Goal: Task Accomplishment & Management: Complete application form

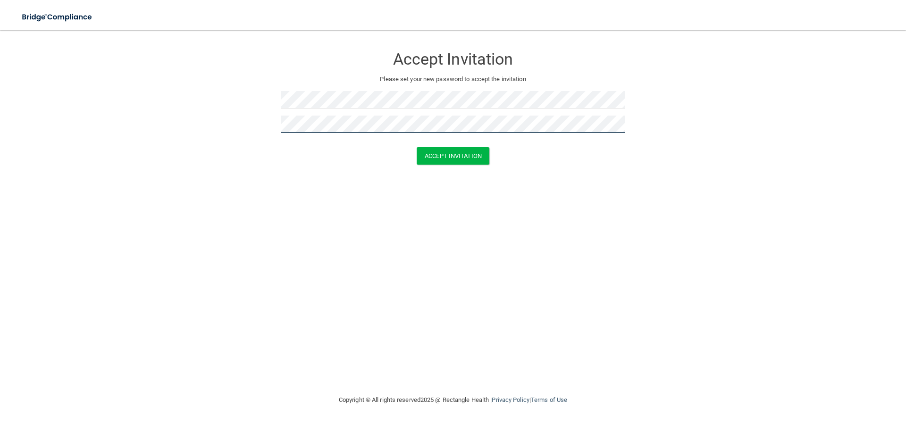
click at [417, 147] on button "Accept Invitation" at bounding box center [453, 155] width 73 height 17
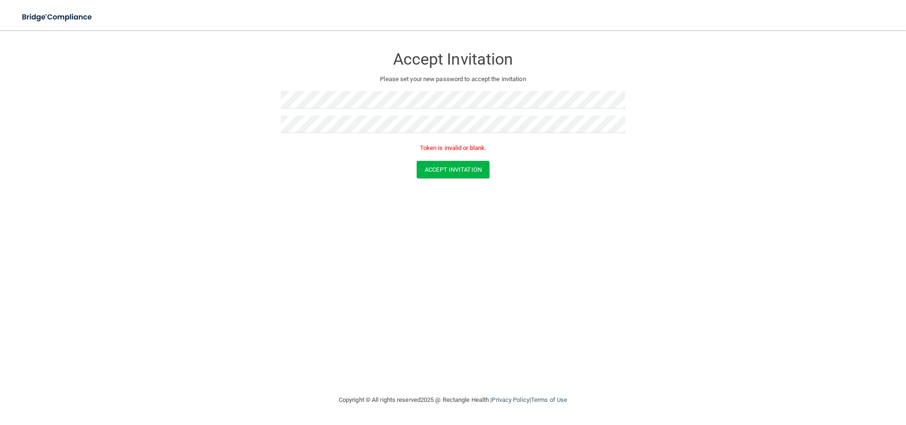
click at [424, 183] on form "Accept Invitation Please set your new password to accept the invitation Token i…" at bounding box center [453, 115] width 869 height 150
click at [433, 172] on button "Accept Invitation" at bounding box center [453, 169] width 73 height 17
click at [471, 173] on button "Accept Invitation" at bounding box center [453, 169] width 73 height 17
click at [172, 95] on form "Accept Invitation Please set your new password to accept the invitation Token i…" at bounding box center [453, 115] width 869 height 150
click at [454, 169] on button "Accept Invitation" at bounding box center [453, 169] width 73 height 17
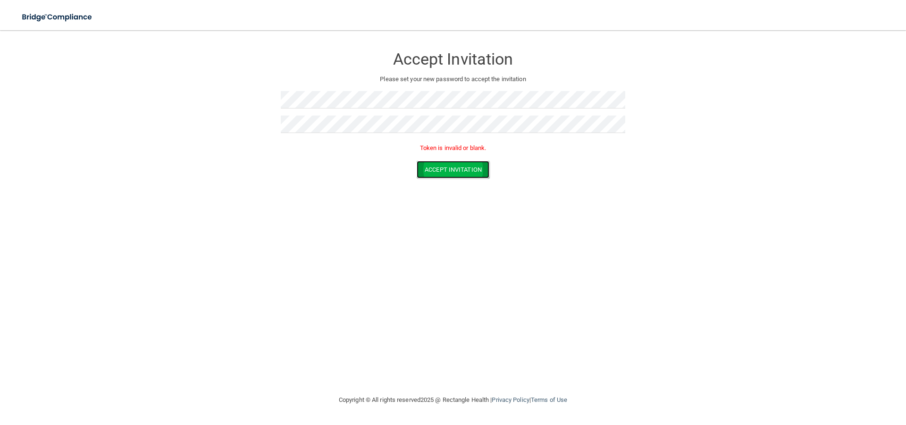
click at [452, 169] on button "Accept Invitation" at bounding box center [453, 169] width 73 height 17
click at [250, 97] on form "Accept Invitation Please set your new password to accept the invitation Token i…" at bounding box center [453, 115] width 869 height 150
click at [468, 155] on button "Accept Invitation" at bounding box center [453, 155] width 73 height 17
click at [252, 102] on form "Accept Invitation Please set your new password to accept the invitation Token i…" at bounding box center [453, 115] width 869 height 150
click at [202, 103] on form "Accept Invitation Please set your new password to accept the invitation Token i…" at bounding box center [453, 115] width 869 height 150
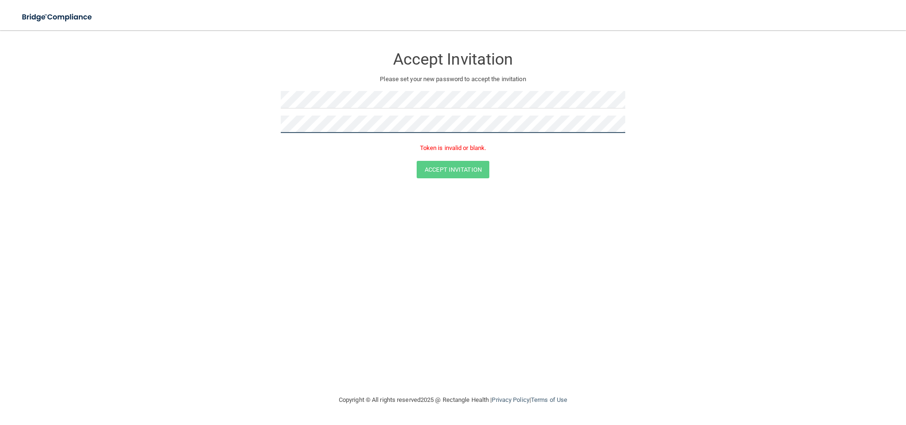
click at [208, 115] on form "Accept Invitation Please set your new password to accept the invitation Token i…" at bounding box center [453, 115] width 869 height 150
click at [417, 161] on button "Accept Invitation" at bounding box center [453, 169] width 73 height 17
click at [471, 171] on button "Accept Invitation" at bounding box center [453, 169] width 73 height 17
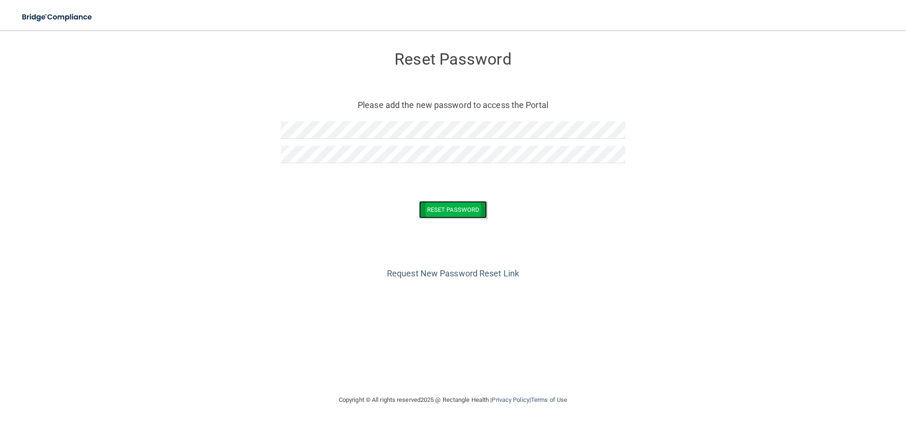
click at [474, 203] on button "Reset Password" at bounding box center [453, 209] width 68 height 17
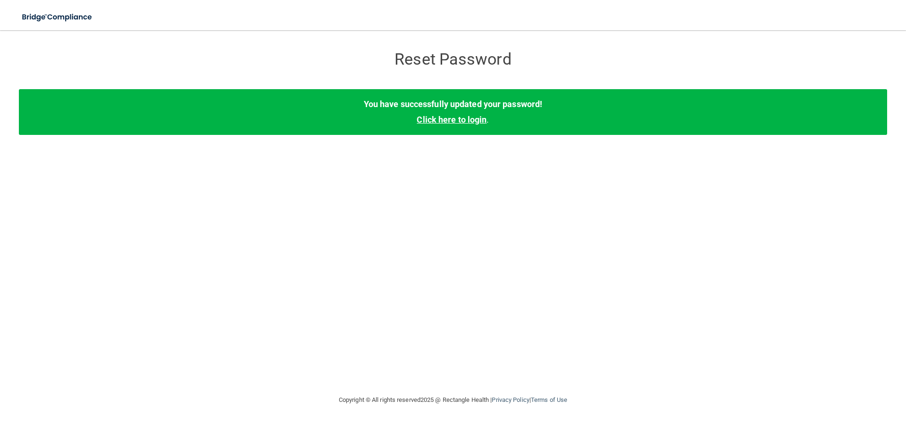
click at [454, 119] on link "Click here to login" at bounding box center [452, 120] width 70 height 10
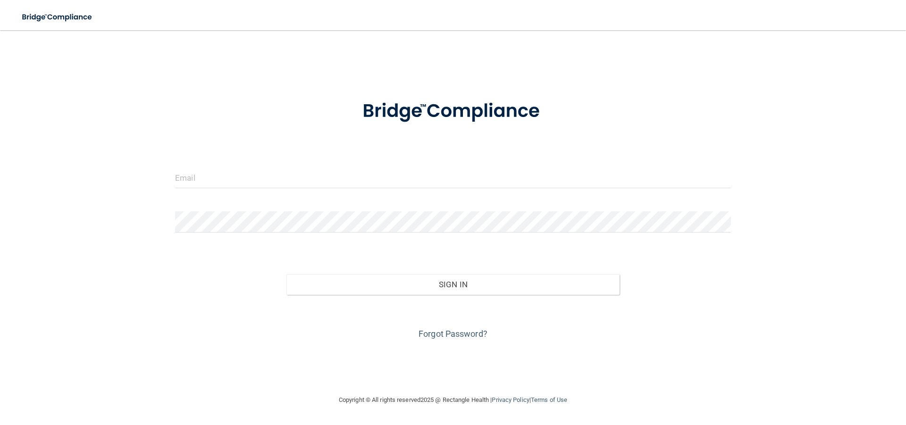
click at [354, 165] on form "Invalid email/password. You don't have permission to access that page. Sign In …" at bounding box center [453, 214] width 556 height 255
click at [384, 188] on input "email" at bounding box center [453, 177] width 556 height 21
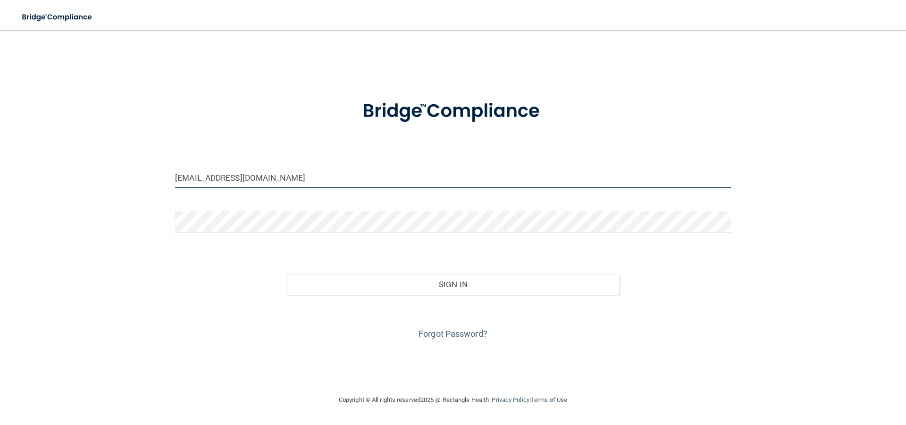
drag, startPoint x: 213, startPoint y: 176, endPoint x: 176, endPoint y: 175, distance: 37.3
click at [176, 175] on input "afgnil@mosaicdentalcollective.com" at bounding box center [453, 177] width 556 height 21
click at [195, 178] on input "afgnil@mosaicdentalcollective.com" at bounding box center [453, 177] width 556 height 21
drag, startPoint x: 196, startPoint y: 178, endPoint x: 167, endPoint y: 175, distance: 28.9
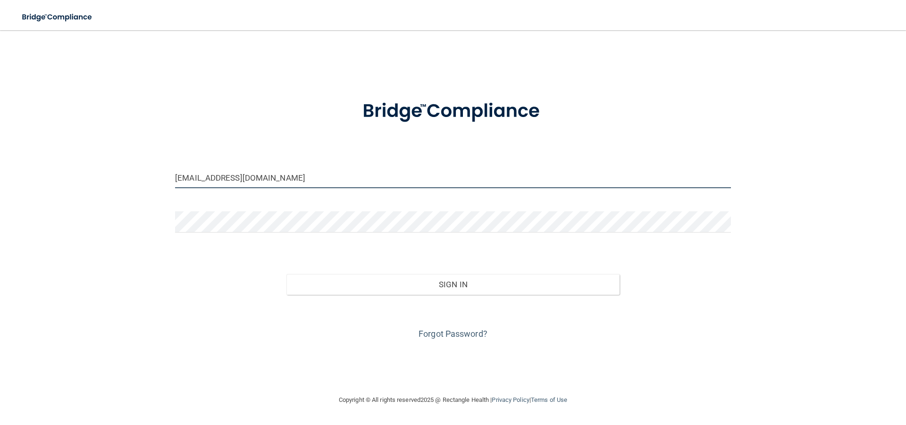
click at [167, 175] on div "afgnil@mosaicdentalcollective.com Invalid email/password. You don't have permis…" at bounding box center [453, 213] width 869 height 346
type input "[EMAIL_ADDRESS][DOMAIN_NAME]"
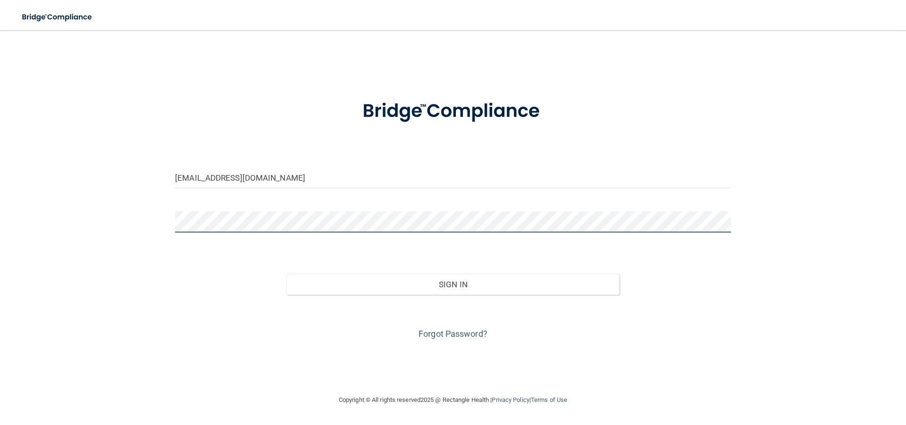
click at [287, 274] on button "Sign In" at bounding box center [454, 284] width 334 height 21
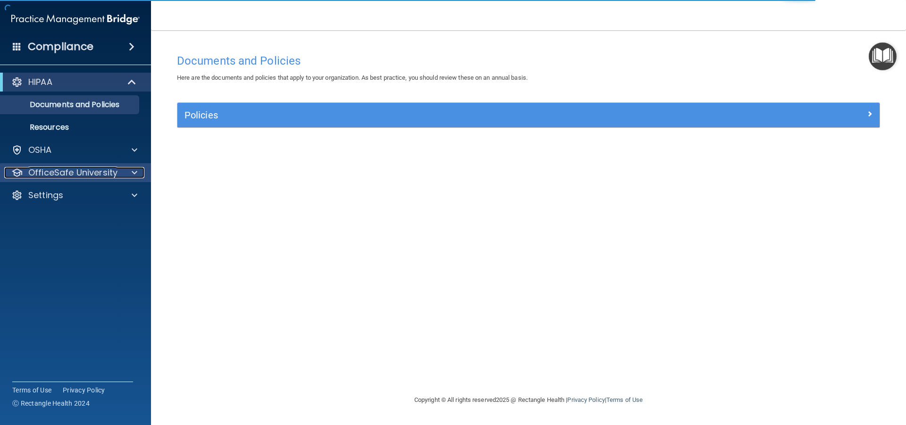
click at [137, 172] on div at bounding box center [133, 172] width 24 height 11
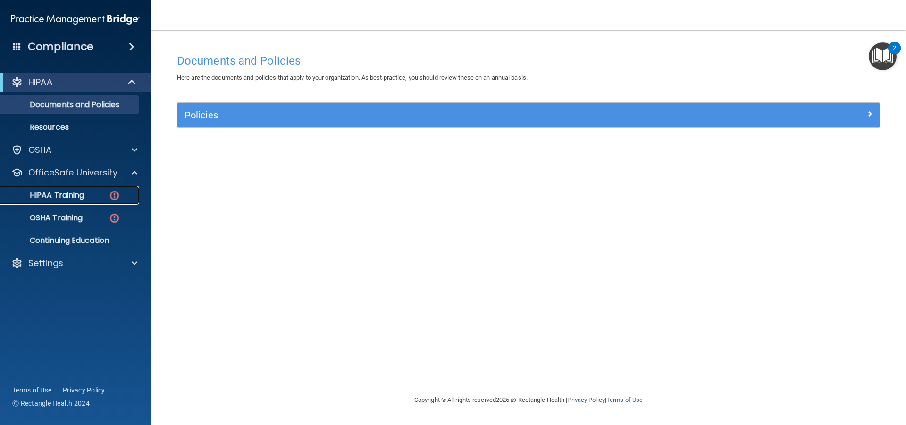
click at [94, 196] on div "HIPAA Training" at bounding box center [70, 195] width 129 height 9
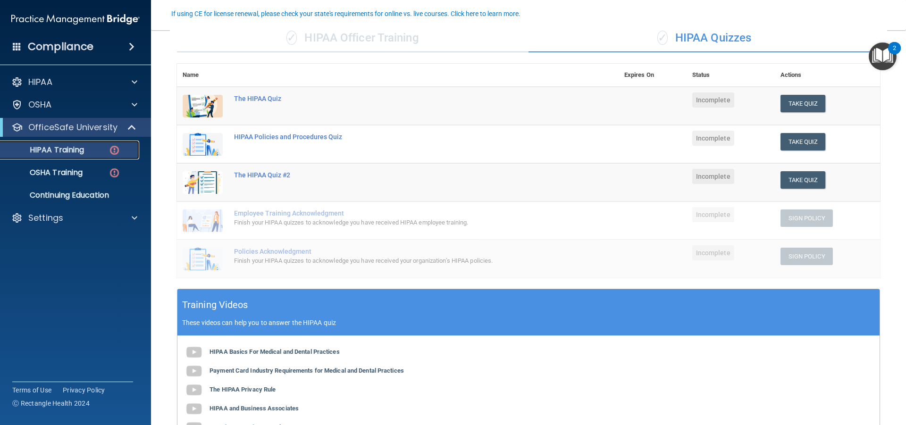
scroll to position [83, 0]
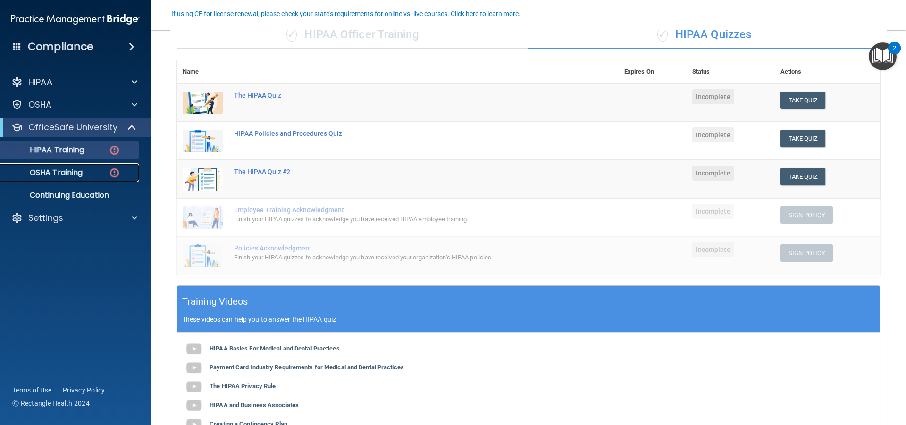
click at [64, 168] on p "OSHA Training" at bounding box center [44, 172] width 76 height 9
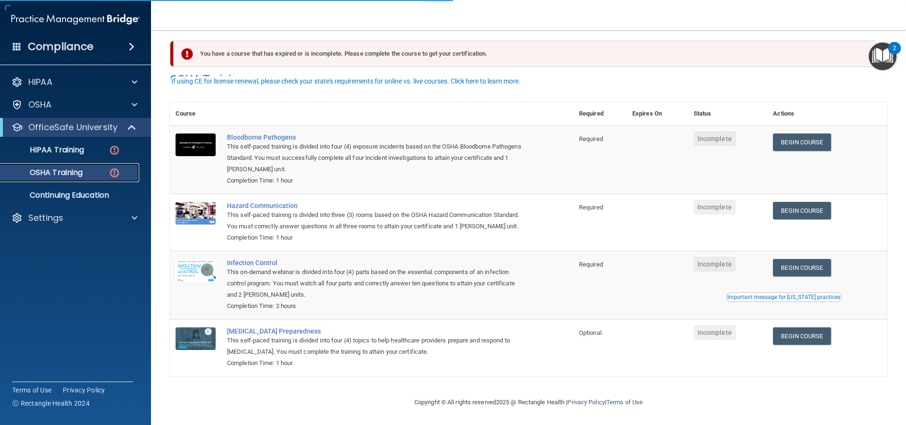
scroll to position [20, 0]
click at [66, 152] on p "HIPAA Training" at bounding box center [45, 149] width 78 height 9
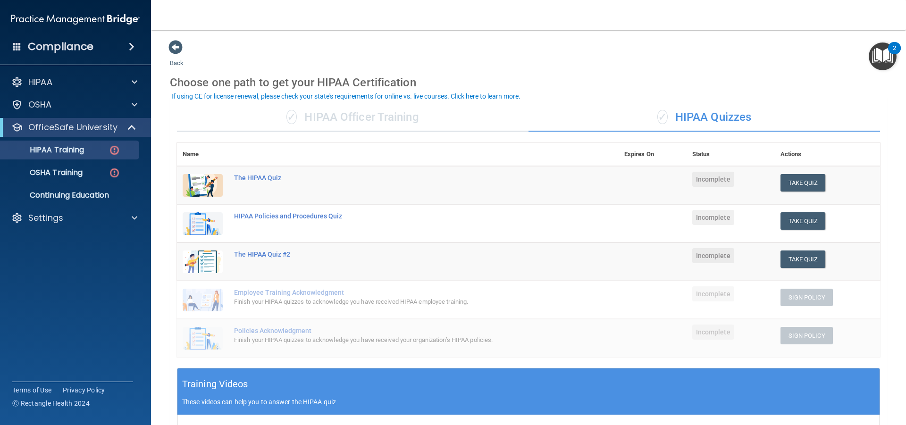
click at [821, 182] on div "Take Quiz" at bounding box center [828, 182] width 94 height 17
click at [810, 185] on button "Take Quiz" at bounding box center [803, 182] width 45 height 17
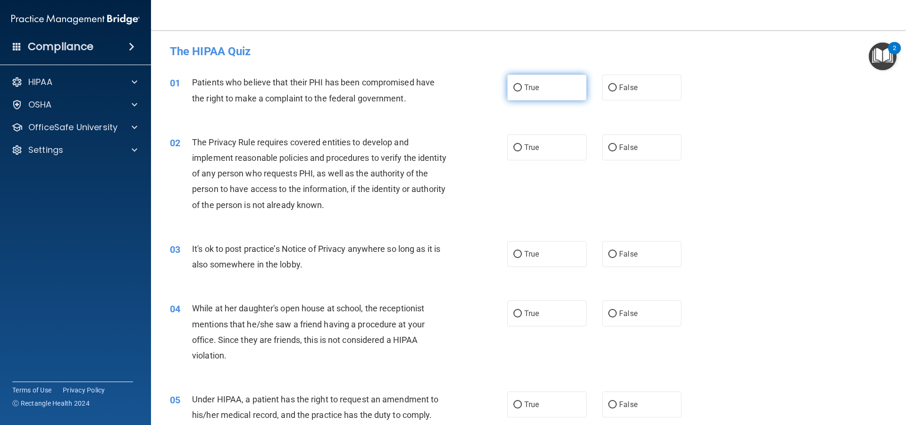
click at [514, 89] on input "True" at bounding box center [518, 88] width 8 height 7
radio input "true"
click at [514, 144] on input "True" at bounding box center [518, 147] width 8 height 7
radio input "true"
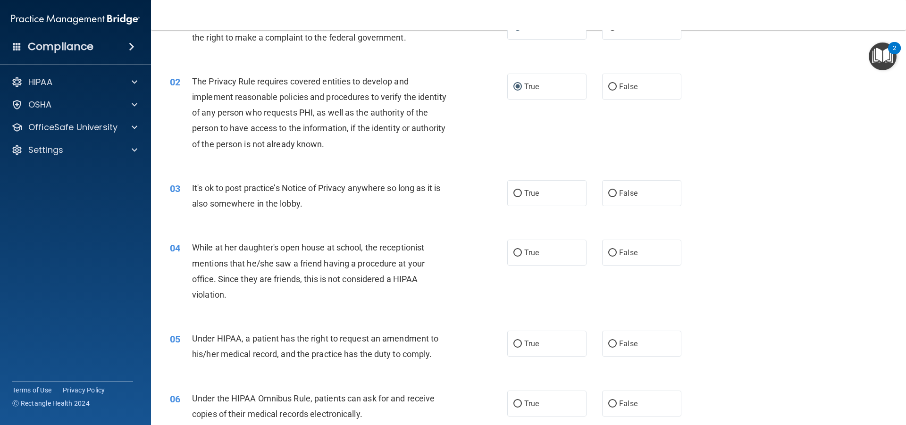
scroll to position [59, 0]
click at [609, 195] on input "False" at bounding box center [613, 195] width 8 height 7
radio input "true"
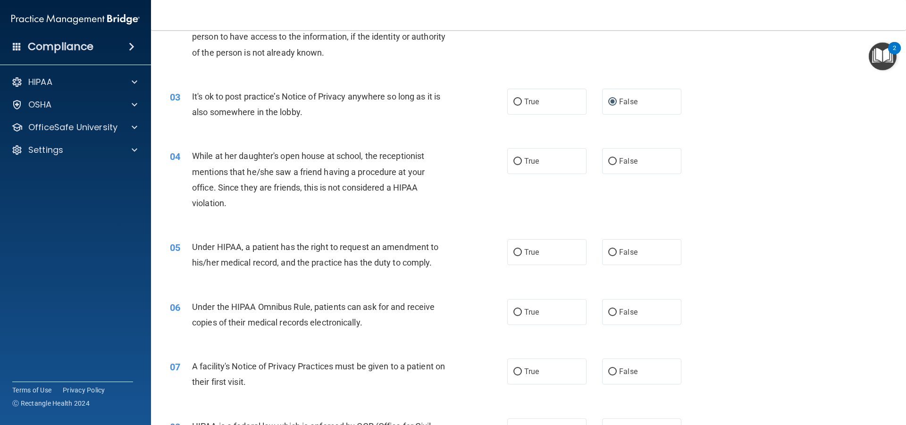
scroll to position [153, 0]
click at [609, 158] on input "False" at bounding box center [613, 160] width 8 height 7
radio input "true"
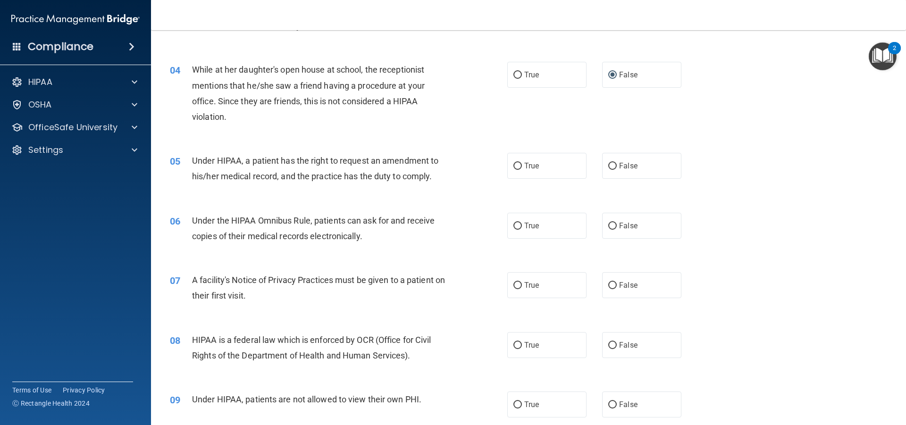
scroll to position [260, 0]
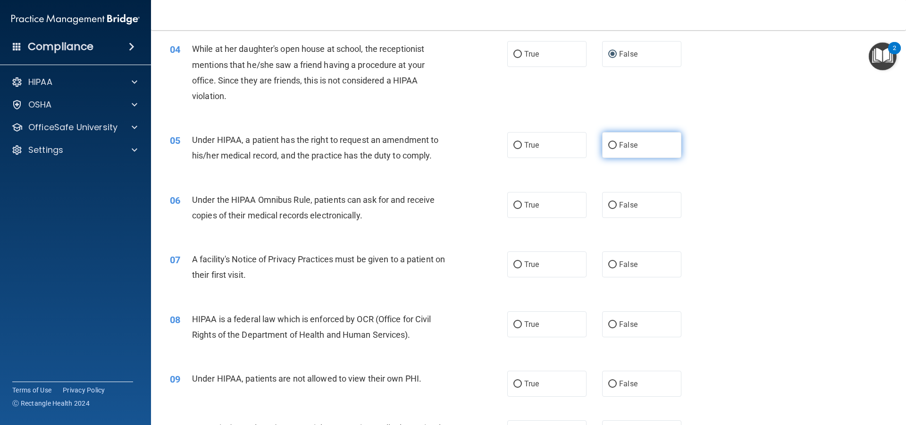
click at [609, 144] on input "False" at bounding box center [613, 145] width 8 height 7
radio input "true"
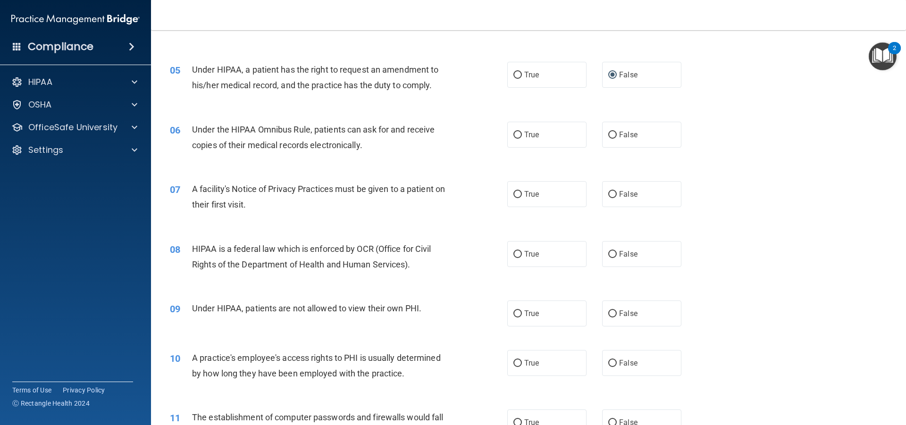
scroll to position [330, 0]
click at [609, 136] on input "False" at bounding box center [613, 134] width 8 height 7
radio input "true"
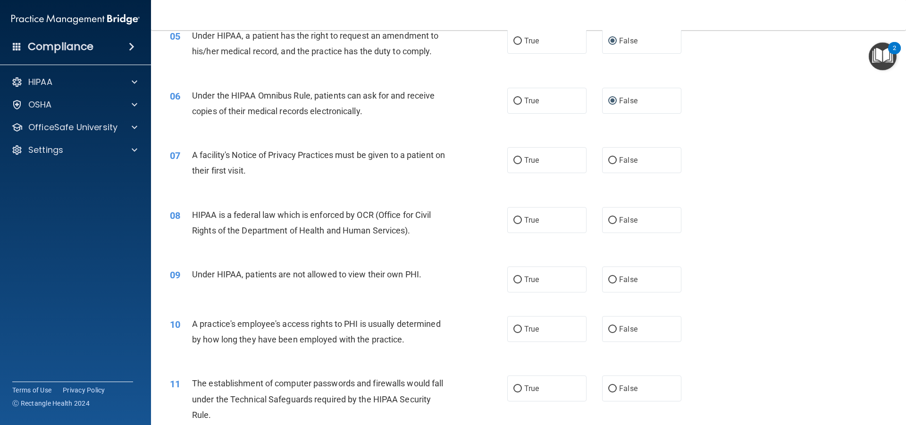
scroll to position [378, 0]
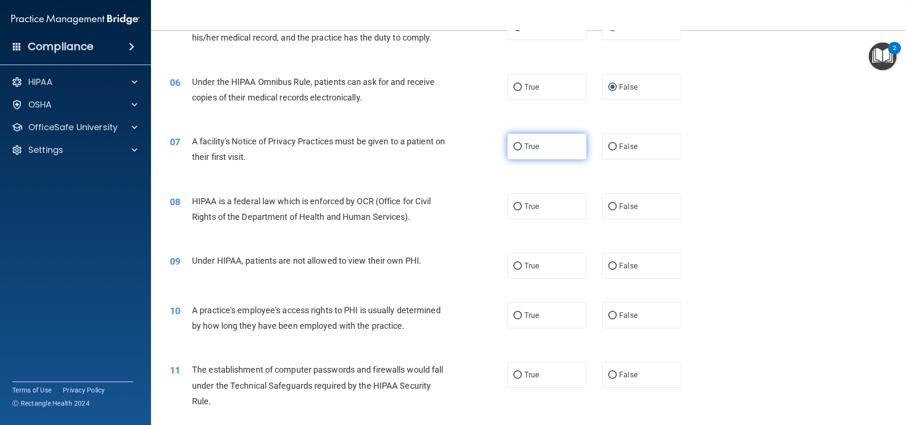
click at [508, 144] on label "True" at bounding box center [547, 147] width 79 height 26
click at [514, 144] on input "True" at bounding box center [518, 147] width 8 height 7
radio input "true"
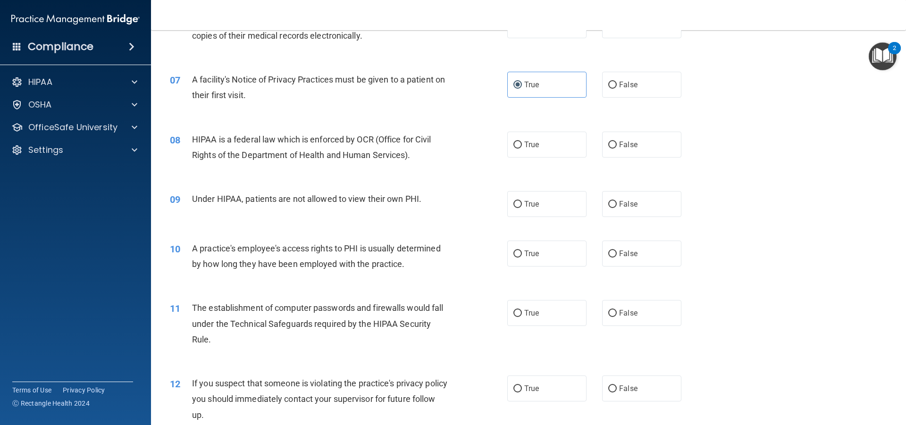
scroll to position [460, 0]
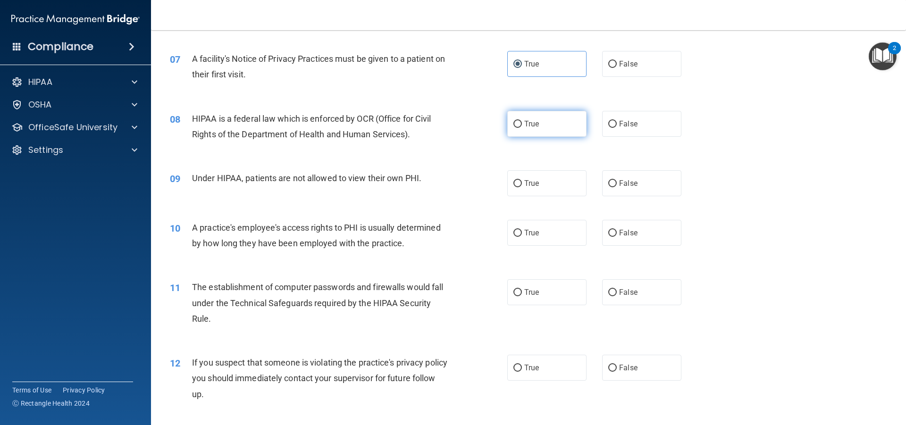
click at [517, 126] on input "True" at bounding box center [518, 124] width 8 height 7
radio input "true"
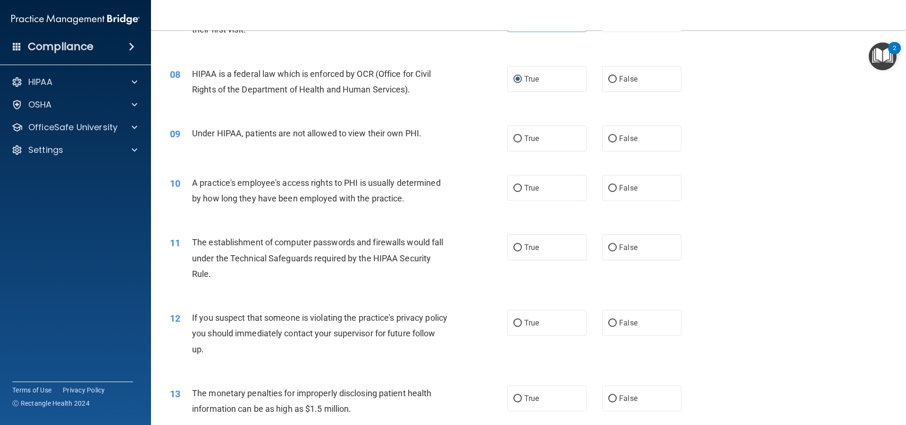
scroll to position [519, 0]
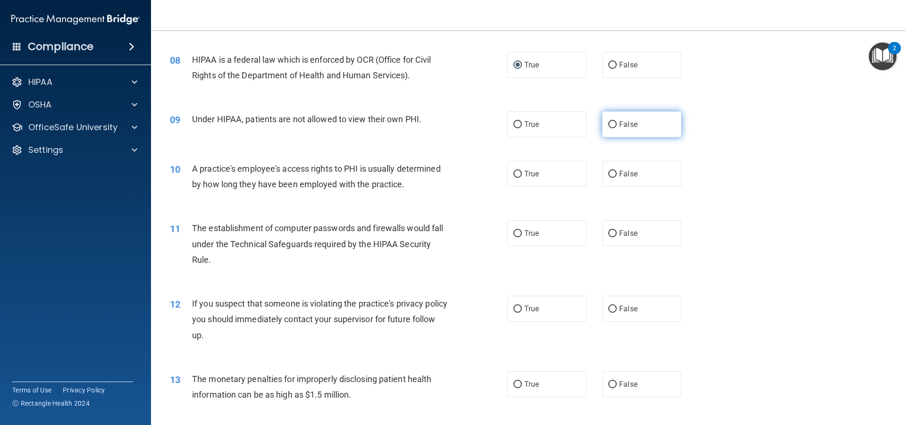
click at [610, 121] on input "False" at bounding box center [613, 124] width 8 height 7
radio input "true"
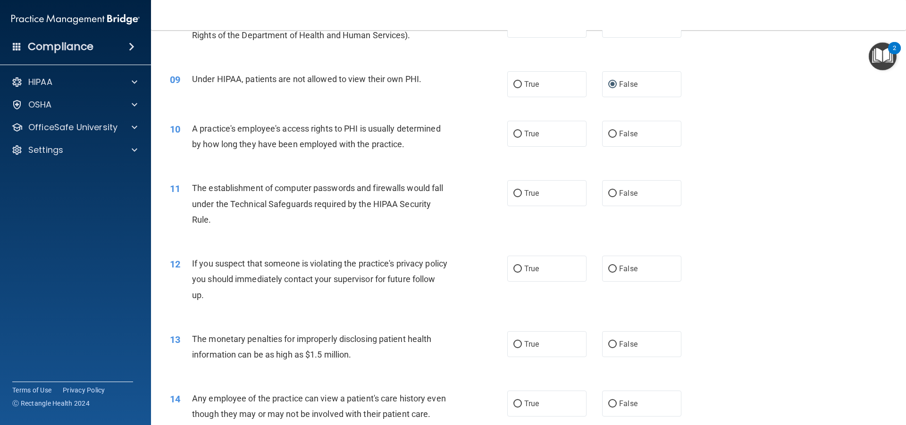
scroll to position [567, 0]
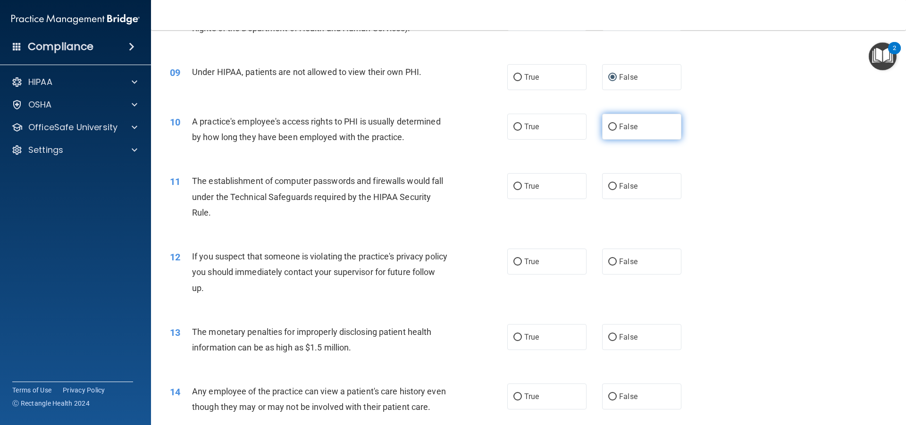
click at [609, 127] on input "False" at bounding box center [613, 127] width 8 height 7
radio input "true"
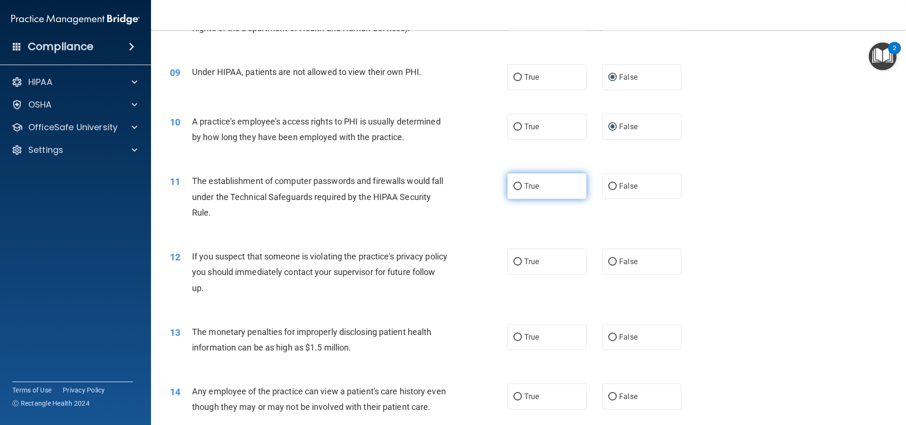
click at [517, 182] on label "True" at bounding box center [547, 186] width 79 height 26
click at [517, 183] on input "True" at bounding box center [518, 186] width 8 height 7
radio input "true"
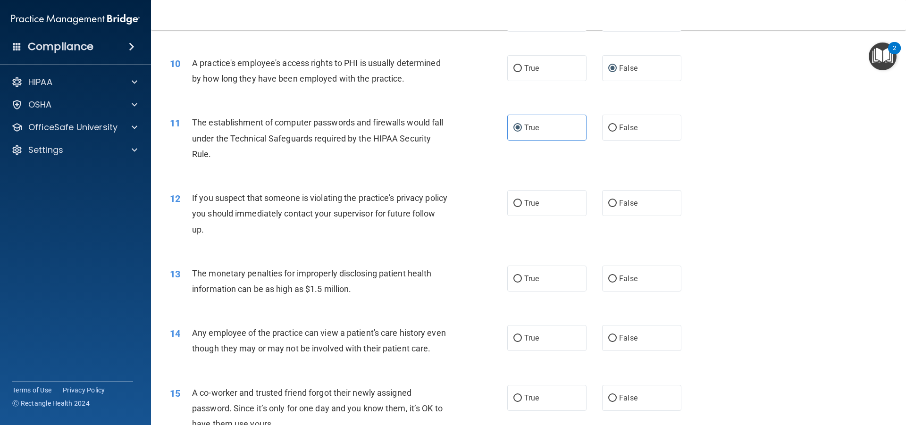
scroll to position [685, 0]
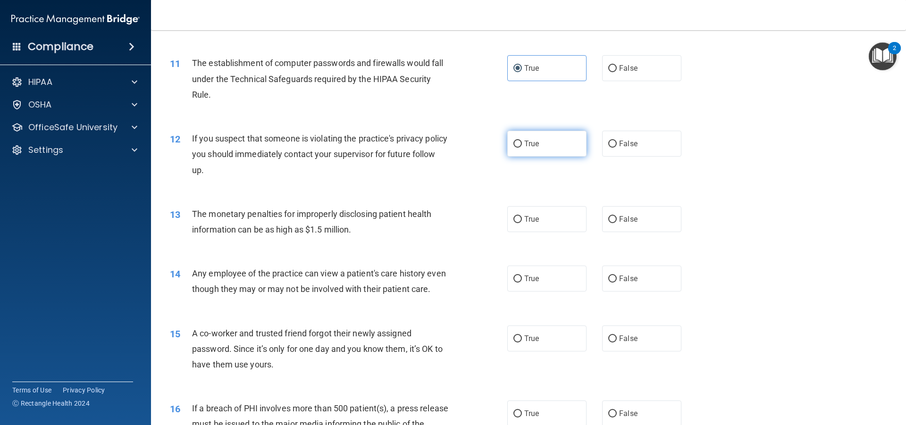
click at [514, 143] on input "True" at bounding box center [518, 144] width 8 height 7
radio input "true"
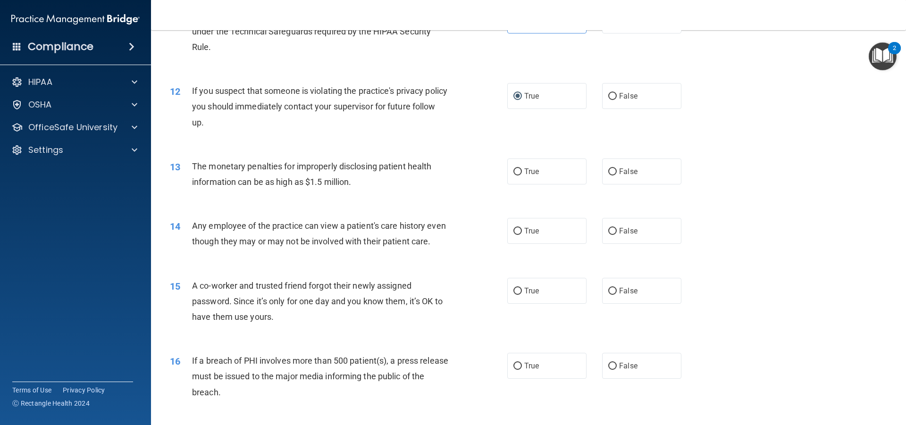
scroll to position [744, 0]
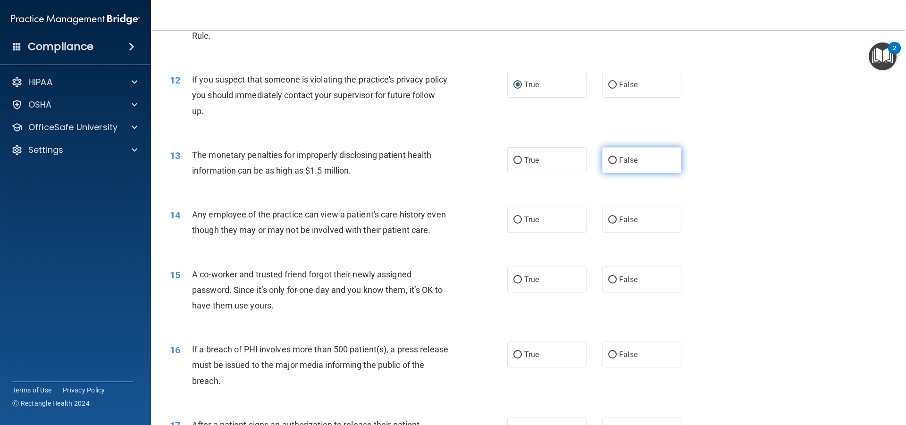
click at [610, 161] on input "False" at bounding box center [613, 160] width 8 height 7
radio input "true"
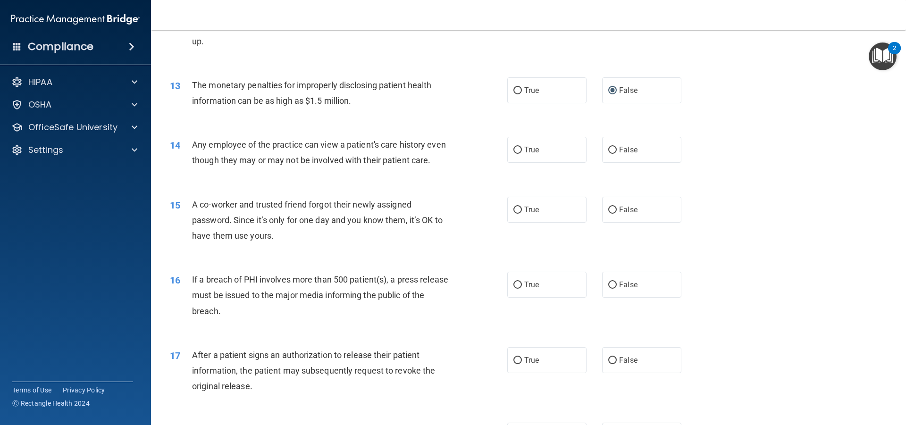
scroll to position [850, 0]
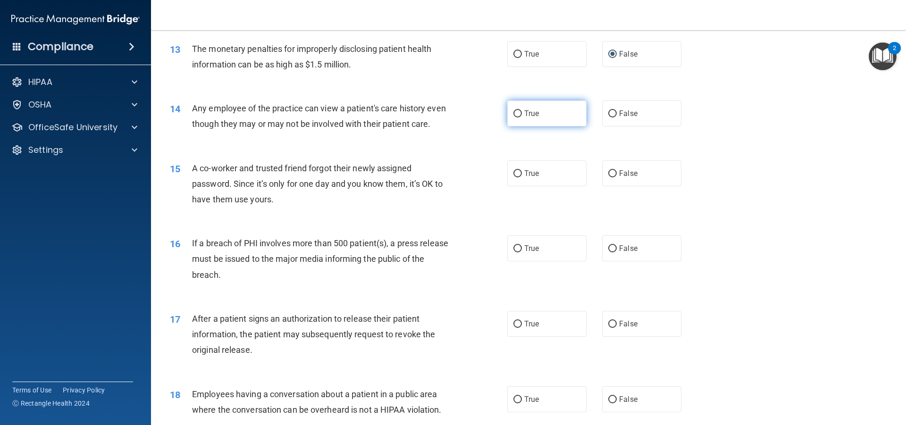
click at [515, 118] on label "True" at bounding box center [547, 114] width 79 height 26
click at [515, 118] on input "True" at bounding box center [518, 113] width 8 height 7
radio input "true"
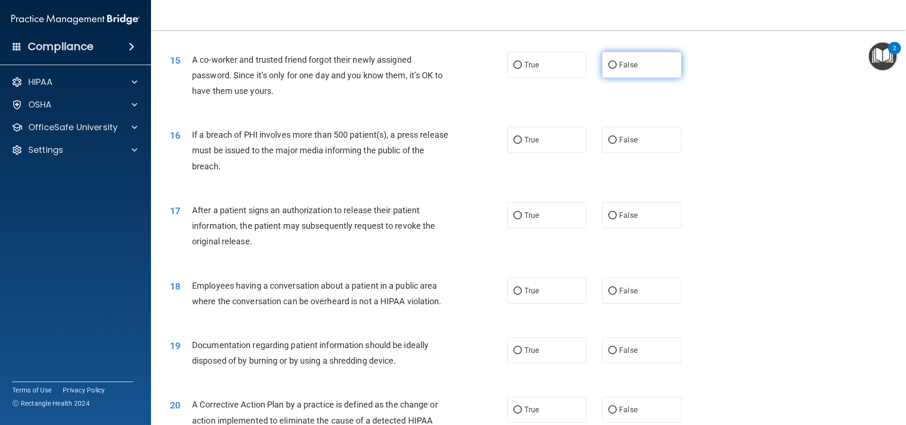
scroll to position [956, 0]
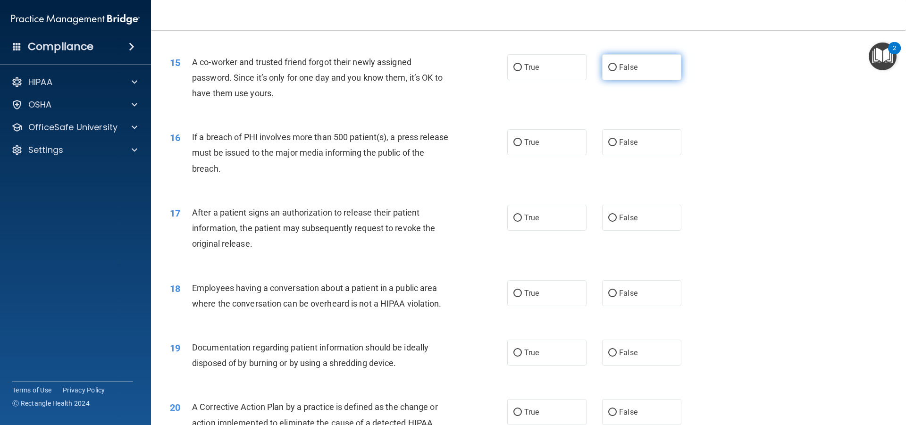
click at [611, 71] on input "False" at bounding box center [613, 67] width 8 height 7
radio input "true"
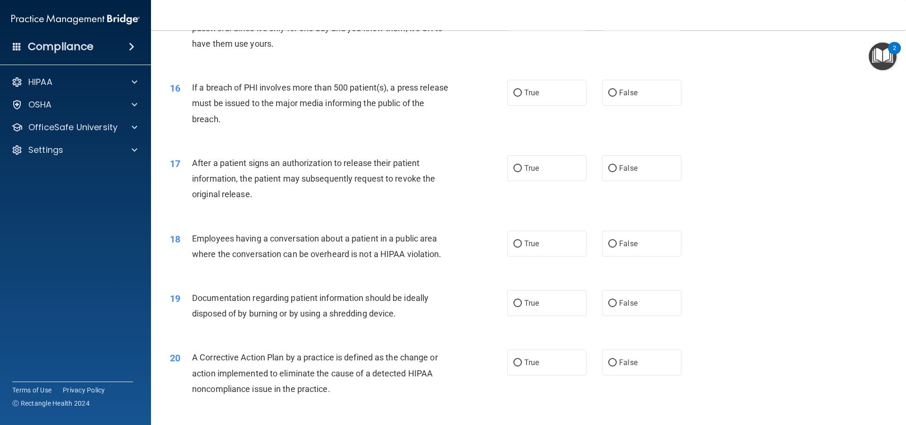
scroll to position [1015, 0]
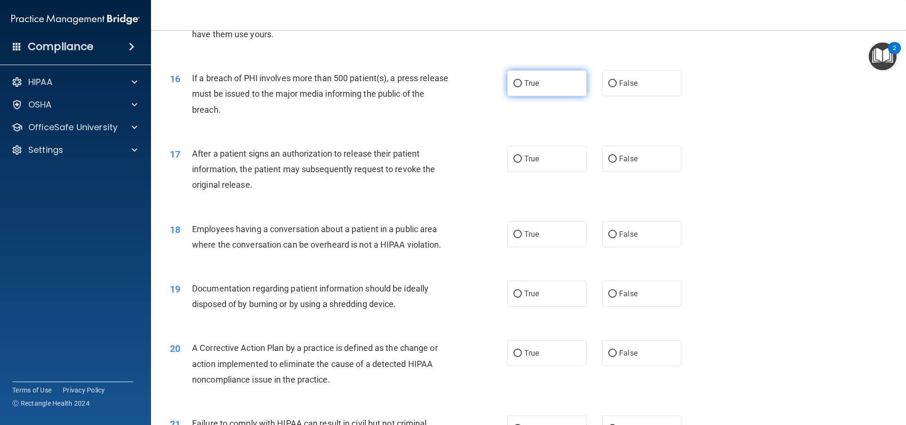
click at [514, 87] on input "True" at bounding box center [518, 83] width 8 height 7
radio input "true"
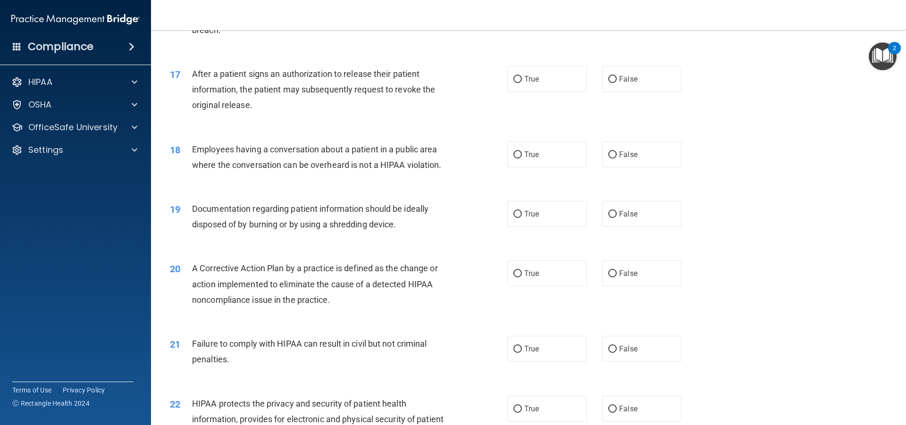
scroll to position [1098, 0]
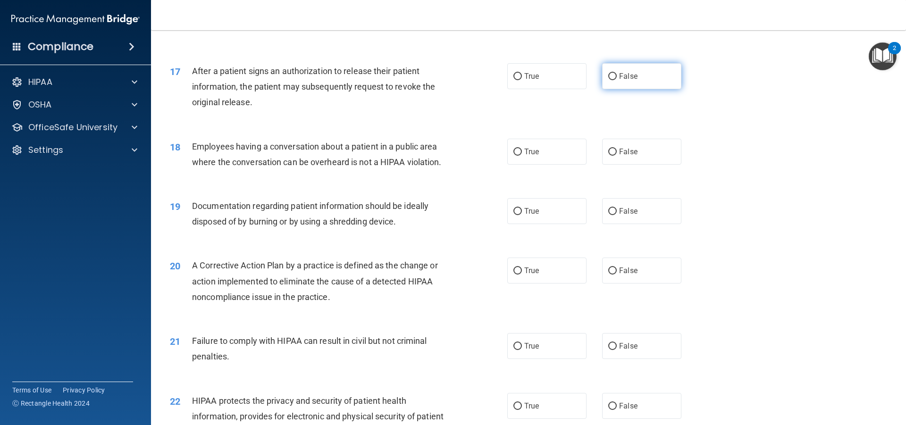
click at [609, 80] on input "False" at bounding box center [613, 76] width 8 height 7
radio input "true"
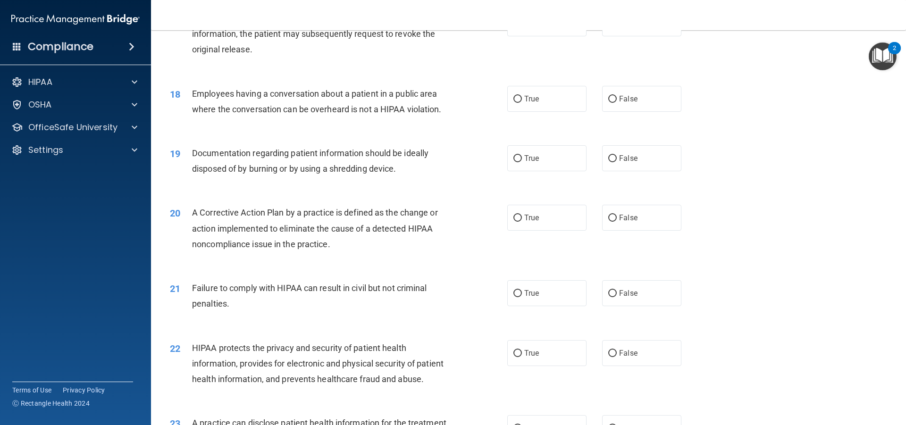
scroll to position [1145, 0]
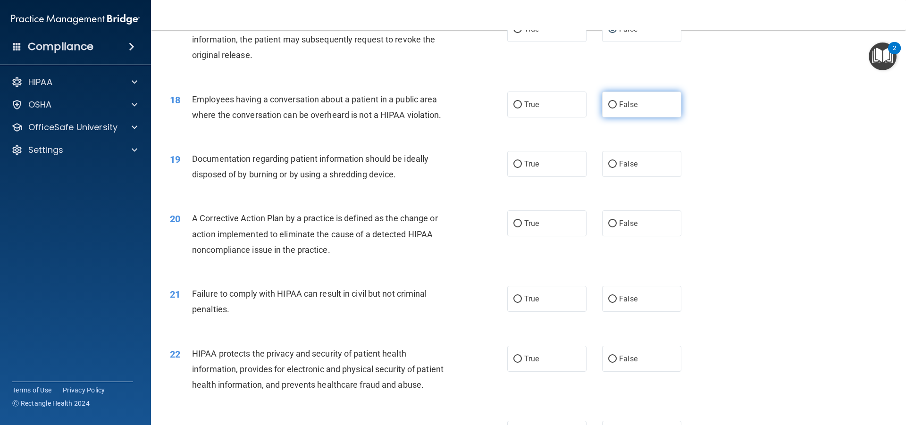
click at [609, 109] on input "False" at bounding box center [613, 105] width 8 height 7
radio input "true"
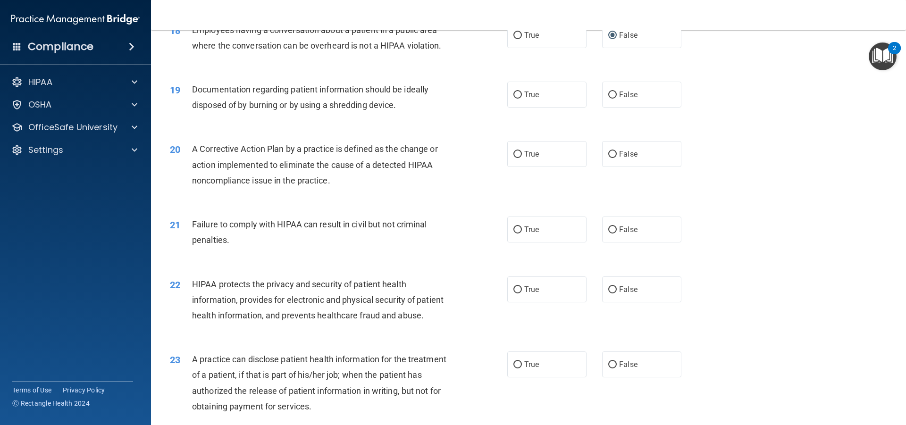
scroll to position [1204, 0]
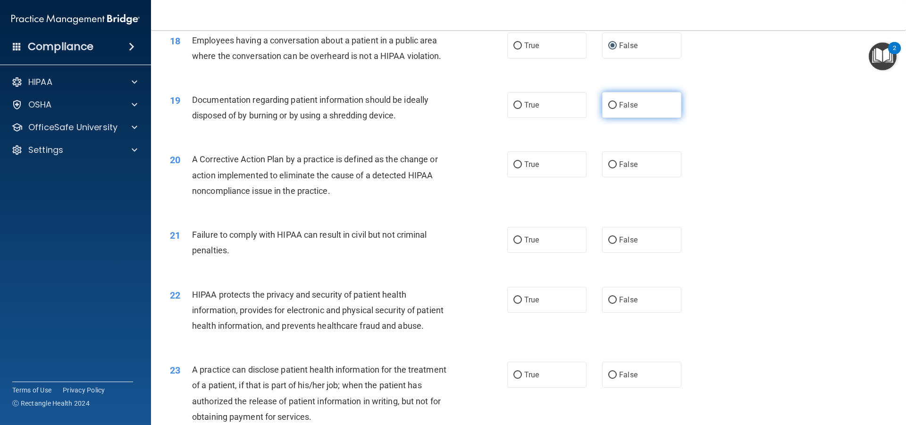
click at [609, 109] on input "False" at bounding box center [613, 105] width 8 height 7
radio input "true"
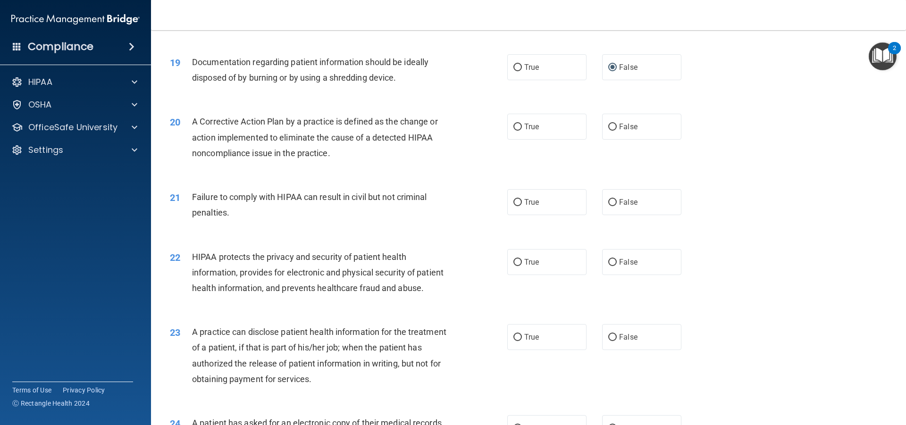
scroll to position [1239, 0]
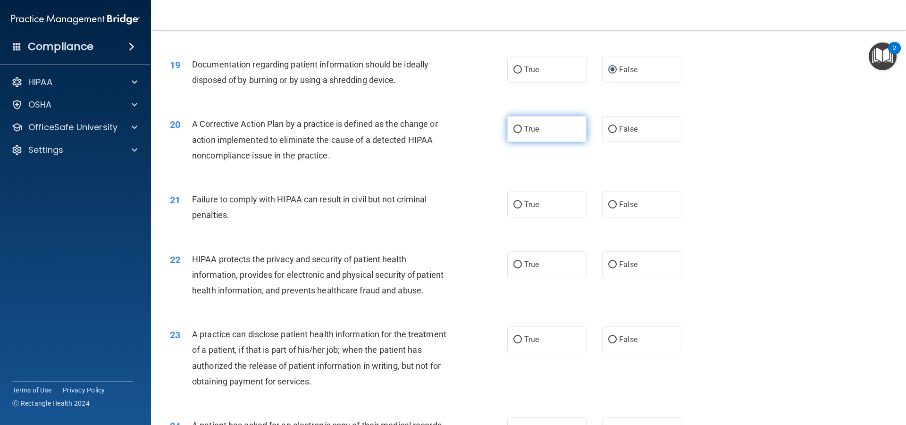
click at [517, 133] on input "True" at bounding box center [518, 129] width 8 height 7
radio input "true"
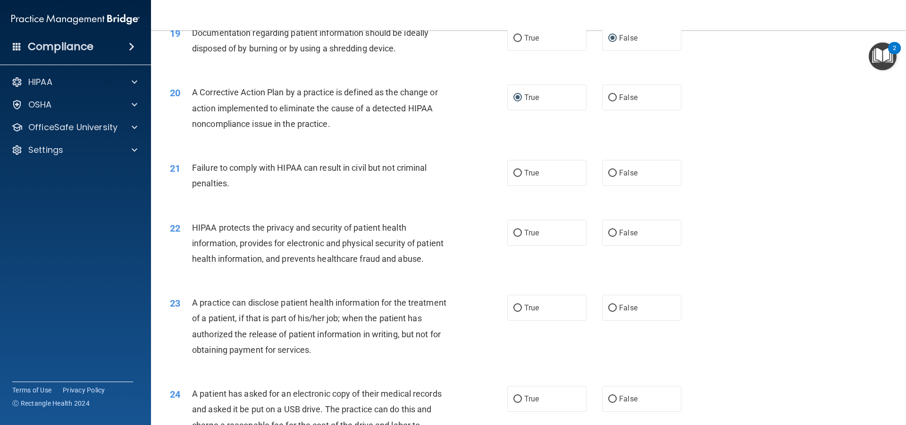
scroll to position [1275, 0]
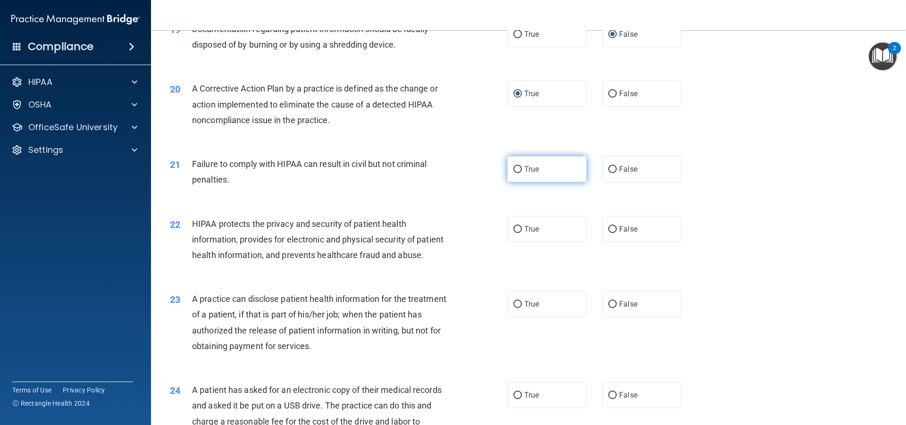
click at [518, 173] on input "True" at bounding box center [518, 169] width 8 height 7
radio input "true"
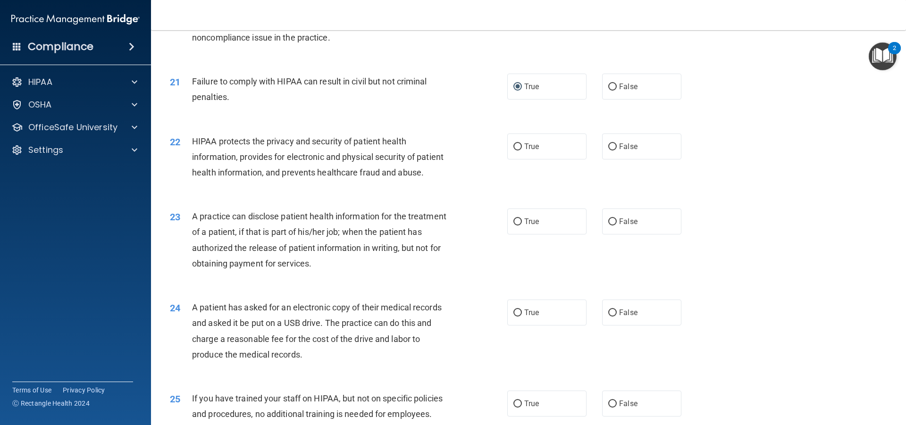
scroll to position [1369, 0]
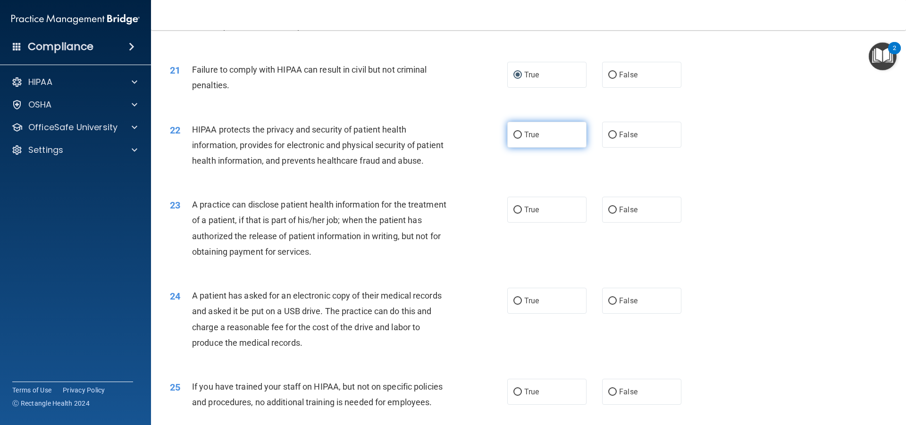
click at [518, 139] on input "True" at bounding box center [518, 135] width 8 height 7
radio input "true"
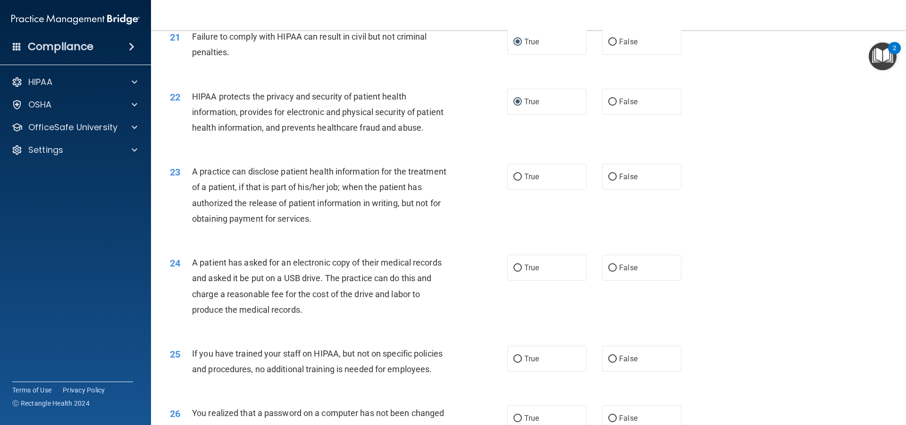
scroll to position [1405, 0]
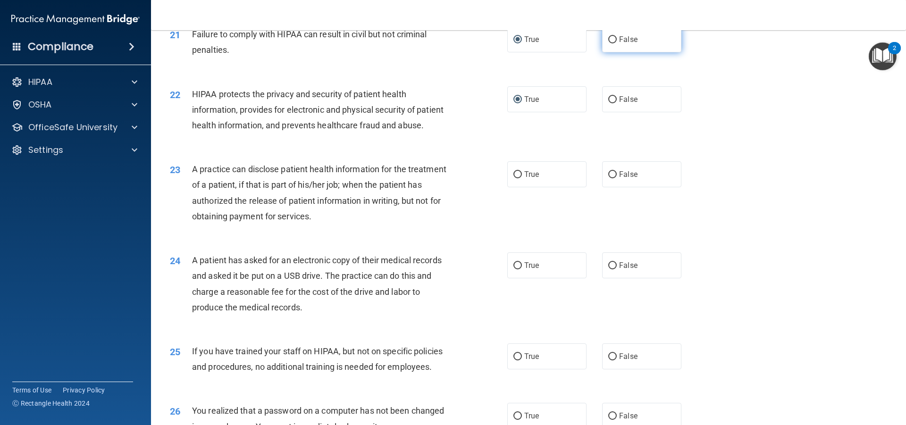
click at [609, 43] on input "False" at bounding box center [613, 39] width 8 height 7
radio input "true"
click at [515, 43] on input "True" at bounding box center [518, 39] width 8 height 7
radio input "true"
radio input "false"
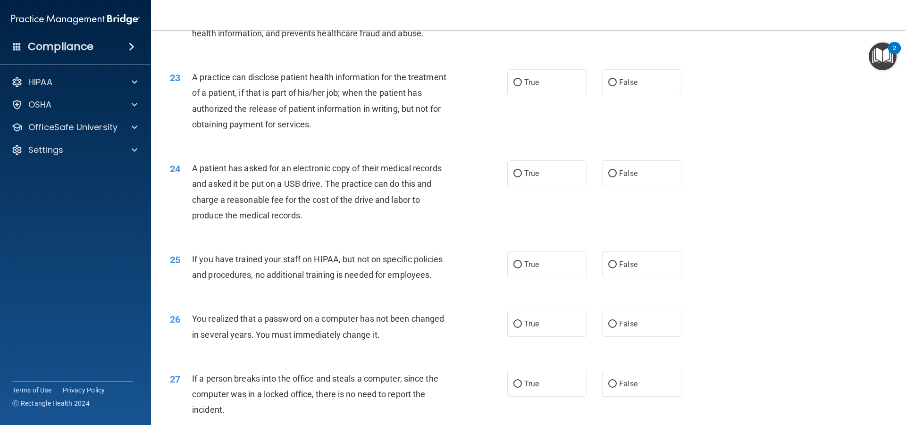
scroll to position [1499, 0]
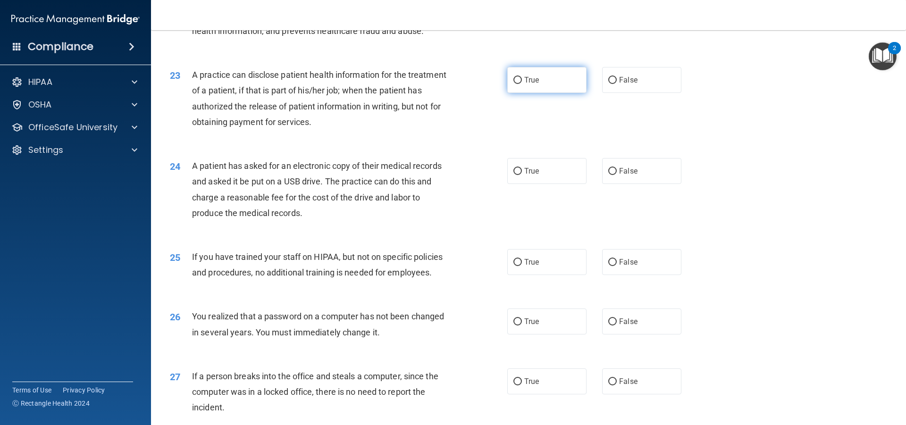
click at [516, 84] on input "True" at bounding box center [518, 80] width 8 height 7
radio input "true"
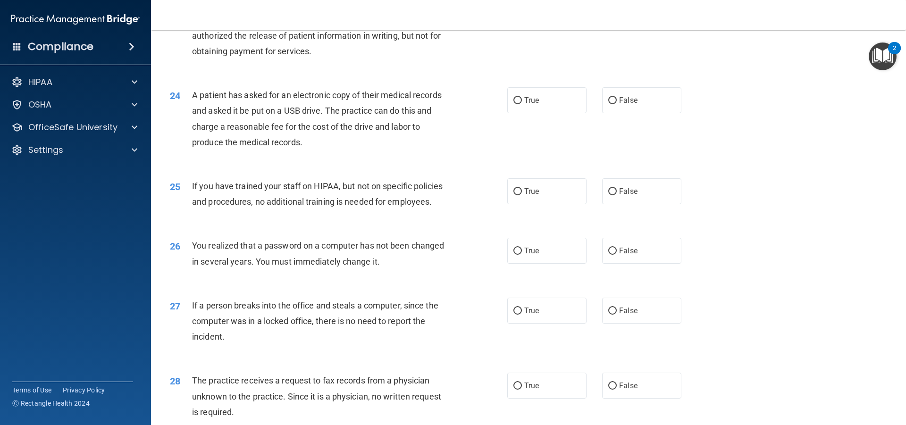
scroll to position [1582, 0]
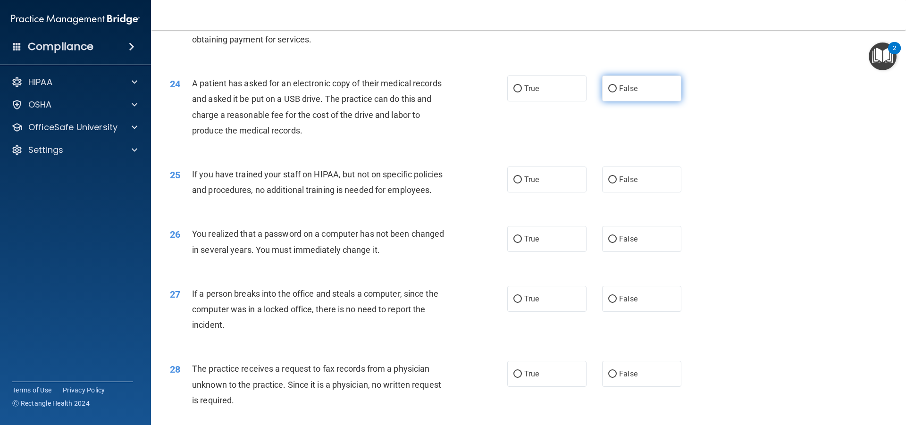
click at [609, 93] on input "False" at bounding box center [613, 88] width 8 height 7
radio input "true"
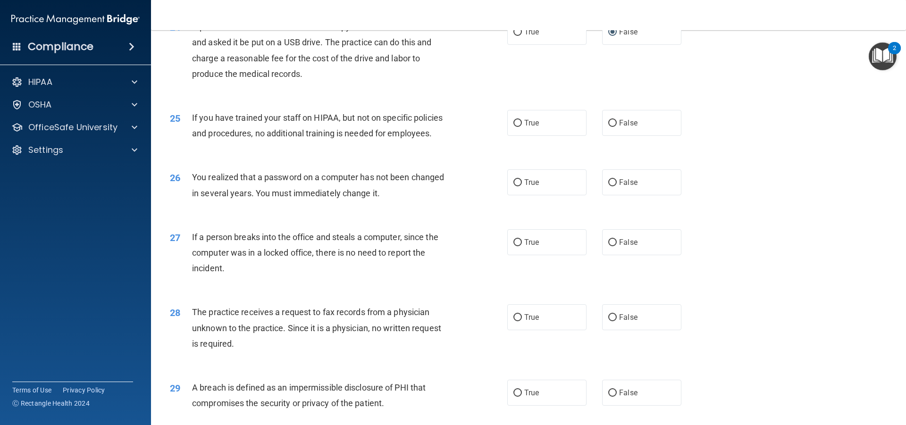
scroll to position [1632, 0]
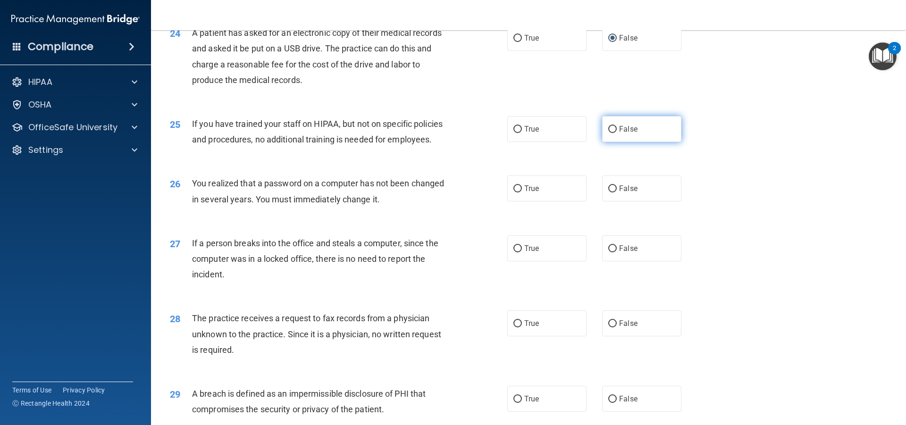
click at [609, 133] on input "False" at bounding box center [613, 129] width 8 height 7
radio input "true"
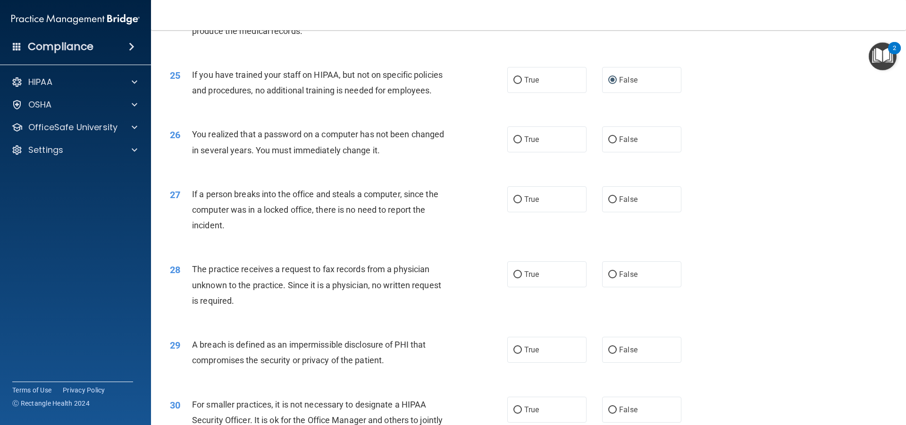
scroll to position [1703, 0]
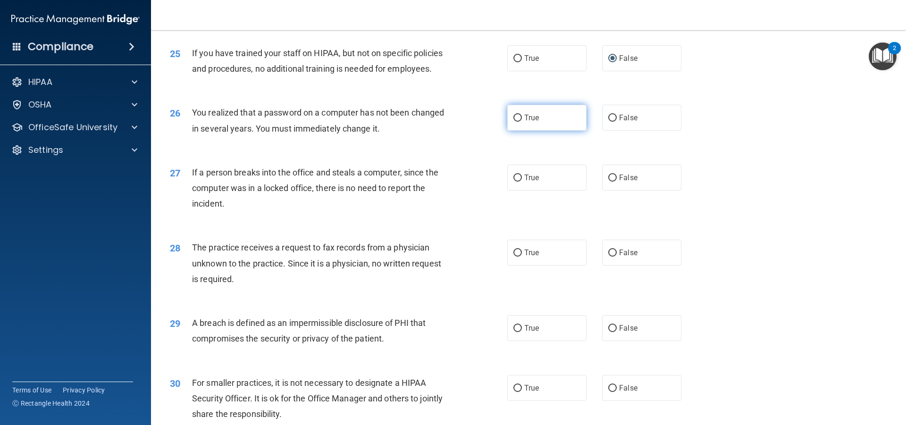
click at [515, 122] on input "True" at bounding box center [518, 118] width 8 height 7
radio input "true"
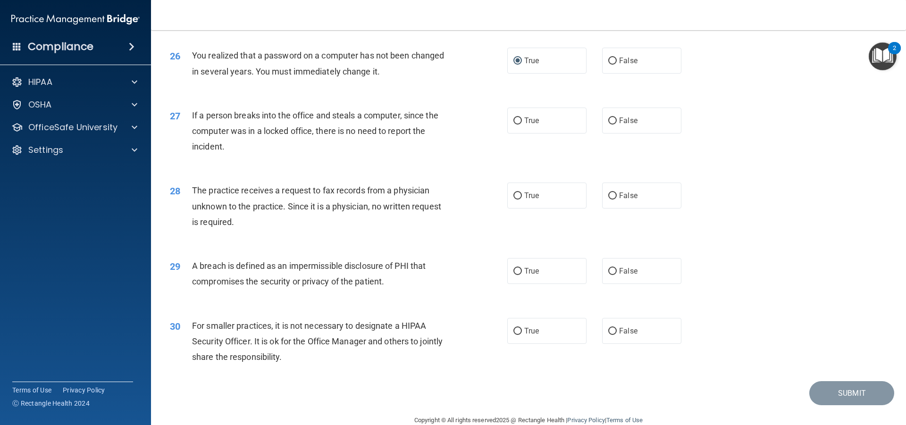
scroll to position [1762, 0]
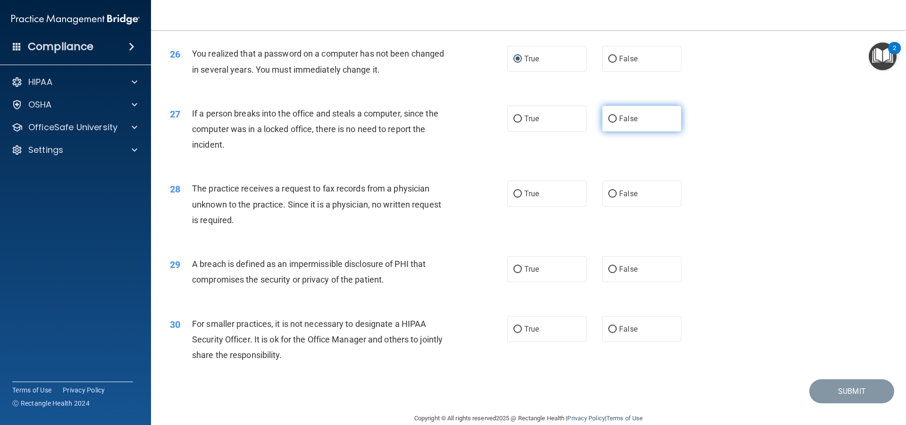
click at [609, 123] on input "False" at bounding box center [613, 119] width 8 height 7
radio input "true"
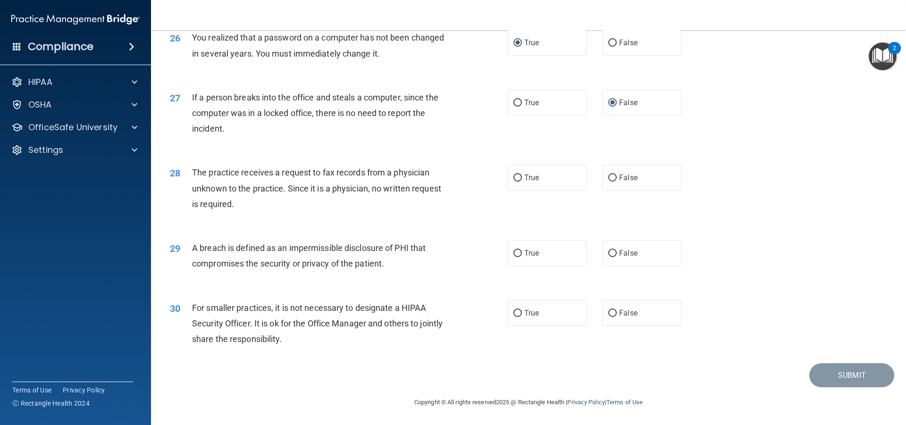
scroll to position [1809, 0]
click at [609, 179] on input "False" at bounding box center [613, 178] width 8 height 7
radio input "true"
click at [515, 253] on input "True" at bounding box center [518, 253] width 8 height 7
radio input "true"
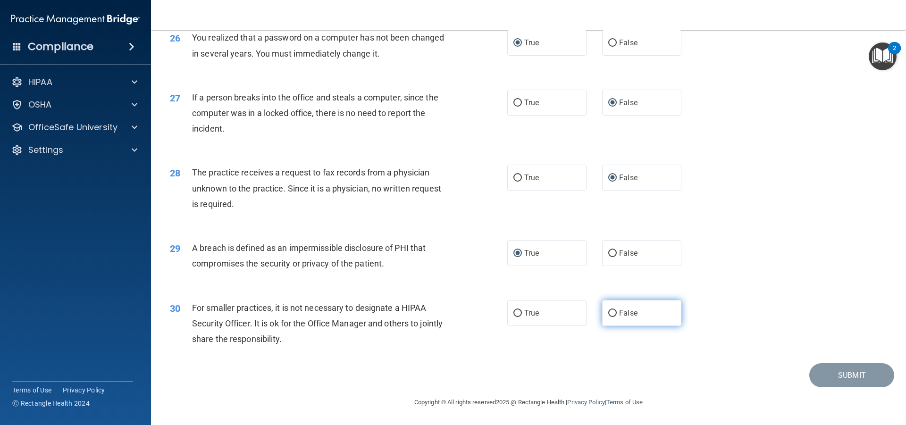
click at [611, 313] on input "False" at bounding box center [613, 313] width 8 height 7
radio input "true"
click at [833, 374] on button "Submit" at bounding box center [852, 376] width 85 height 24
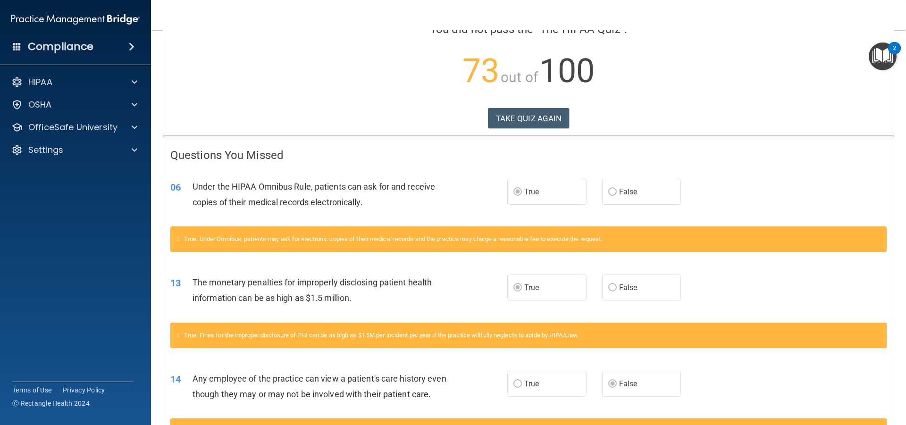
scroll to position [51, 0]
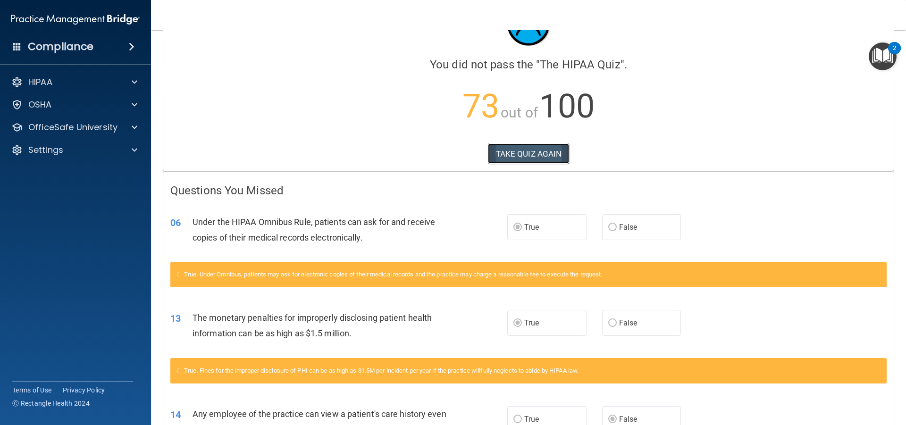
click at [536, 152] on button "TAKE QUIZ AGAIN" at bounding box center [529, 154] width 82 height 21
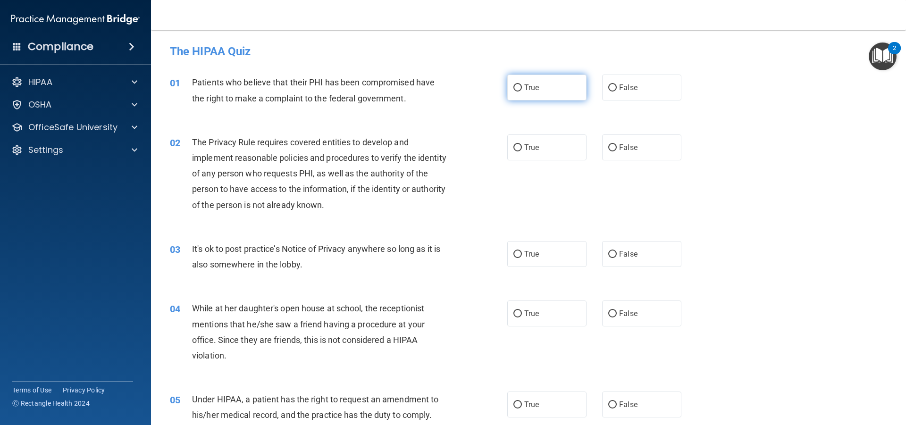
click at [514, 89] on input "True" at bounding box center [518, 88] width 8 height 7
radio input "true"
click at [517, 145] on input "True" at bounding box center [518, 147] width 8 height 7
radio input "true"
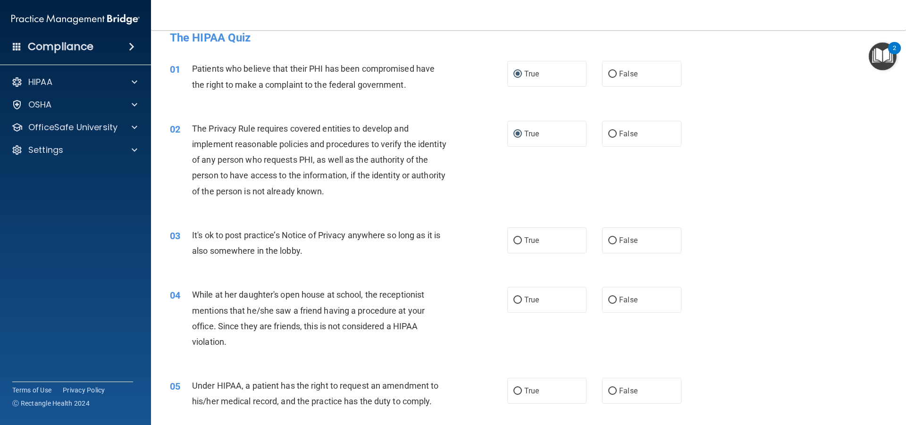
scroll to position [71, 0]
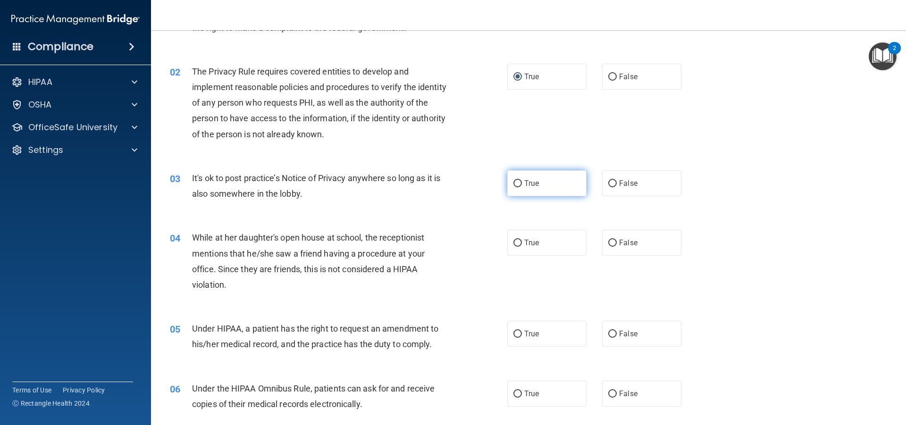
click at [514, 185] on input "True" at bounding box center [518, 183] width 8 height 7
radio input "true"
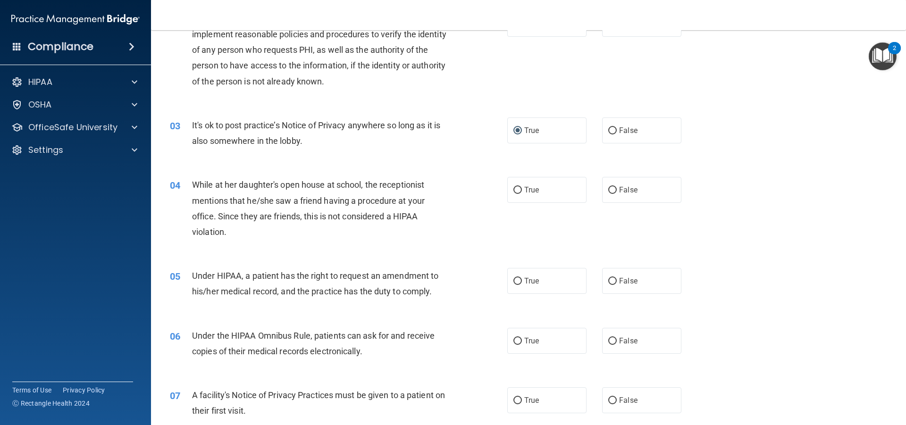
scroll to position [142, 0]
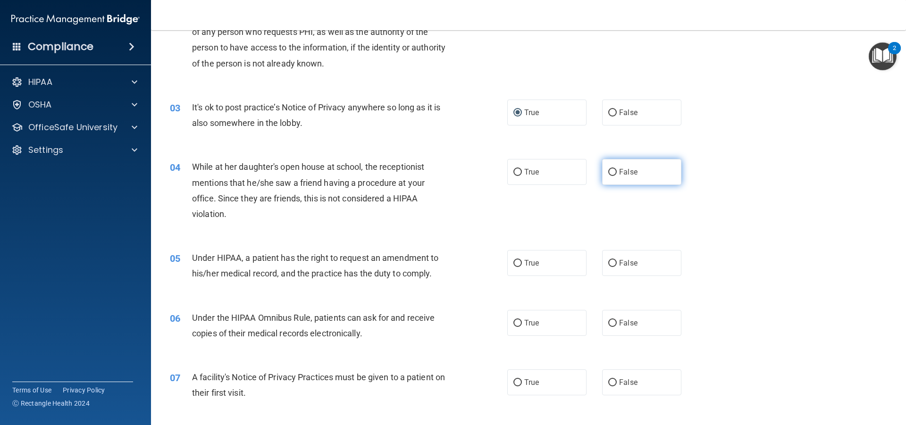
click at [611, 172] on input "False" at bounding box center [613, 172] width 8 height 7
radio input "true"
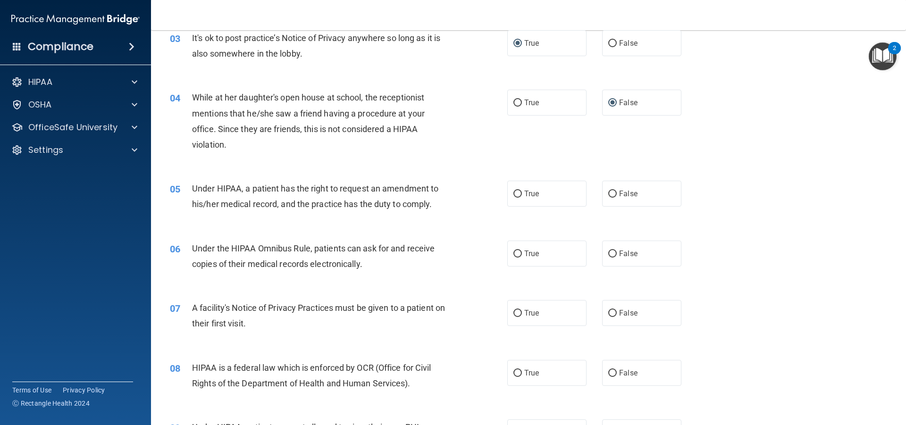
scroll to position [212, 0]
click at [516, 253] on input "True" at bounding box center [518, 252] width 8 height 7
radio input "true"
click at [609, 189] on input "False" at bounding box center [613, 192] width 8 height 7
radio input "true"
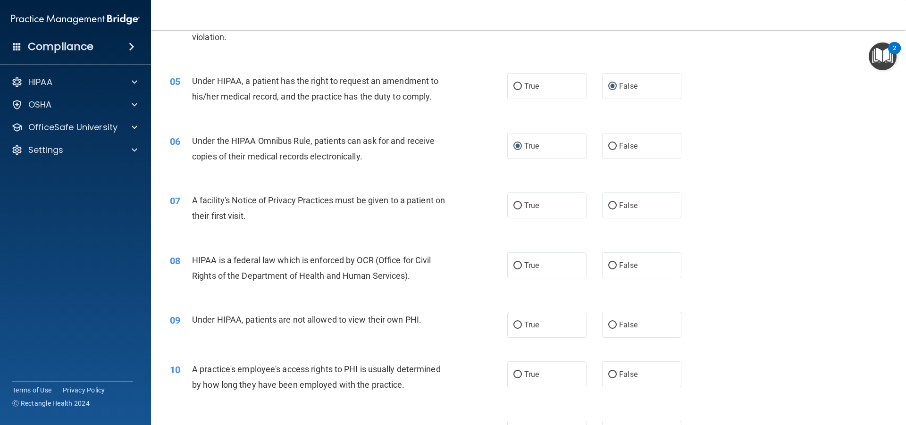
scroll to position [330, 0]
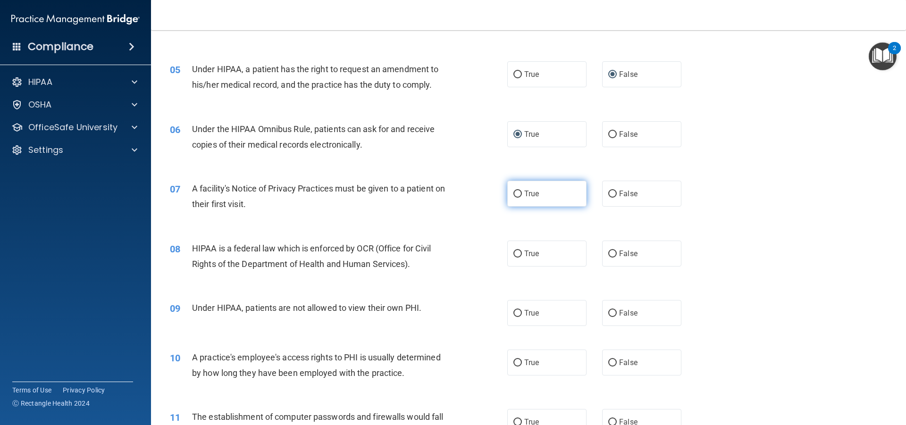
click at [519, 193] on label "True" at bounding box center [547, 194] width 79 height 26
click at [519, 193] on input "True" at bounding box center [518, 194] width 8 height 7
radio input "true"
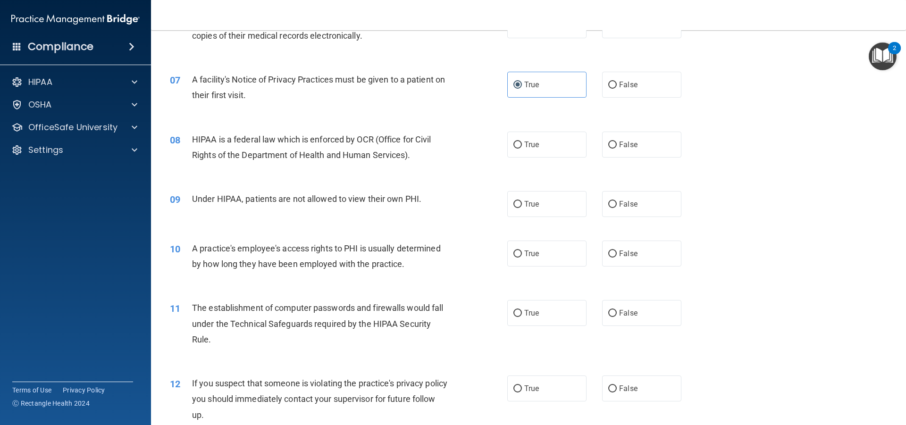
scroll to position [437, 0]
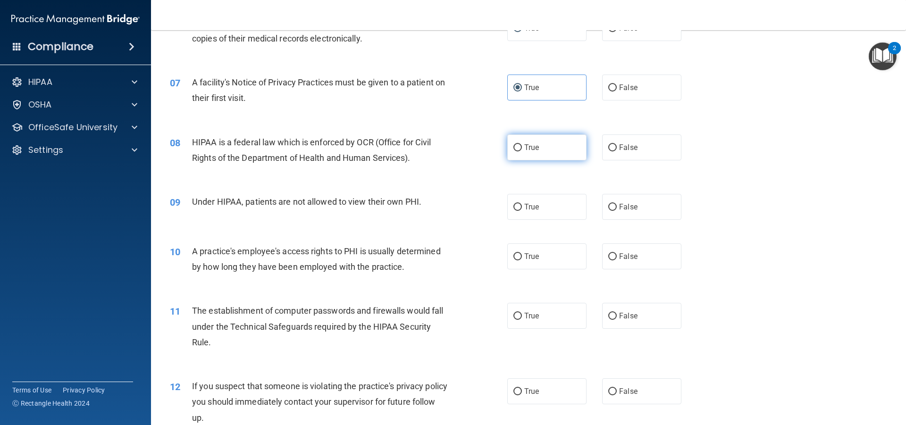
click at [514, 150] on input "True" at bounding box center [518, 147] width 8 height 7
radio input "true"
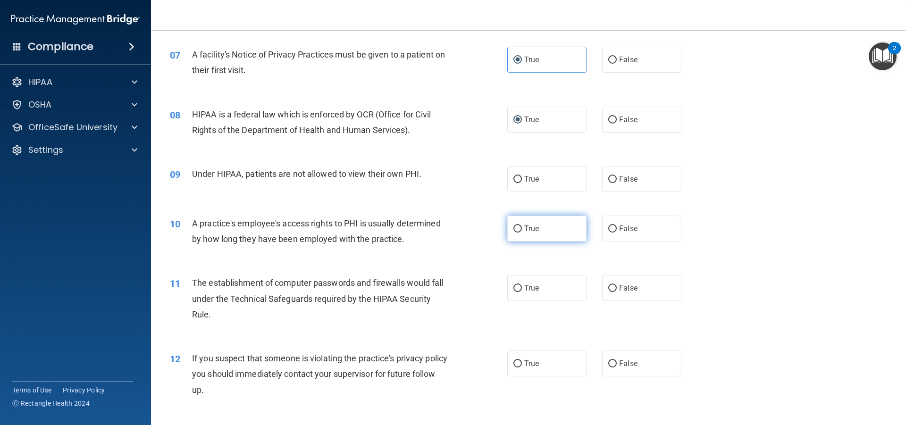
scroll to position [484, 0]
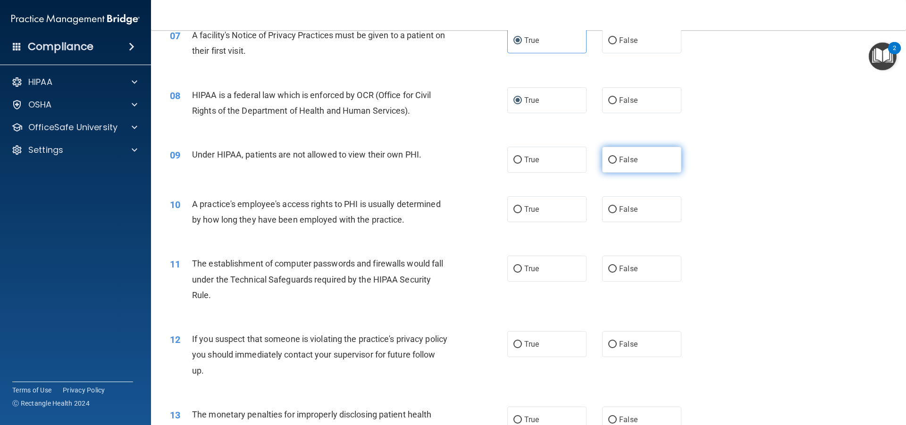
click at [608, 165] on label "False" at bounding box center [641, 160] width 79 height 26
click at [609, 164] on input "False" at bounding box center [613, 160] width 8 height 7
radio input "true"
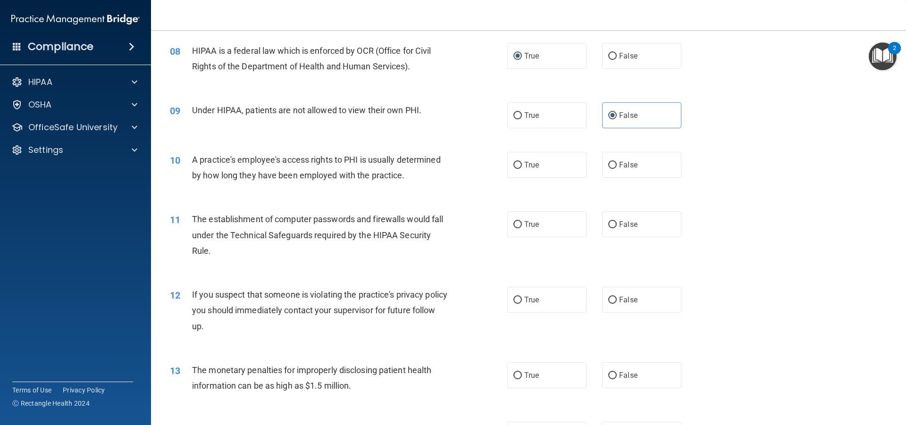
scroll to position [531, 0]
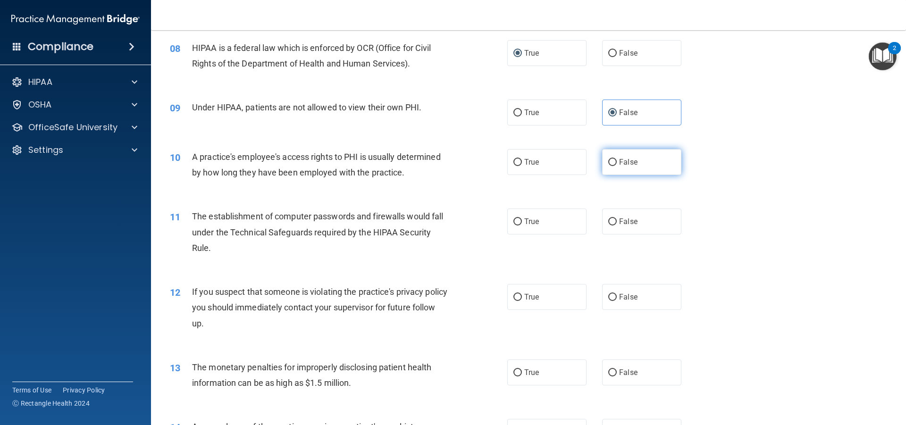
click at [609, 162] on input "False" at bounding box center [613, 162] width 8 height 7
radio input "true"
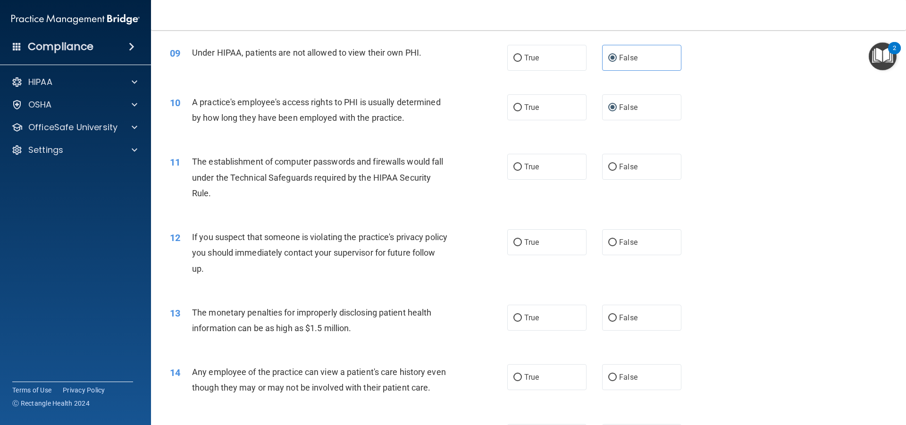
scroll to position [602, 0]
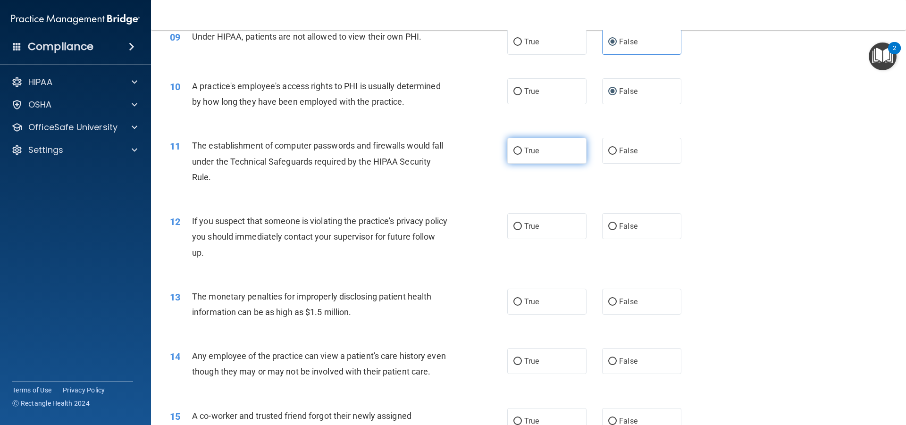
click at [514, 150] on input "True" at bounding box center [518, 151] width 8 height 7
radio input "true"
click at [516, 225] on input "True" at bounding box center [518, 226] width 8 height 7
radio input "true"
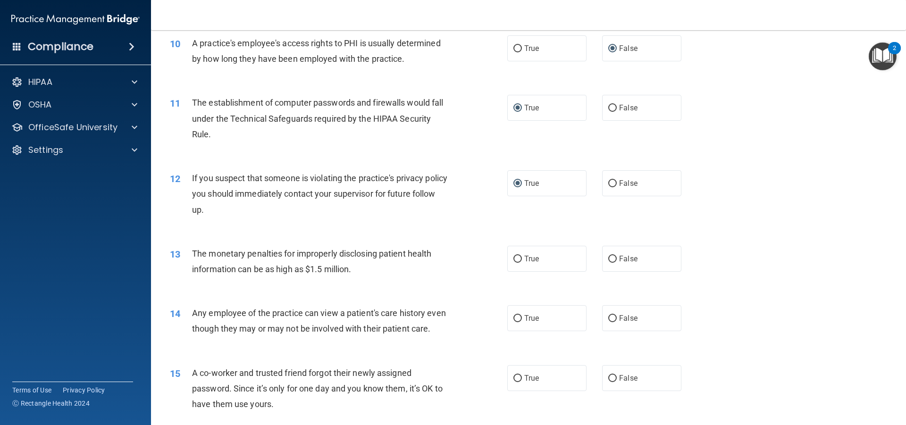
scroll to position [649, 0]
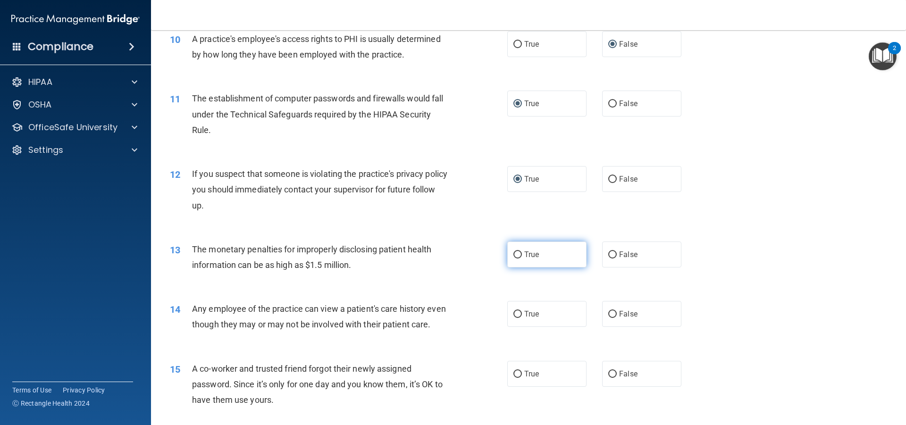
click at [516, 253] on input "True" at bounding box center [518, 255] width 8 height 7
radio input "true"
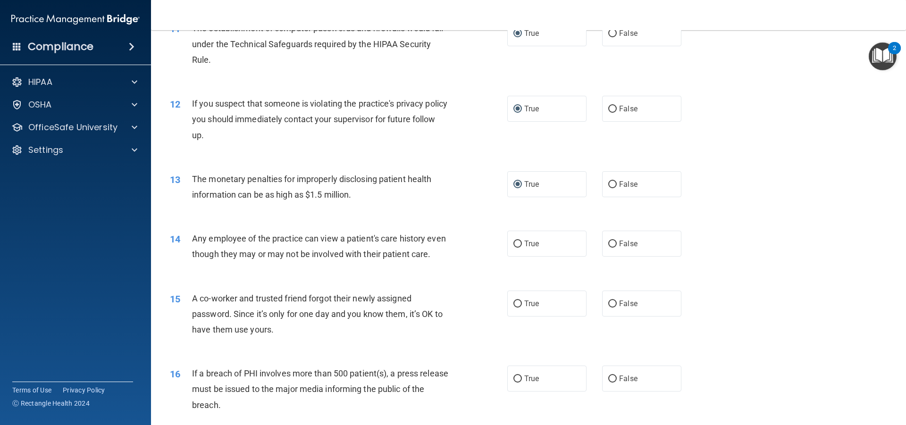
scroll to position [720, 0]
click at [609, 245] on input "False" at bounding box center [613, 243] width 8 height 7
radio input "true"
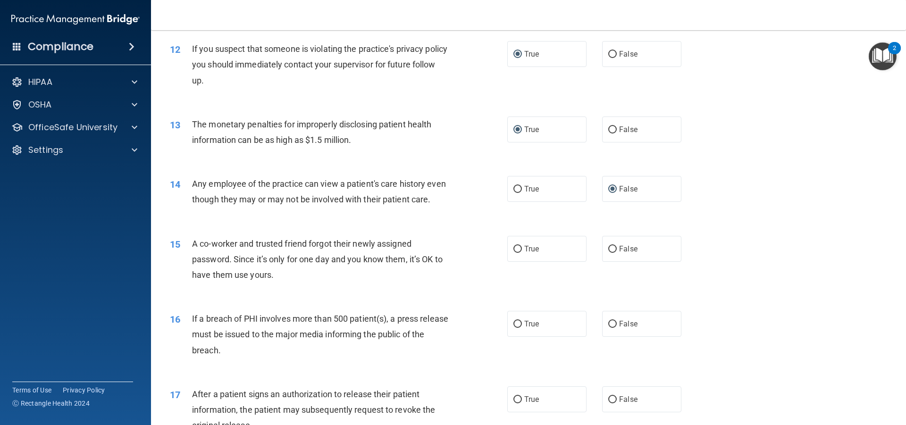
scroll to position [779, 0]
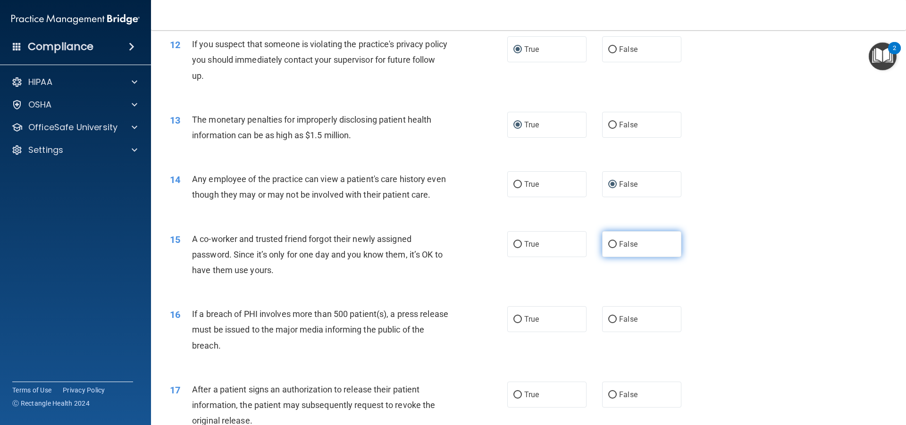
click at [609, 248] on input "False" at bounding box center [613, 244] width 8 height 7
radio input "true"
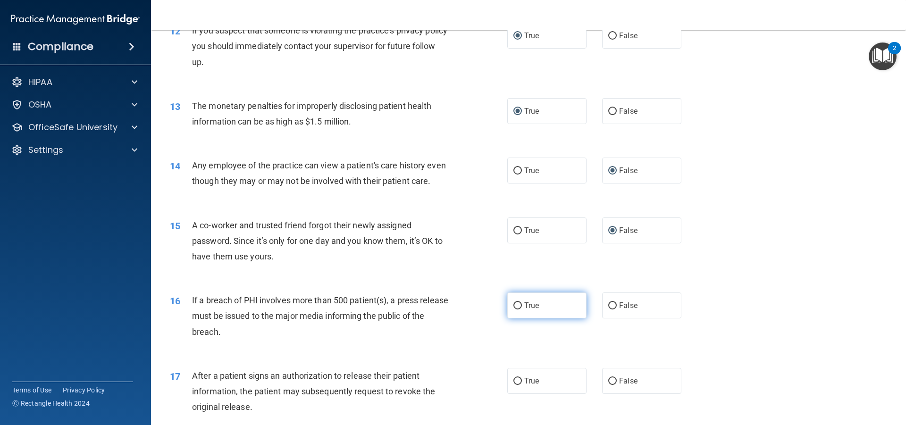
scroll to position [862, 0]
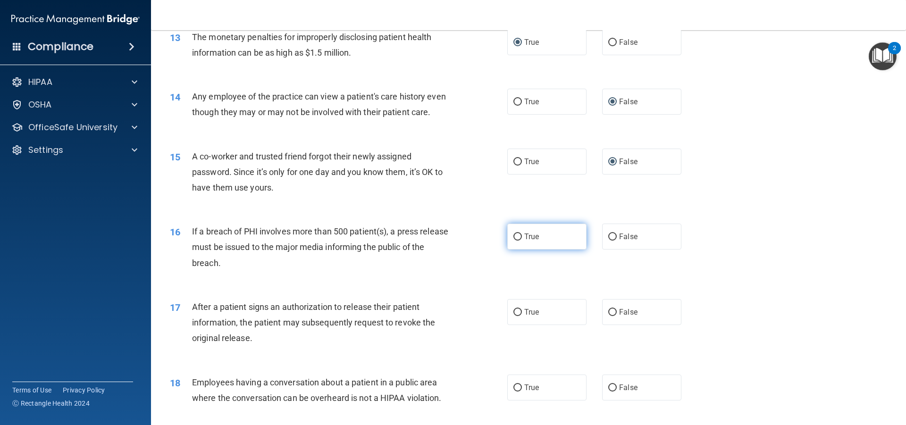
click at [514, 241] on input "True" at bounding box center [518, 237] width 8 height 7
radio input "true"
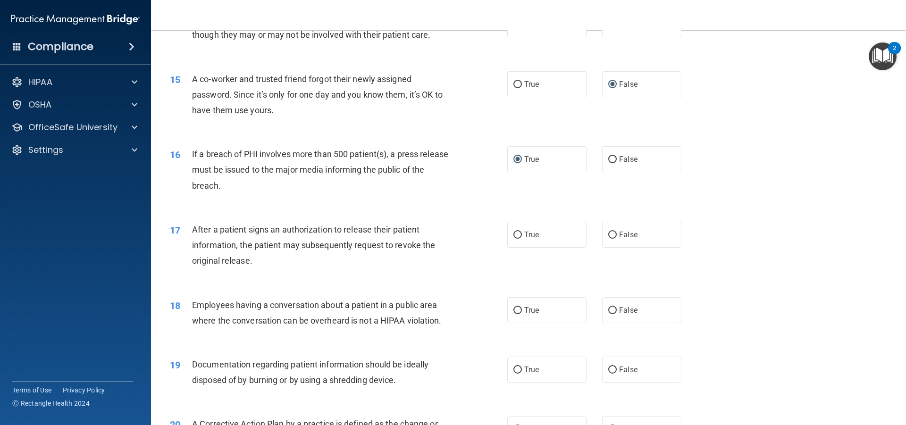
scroll to position [980, 0]
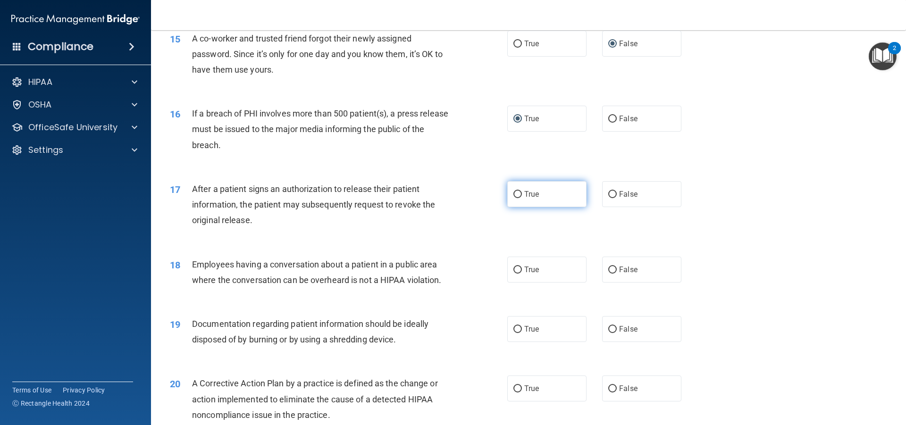
click at [517, 198] on input "True" at bounding box center [518, 194] width 8 height 7
radio input "true"
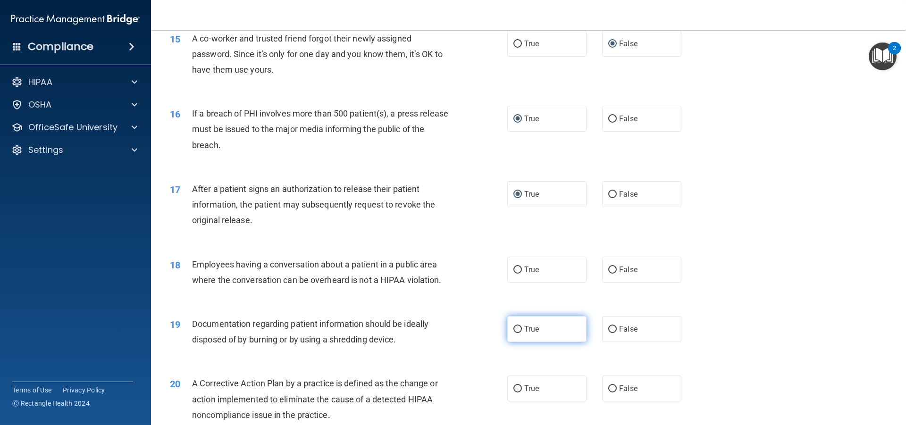
click at [514, 333] on input "True" at bounding box center [518, 329] width 8 height 7
radio input "true"
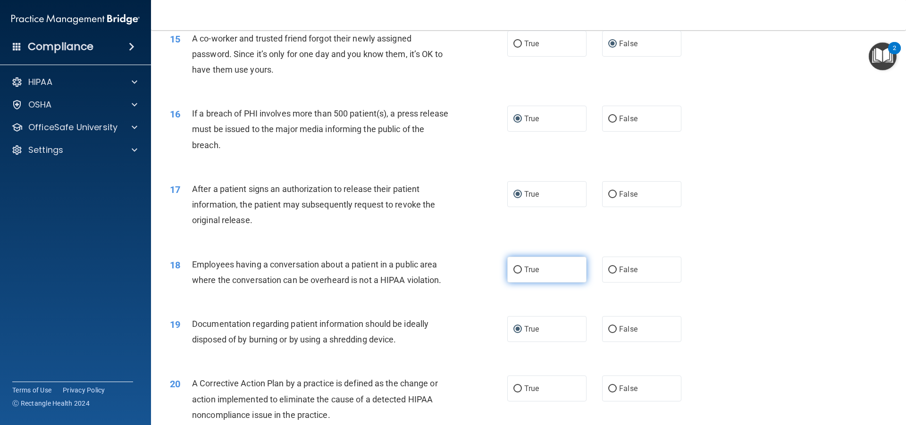
click at [516, 274] on input "True" at bounding box center [518, 270] width 8 height 7
radio input "true"
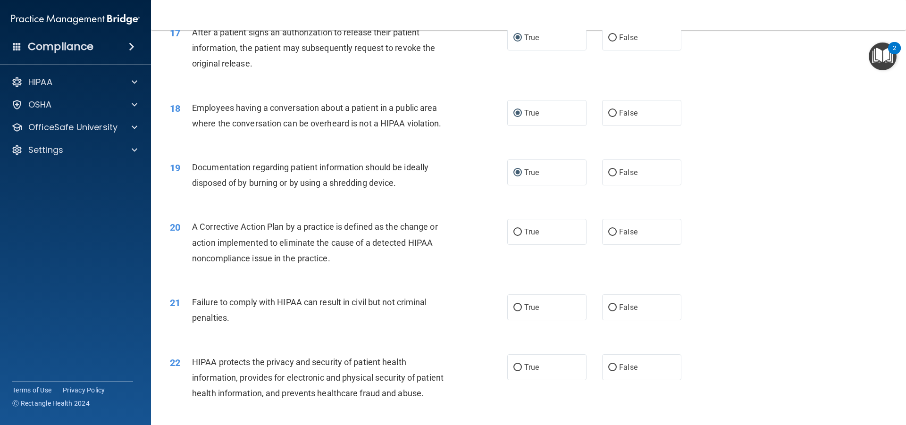
scroll to position [1145, 0]
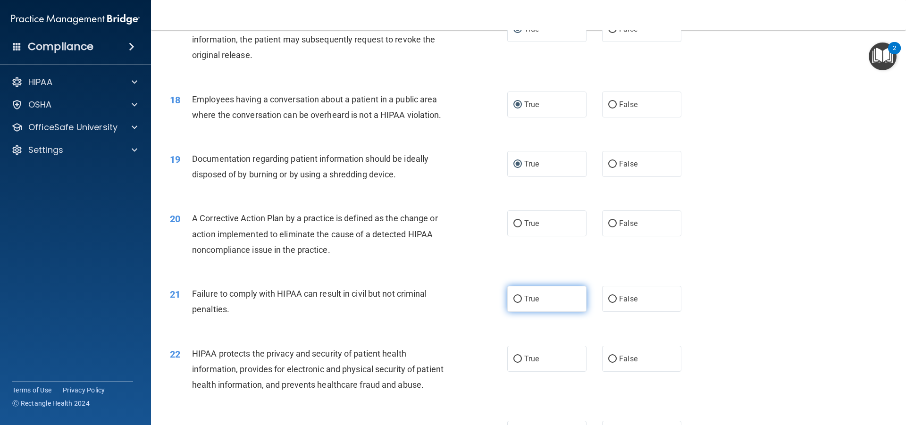
click at [514, 303] on input "True" at bounding box center [518, 299] width 8 height 7
radio input "true"
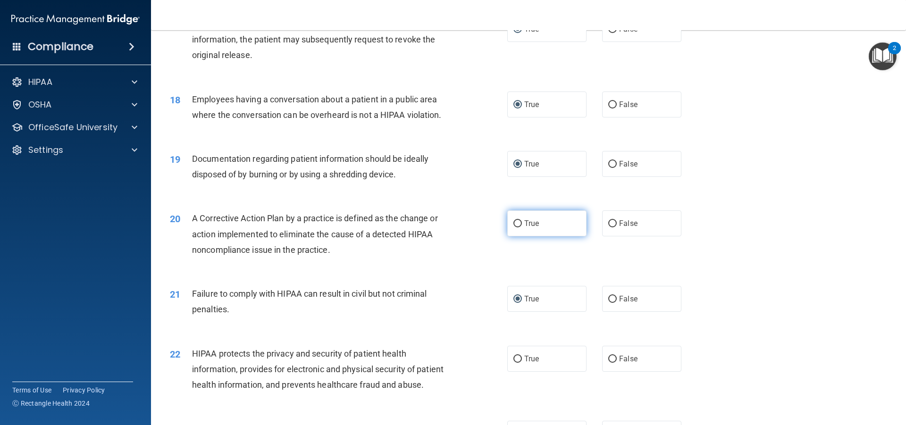
click at [514, 228] on input "True" at bounding box center [518, 223] width 8 height 7
radio input "true"
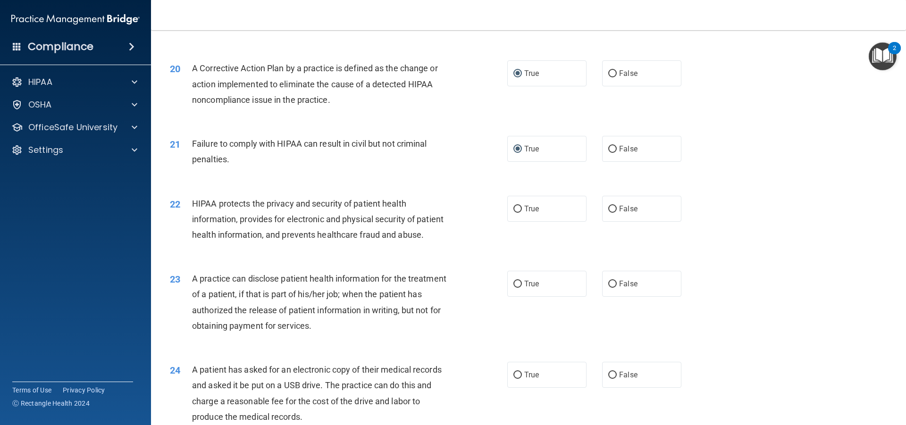
scroll to position [1310, 0]
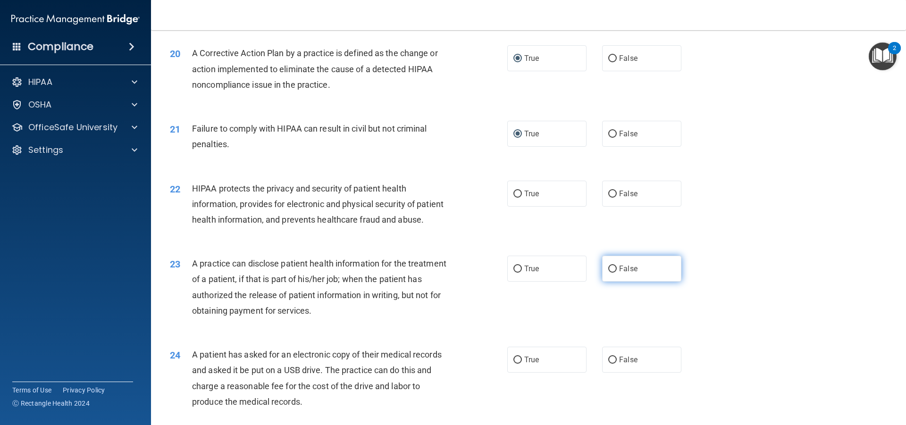
click at [607, 282] on label "False" at bounding box center [641, 269] width 79 height 26
click at [609, 273] on input "False" at bounding box center [613, 269] width 8 height 7
radio input "true"
click at [514, 198] on input "True" at bounding box center [518, 194] width 8 height 7
radio input "true"
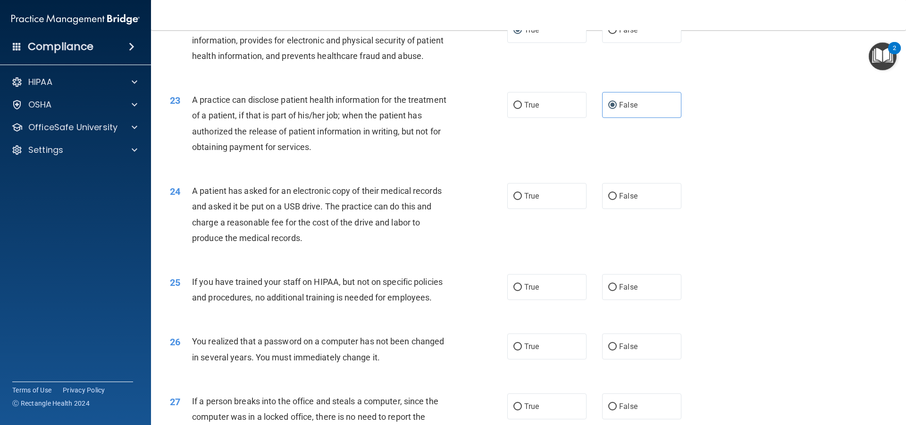
scroll to position [1475, 0]
click at [610, 199] on input "False" at bounding box center [613, 195] width 8 height 7
radio input "true"
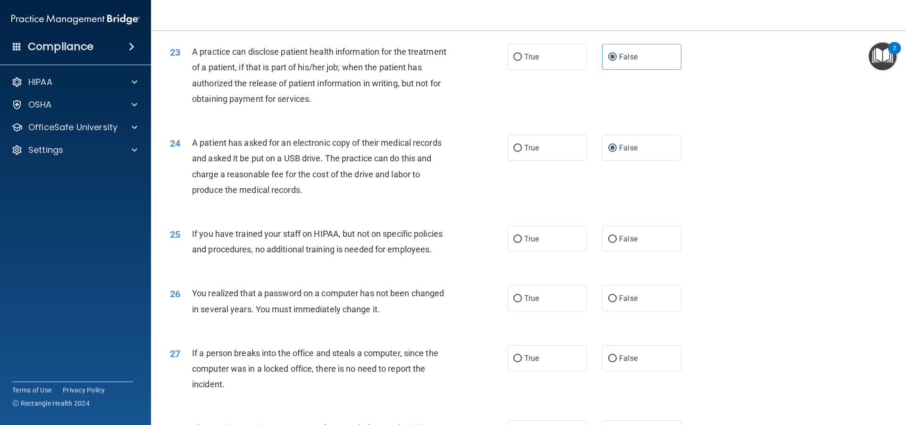
scroll to position [1546, 0]
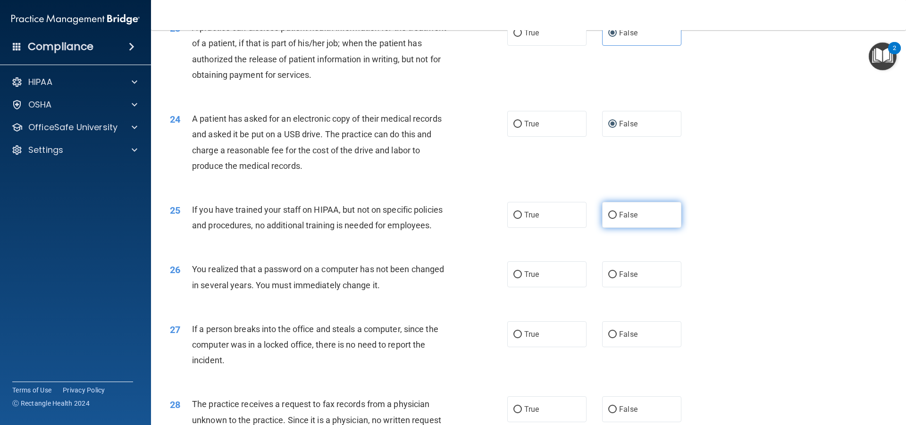
click at [610, 219] on input "False" at bounding box center [613, 215] width 8 height 7
radio input "true"
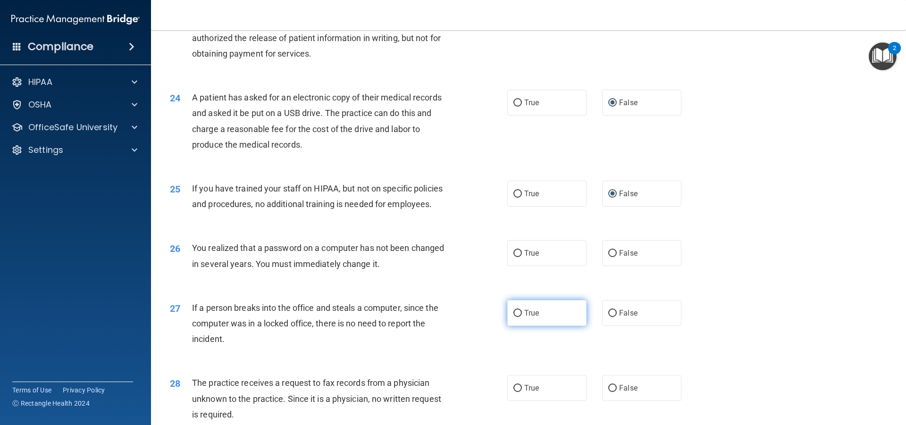
scroll to position [1641, 0]
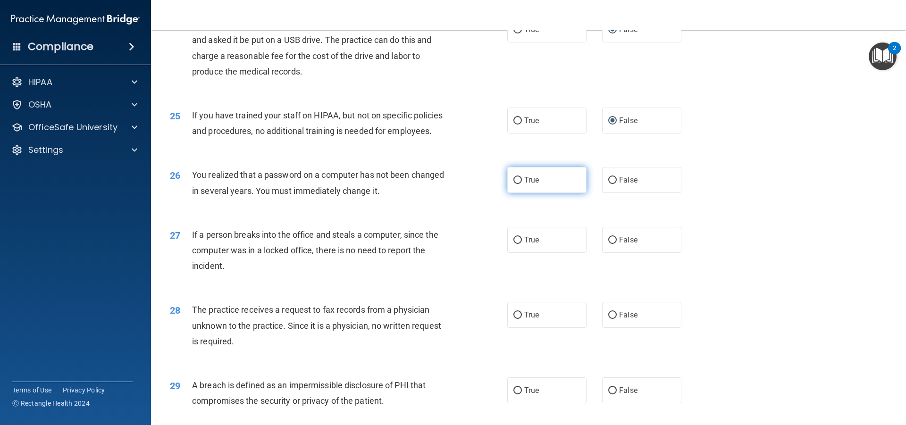
click at [514, 184] on input "True" at bounding box center [518, 180] width 8 height 7
radio input "true"
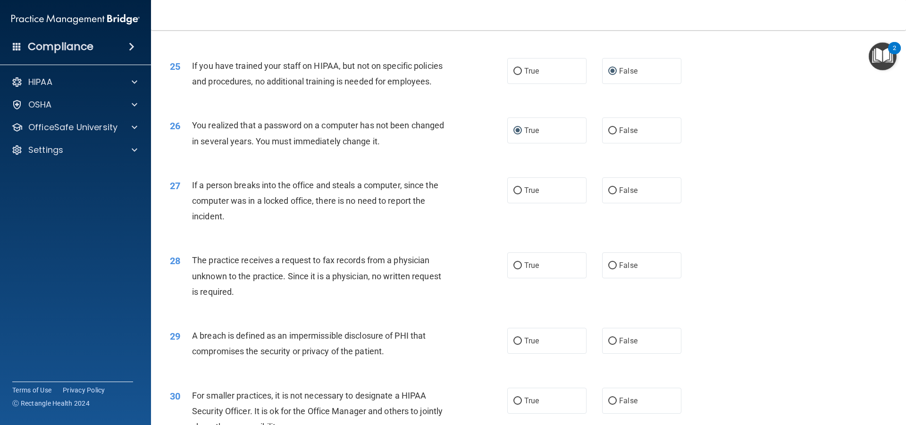
scroll to position [1700, 0]
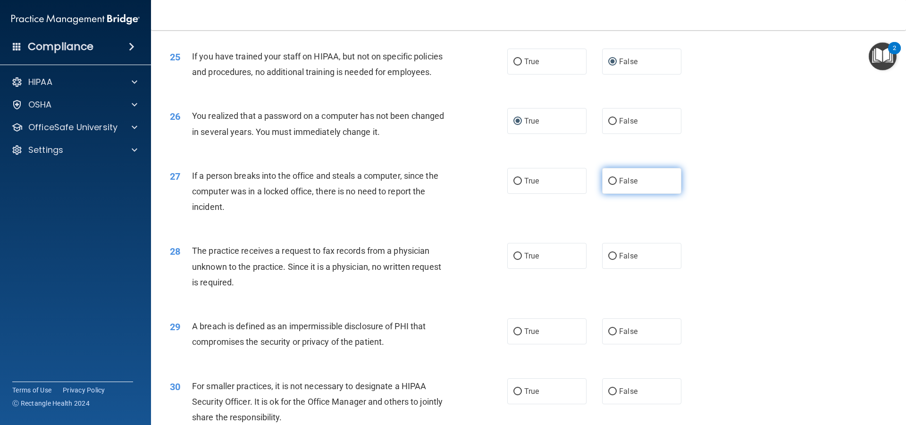
click at [609, 185] on input "False" at bounding box center [613, 181] width 8 height 7
radio input "true"
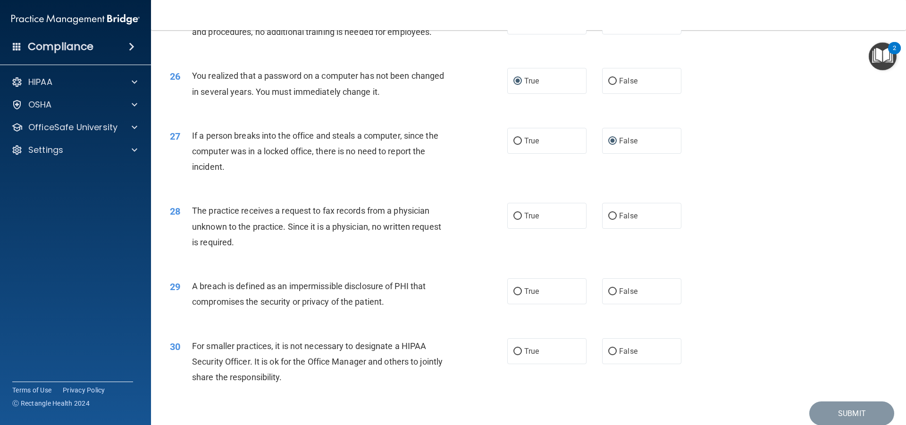
scroll to position [1747, 0]
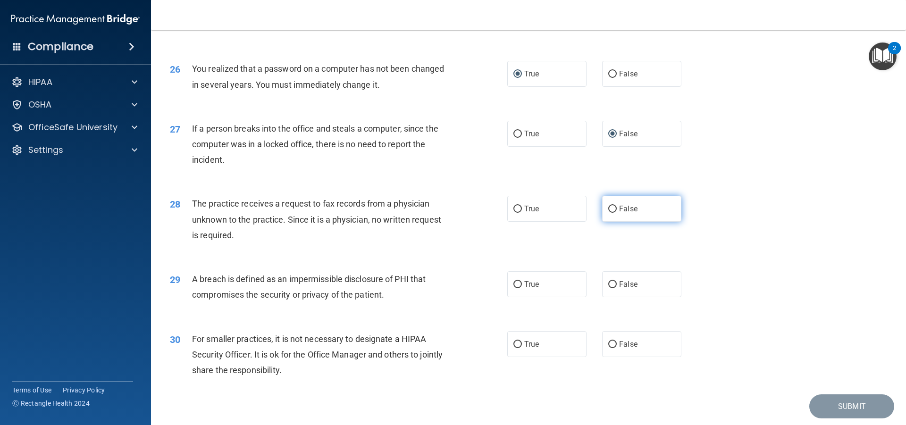
click at [609, 213] on input "False" at bounding box center [613, 209] width 8 height 7
radio input "true"
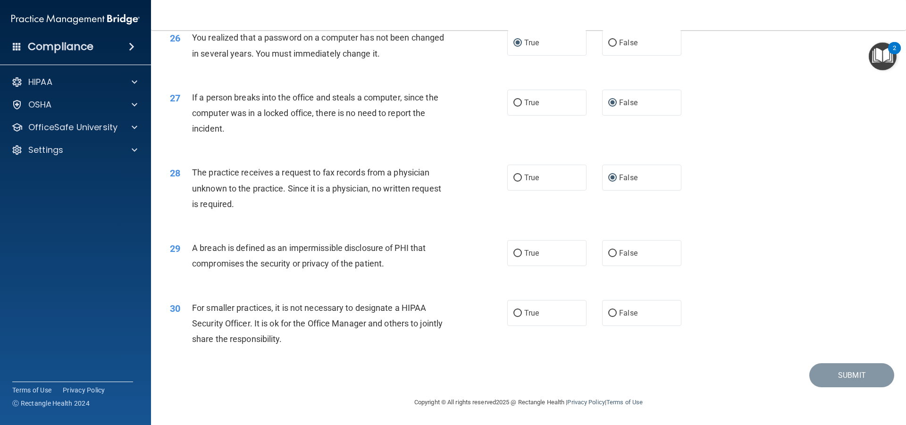
scroll to position [1797, 0]
click at [515, 257] on input "True" at bounding box center [518, 253] width 8 height 7
radio input "true"
click at [596, 326] on div "True False" at bounding box center [603, 313] width 190 height 26
click at [613, 326] on label "False" at bounding box center [641, 313] width 79 height 26
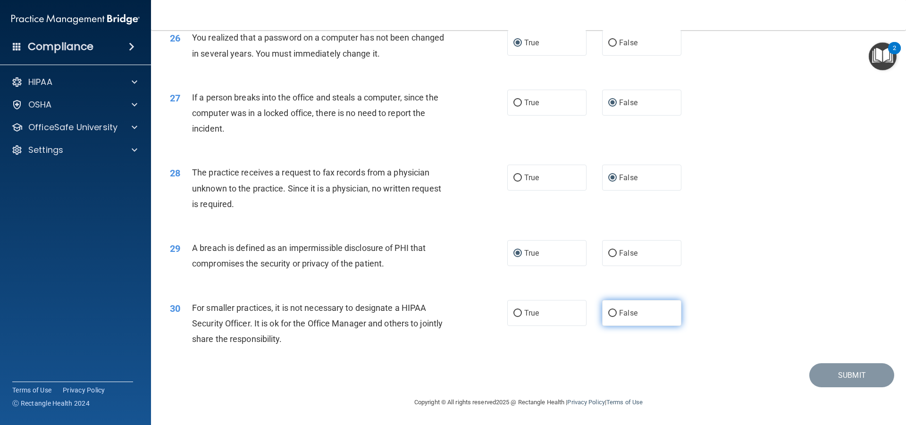
click at [613, 317] on input "False" at bounding box center [613, 313] width 8 height 7
radio input "true"
click at [847, 385] on button "Submit" at bounding box center [852, 376] width 85 height 24
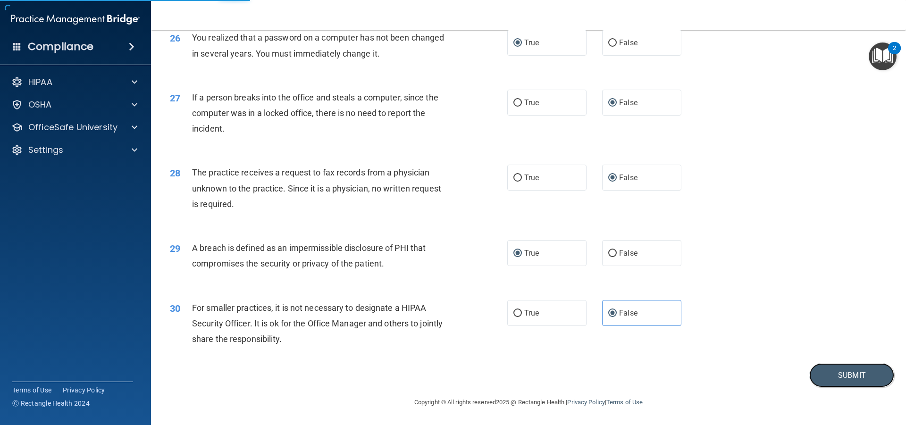
scroll to position [1809, 0]
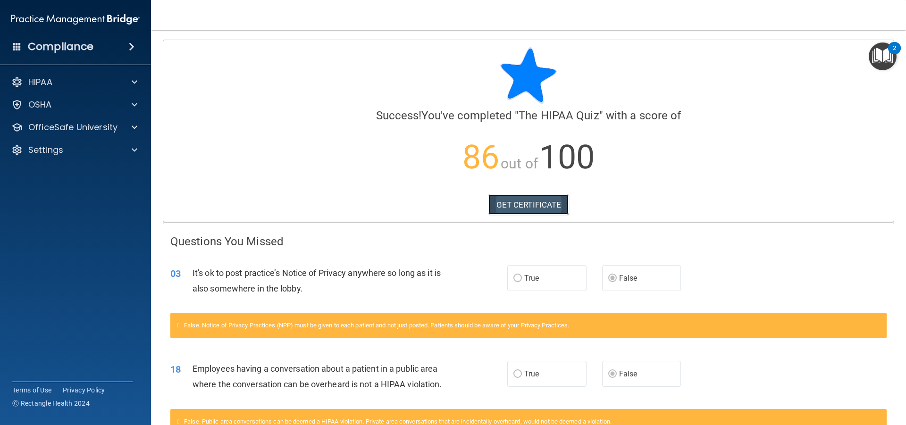
click at [525, 203] on link "GET CERTIFICATE" at bounding box center [529, 205] width 81 height 21
click at [123, 127] on div at bounding box center [133, 127] width 24 height 11
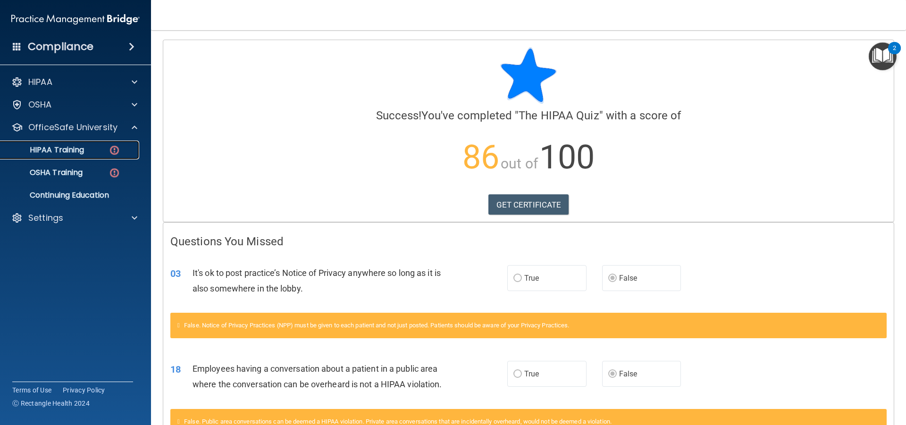
click at [97, 151] on div "HIPAA Training" at bounding box center [70, 149] width 129 height 9
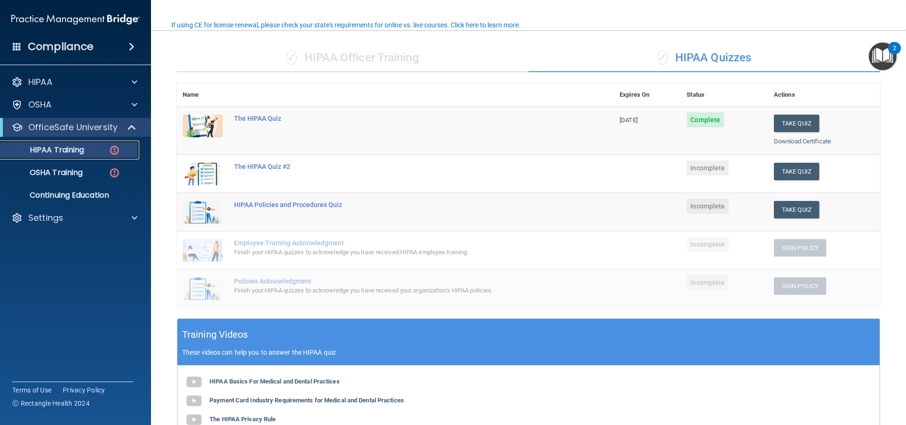
scroll to position [47, 0]
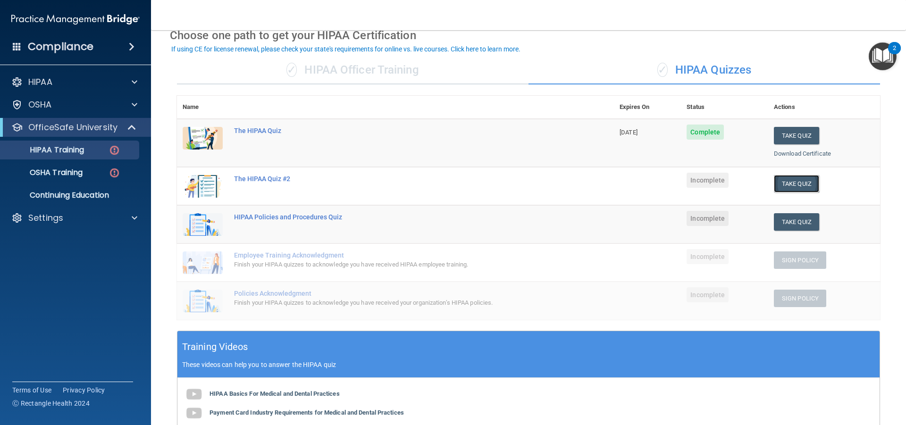
click at [797, 183] on button "Take Quiz" at bounding box center [796, 183] width 45 height 17
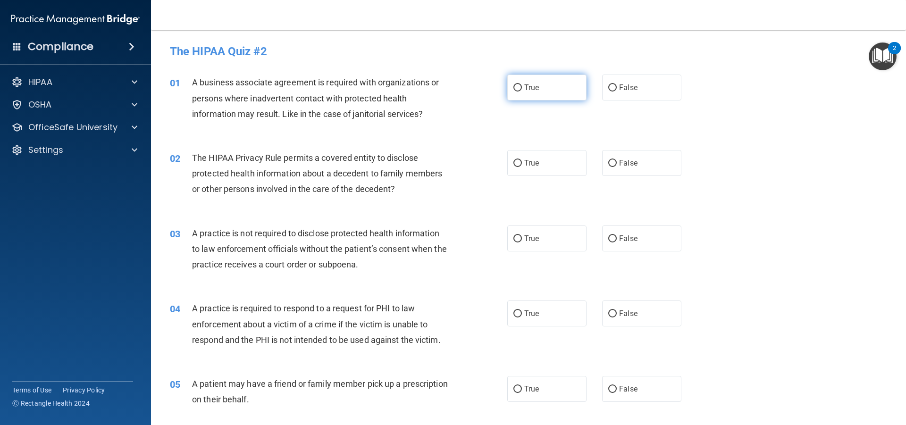
click at [516, 86] on input "True" at bounding box center [518, 88] width 8 height 7
radio input "true"
click at [514, 164] on input "True" at bounding box center [518, 163] width 8 height 7
radio input "true"
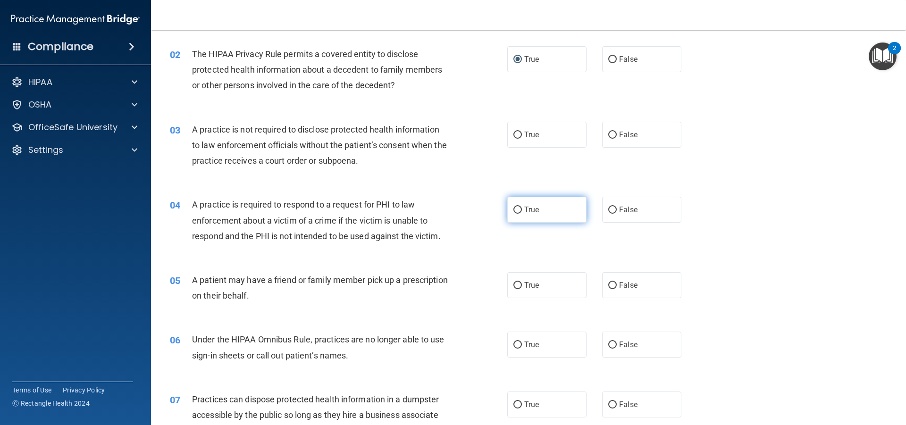
scroll to position [106, 0]
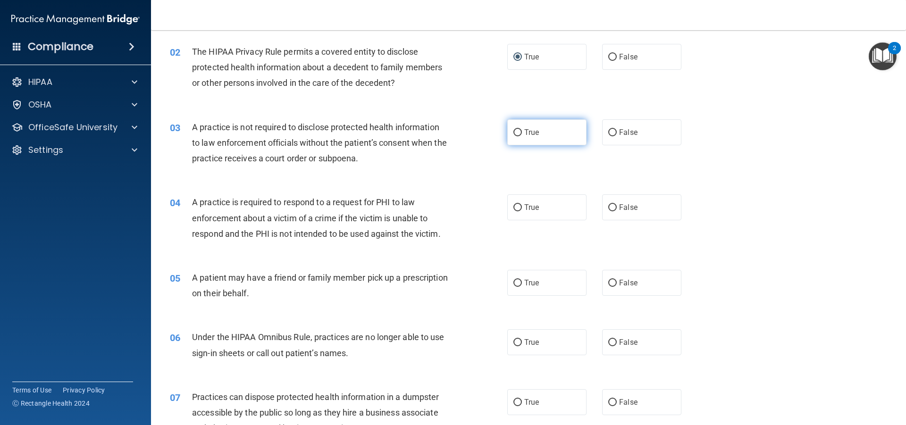
click at [515, 132] on input "True" at bounding box center [518, 132] width 8 height 7
radio input "true"
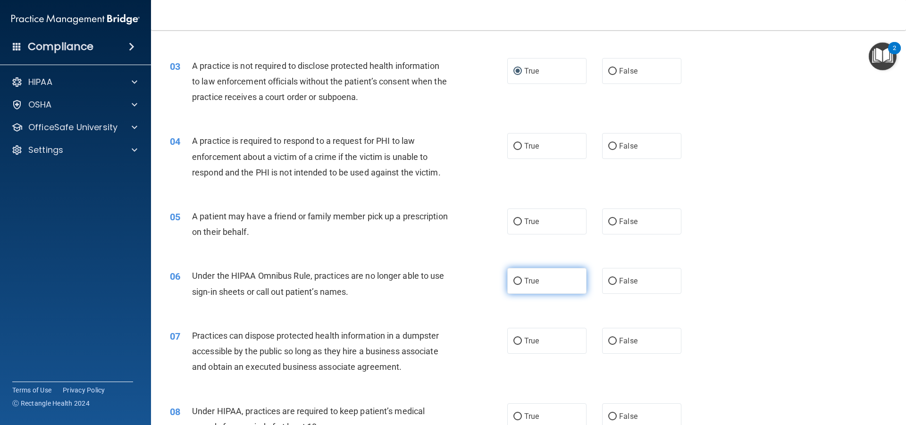
scroll to position [189, 0]
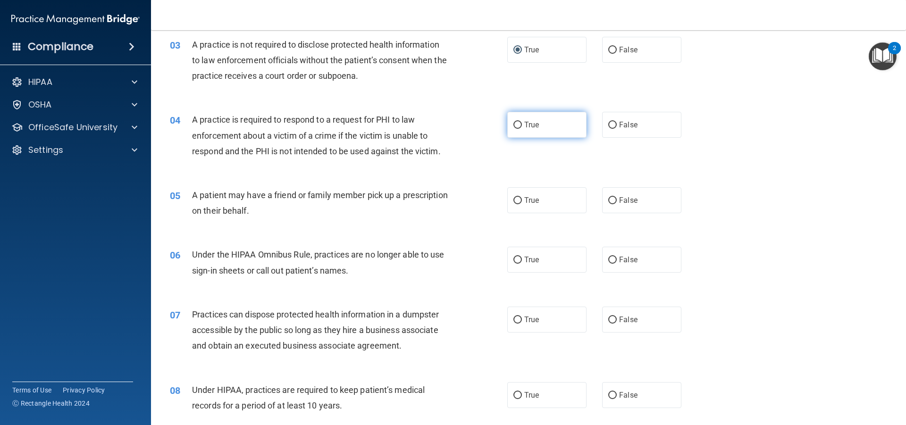
click at [514, 126] on input "True" at bounding box center [518, 125] width 8 height 7
radio input "true"
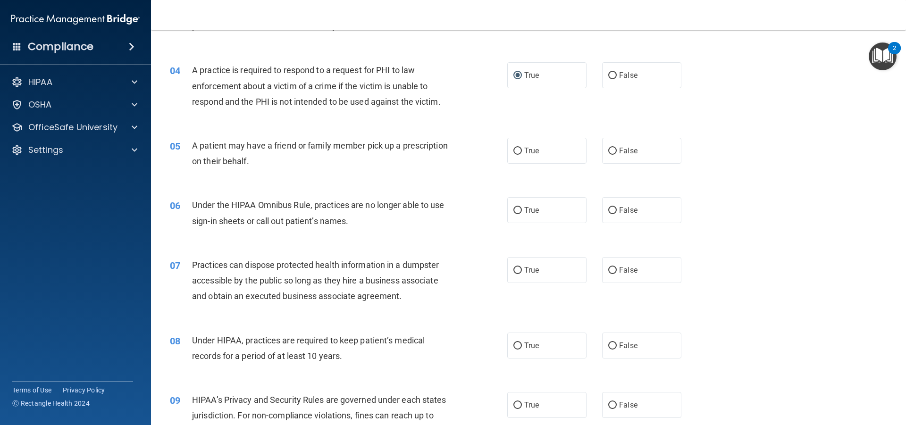
scroll to position [260, 0]
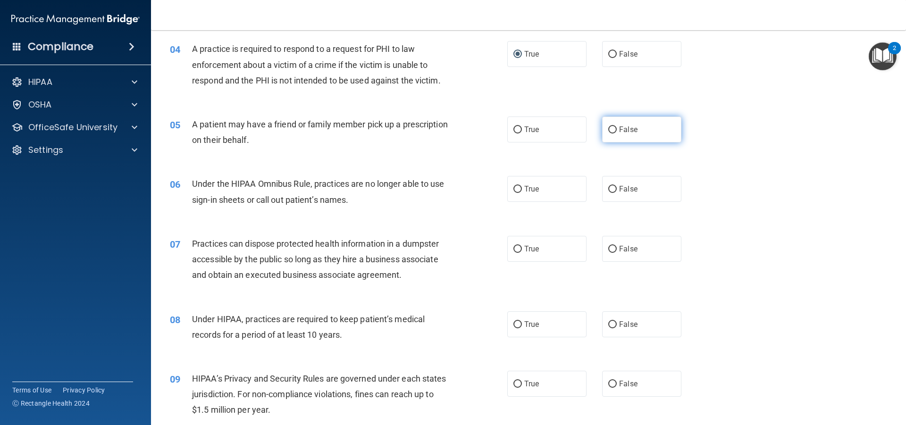
click at [611, 128] on input "False" at bounding box center [613, 130] width 8 height 7
radio input "true"
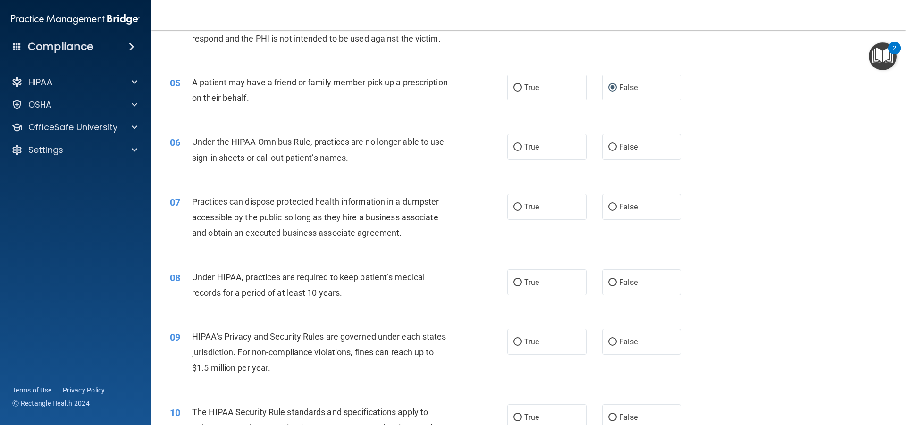
scroll to position [307, 0]
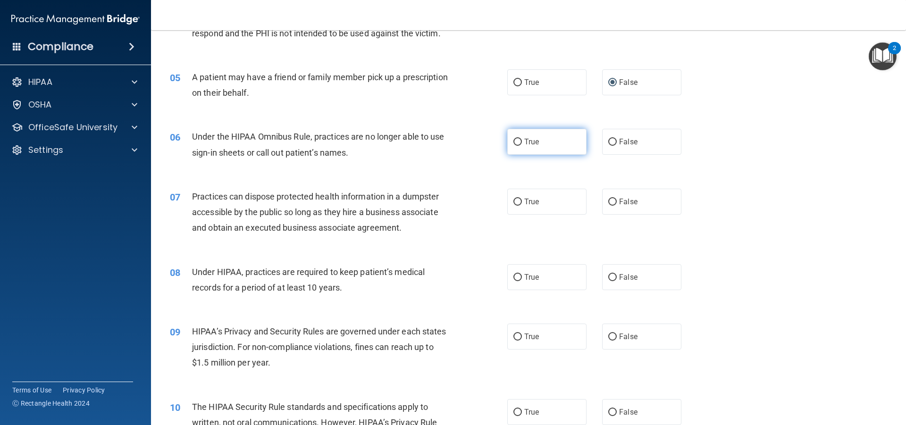
click at [514, 141] on input "True" at bounding box center [518, 142] width 8 height 7
radio input "true"
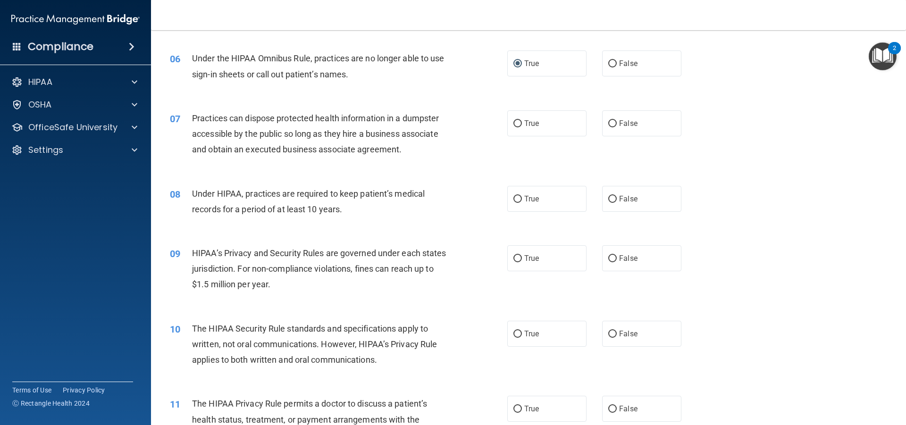
scroll to position [389, 0]
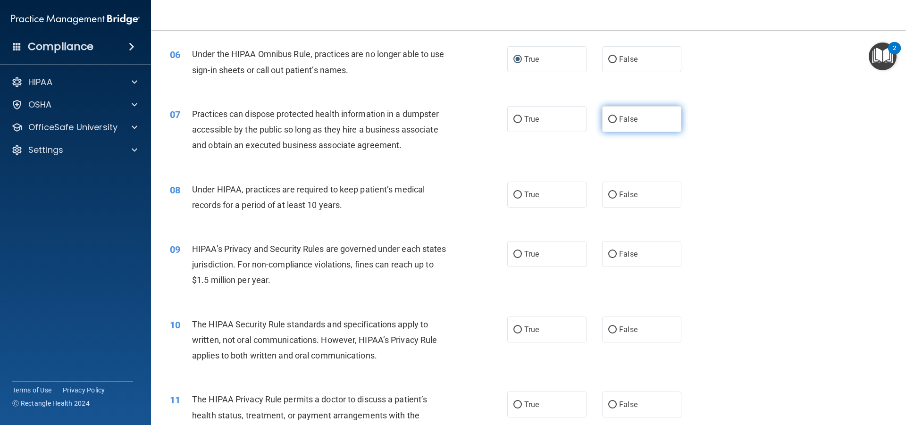
click at [610, 119] on input "False" at bounding box center [613, 119] width 8 height 7
radio input "true"
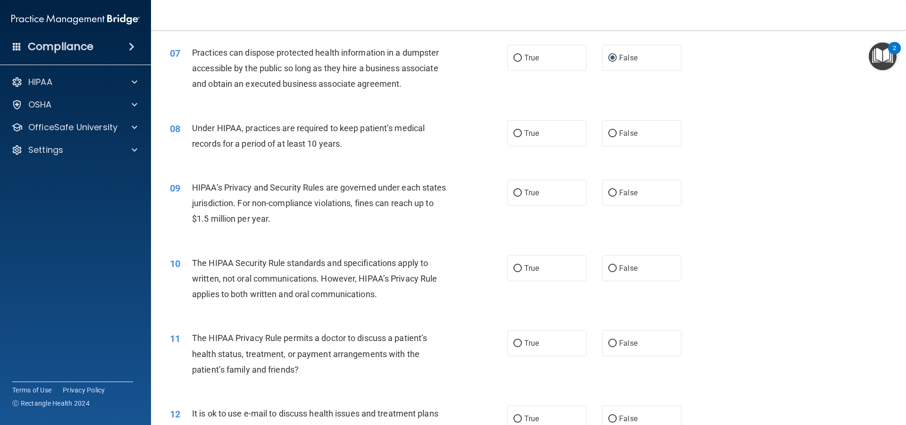
scroll to position [484, 0]
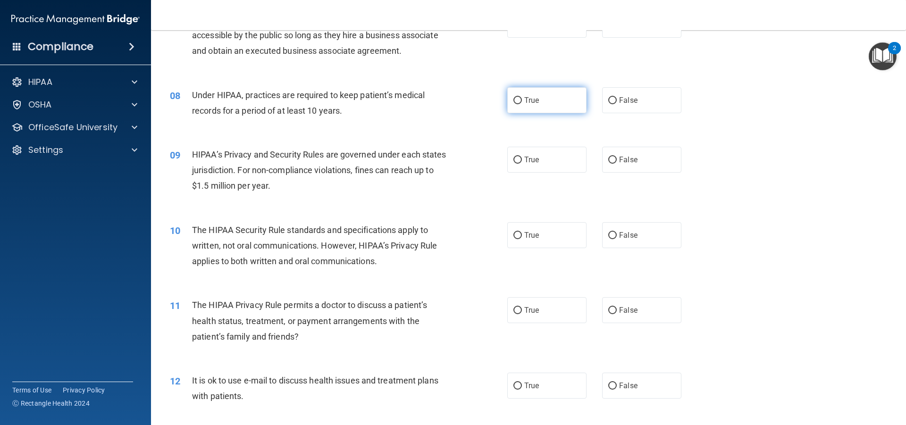
click at [514, 100] on input "True" at bounding box center [518, 100] width 8 height 7
radio input "true"
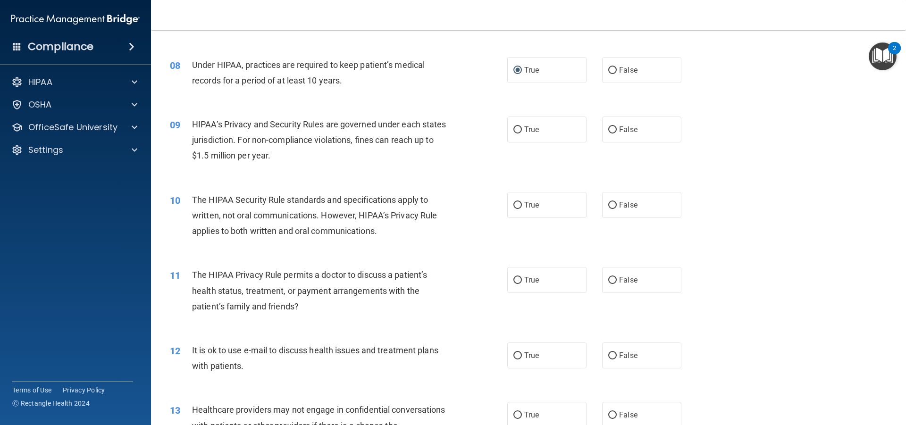
scroll to position [519, 0]
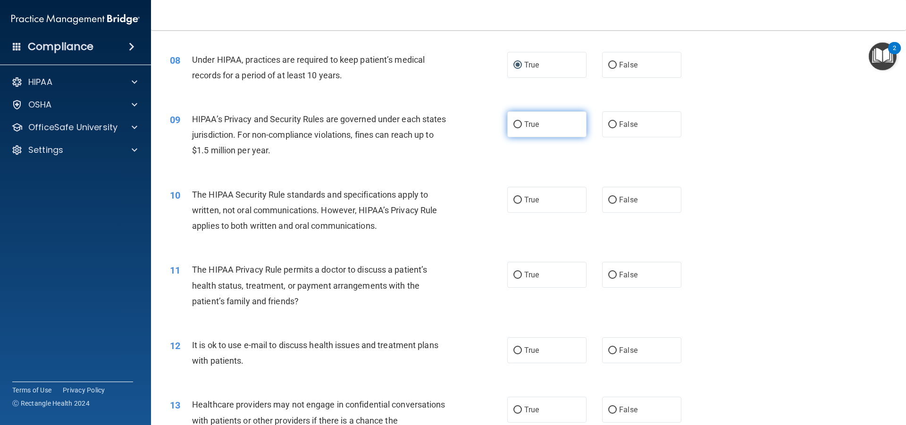
click at [514, 125] on input "True" at bounding box center [518, 124] width 8 height 7
radio input "true"
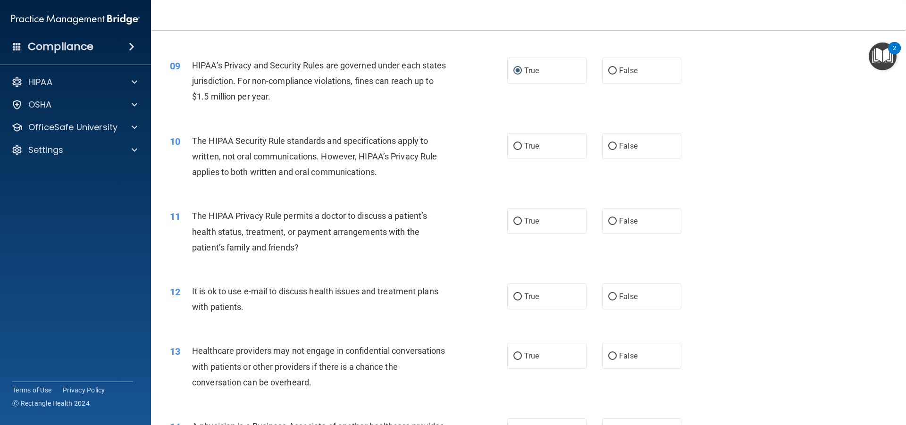
scroll to position [578, 0]
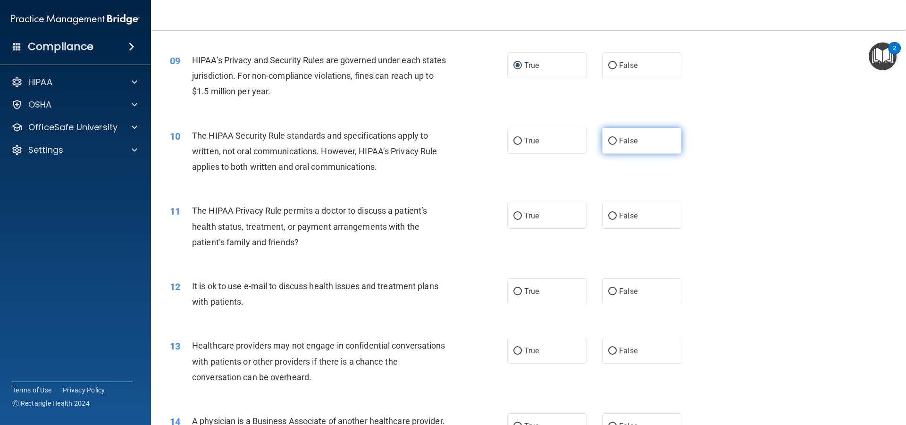
click at [609, 141] on input "False" at bounding box center [613, 141] width 8 height 7
radio input "true"
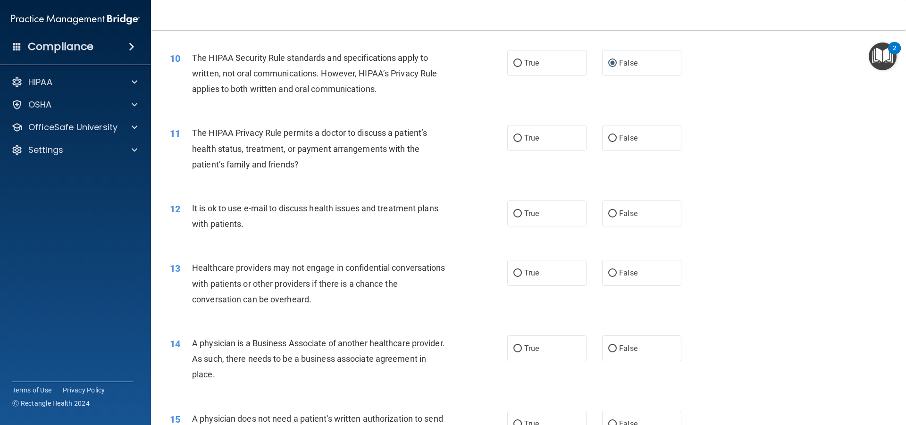
scroll to position [661, 0]
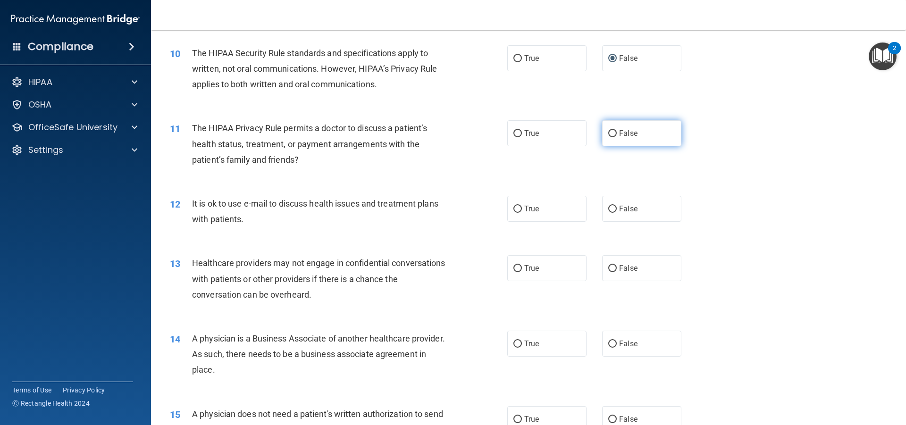
click at [609, 134] on input "False" at bounding box center [613, 133] width 8 height 7
radio input "true"
click at [609, 210] on input "False" at bounding box center [613, 209] width 8 height 7
radio input "true"
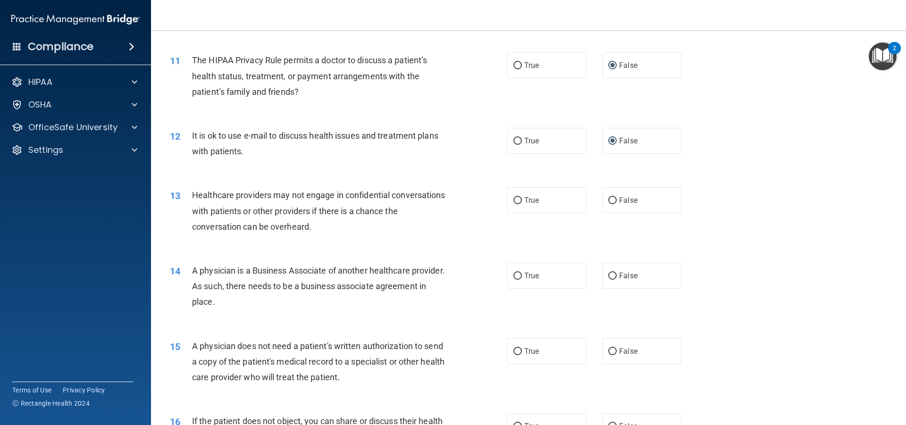
scroll to position [755, 0]
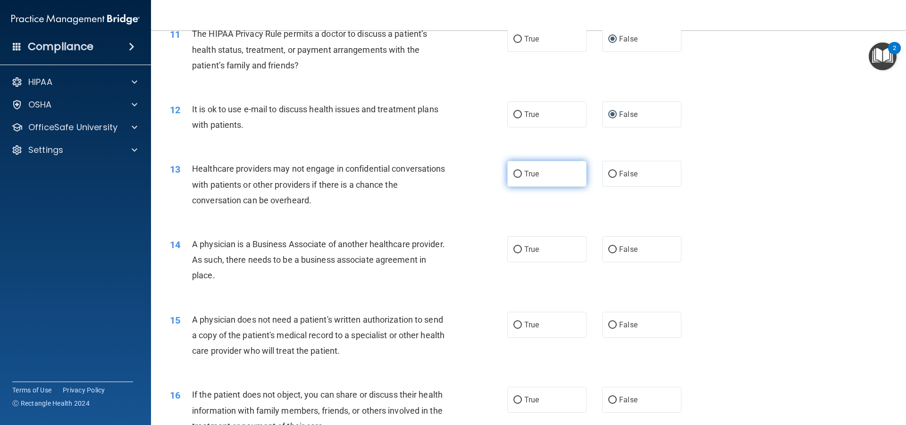
click at [509, 172] on label "True" at bounding box center [547, 174] width 79 height 26
click at [514, 172] on input "True" at bounding box center [518, 174] width 8 height 7
radio input "true"
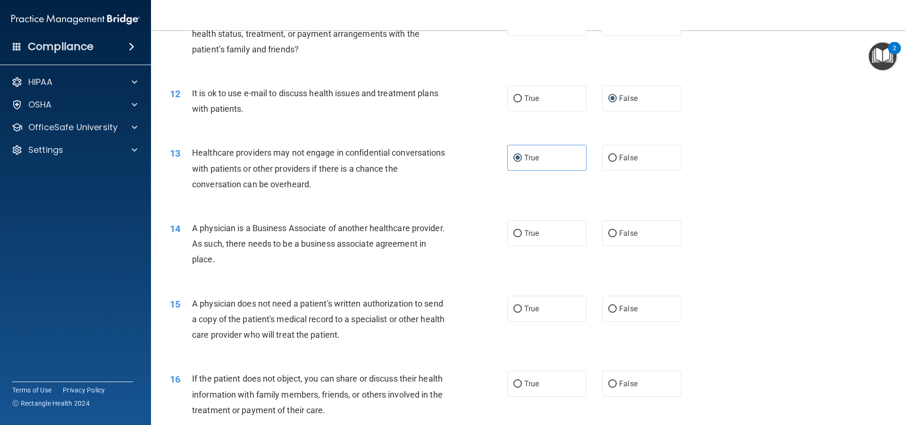
scroll to position [838, 0]
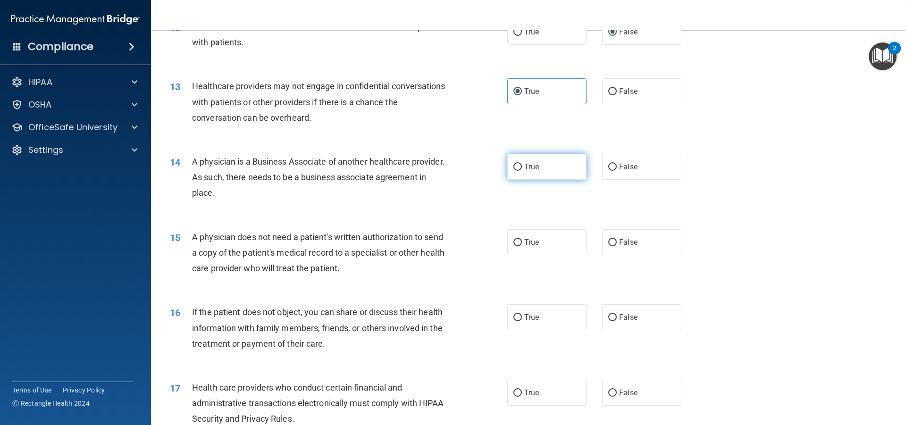
click at [514, 166] on input "True" at bounding box center [518, 167] width 8 height 7
radio input "true"
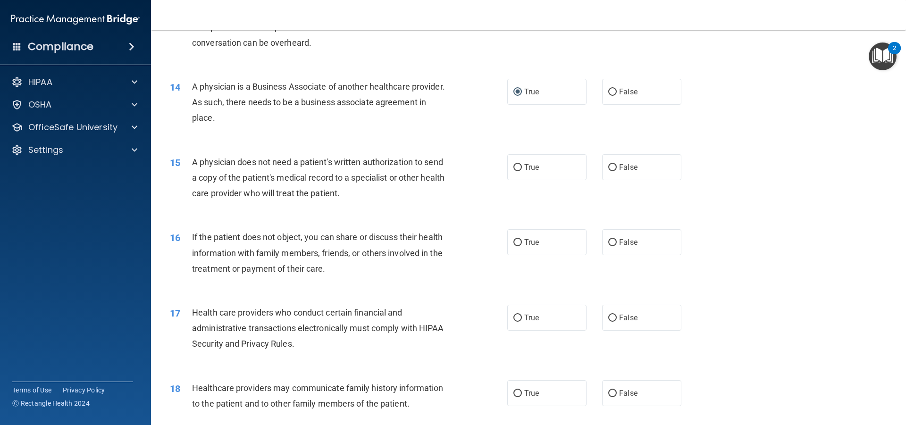
scroll to position [932, 0]
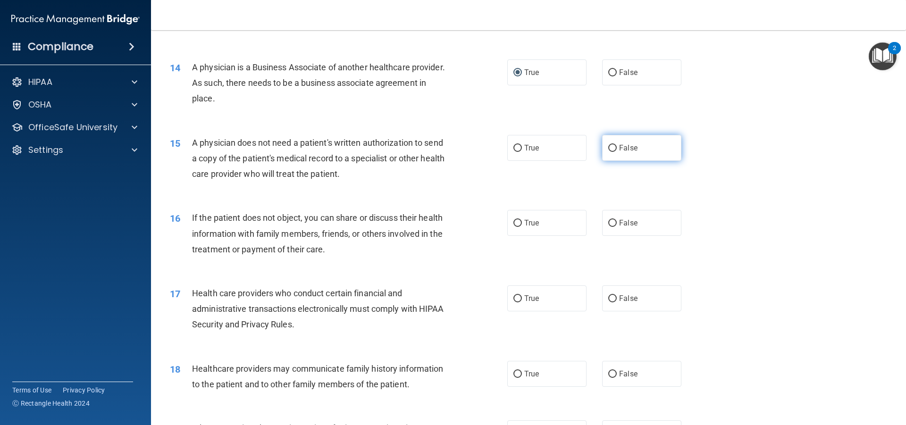
click at [613, 146] on label "False" at bounding box center [641, 148] width 79 height 26
click at [613, 146] on input "False" at bounding box center [613, 148] width 8 height 7
radio input "true"
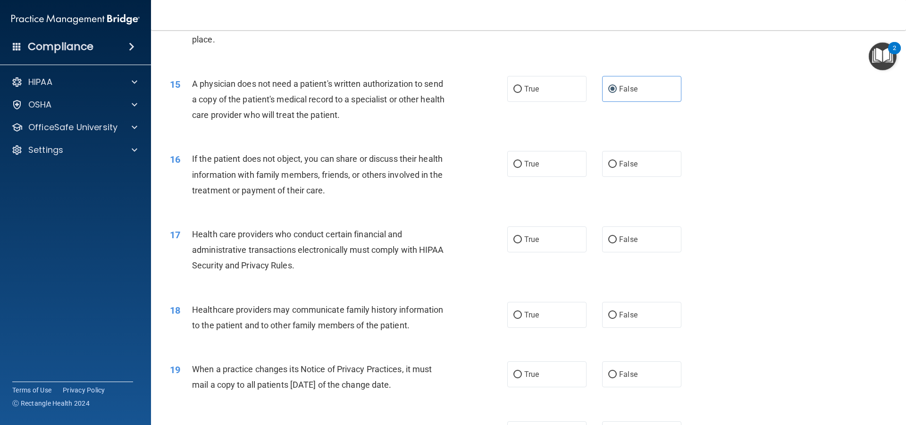
scroll to position [1003, 0]
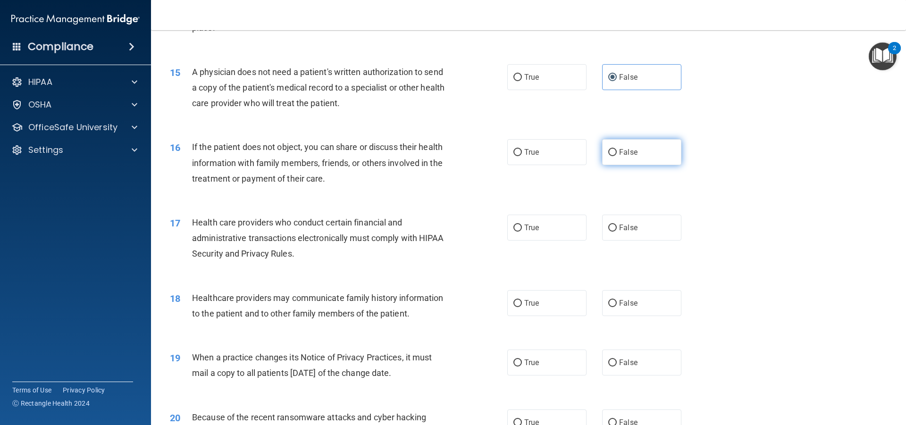
click at [610, 155] on input "False" at bounding box center [613, 152] width 8 height 7
radio input "true"
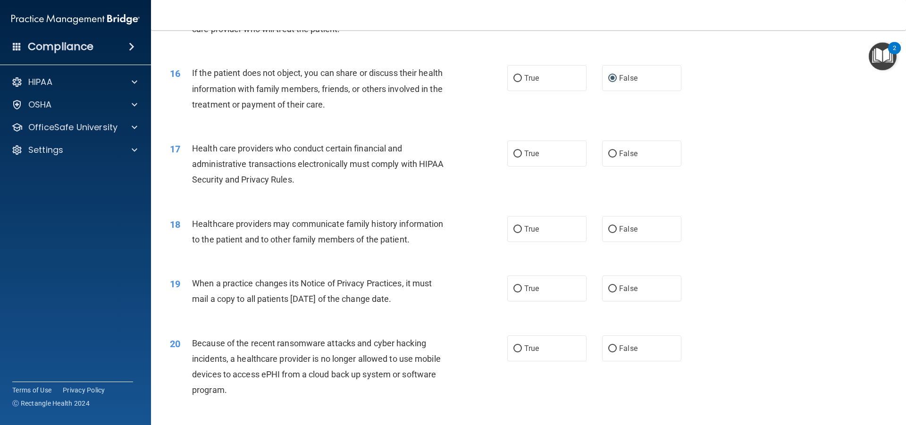
scroll to position [1086, 0]
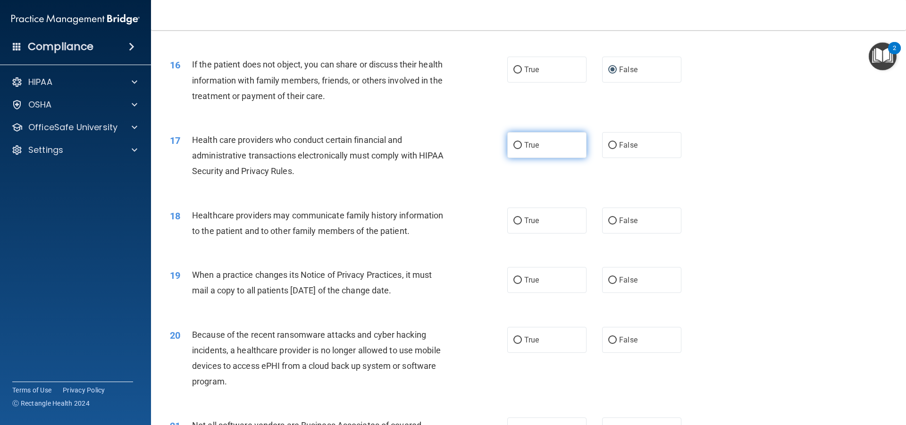
click at [515, 148] on input "True" at bounding box center [518, 145] width 8 height 7
radio input "true"
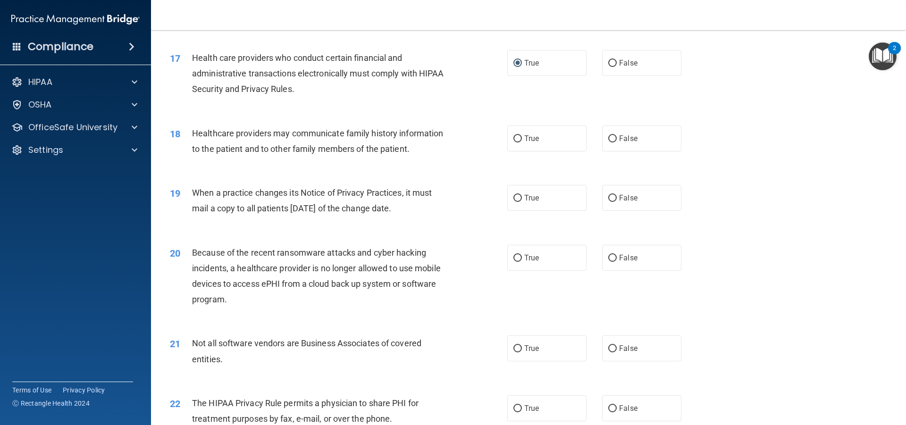
scroll to position [1180, 0]
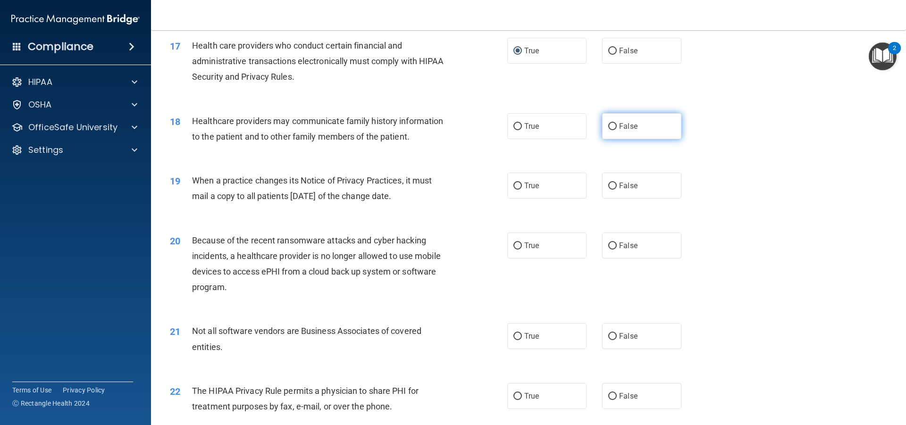
click at [609, 129] on input "False" at bounding box center [613, 126] width 8 height 7
radio input "true"
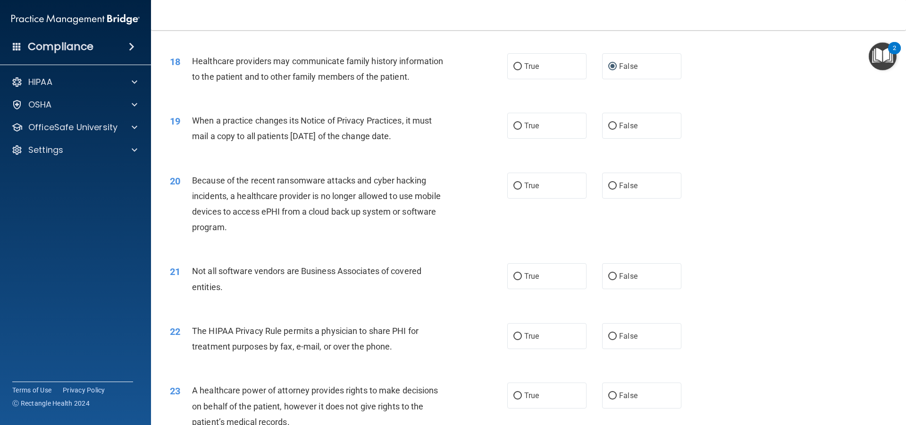
scroll to position [1251, 0]
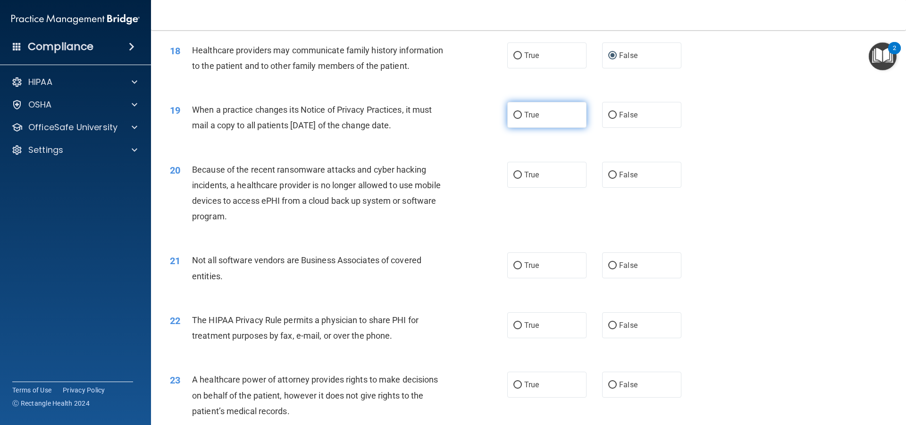
click at [516, 112] on input "True" at bounding box center [518, 115] width 8 height 7
radio input "true"
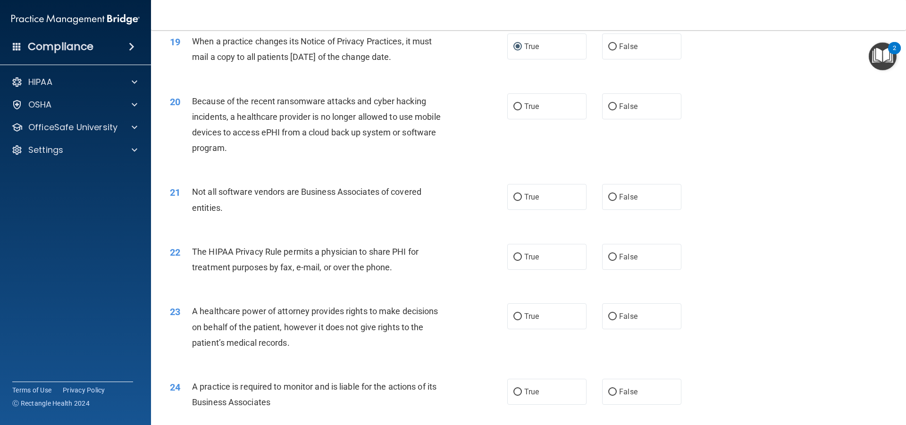
scroll to position [1322, 0]
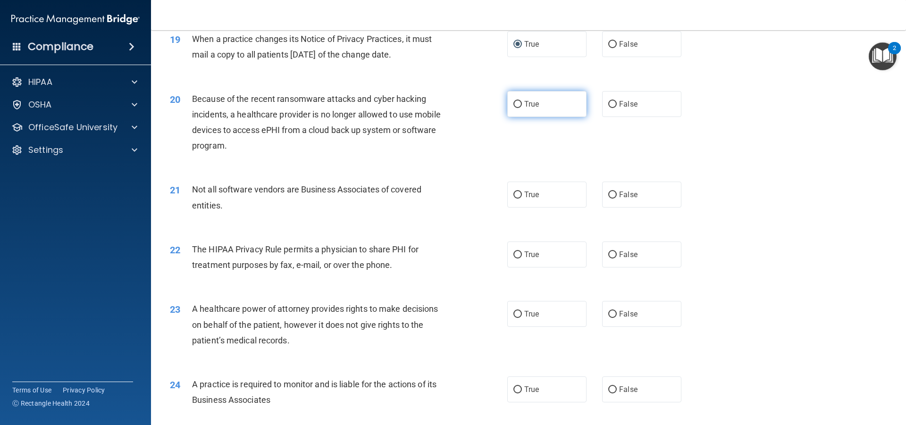
click at [517, 102] on input "True" at bounding box center [518, 104] width 8 height 7
radio input "true"
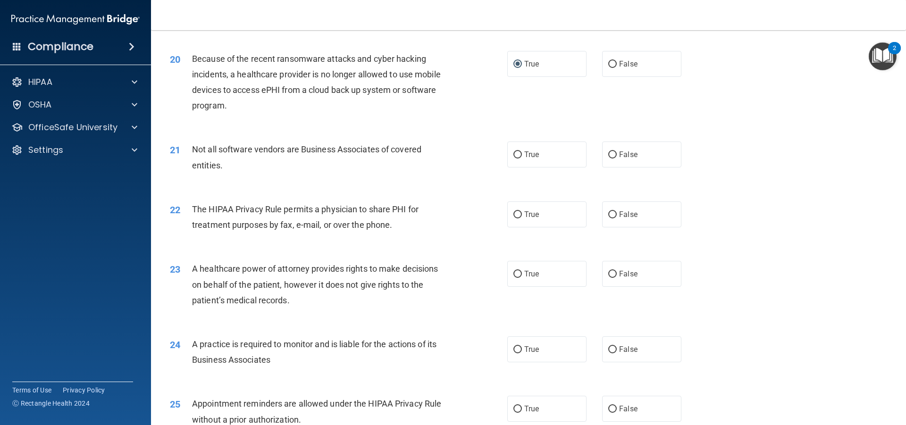
scroll to position [1369, 0]
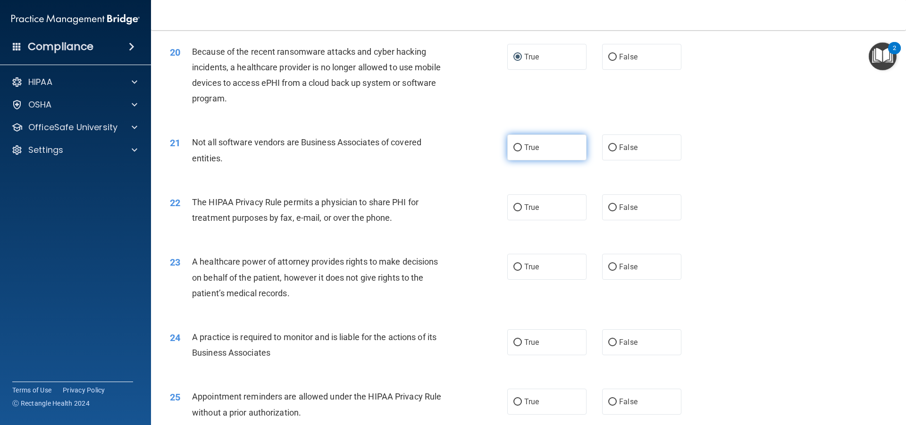
click at [520, 146] on label "True" at bounding box center [547, 148] width 79 height 26
click at [520, 146] on input "True" at bounding box center [518, 147] width 8 height 7
radio input "true"
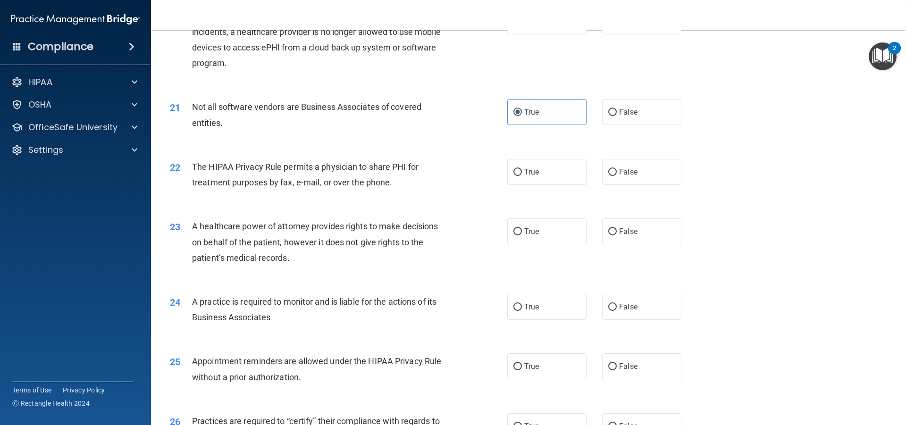
scroll to position [1416, 0]
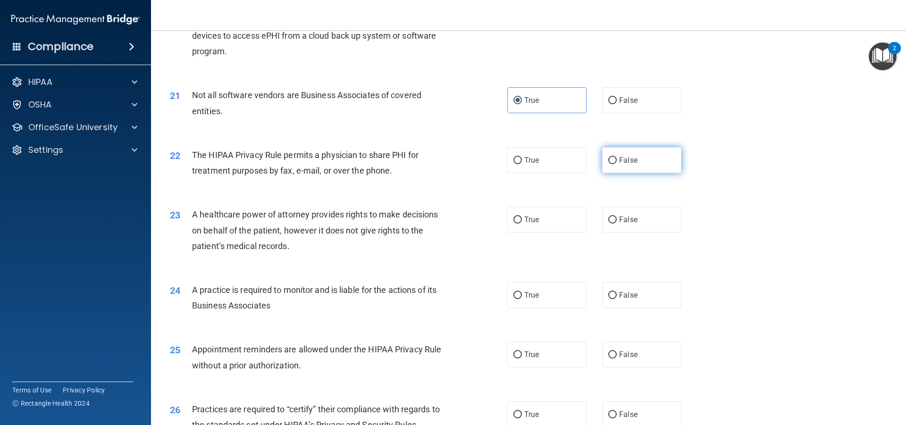
click at [609, 161] on input "False" at bounding box center [613, 160] width 8 height 7
radio input "true"
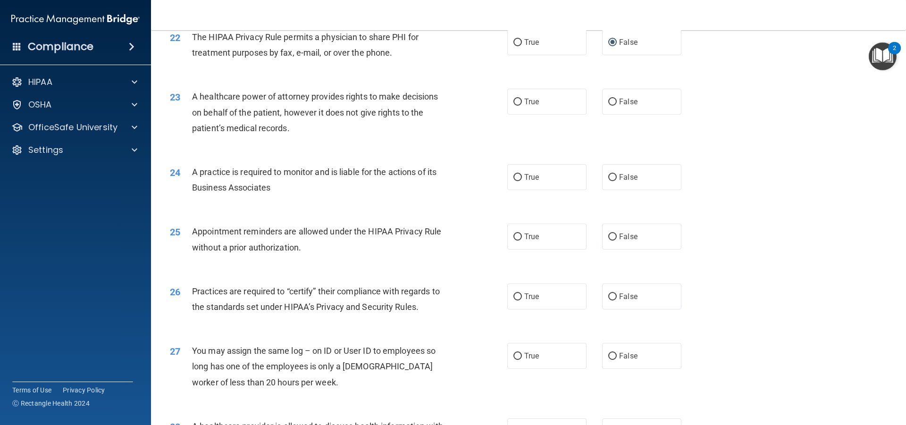
scroll to position [1501, 0]
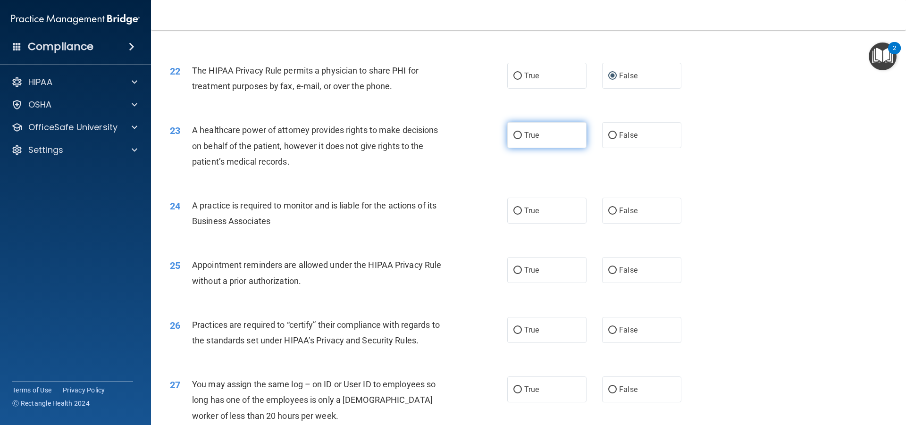
click at [517, 134] on input "True" at bounding box center [518, 135] width 8 height 7
radio input "true"
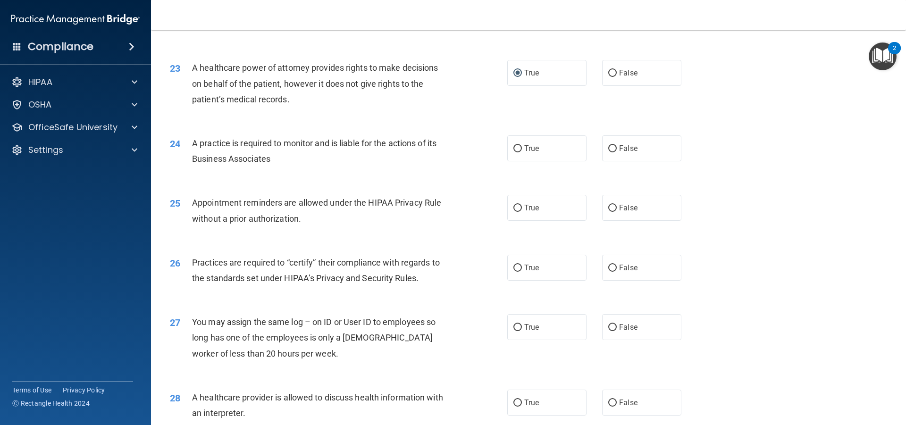
scroll to position [1572, 0]
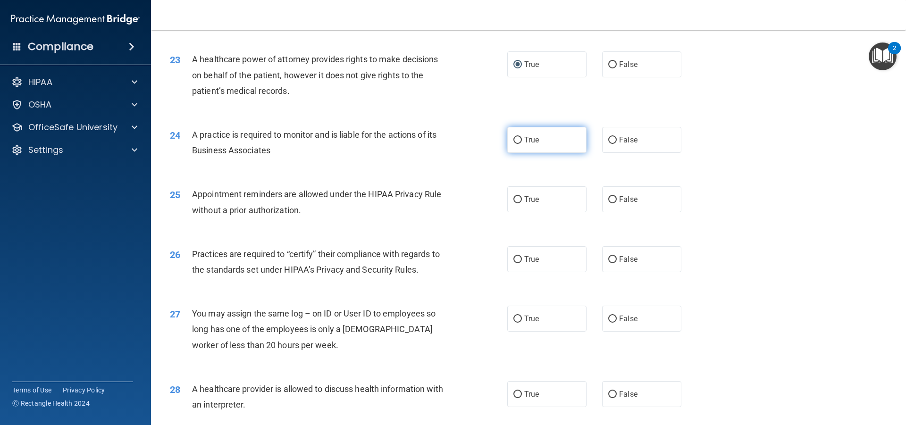
click at [514, 141] on input "True" at bounding box center [518, 140] width 8 height 7
radio input "true"
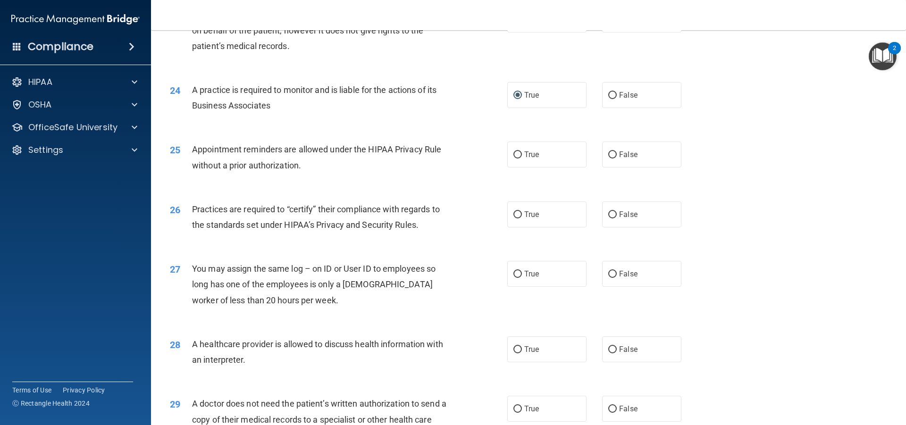
scroll to position [1619, 0]
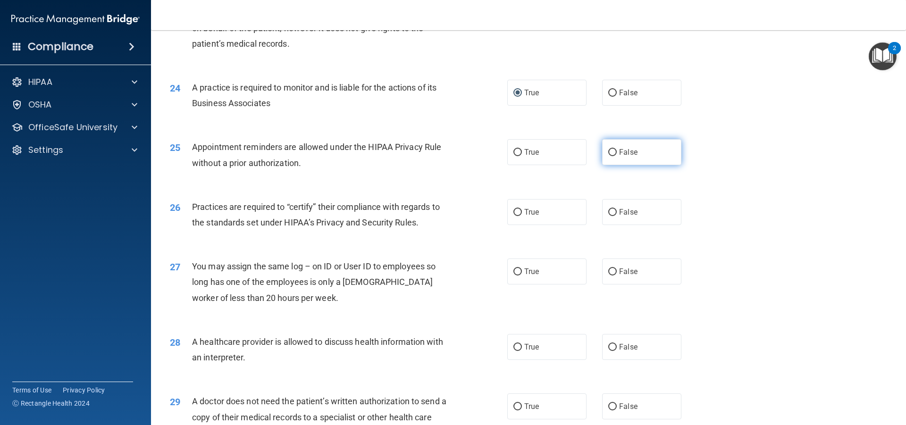
click at [619, 153] on span "False" at bounding box center [628, 152] width 18 height 9
click at [615, 153] on input "False" at bounding box center [613, 152] width 8 height 7
radio input "true"
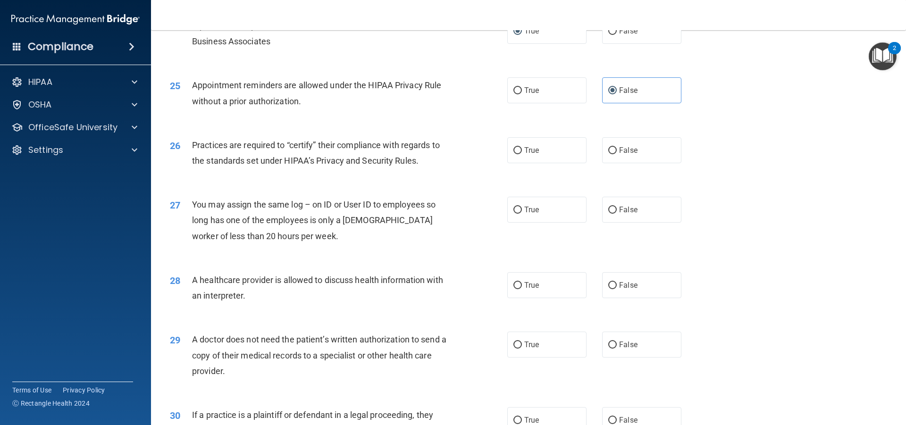
scroll to position [1678, 0]
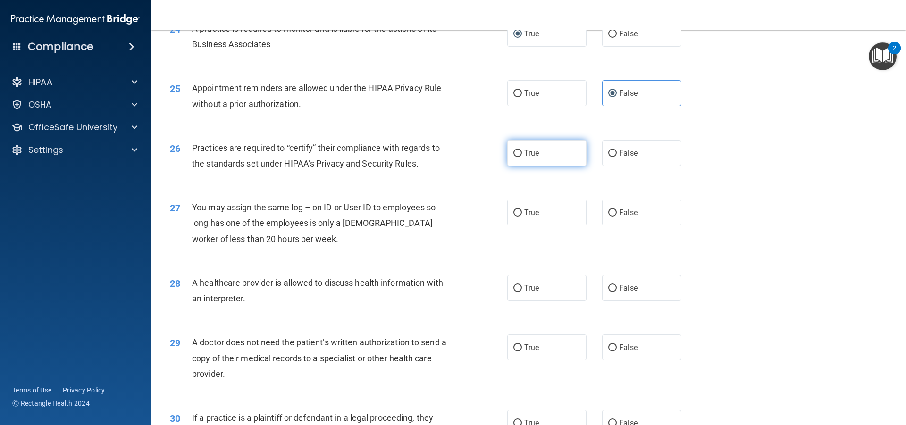
click at [514, 154] on input "True" at bounding box center [518, 153] width 8 height 7
radio input "true"
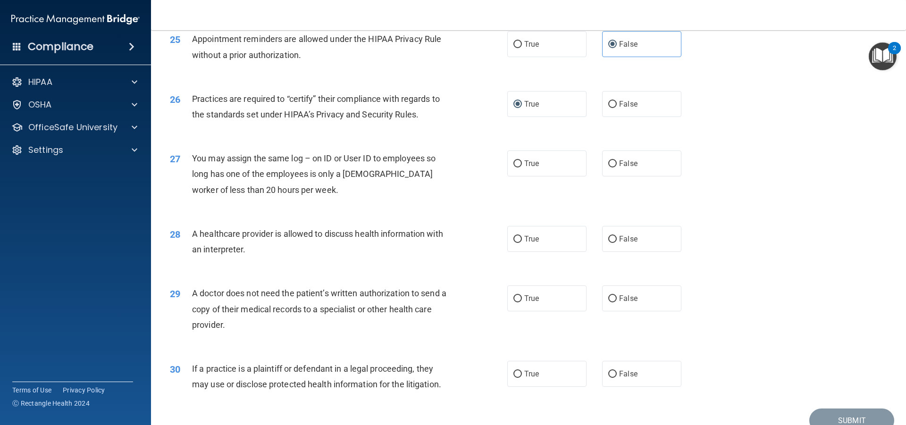
scroll to position [1725, 0]
click at [610, 163] on input "False" at bounding box center [613, 165] width 8 height 7
radio input "true"
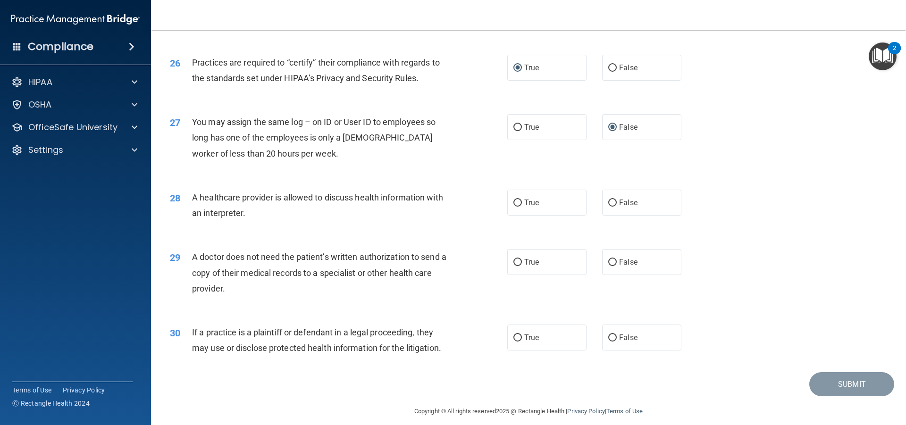
scroll to position [1772, 0]
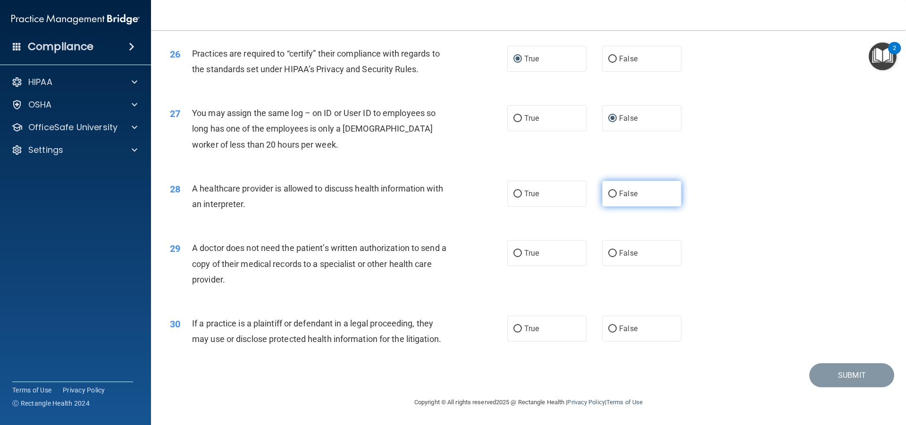
click at [613, 193] on label "False" at bounding box center [641, 194] width 79 height 26
click at [613, 193] on input "False" at bounding box center [613, 194] width 8 height 7
radio input "true"
click at [602, 251] on label "False" at bounding box center [641, 253] width 79 height 26
click at [609, 251] on input "False" at bounding box center [613, 253] width 8 height 7
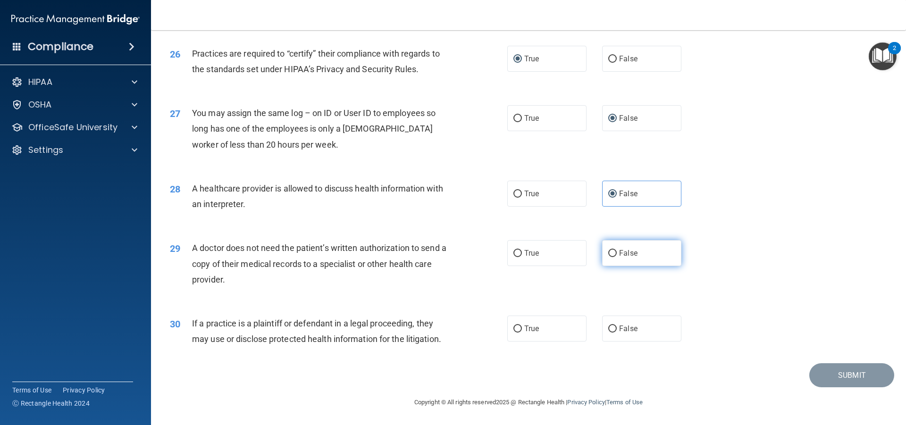
radio input "true"
click at [514, 329] on input "True" at bounding box center [518, 329] width 8 height 7
radio input "true"
click at [850, 374] on button "Submit" at bounding box center [852, 376] width 85 height 24
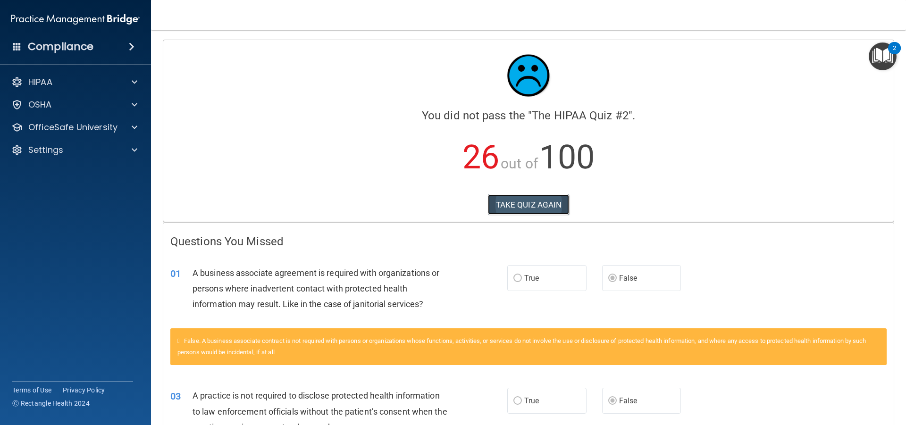
click at [525, 208] on button "TAKE QUIZ AGAIN" at bounding box center [529, 205] width 82 height 21
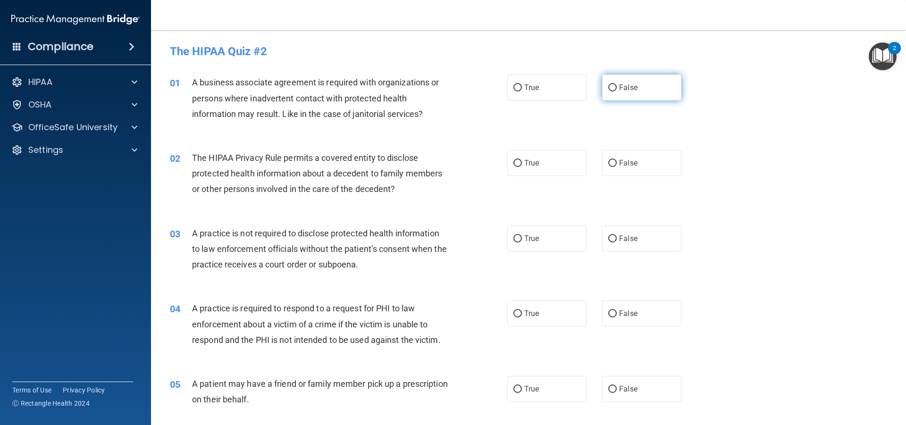
click at [609, 89] on input "False" at bounding box center [613, 88] width 8 height 7
radio input "true"
click at [609, 238] on input "False" at bounding box center [613, 239] width 8 height 7
radio input "true"
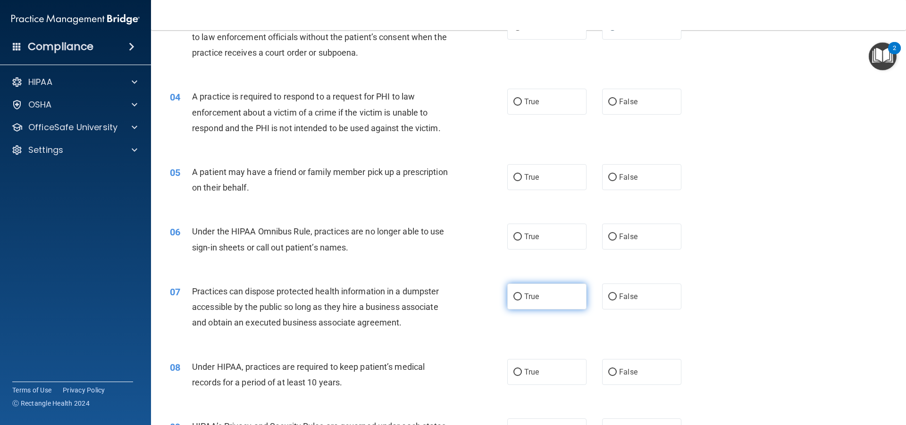
scroll to position [212, 0]
click at [514, 177] on input "True" at bounding box center [518, 177] width 8 height 7
radio input "true"
click at [609, 234] on input "False" at bounding box center [613, 236] width 8 height 7
radio input "true"
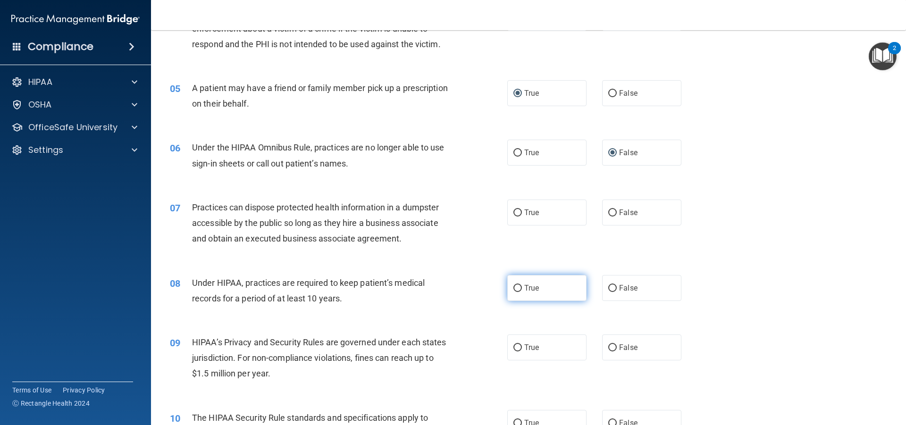
scroll to position [319, 0]
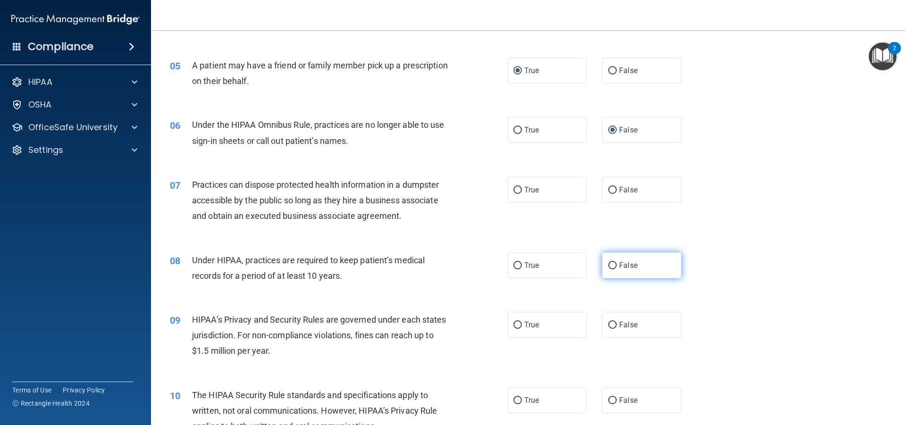
click at [613, 262] on label "False" at bounding box center [641, 266] width 79 height 26
click at [613, 262] on input "False" at bounding box center [613, 265] width 8 height 7
radio input "true"
click at [609, 325] on input "False" at bounding box center [613, 325] width 8 height 7
radio input "true"
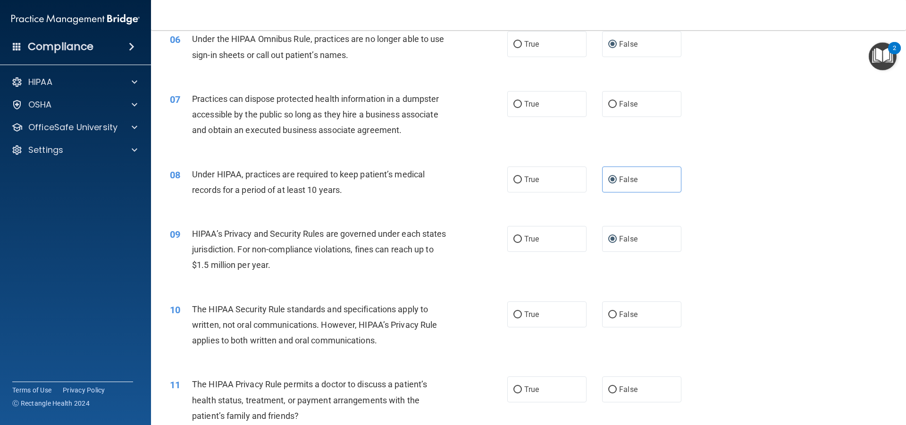
scroll to position [413, 0]
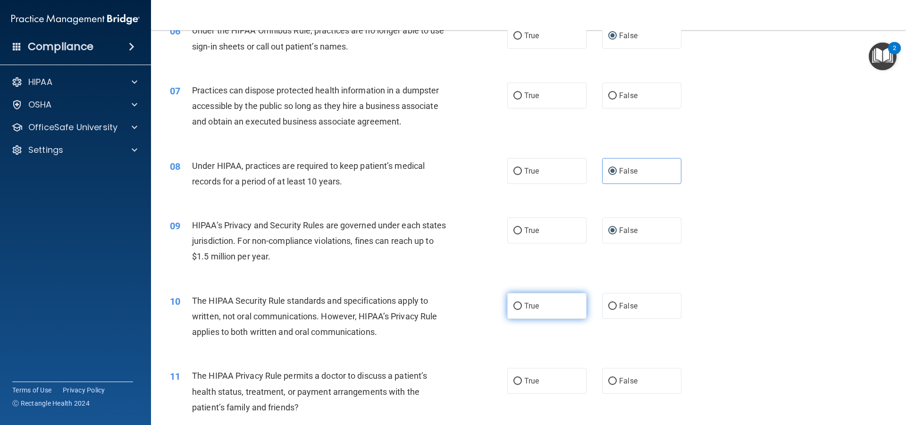
click at [514, 307] on input "True" at bounding box center [518, 306] width 8 height 7
radio input "true"
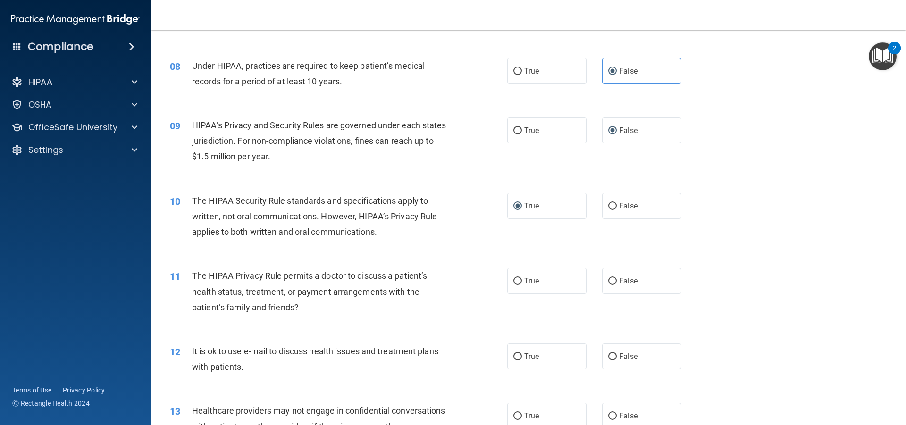
scroll to position [555, 0]
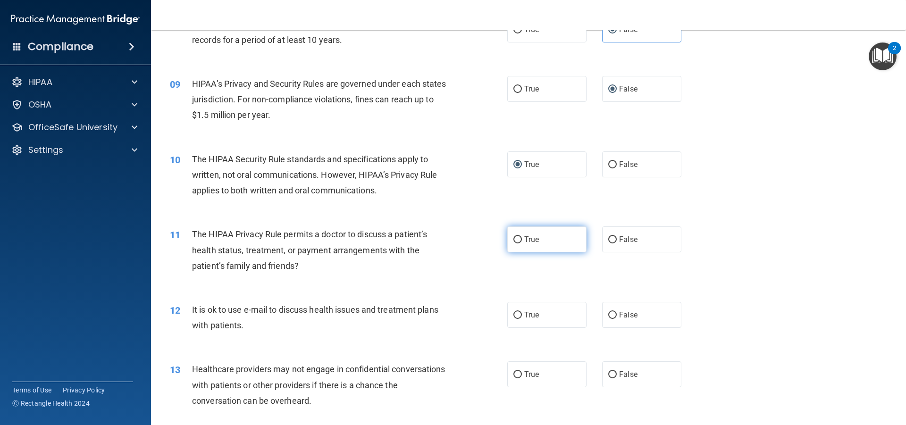
click at [514, 241] on input "True" at bounding box center [518, 240] width 8 height 7
radio input "true"
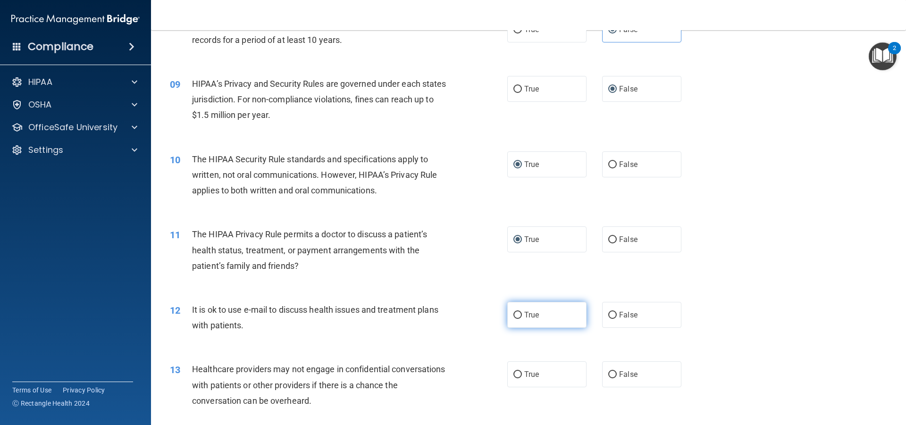
click at [516, 314] on input "True" at bounding box center [518, 315] width 8 height 7
radio input "true"
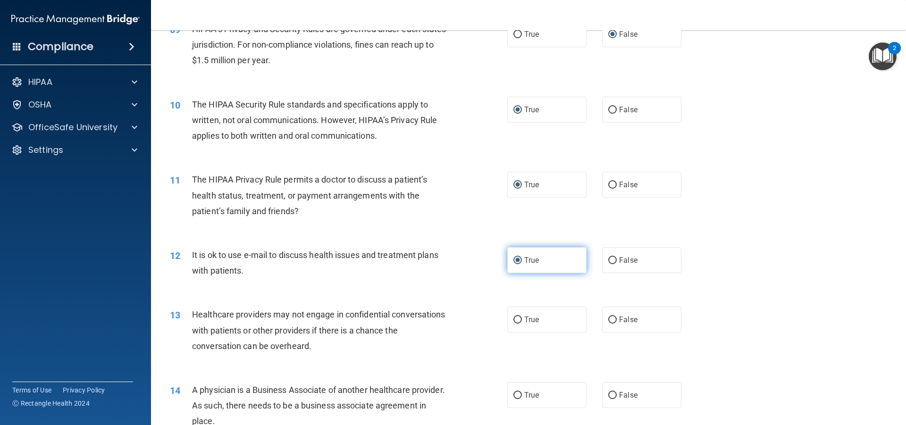
scroll to position [637, 0]
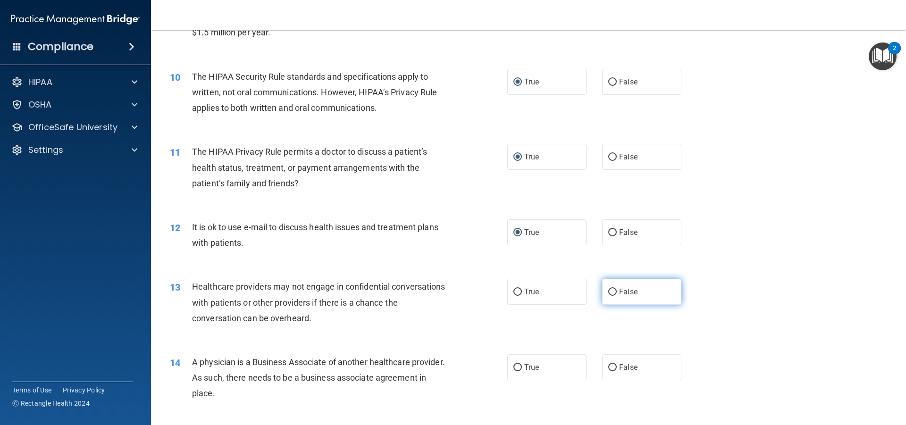
click at [609, 292] on input "False" at bounding box center [613, 292] width 8 height 7
radio input "true"
click at [609, 368] on input "False" at bounding box center [613, 367] width 8 height 7
radio input "true"
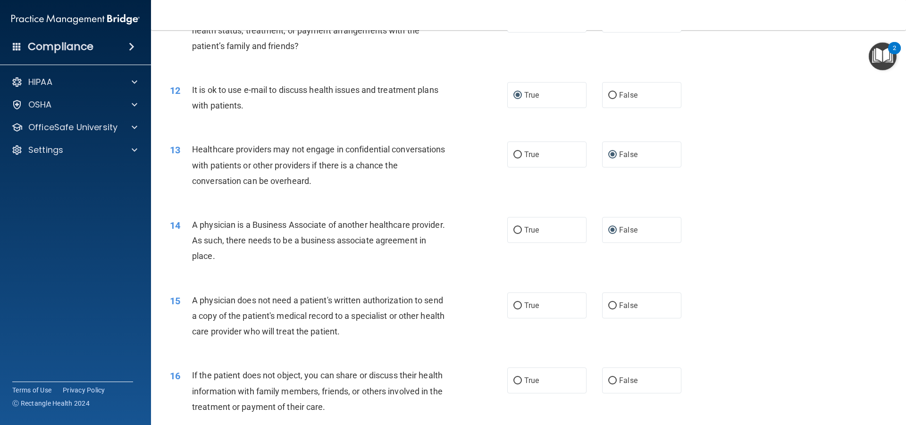
scroll to position [791, 0]
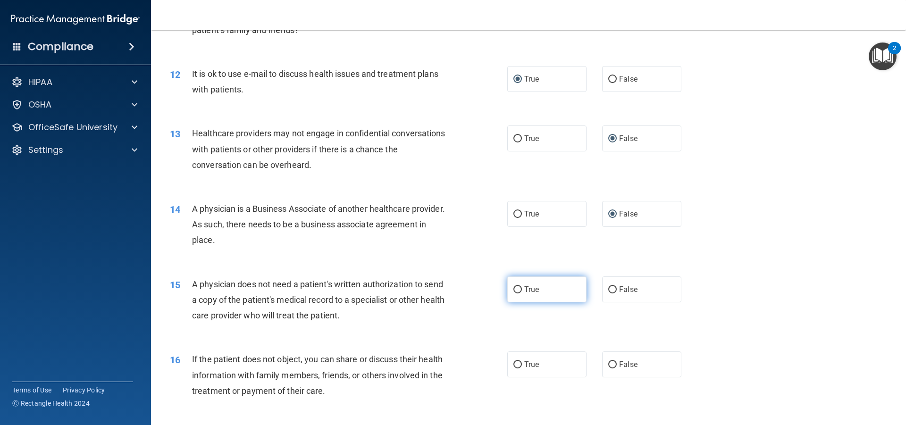
click at [513, 284] on label "True" at bounding box center [547, 290] width 79 height 26
click at [514, 287] on input "True" at bounding box center [518, 290] width 8 height 7
radio input "true"
click at [517, 362] on input "True" at bounding box center [518, 365] width 8 height 7
radio input "true"
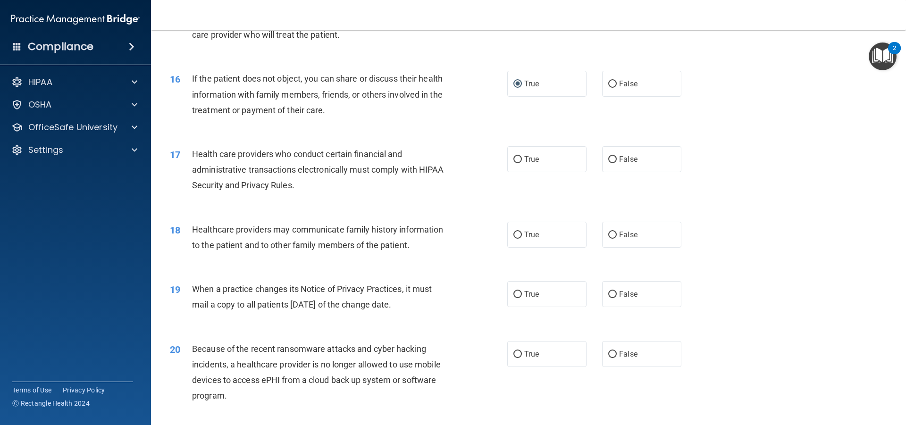
scroll to position [1074, 0]
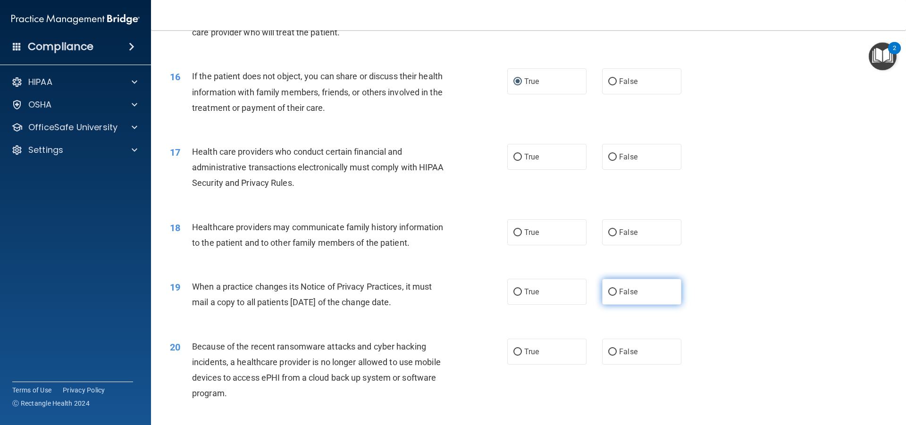
click at [610, 290] on input "False" at bounding box center [613, 292] width 8 height 7
radio input "true"
click at [609, 350] on input "False" at bounding box center [613, 352] width 8 height 7
radio input "true"
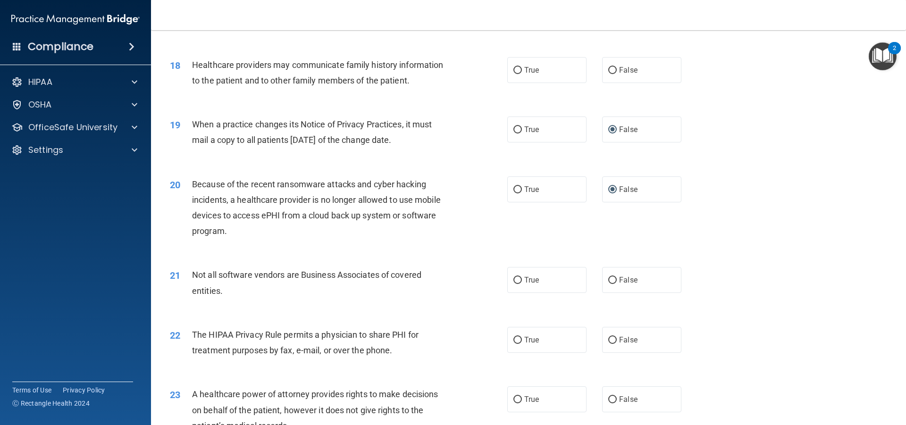
scroll to position [1251, 0]
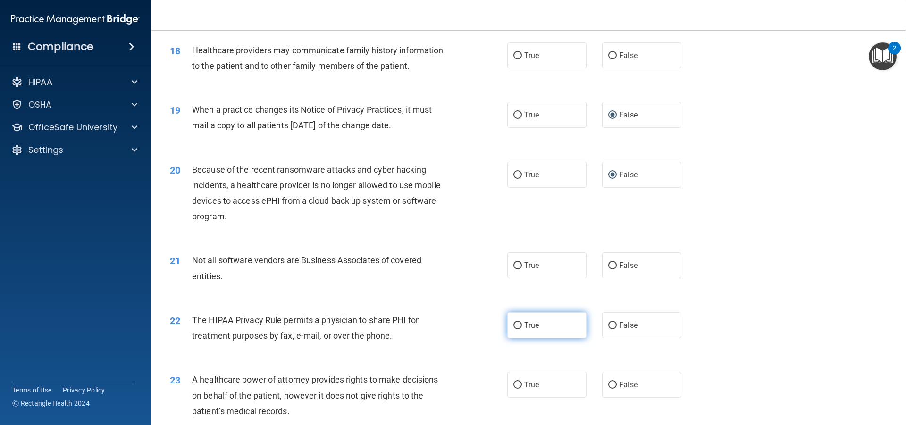
click at [514, 322] on input "True" at bounding box center [518, 325] width 8 height 7
radio input "true"
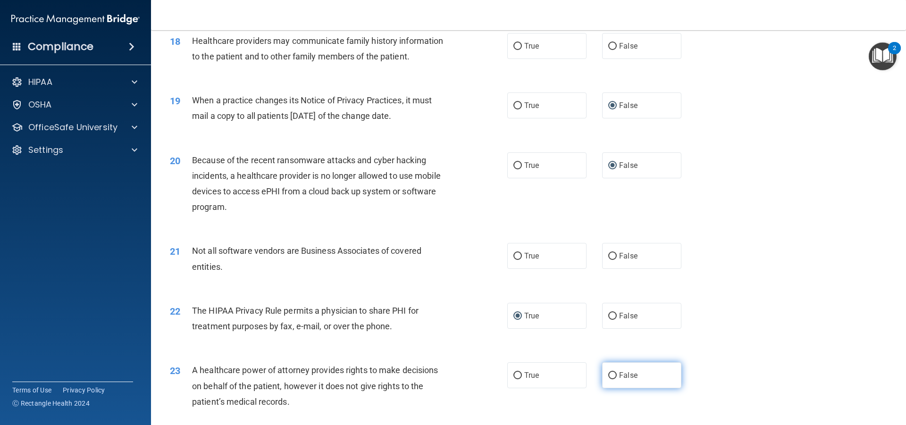
scroll to position [1263, 0]
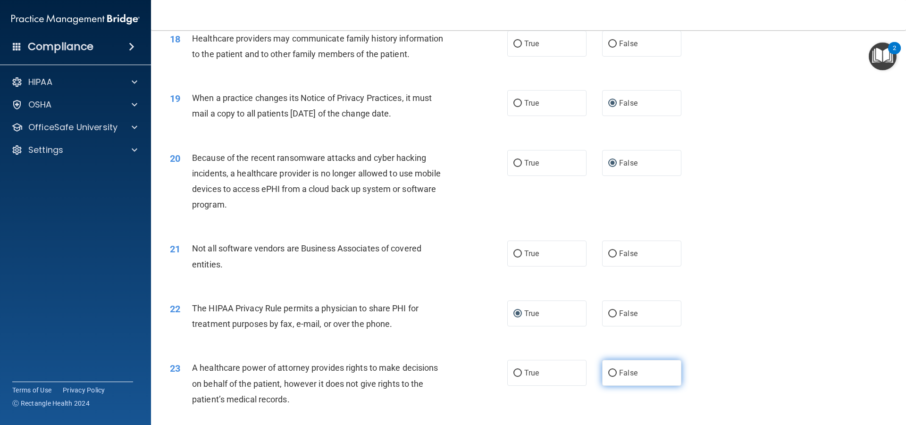
click at [609, 375] on input "False" at bounding box center [613, 373] width 8 height 7
radio input "true"
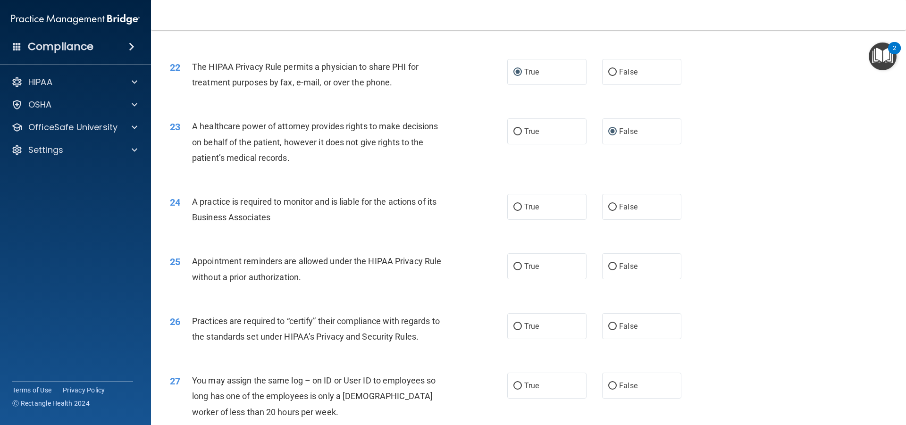
scroll to position [1511, 0]
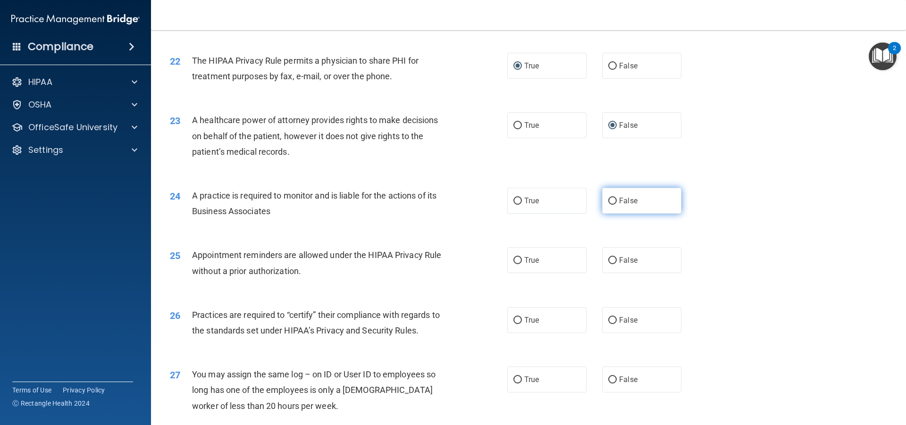
click at [610, 195] on label "False" at bounding box center [641, 201] width 79 height 26
click at [610, 198] on input "False" at bounding box center [613, 201] width 8 height 7
radio input "true"
click at [515, 260] on input "True" at bounding box center [518, 260] width 8 height 7
radio input "true"
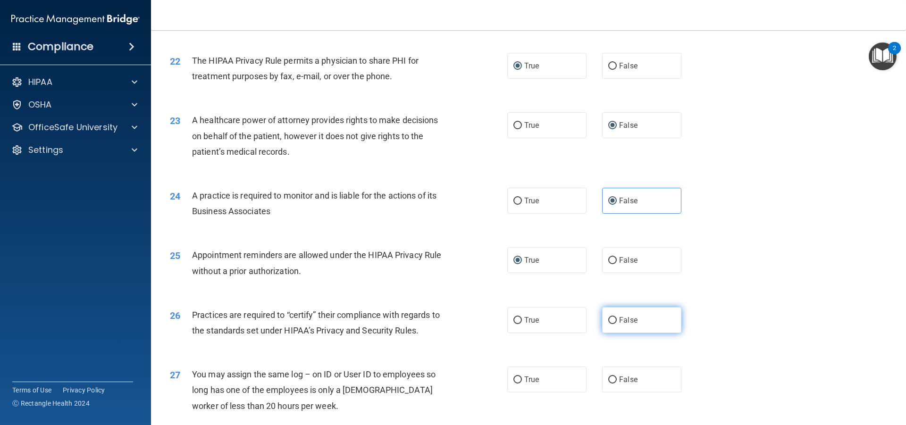
click at [610, 321] on input "False" at bounding box center [613, 320] width 8 height 7
radio input "true"
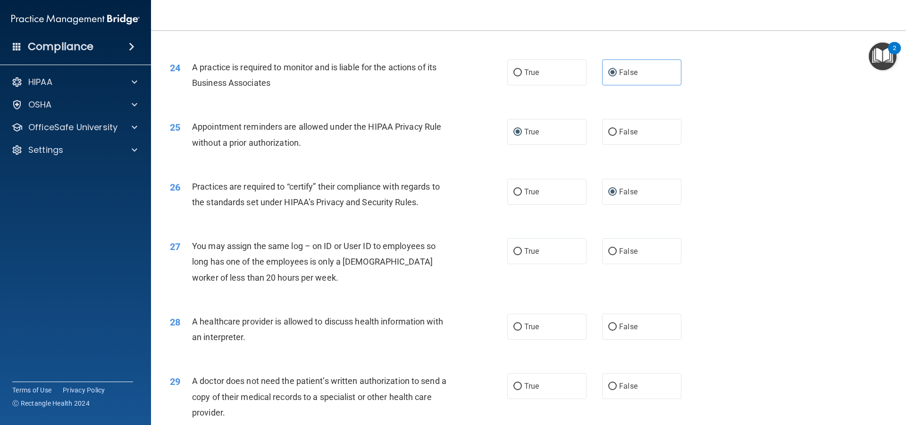
scroll to position [1641, 0]
click at [514, 323] on input "True" at bounding box center [518, 325] width 8 height 7
radio input "true"
click at [514, 385] on input "True" at bounding box center [518, 385] width 8 height 7
radio input "true"
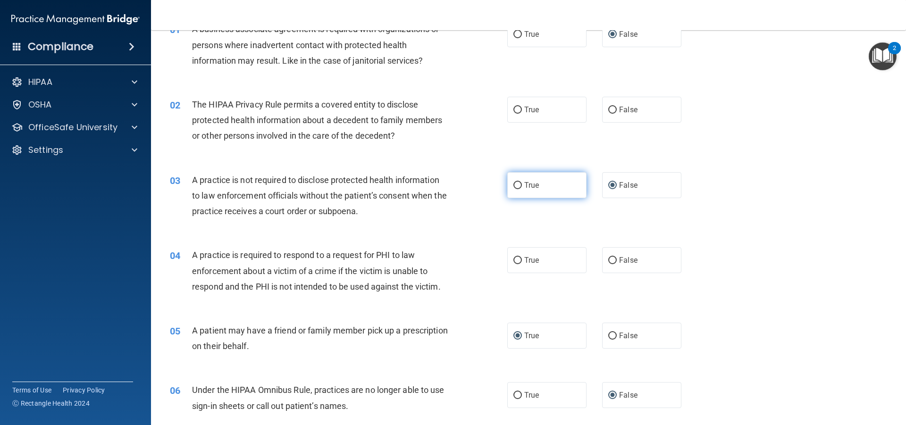
scroll to position [0, 0]
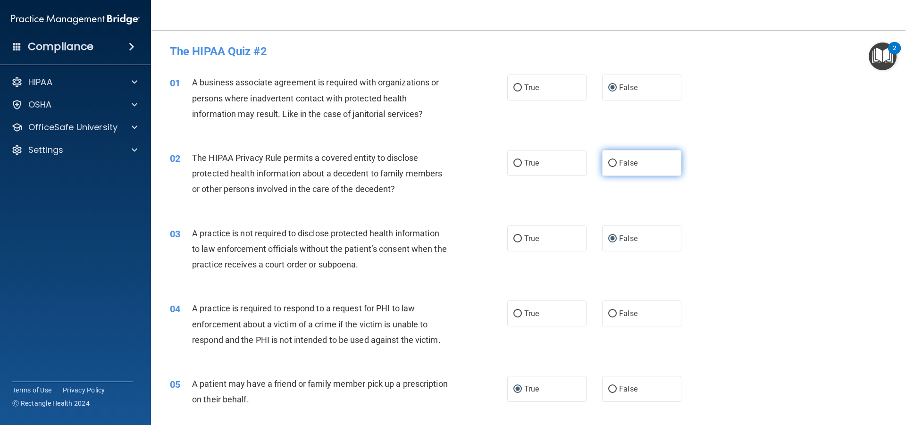
click at [614, 163] on label "False" at bounding box center [641, 163] width 79 height 26
click at [614, 163] on input "False" at bounding box center [613, 163] width 8 height 7
radio input "true"
click at [514, 160] on input "True" at bounding box center [518, 163] width 8 height 7
radio input "true"
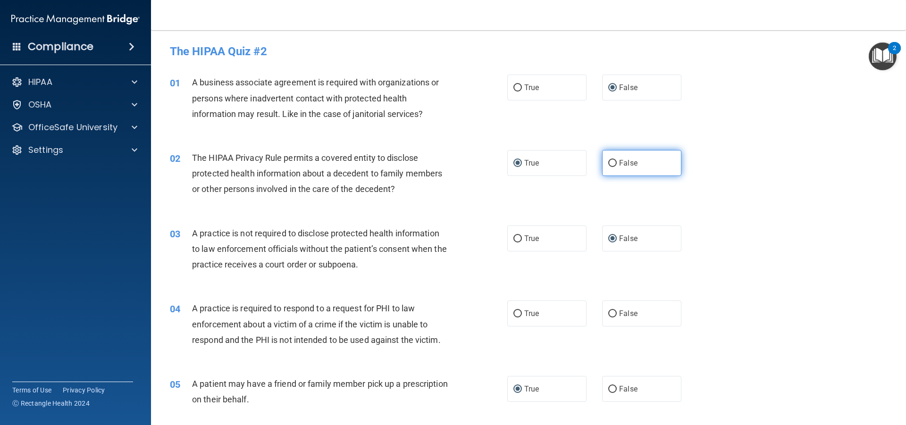
click at [609, 162] on input "False" at bounding box center [613, 163] width 8 height 7
radio input "true"
radio input "false"
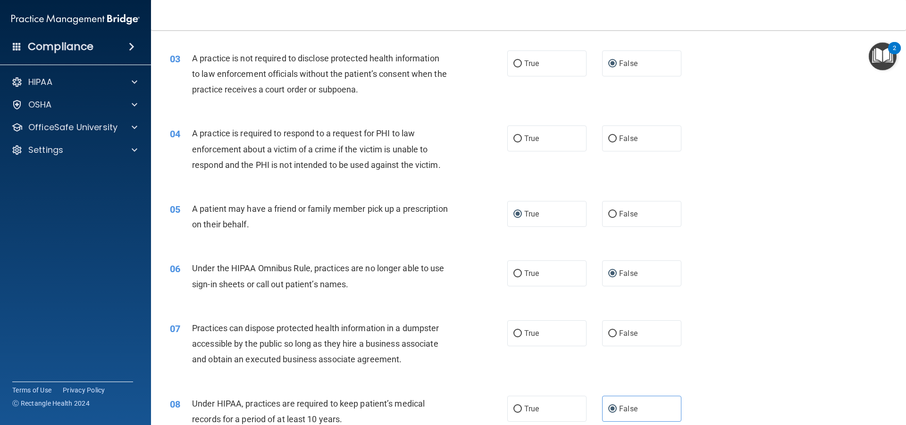
scroll to position [177, 0]
click at [514, 138] on input "True" at bounding box center [518, 137] width 8 height 7
radio input "true"
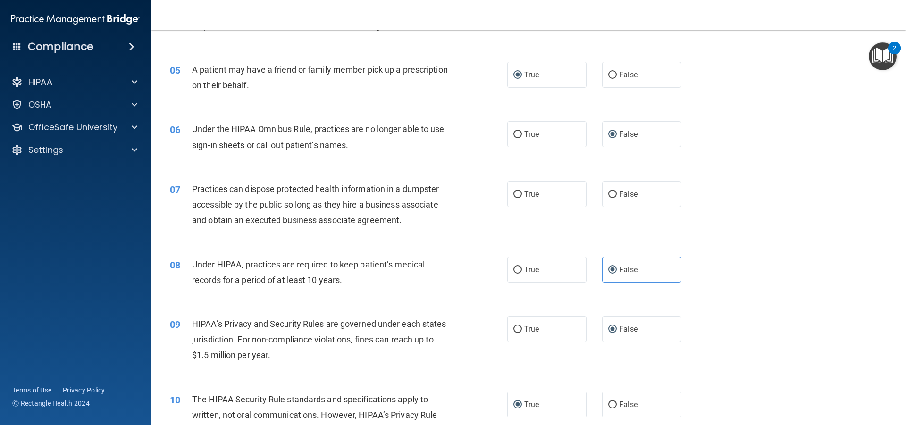
scroll to position [319, 0]
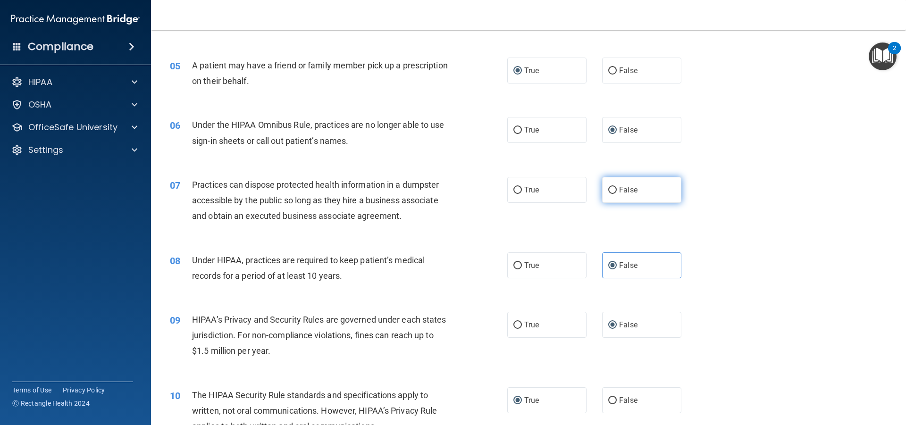
click at [609, 191] on input "False" at bounding box center [613, 190] width 8 height 7
radio input "true"
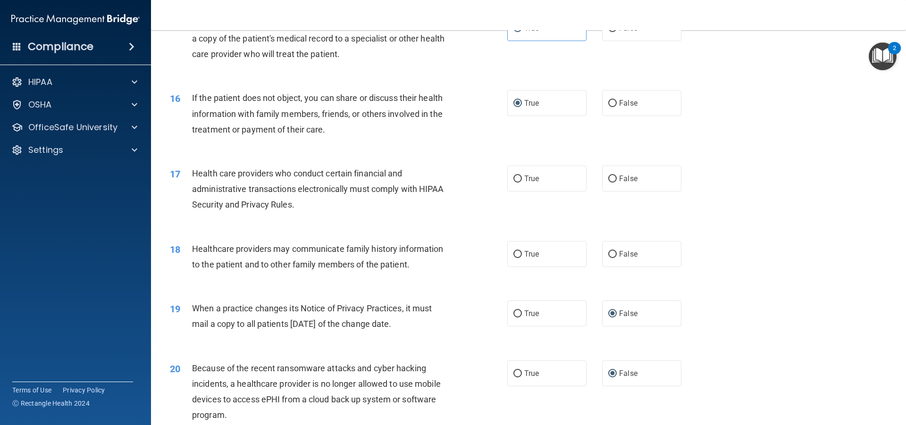
scroll to position [1050, 0]
click at [514, 180] on input "True" at bounding box center [518, 181] width 8 height 7
radio input "true"
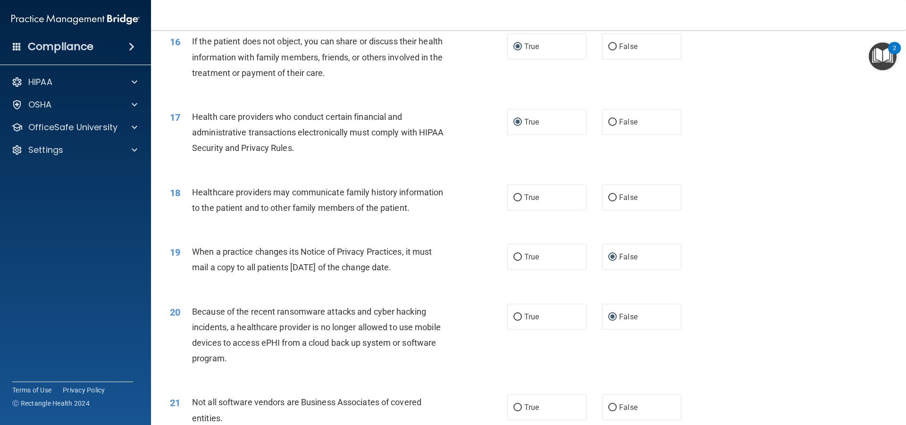
scroll to position [1109, 0]
click at [609, 196] on input "False" at bounding box center [613, 197] width 8 height 7
radio input "true"
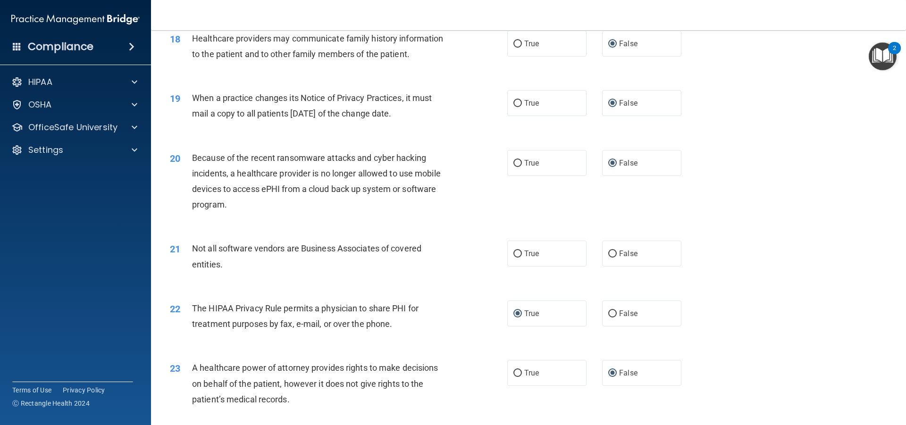
scroll to position [1275, 0]
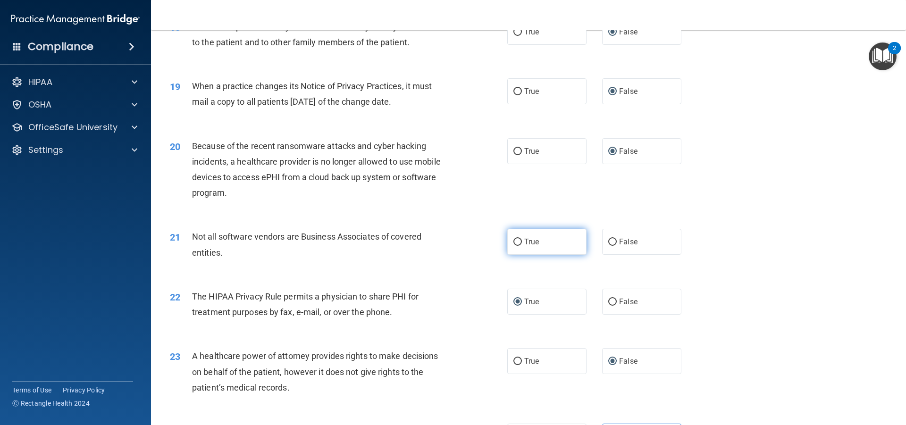
click at [516, 240] on input "True" at bounding box center [518, 242] width 8 height 7
radio input "true"
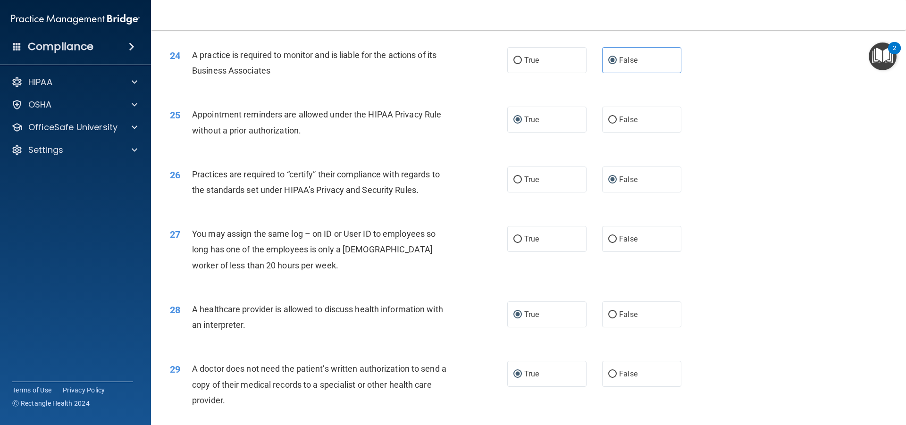
scroll to position [1652, 0]
click at [516, 240] on input "True" at bounding box center [518, 238] width 8 height 7
radio input "true"
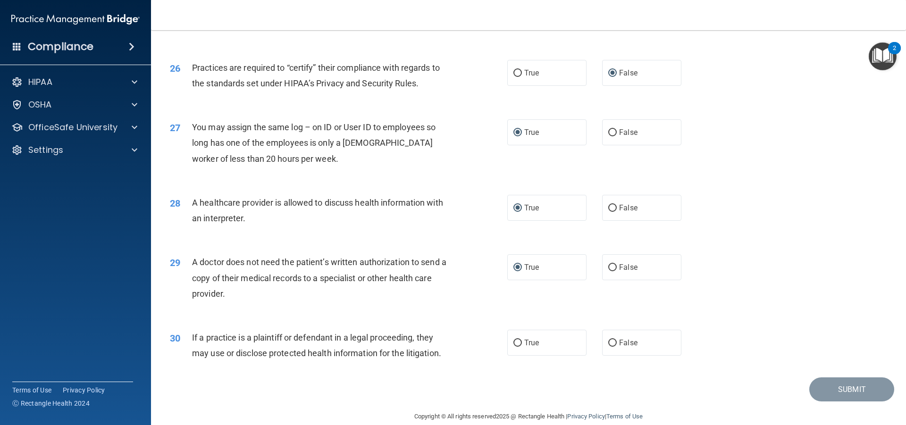
scroll to position [1772, 0]
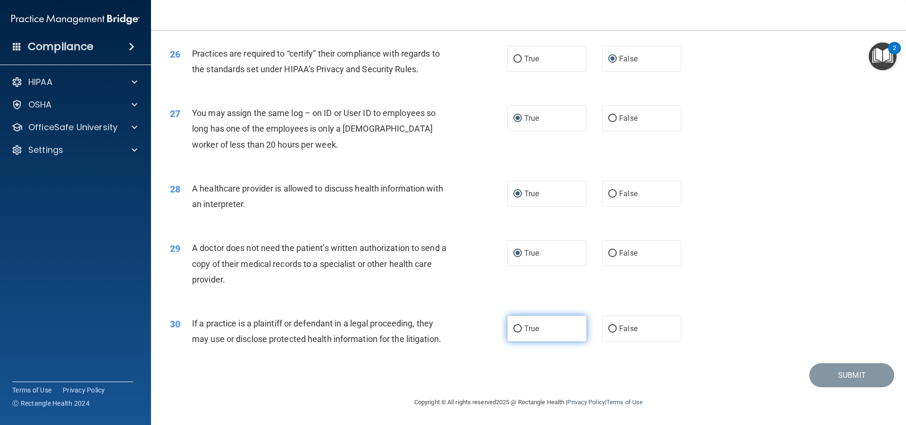
click at [515, 328] on input "True" at bounding box center [518, 329] width 8 height 7
radio input "true"
click at [838, 375] on button "Submit" at bounding box center [852, 376] width 85 height 24
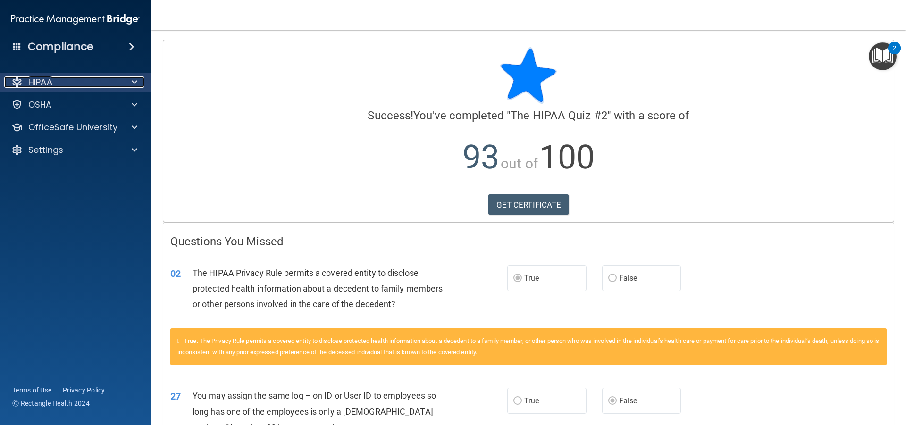
click at [134, 79] on span at bounding box center [135, 81] width 6 height 11
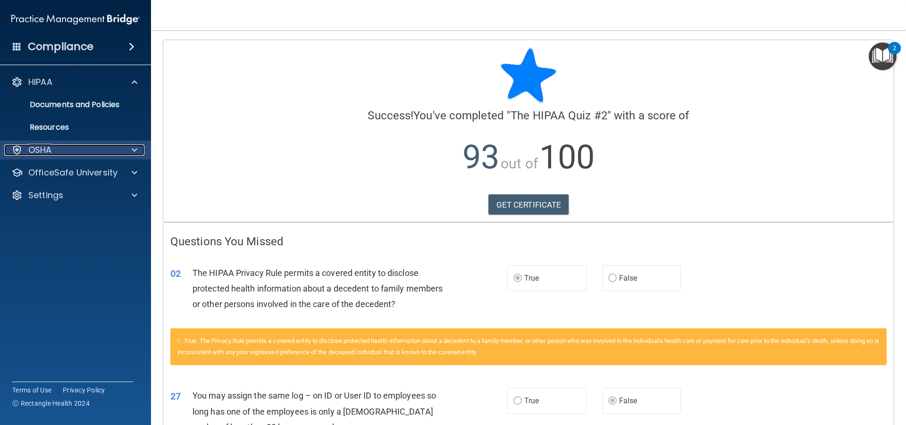
click at [135, 149] on span at bounding box center [135, 149] width 6 height 11
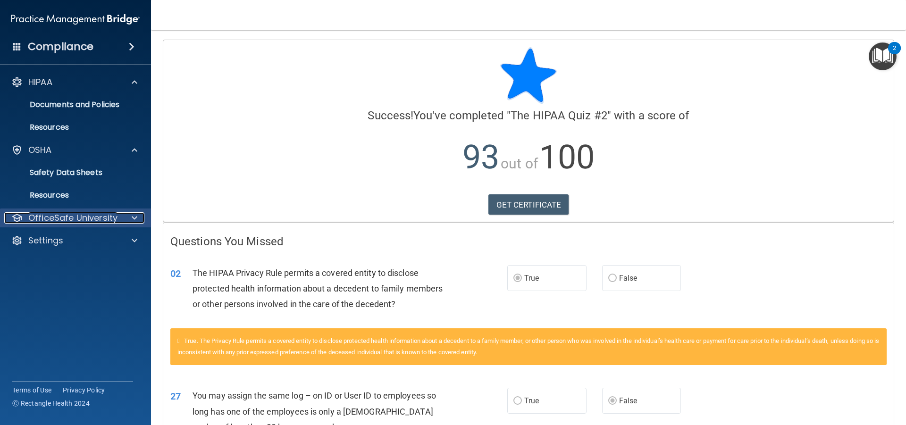
click at [129, 216] on div at bounding box center [133, 217] width 24 height 11
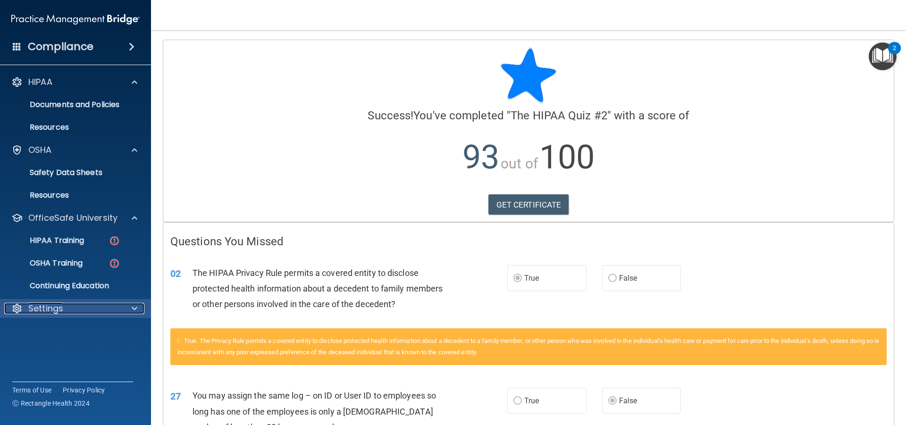
click at [135, 306] on span at bounding box center [135, 308] width 6 height 11
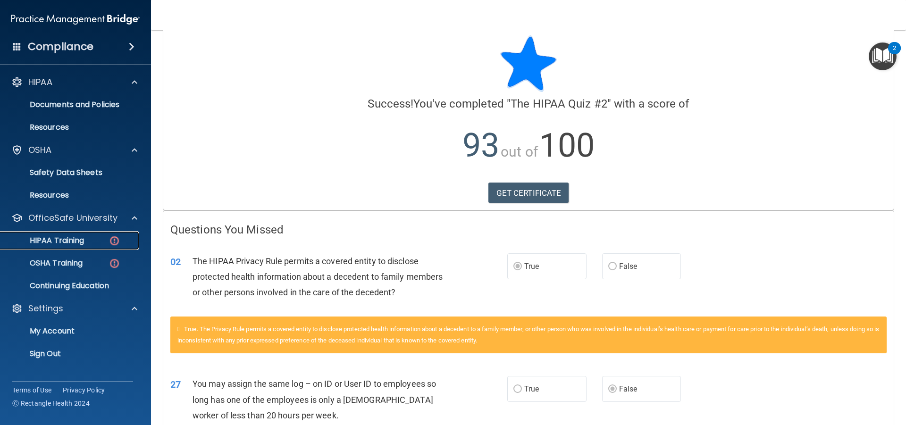
click at [80, 237] on p "HIPAA Training" at bounding box center [45, 240] width 78 height 9
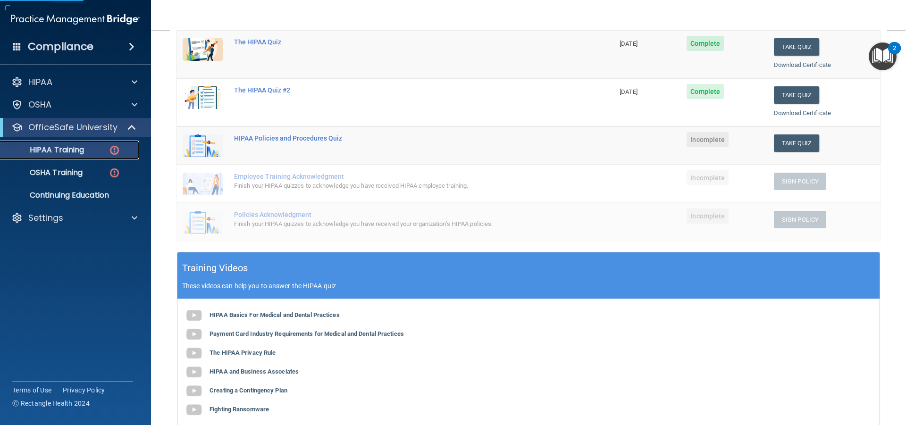
scroll to position [142, 0]
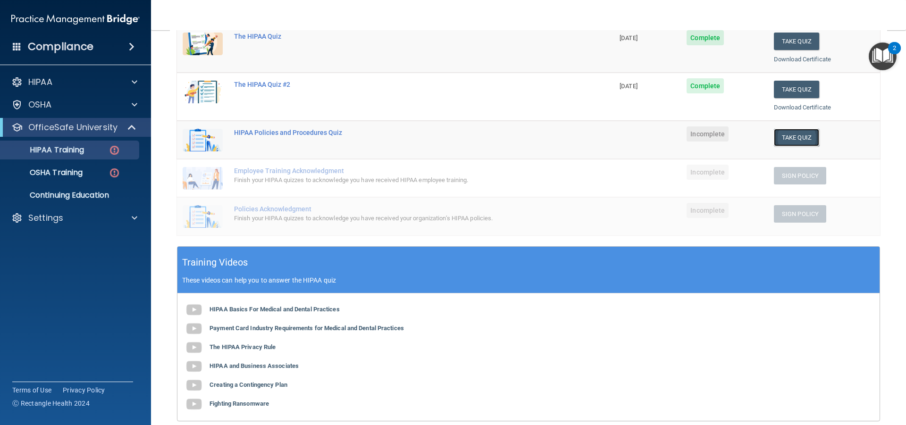
click at [797, 135] on button "Take Quiz" at bounding box center [796, 137] width 45 height 17
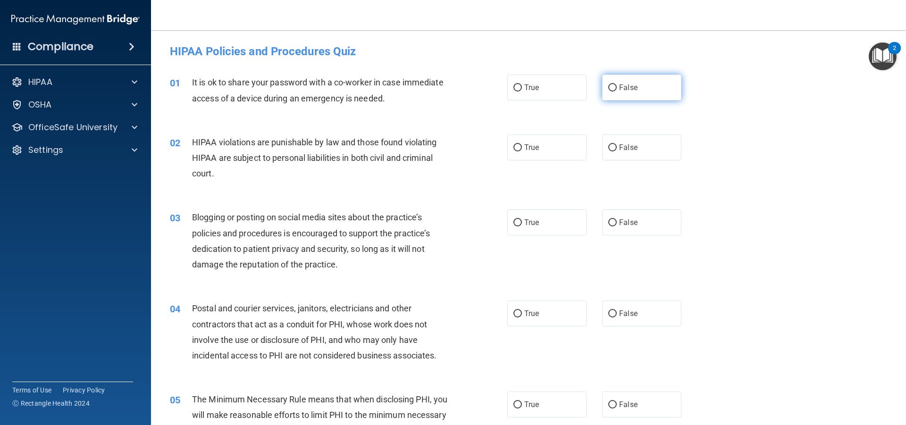
click at [609, 87] on input "False" at bounding box center [613, 88] width 8 height 7
radio input "true"
click at [516, 146] on input "True" at bounding box center [518, 147] width 8 height 7
radio input "true"
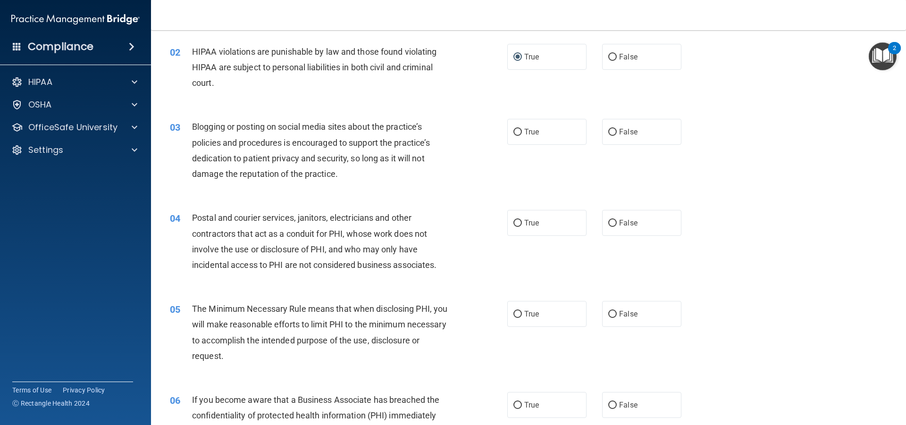
scroll to position [118, 0]
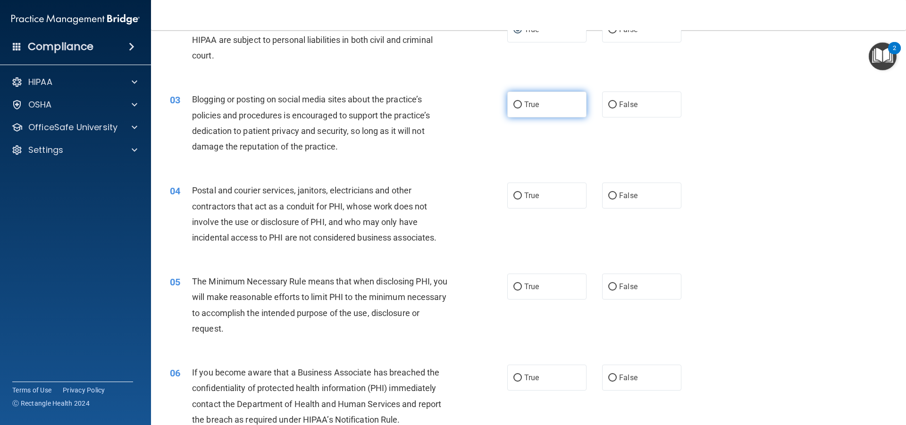
click at [514, 102] on input "True" at bounding box center [518, 105] width 8 height 7
radio input "true"
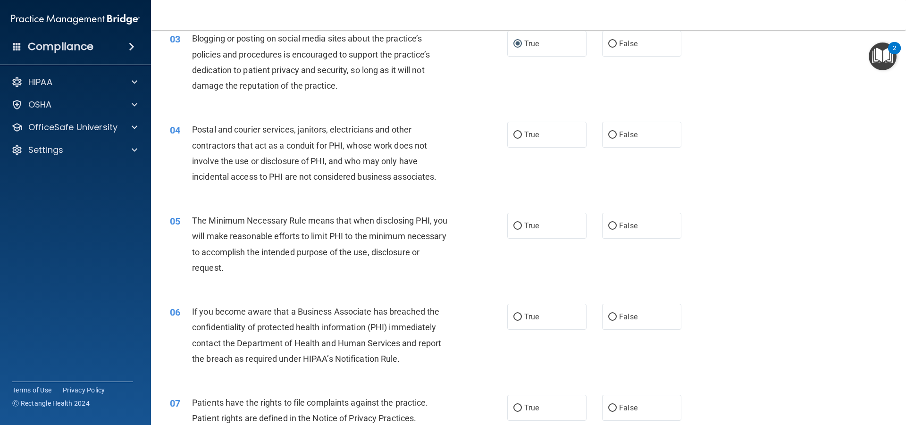
scroll to position [177, 0]
click at [516, 138] on input "True" at bounding box center [518, 137] width 8 height 7
radio input "true"
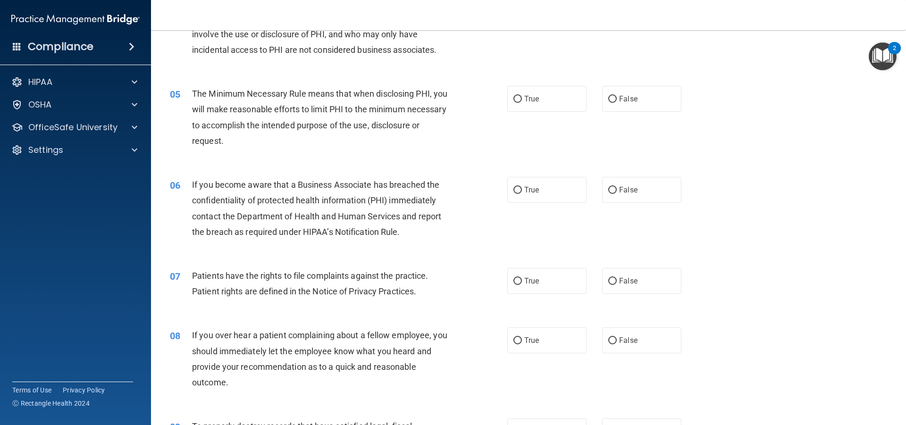
scroll to position [307, 0]
click at [514, 99] on input "True" at bounding box center [518, 98] width 8 height 7
radio input "true"
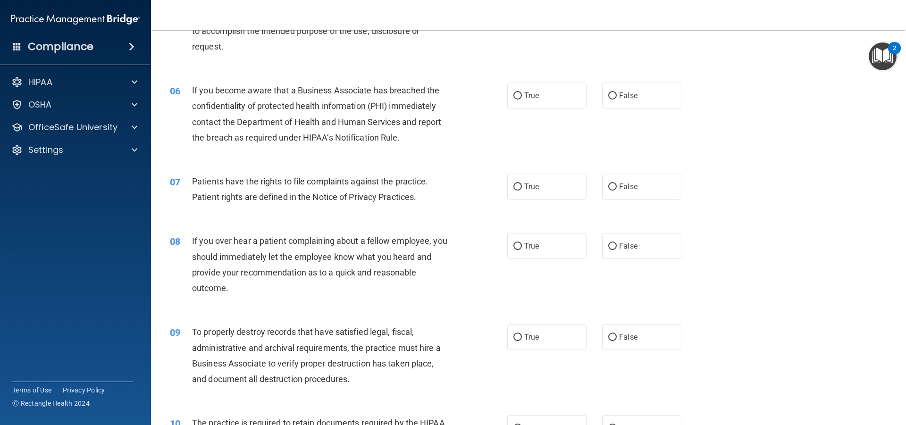
scroll to position [401, 0]
click at [519, 95] on label "True" at bounding box center [547, 95] width 79 height 26
click at [519, 95] on input "True" at bounding box center [518, 95] width 8 height 7
radio input "true"
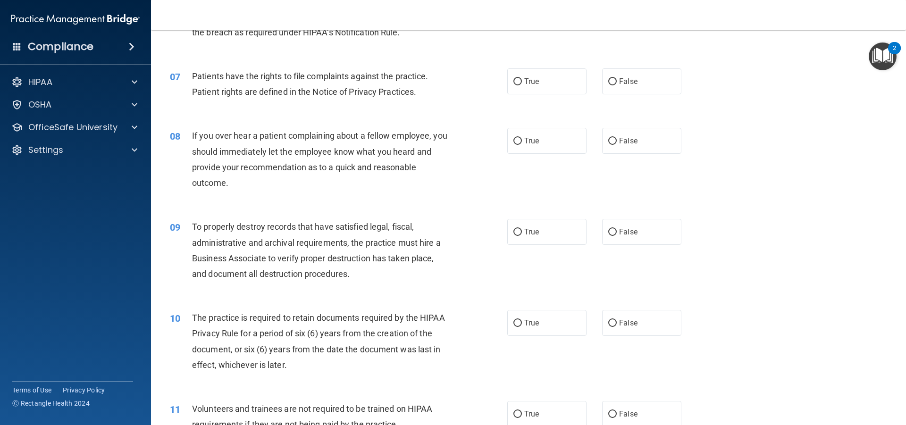
scroll to position [508, 0]
click at [514, 81] on input "True" at bounding box center [518, 79] width 8 height 7
radio input "true"
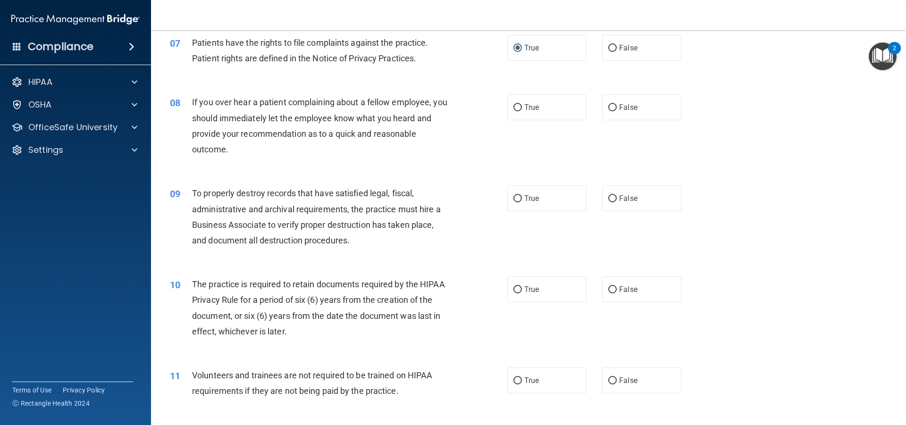
scroll to position [567, 0]
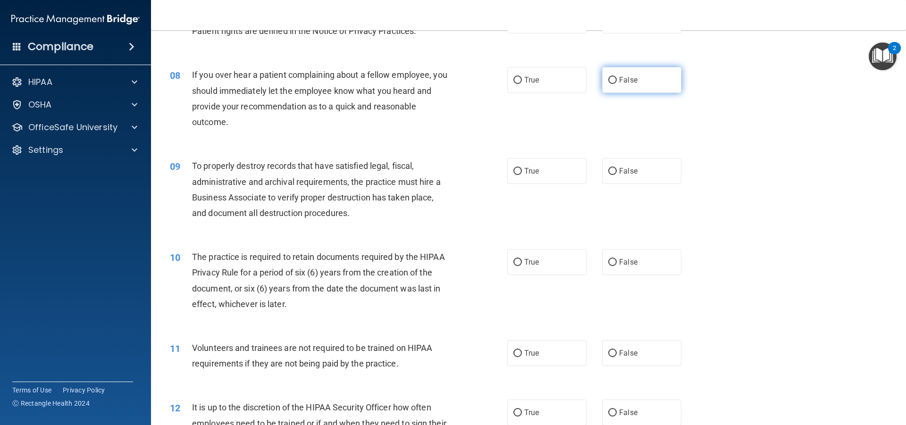
click at [602, 81] on label "False" at bounding box center [641, 80] width 79 height 26
click at [609, 81] on input "False" at bounding box center [613, 80] width 8 height 7
radio input "true"
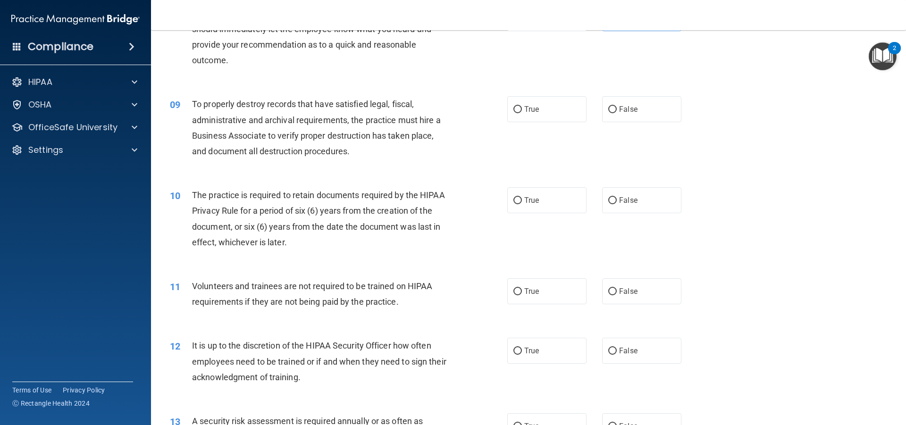
scroll to position [637, 0]
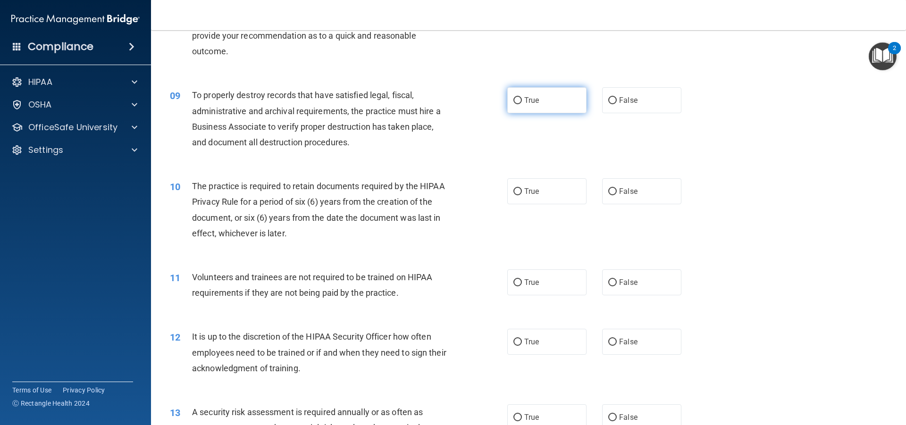
click at [514, 101] on input "True" at bounding box center [518, 100] width 8 height 7
radio input "true"
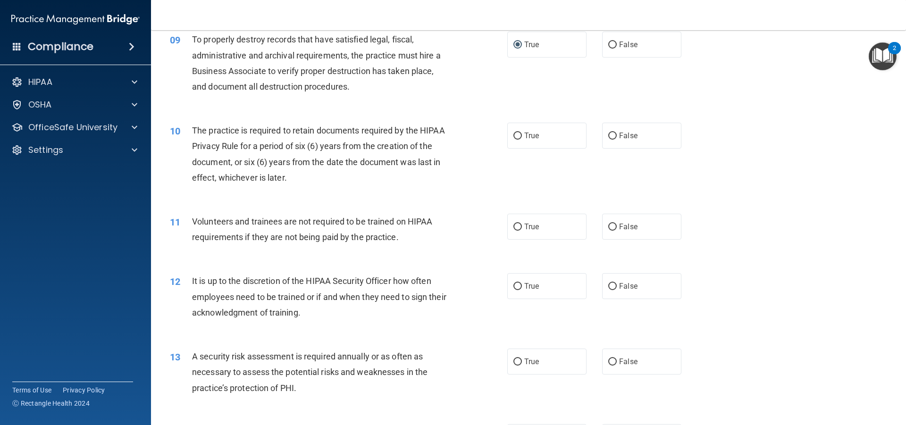
scroll to position [696, 0]
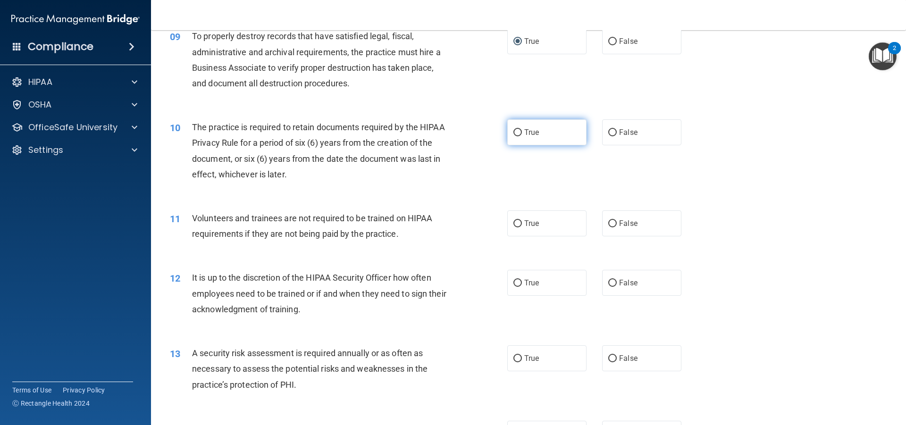
click at [515, 134] on input "True" at bounding box center [518, 132] width 8 height 7
radio input "true"
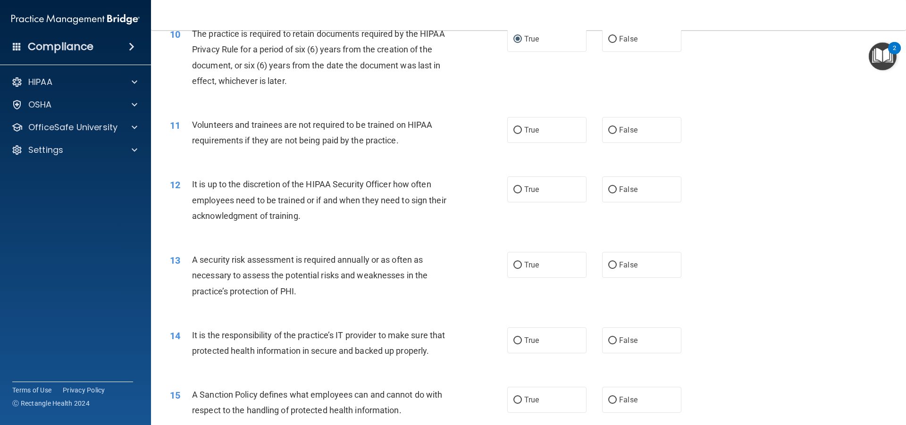
scroll to position [791, 0]
click at [620, 124] on label "False" at bounding box center [641, 129] width 79 height 26
click at [617, 126] on input "False" at bounding box center [613, 129] width 8 height 7
radio input "true"
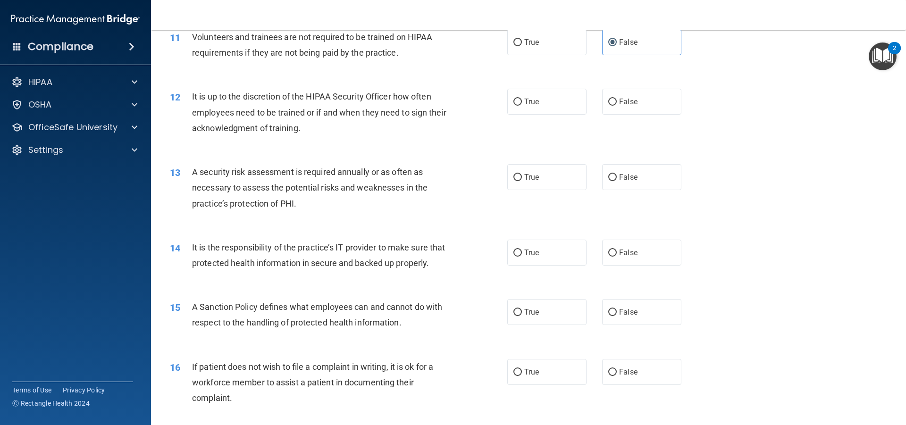
scroll to position [909, 0]
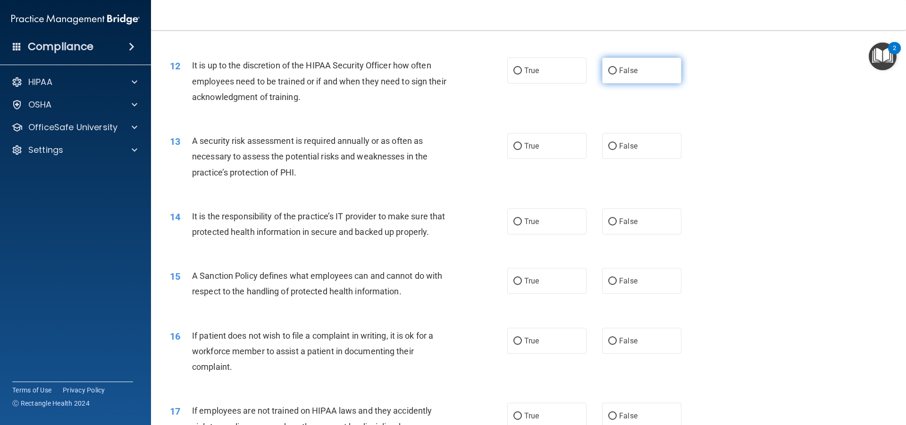
click at [609, 73] on input "False" at bounding box center [613, 71] width 8 height 7
radio input "true"
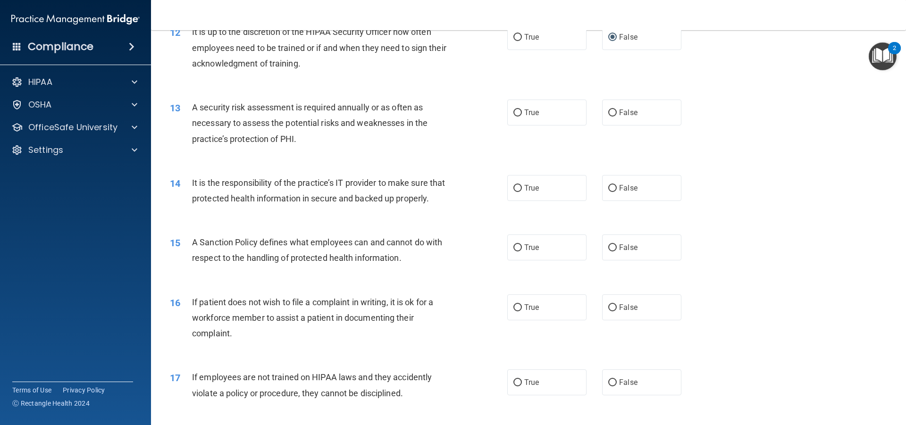
scroll to position [956, 0]
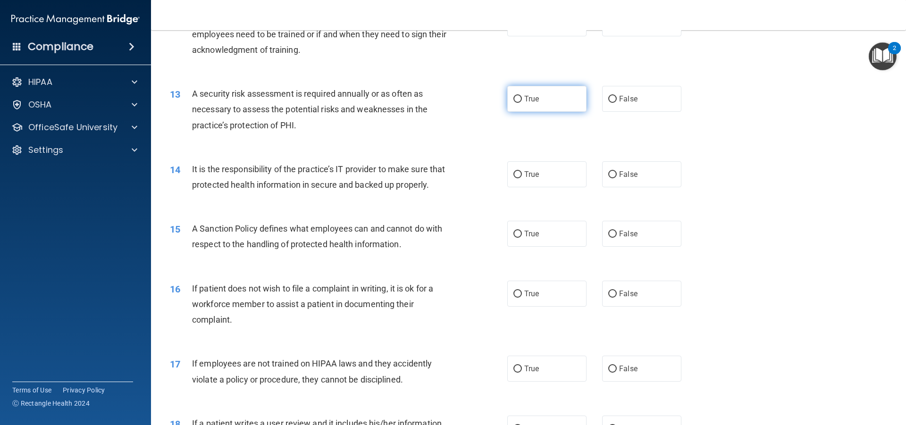
click at [516, 100] on input "True" at bounding box center [518, 99] width 8 height 7
radio input "true"
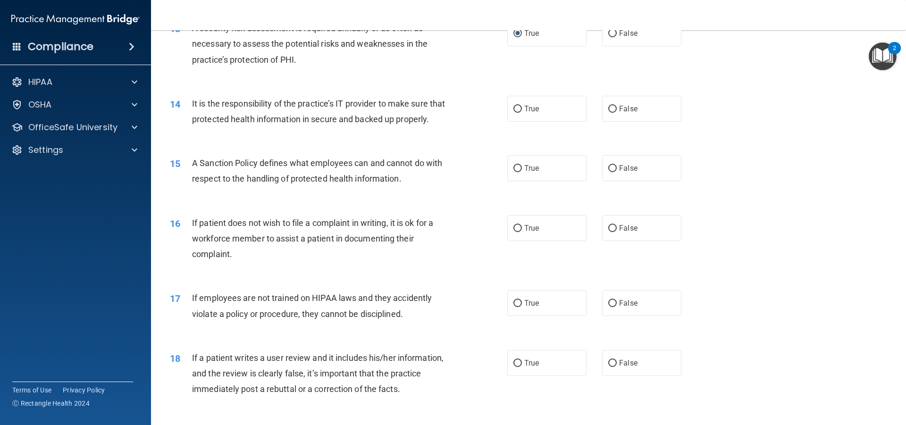
scroll to position [1027, 0]
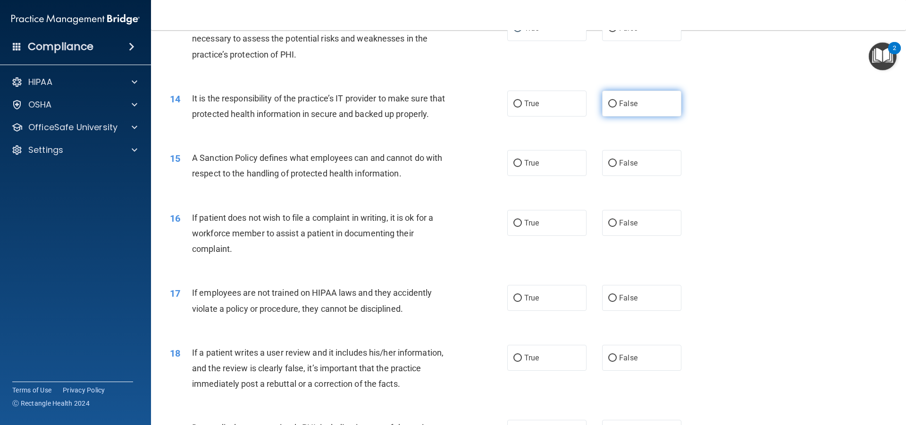
click at [609, 104] on input "False" at bounding box center [613, 104] width 8 height 7
radio input "true"
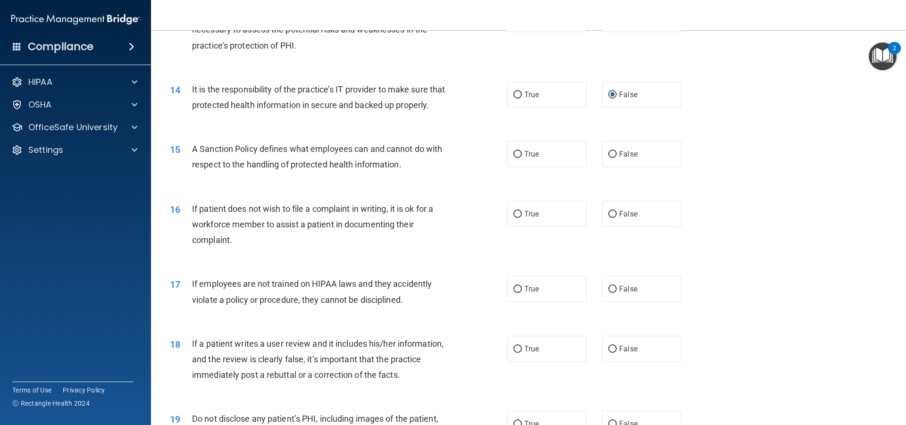
scroll to position [1039, 0]
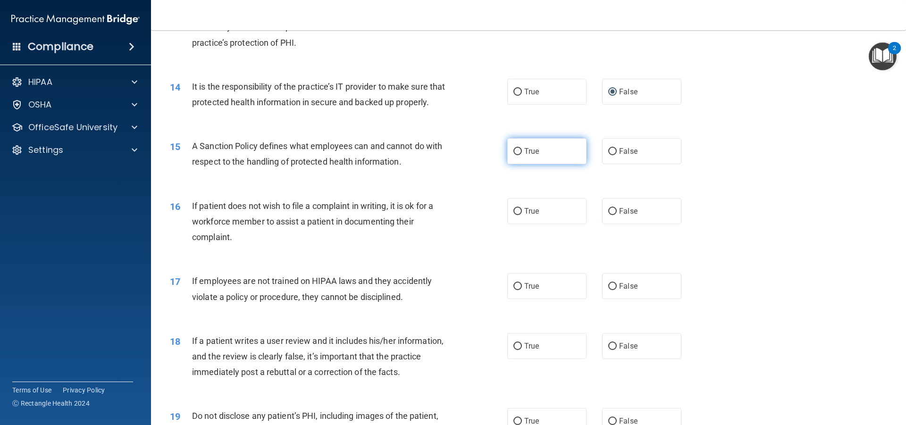
click at [514, 155] on input "True" at bounding box center [518, 151] width 8 height 7
radio input "true"
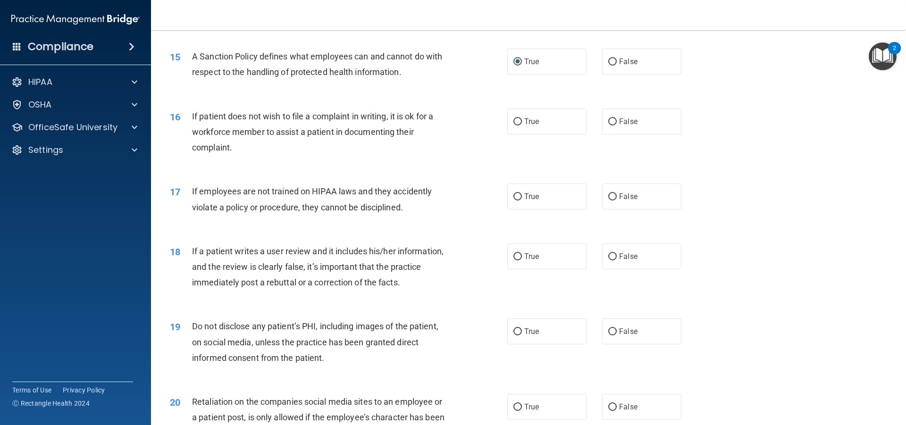
scroll to position [1157, 0]
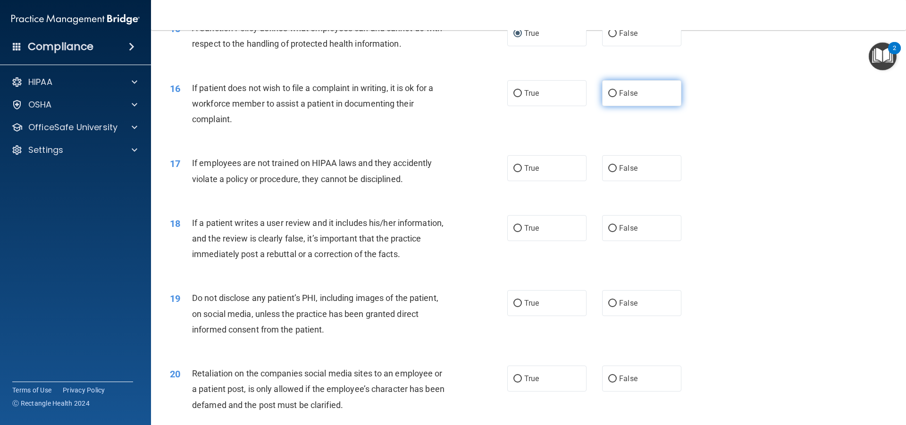
click at [609, 97] on input "False" at bounding box center [613, 93] width 8 height 7
radio input "true"
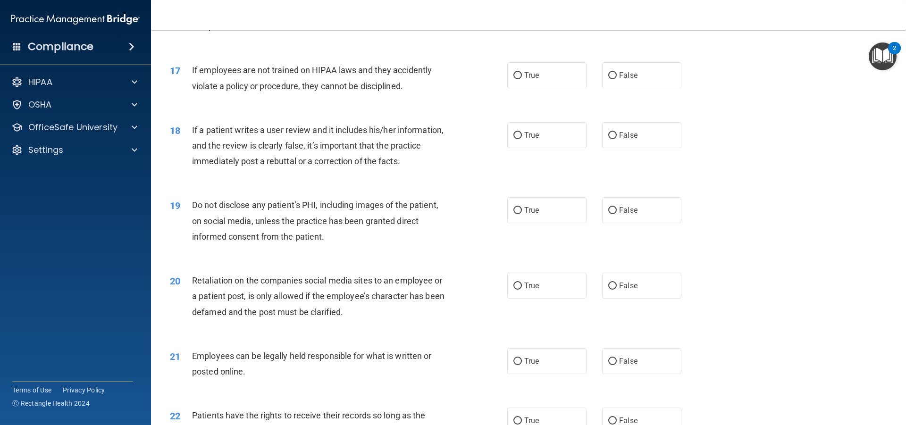
scroll to position [1251, 0]
click at [514, 78] on input "True" at bounding box center [518, 74] width 8 height 7
radio input "true"
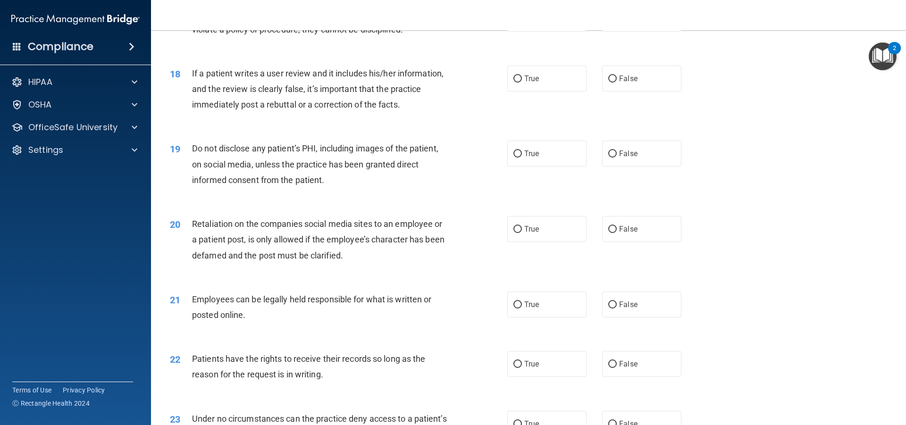
scroll to position [1322, 0]
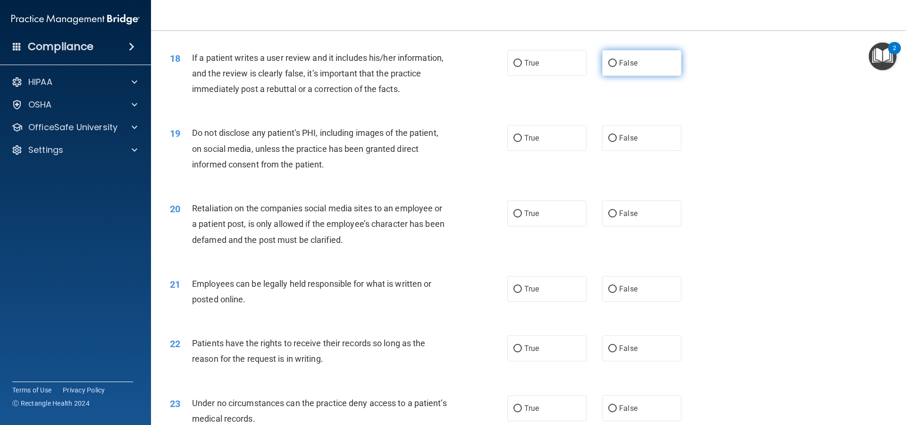
click at [609, 67] on input "False" at bounding box center [613, 63] width 8 height 7
radio input "true"
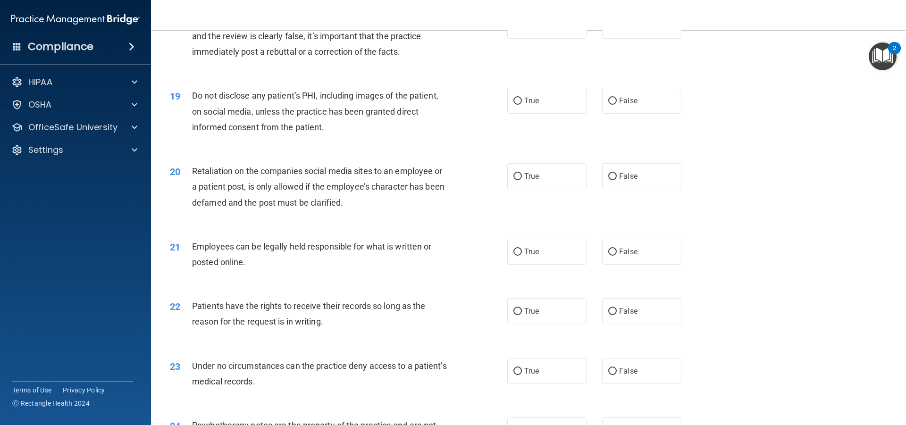
scroll to position [1369, 0]
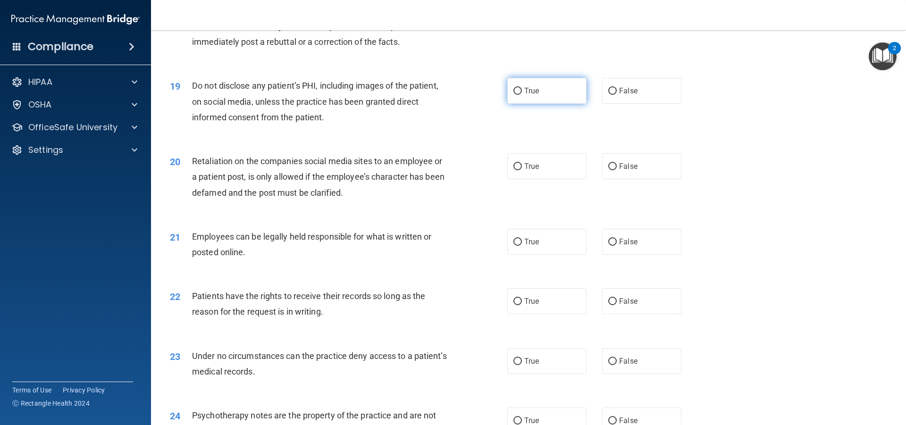
click at [516, 95] on input "True" at bounding box center [518, 91] width 8 height 7
radio input "true"
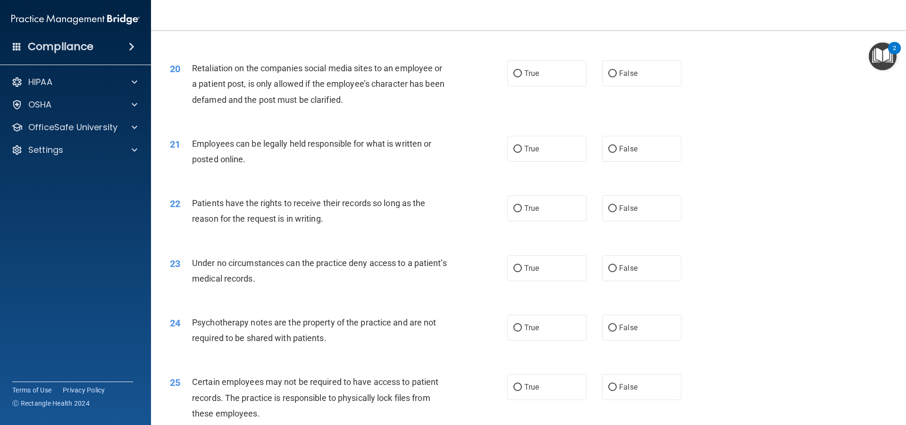
scroll to position [1464, 0]
click at [609, 76] on input "False" at bounding box center [613, 72] width 8 height 7
radio input "true"
click at [516, 152] on input "True" at bounding box center [518, 147] width 8 height 7
radio input "true"
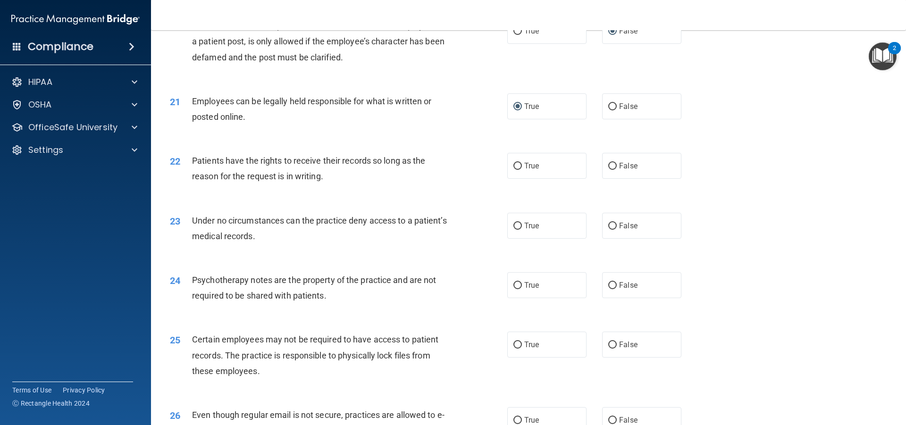
scroll to position [1511, 0]
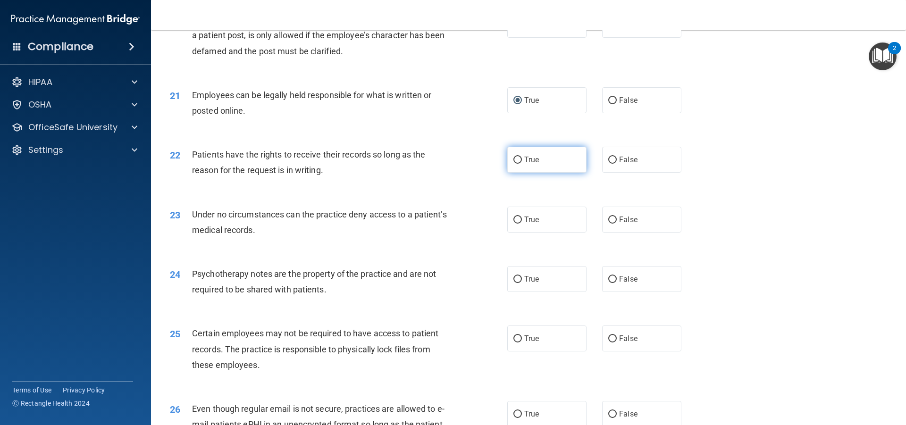
click at [525, 164] on span "True" at bounding box center [532, 159] width 15 height 9
click at [522, 164] on input "True" at bounding box center [518, 160] width 8 height 7
radio input "true"
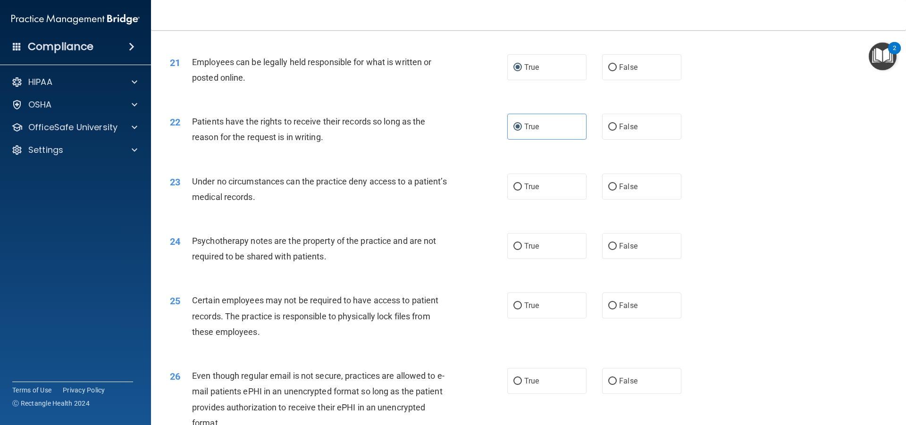
scroll to position [1546, 0]
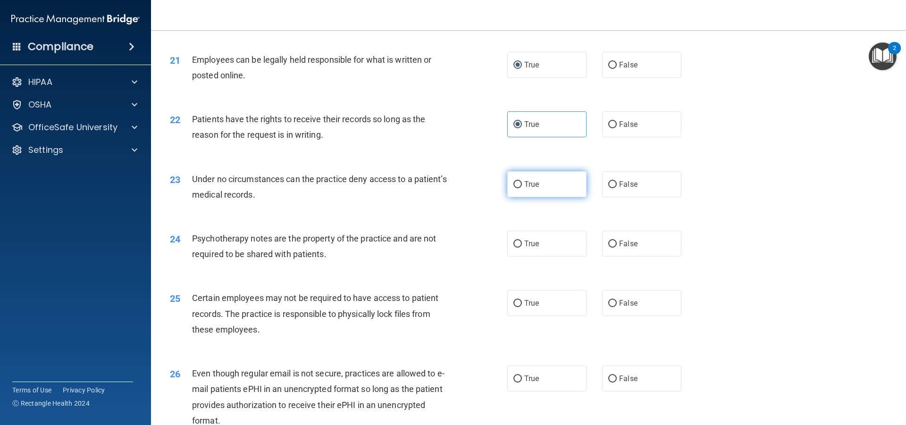
click at [516, 188] on input "True" at bounding box center [518, 184] width 8 height 7
radio input "true"
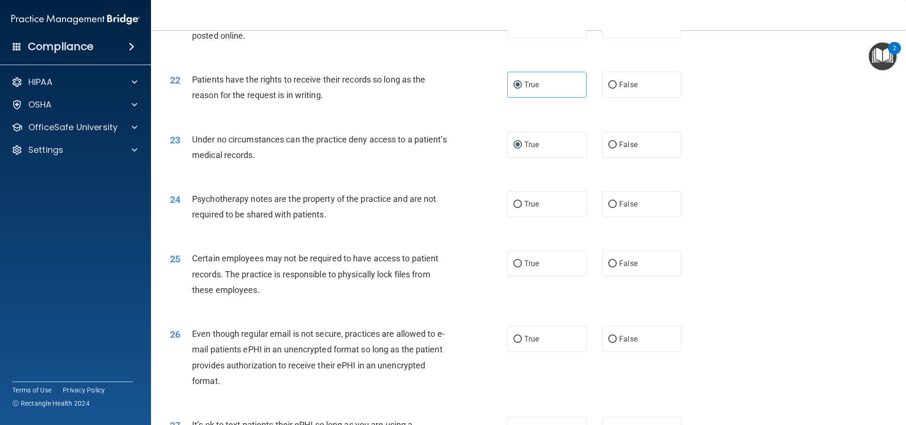
scroll to position [1593, 0]
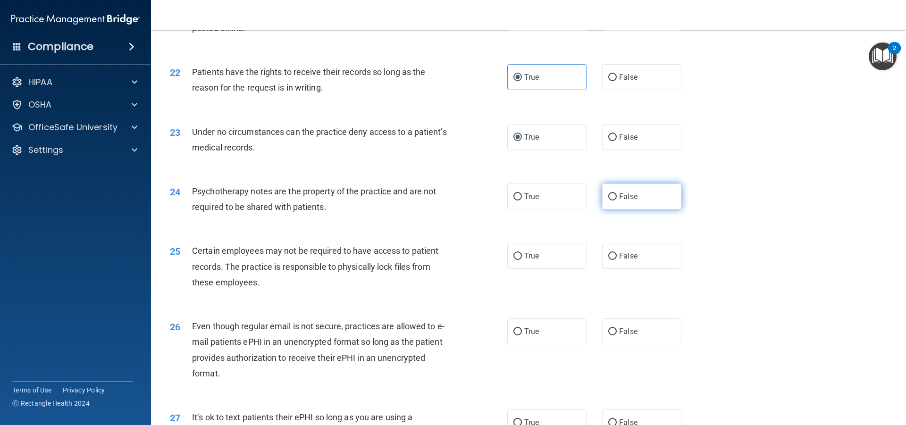
click at [611, 201] on input "False" at bounding box center [613, 197] width 8 height 7
radio input "true"
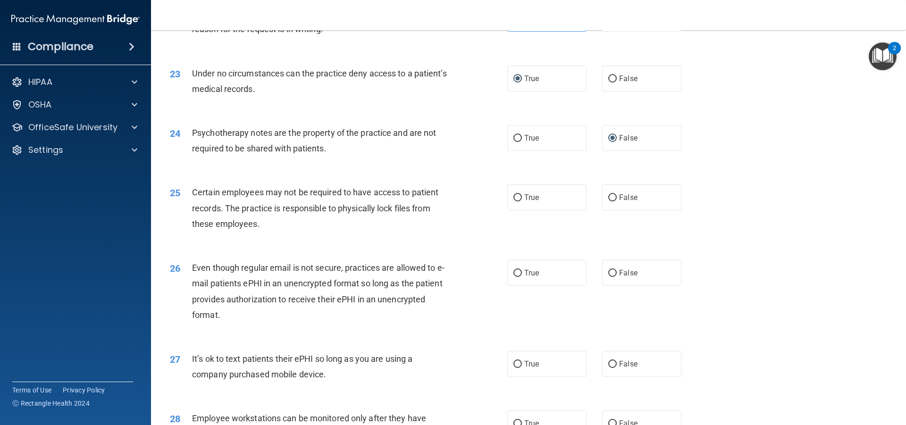
scroll to position [1652, 0]
click at [514, 201] on input "True" at bounding box center [518, 197] width 8 height 7
radio input "true"
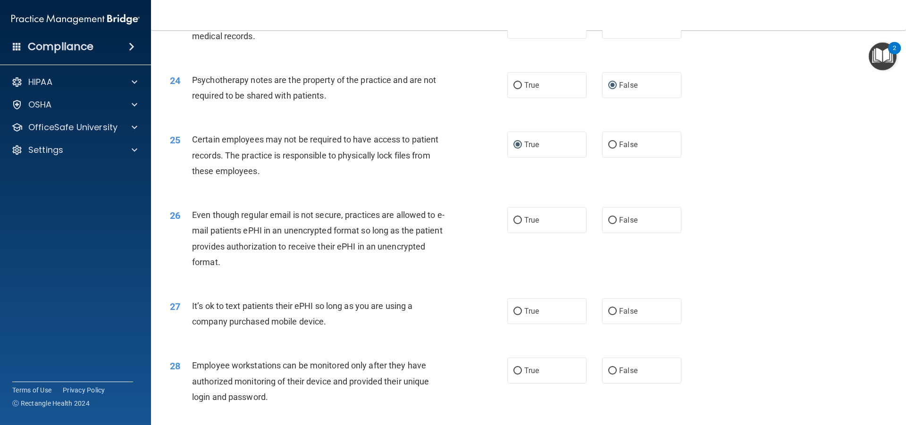
scroll to position [1735, 0]
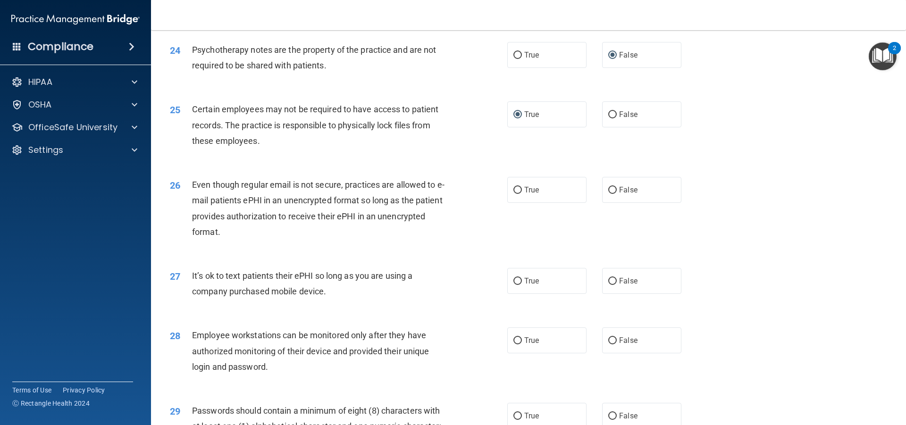
click at [243, 240] on div "Even though regular email is not secure, practices are allowed to e-mail patien…" at bounding box center [324, 208] width 264 height 63
click at [609, 194] on input "False" at bounding box center [613, 190] width 8 height 7
radio input "true"
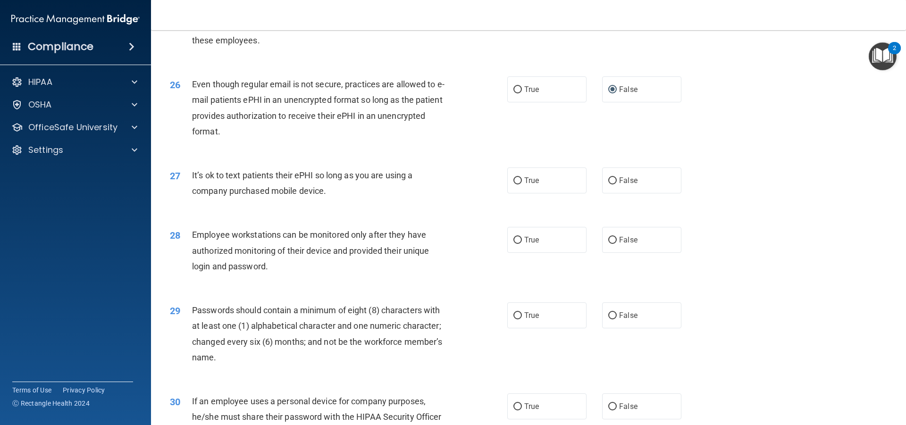
scroll to position [1841, 0]
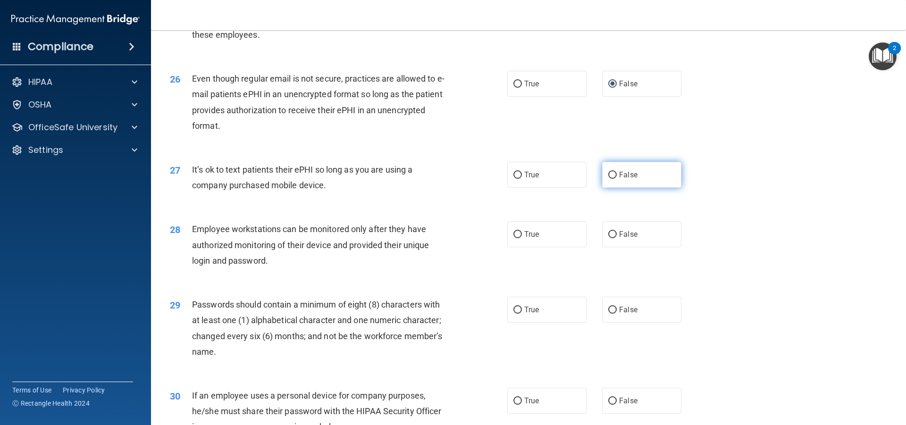
click at [613, 188] on label "False" at bounding box center [641, 175] width 79 height 26
click at [613, 179] on input "False" at bounding box center [613, 175] width 8 height 7
radio input "true"
click at [515, 238] on input "True" at bounding box center [518, 234] width 8 height 7
radio input "true"
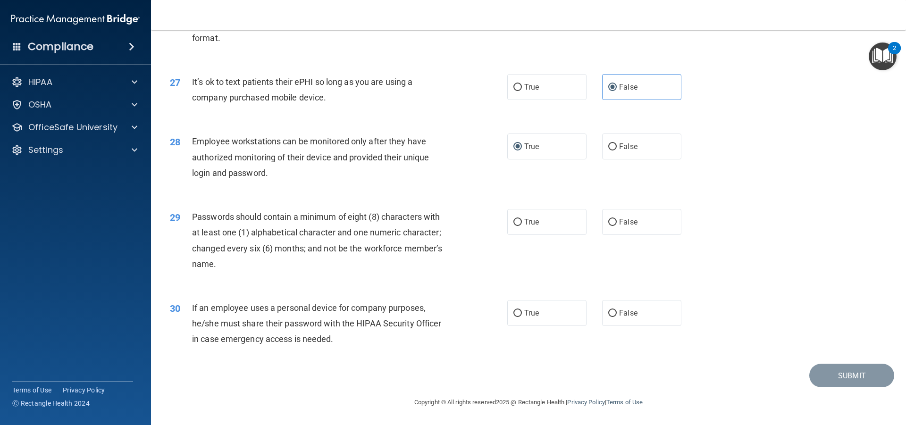
scroll to position [1945, 0]
click at [517, 221] on input "True" at bounding box center [518, 222] width 8 height 7
radio input "true"
click at [514, 314] on input "True" at bounding box center [518, 313] width 8 height 7
radio input "true"
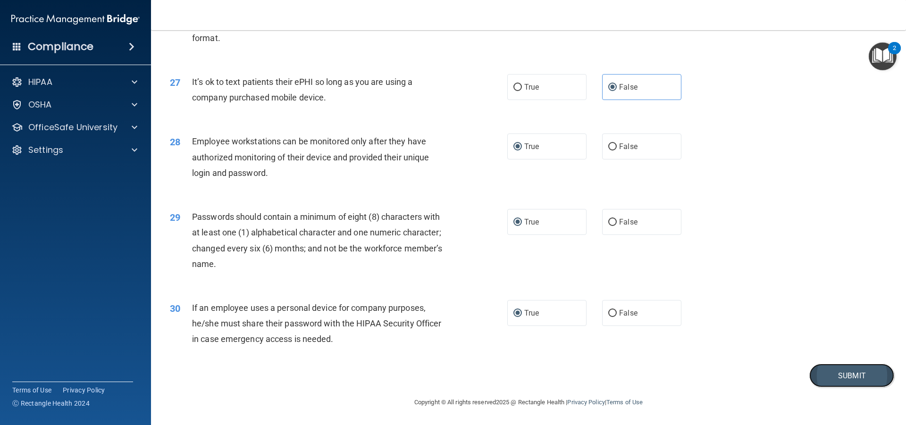
click at [856, 374] on button "Submit" at bounding box center [852, 376] width 85 height 24
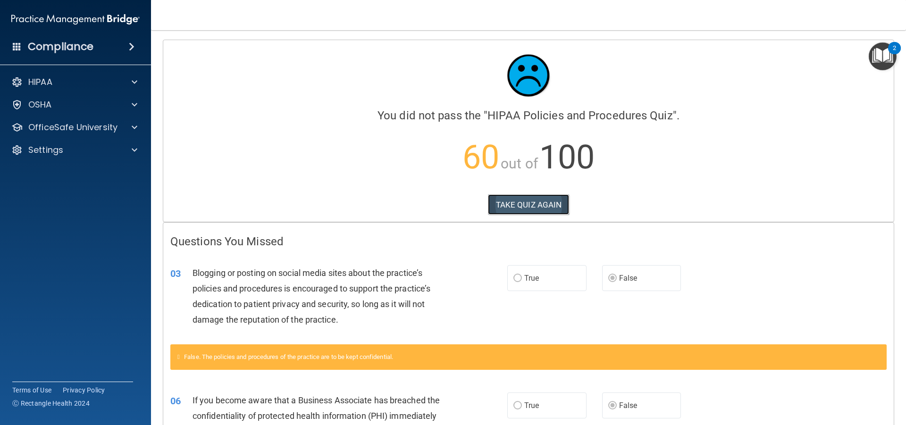
click at [550, 204] on button "TAKE QUIZ AGAIN" at bounding box center [529, 205] width 82 height 21
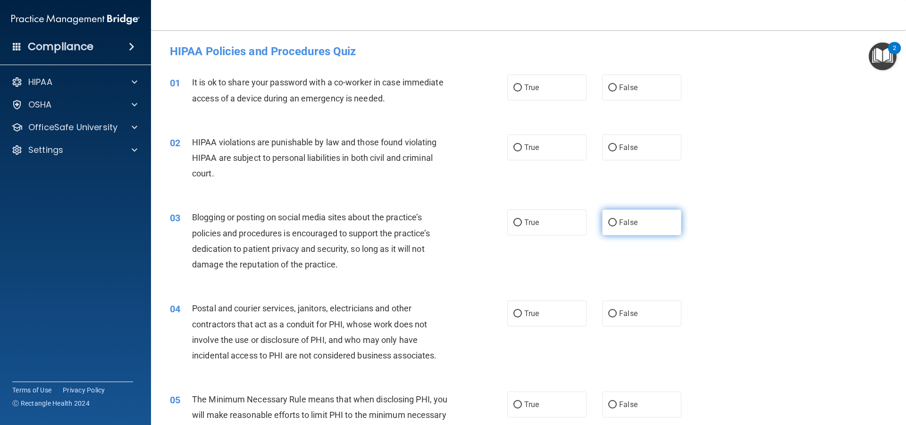
click at [609, 222] on input "False" at bounding box center [613, 223] width 8 height 7
radio input "true"
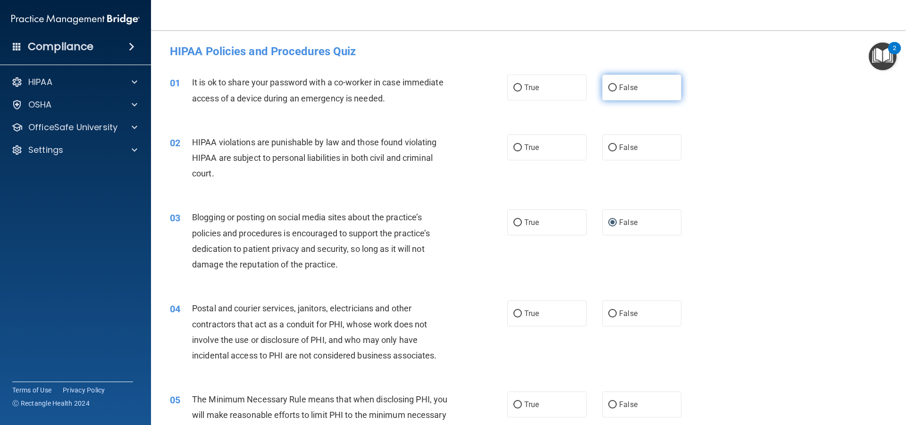
click at [612, 89] on input "False" at bounding box center [613, 88] width 8 height 7
radio input "true"
click at [515, 148] on input "True" at bounding box center [518, 147] width 8 height 7
radio input "true"
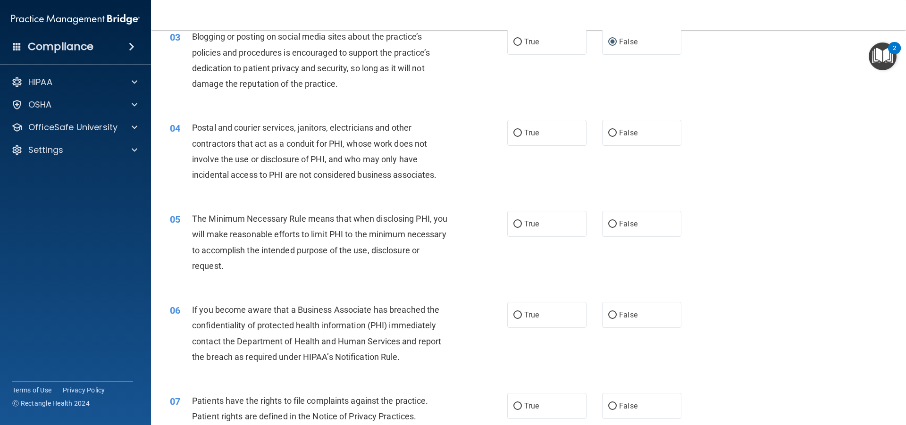
scroll to position [189, 0]
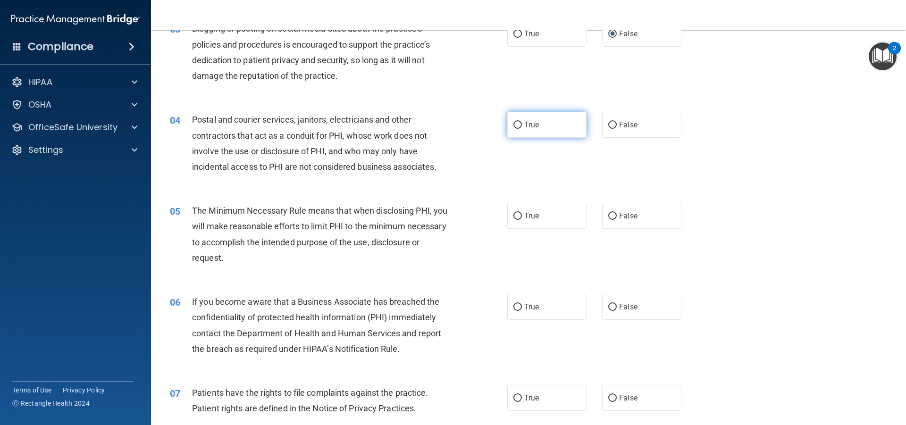
click at [515, 123] on input "True" at bounding box center [518, 125] width 8 height 7
radio input "true"
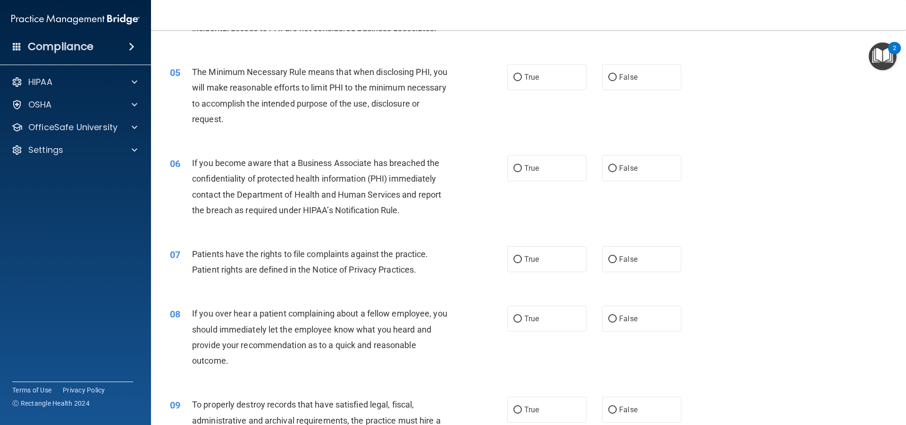
scroll to position [330, 0]
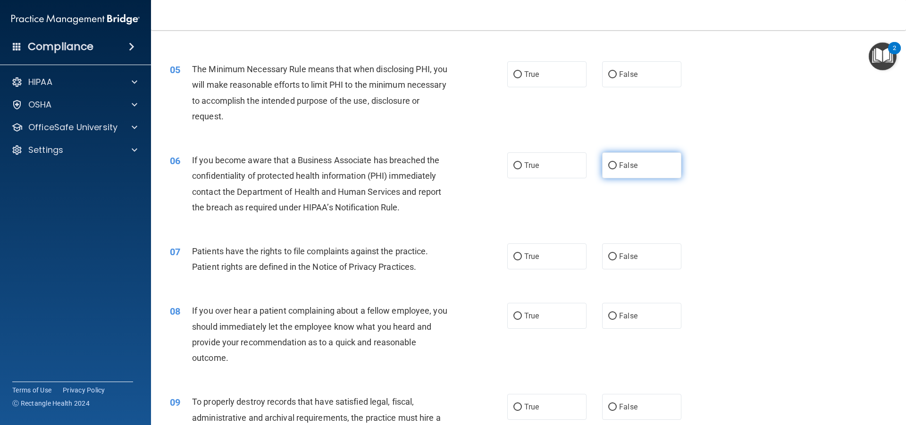
click at [610, 163] on input "False" at bounding box center [613, 165] width 8 height 7
radio input "true"
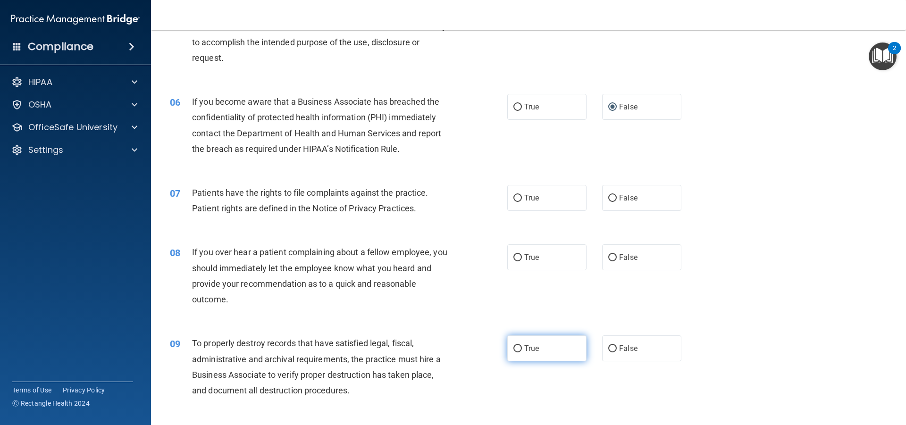
scroll to position [413, 0]
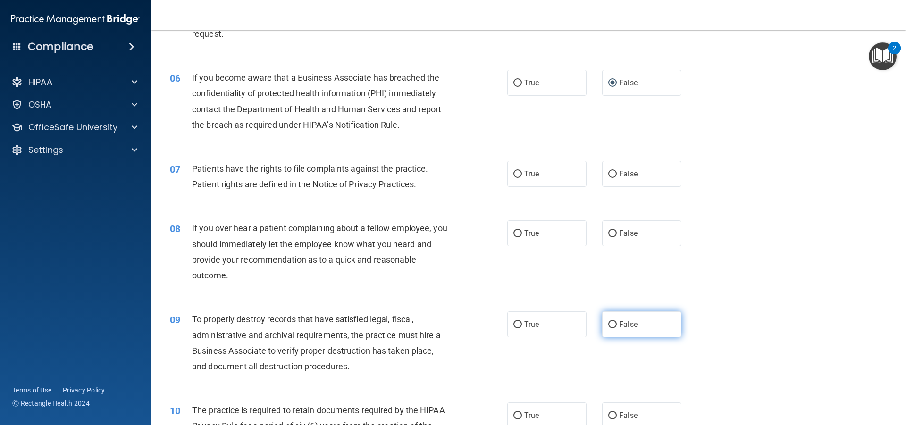
click at [609, 324] on input "False" at bounding box center [613, 325] width 8 height 7
radio input "true"
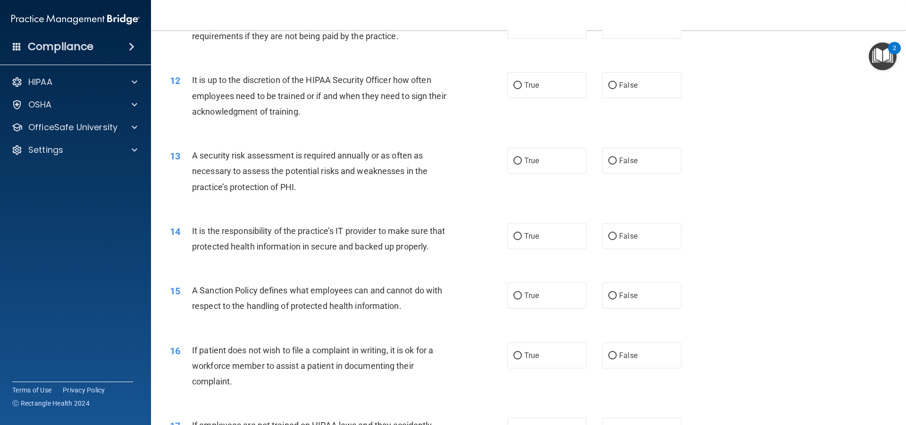
scroll to position [956, 0]
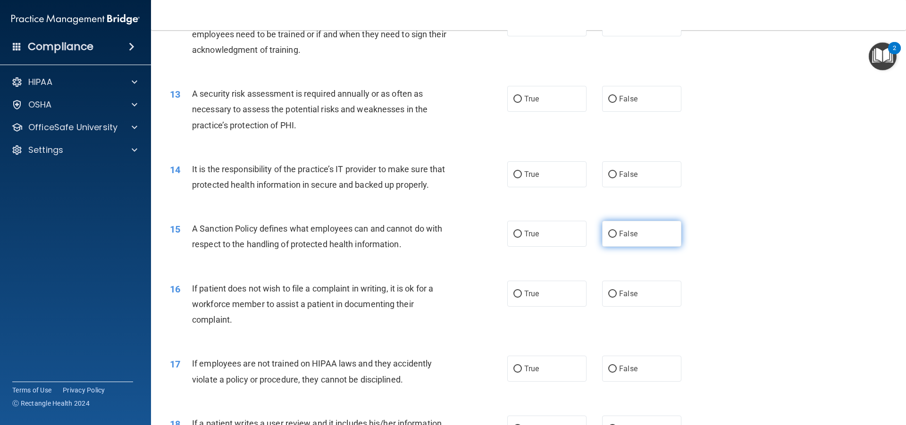
click at [609, 238] on input "False" at bounding box center [613, 234] width 8 height 7
radio input "true"
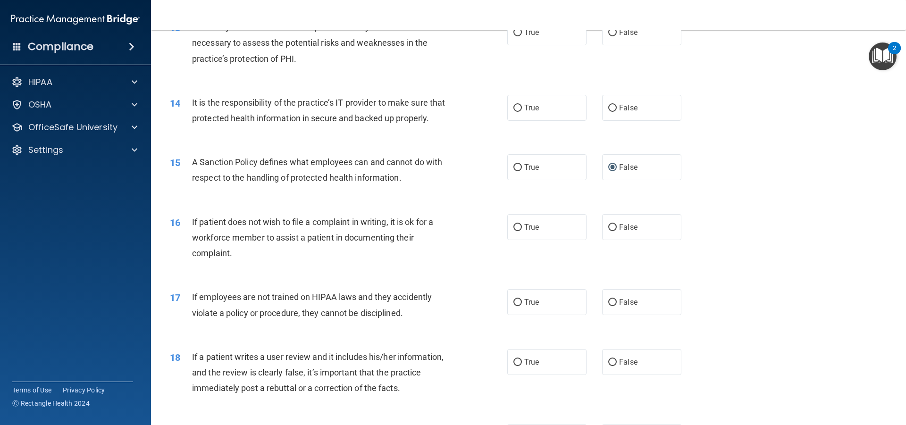
scroll to position [1027, 0]
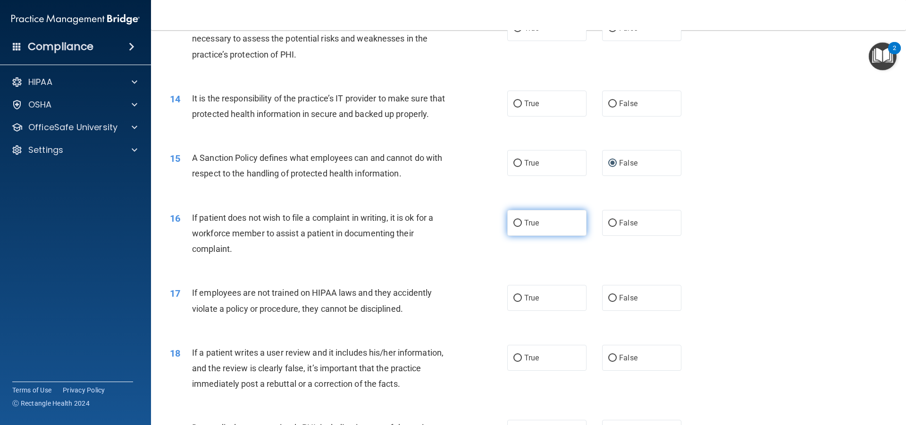
click at [515, 227] on input "True" at bounding box center [518, 223] width 8 height 7
radio input "true"
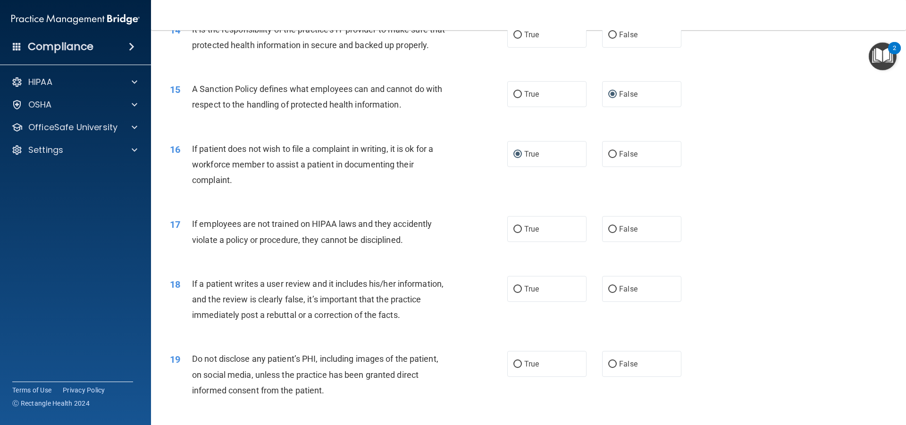
scroll to position [1098, 0]
click at [609, 231] on input "False" at bounding box center [613, 227] width 8 height 7
radio input "true"
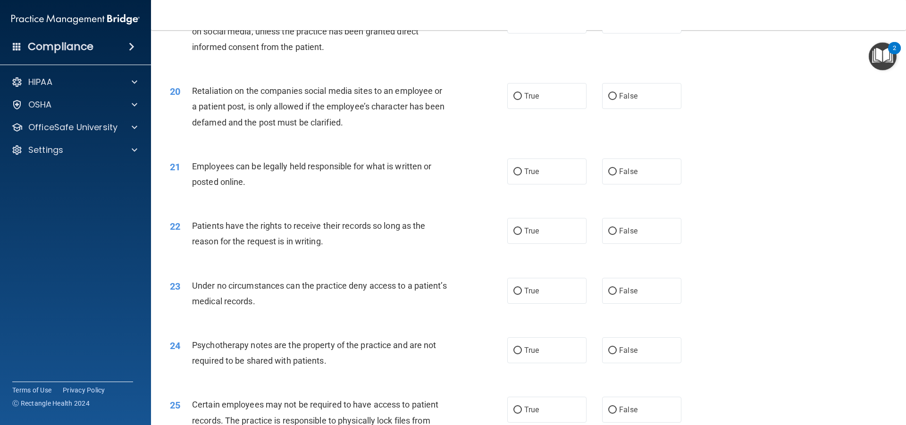
scroll to position [1440, 0]
click at [609, 235] on input "False" at bounding box center [613, 231] width 8 height 7
radio input "true"
click at [610, 295] on input "False" at bounding box center [613, 291] width 8 height 7
radio input "true"
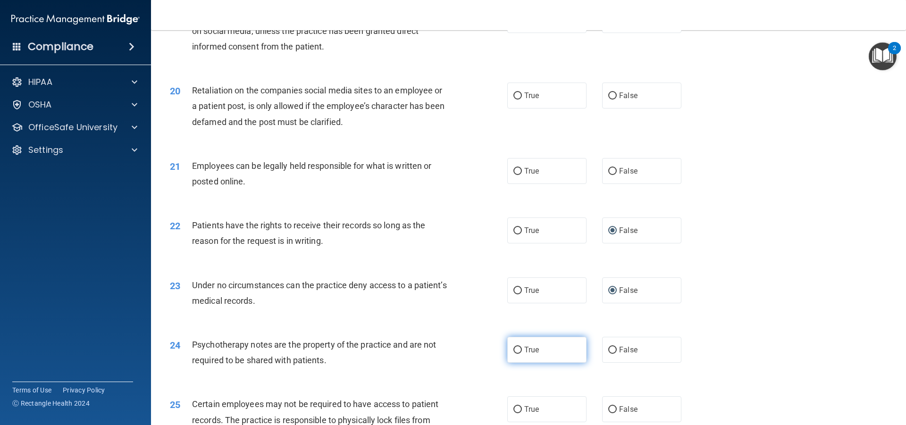
click at [514, 354] on input "True" at bounding box center [518, 350] width 8 height 7
radio input "true"
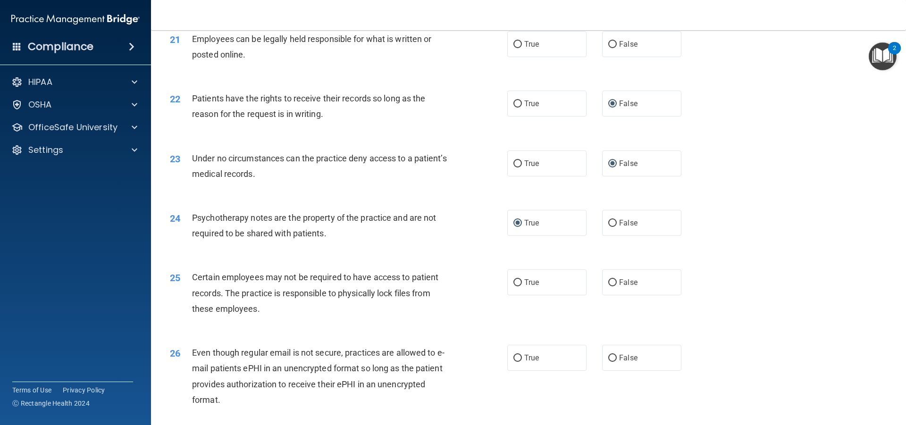
scroll to position [1570, 0]
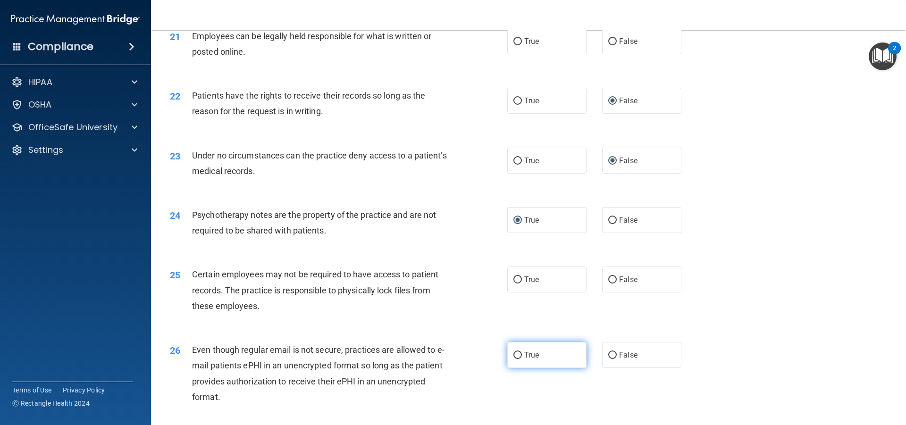
click at [516, 359] on input "True" at bounding box center [518, 355] width 8 height 7
radio input "true"
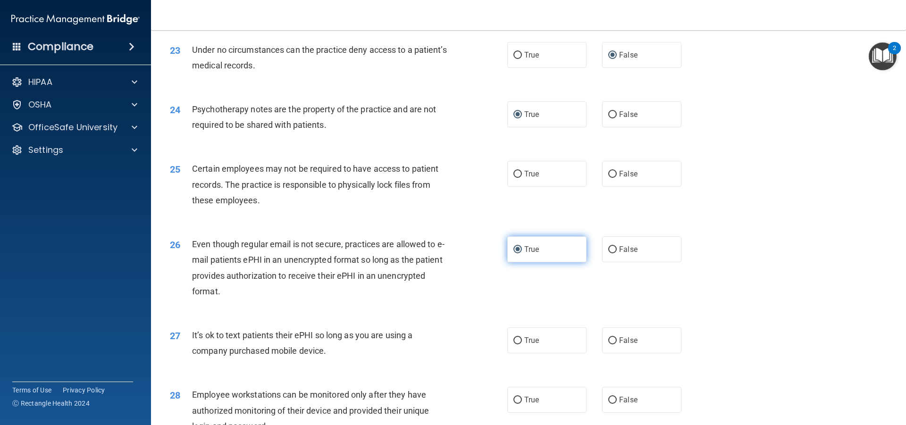
scroll to position [1747, 0]
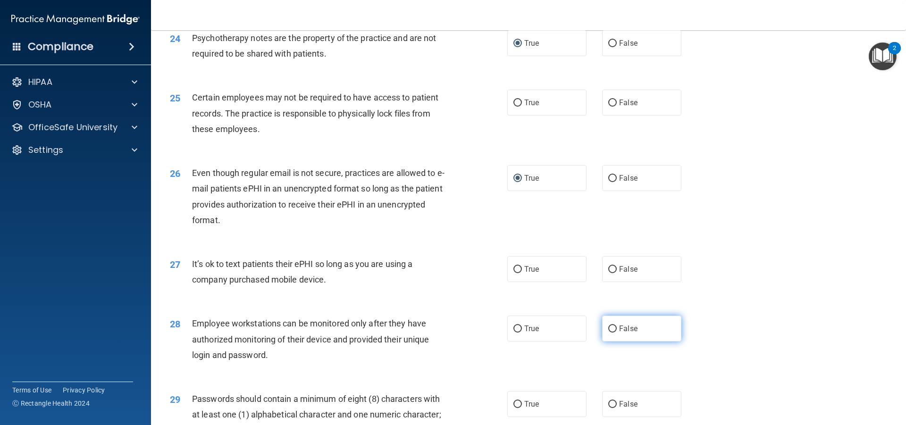
click at [609, 333] on input "False" at bounding box center [613, 329] width 8 height 7
radio input "true"
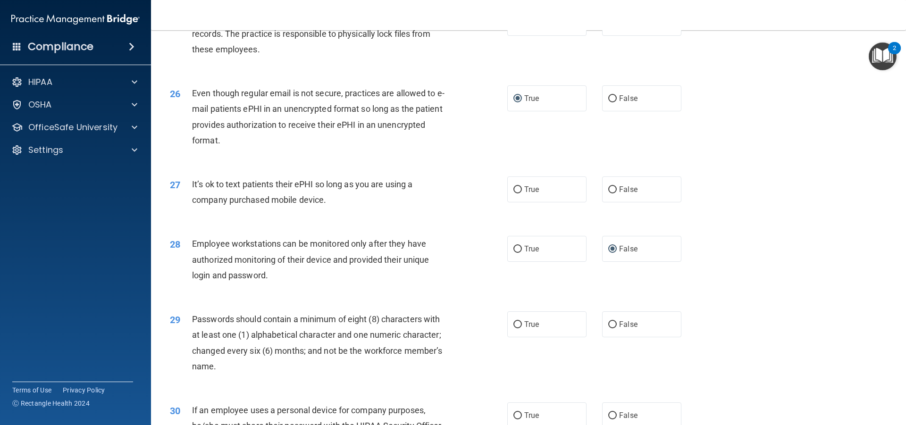
scroll to position [1900, 0]
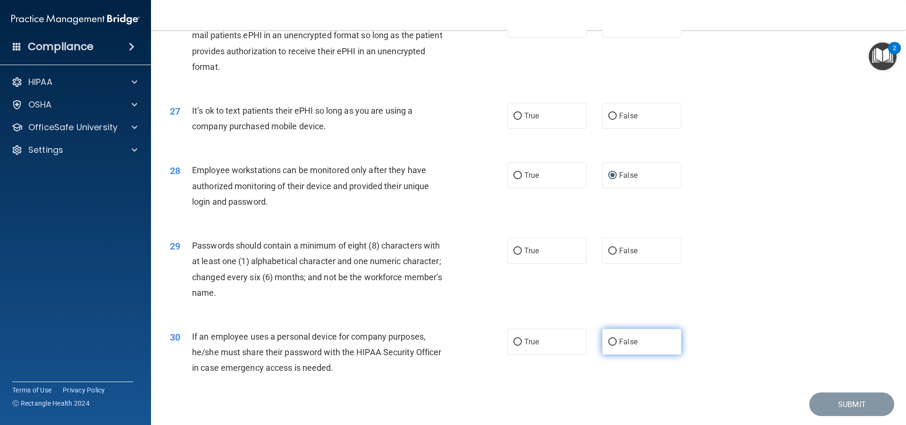
click at [609, 346] on input "False" at bounding box center [613, 342] width 8 height 7
radio input "true"
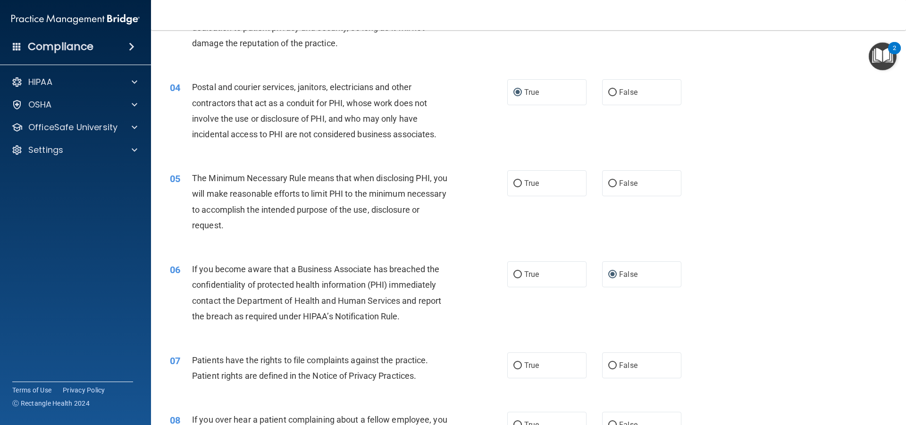
scroll to position [224, 0]
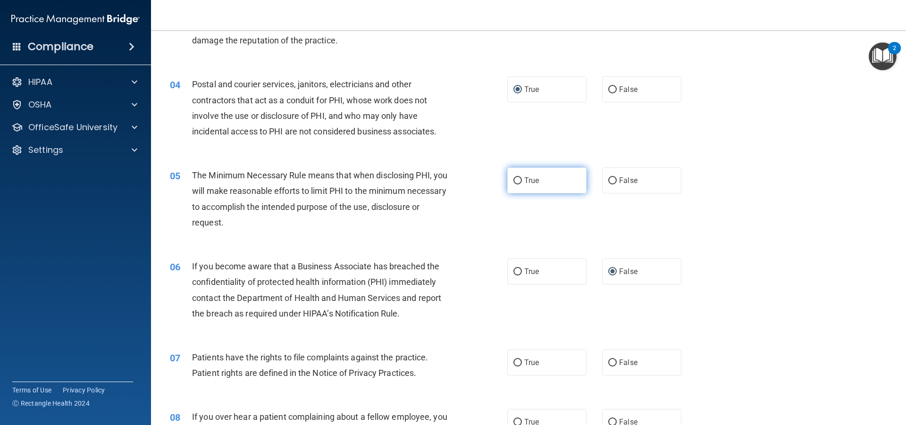
click at [519, 177] on label "True" at bounding box center [547, 181] width 79 height 26
click at [519, 178] on input "True" at bounding box center [518, 181] width 8 height 7
radio input "true"
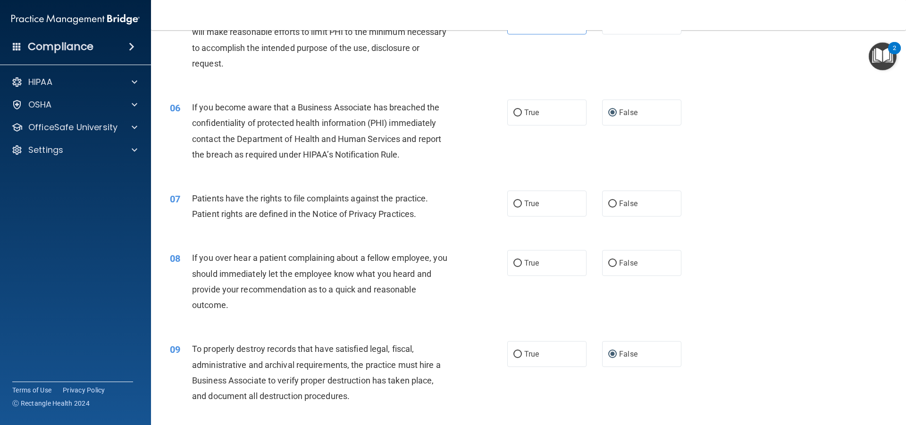
scroll to position [389, 0]
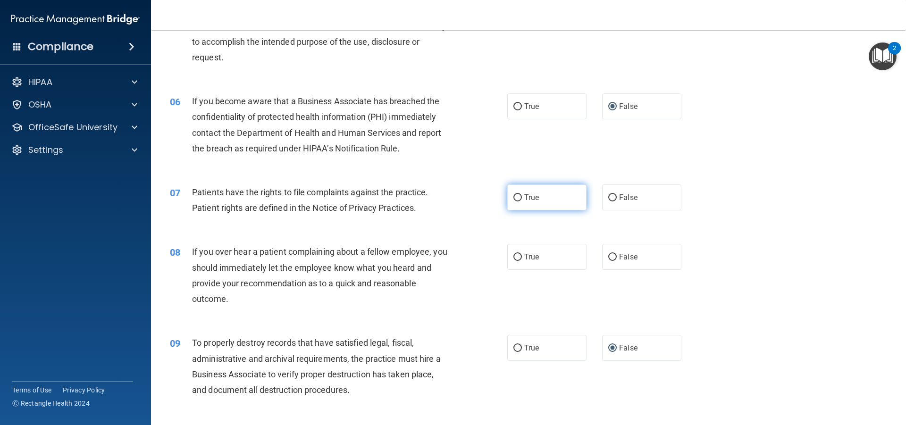
click at [514, 198] on input "True" at bounding box center [518, 198] width 8 height 7
radio input "true"
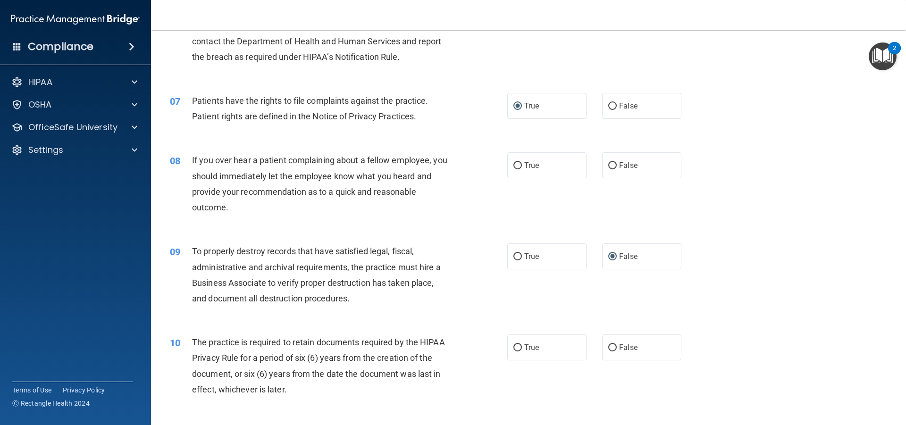
scroll to position [484, 0]
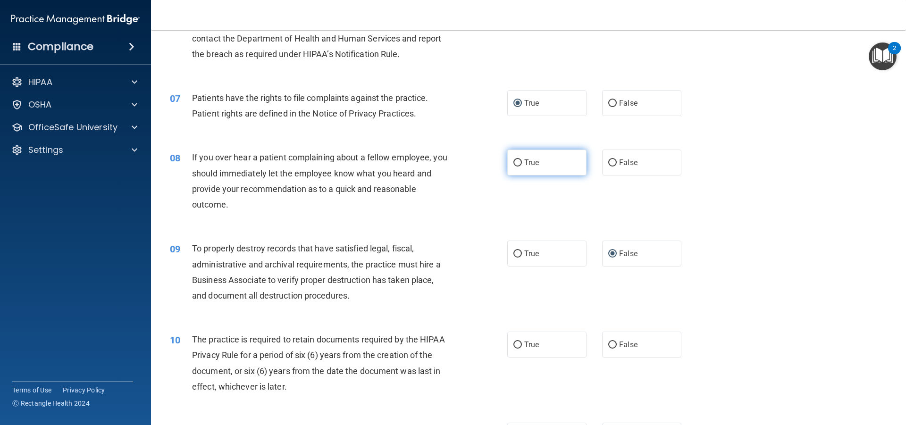
click at [514, 164] on input "True" at bounding box center [518, 163] width 8 height 7
radio input "true"
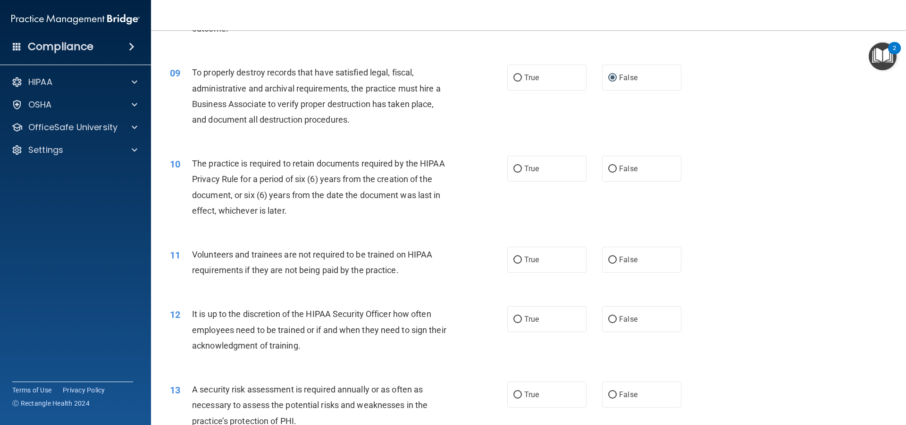
scroll to position [661, 0]
click at [609, 169] on input "False" at bounding box center [613, 168] width 8 height 7
radio input "true"
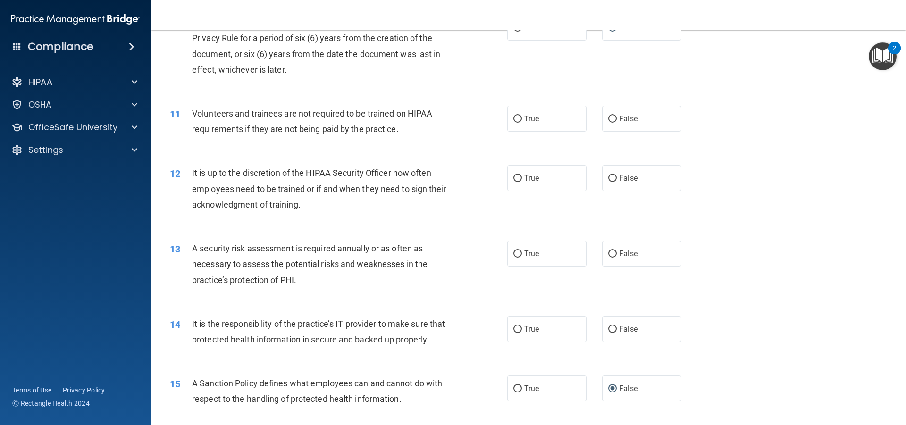
scroll to position [803, 0]
click at [602, 113] on label "False" at bounding box center [641, 117] width 79 height 26
click at [609, 114] on input "False" at bounding box center [613, 117] width 8 height 7
radio input "true"
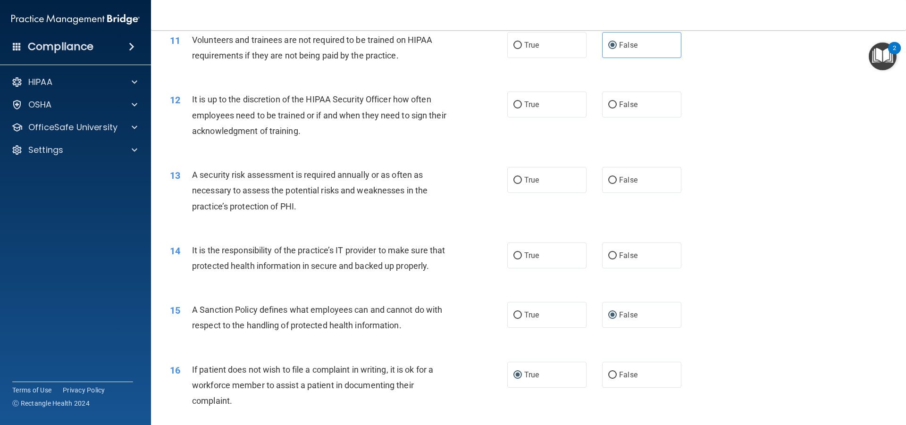
scroll to position [885, 0]
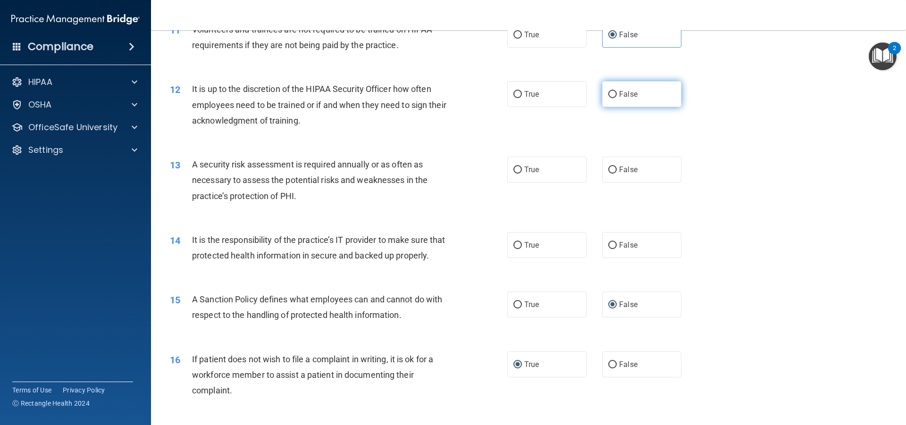
click at [609, 94] on input "False" at bounding box center [613, 94] width 8 height 7
radio input "true"
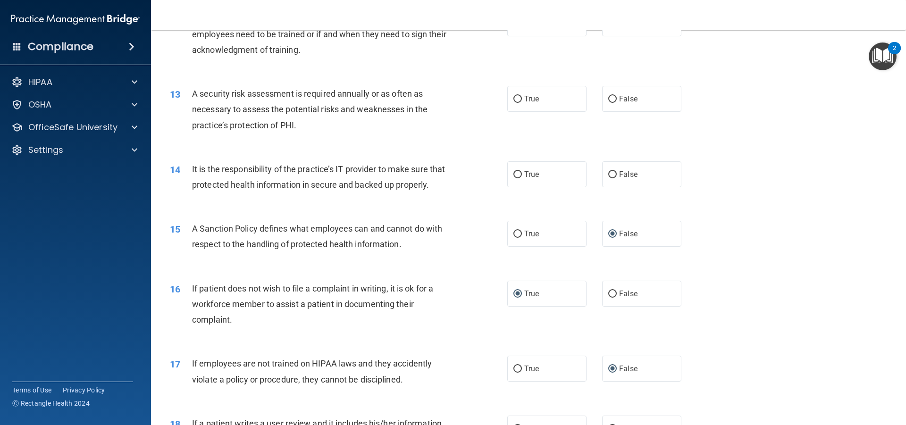
scroll to position [968, 0]
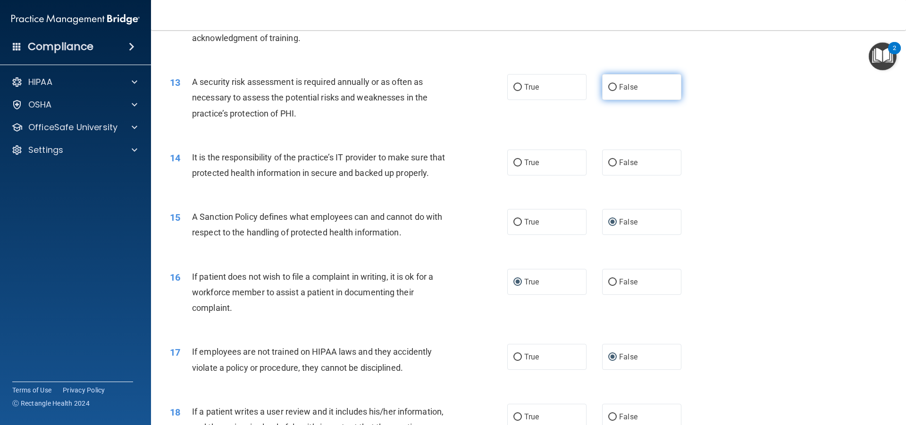
click at [609, 84] on input "False" at bounding box center [613, 87] width 8 height 7
radio input "true"
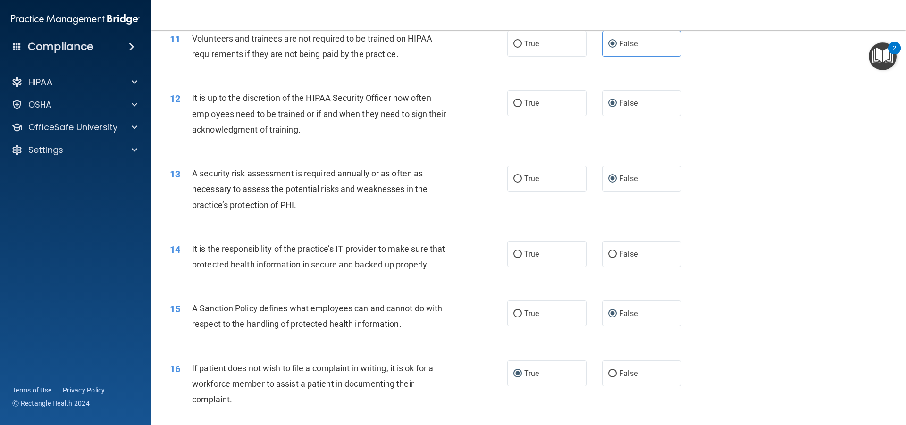
scroll to position [873, 0]
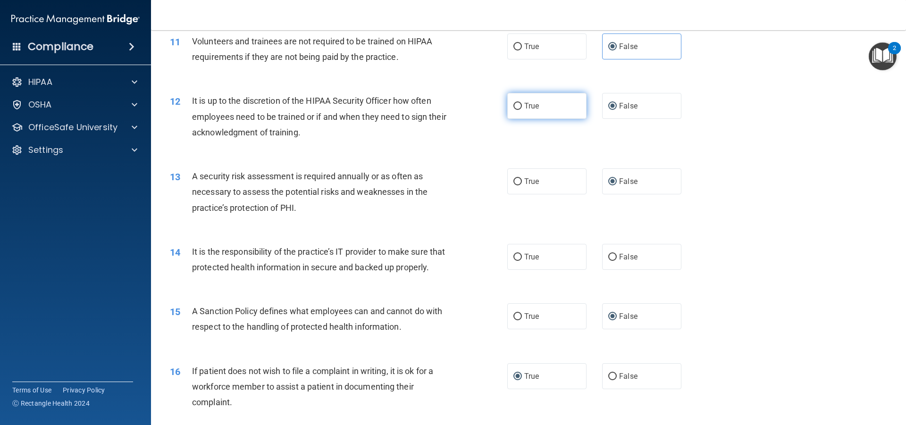
click at [516, 105] on input "True" at bounding box center [518, 106] width 8 height 7
radio input "true"
radio input "false"
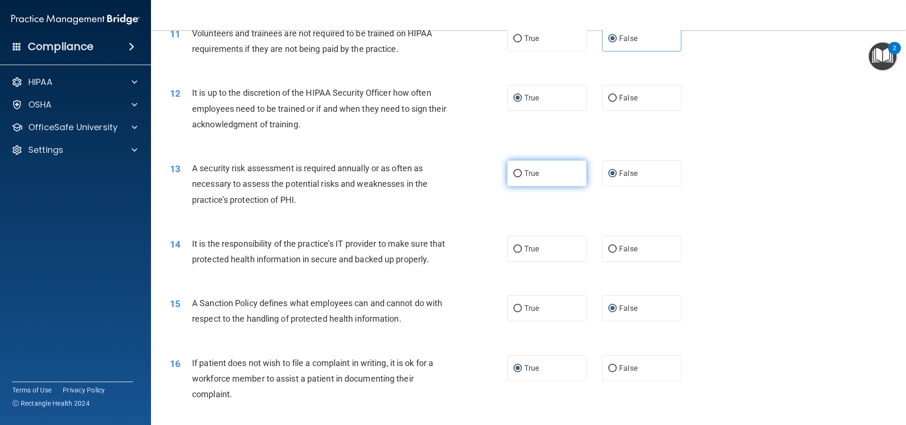
scroll to position [885, 0]
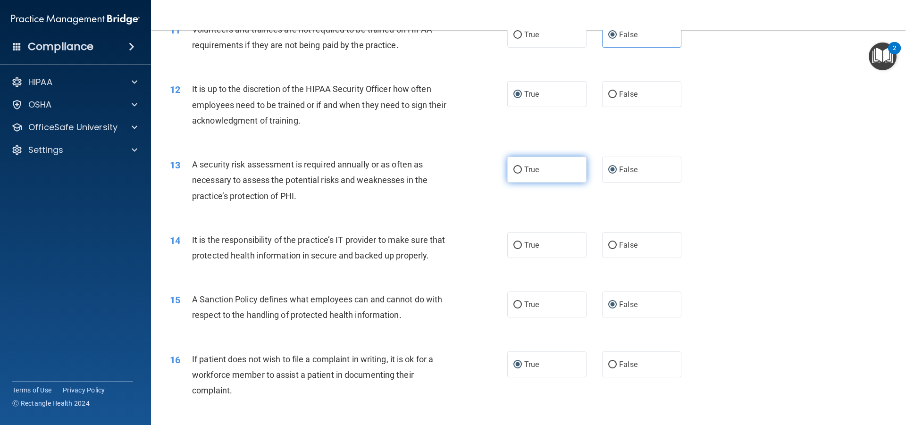
click at [517, 170] on input "True" at bounding box center [518, 170] width 8 height 7
radio input "true"
radio input "false"
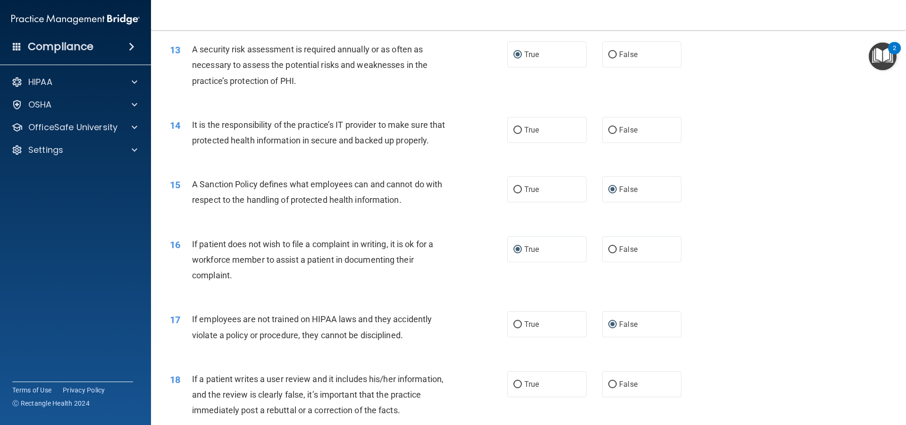
scroll to position [1003, 0]
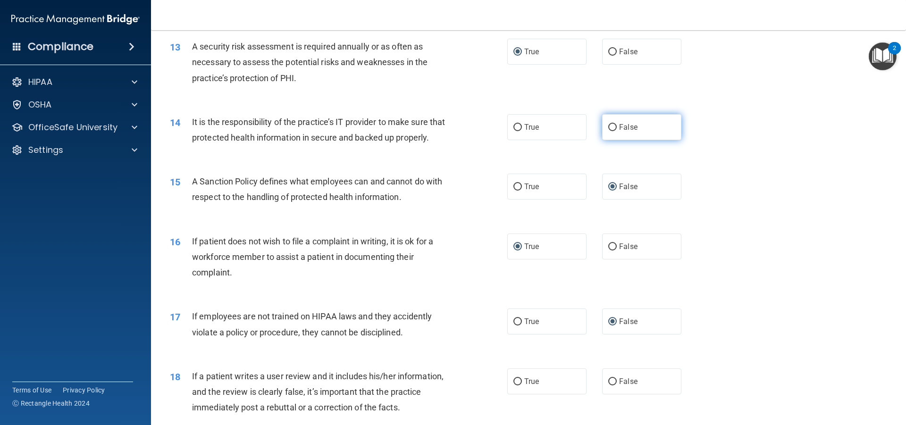
click at [609, 126] on input "False" at bounding box center [613, 127] width 8 height 7
radio input "true"
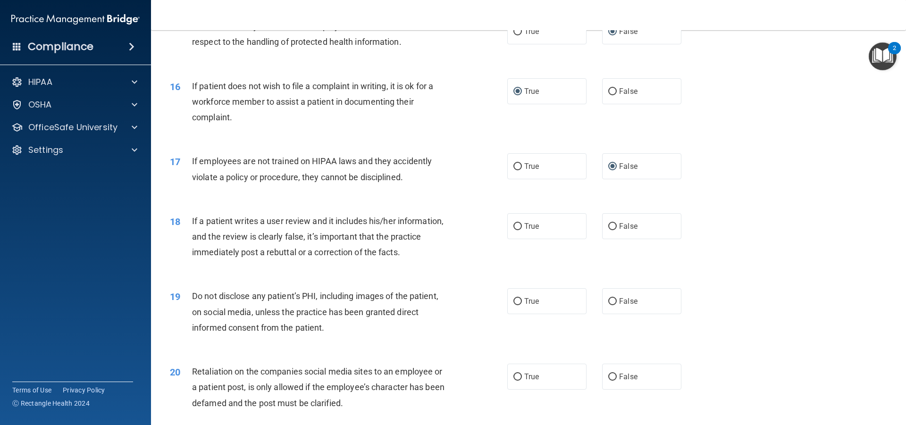
scroll to position [1168, 0]
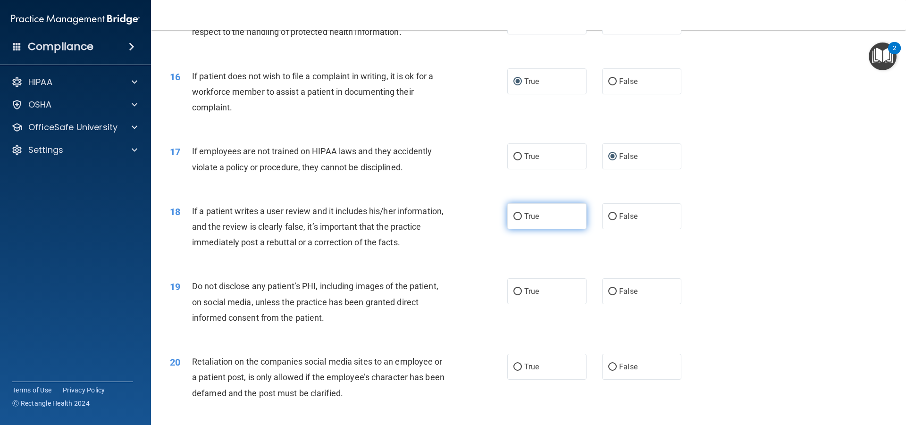
click at [514, 220] on input "True" at bounding box center [518, 216] width 8 height 7
radio input "true"
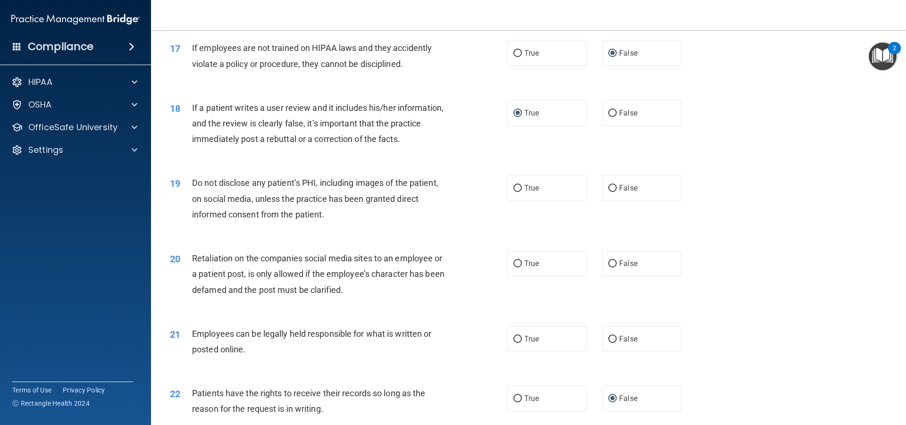
scroll to position [1322, 0]
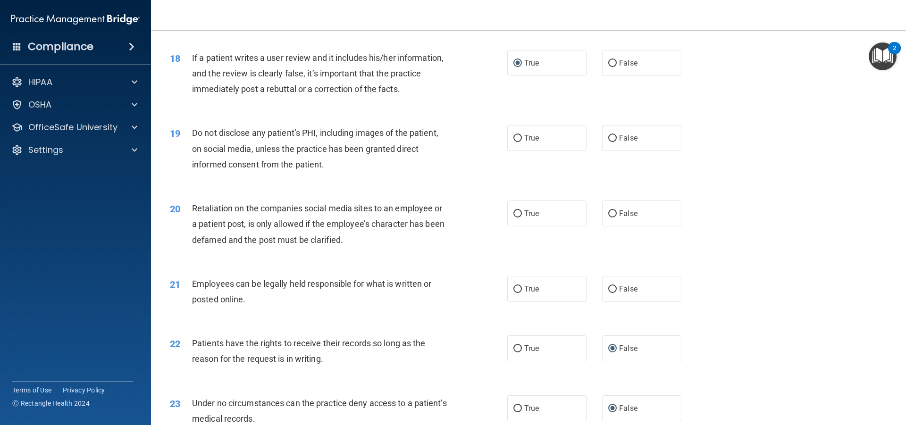
click at [324, 169] on span "Do not disclose any patient’s PHI, including images of the patient, on social m…" at bounding box center [315, 148] width 246 height 41
click at [517, 142] on input "True" at bounding box center [518, 138] width 8 height 7
radio input "true"
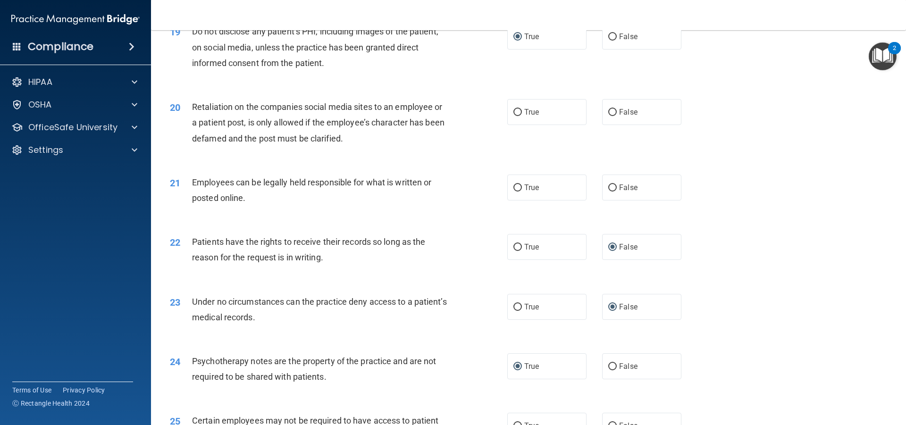
scroll to position [1452, 0]
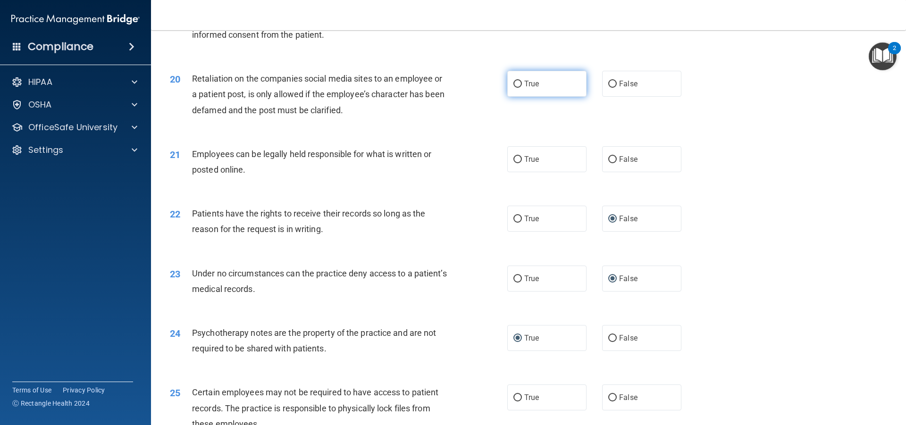
click at [516, 88] on input "True" at bounding box center [518, 84] width 8 height 7
radio input "true"
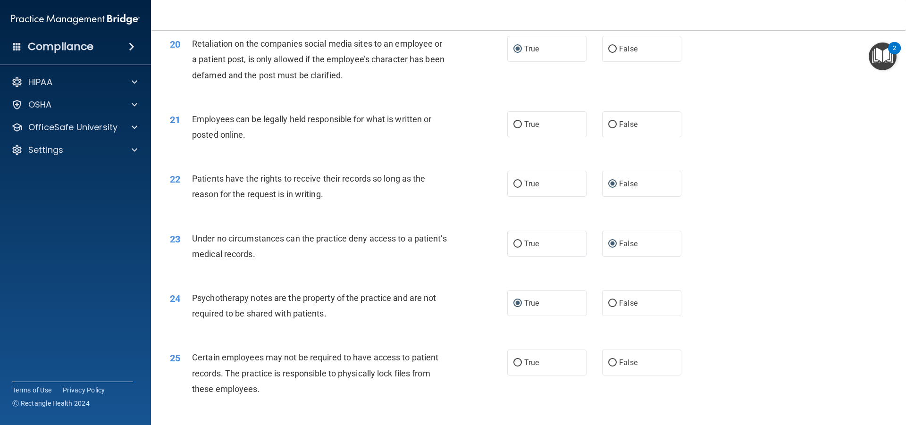
scroll to position [1511, 0]
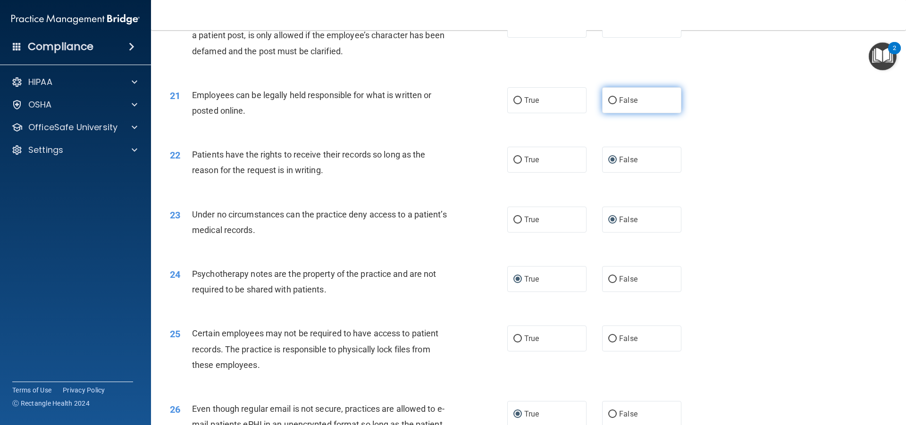
click at [609, 104] on input "False" at bounding box center [613, 100] width 8 height 7
radio input "true"
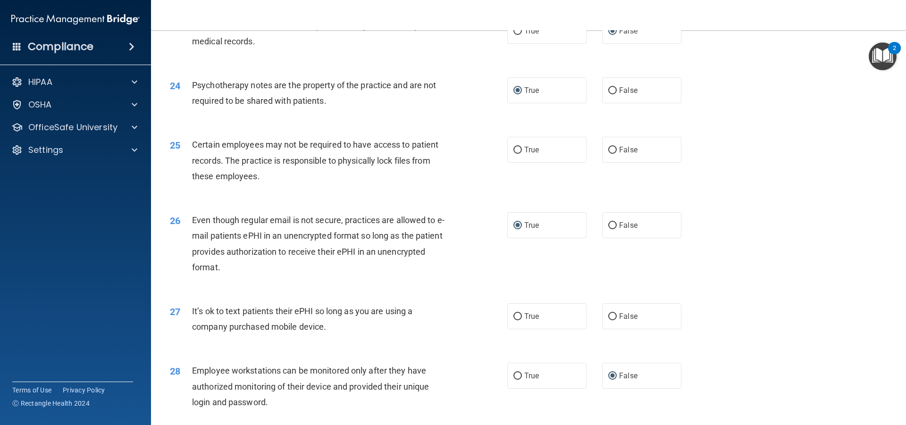
scroll to position [1711, 0]
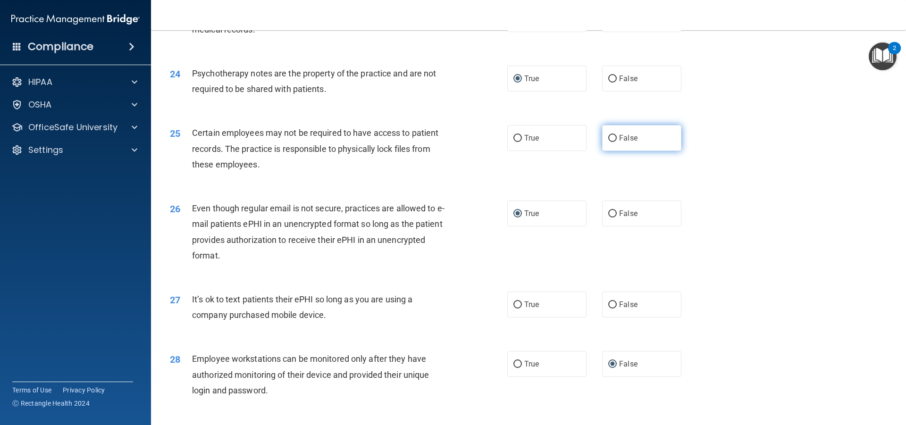
click at [609, 142] on input "False" at bounding box center [613, 138] width 8 height 7
radio input "true"
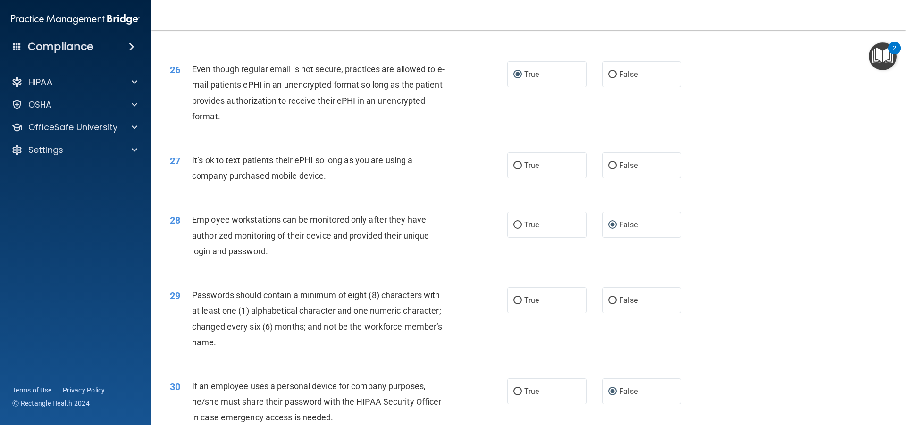
scroll to position [1853, 0]
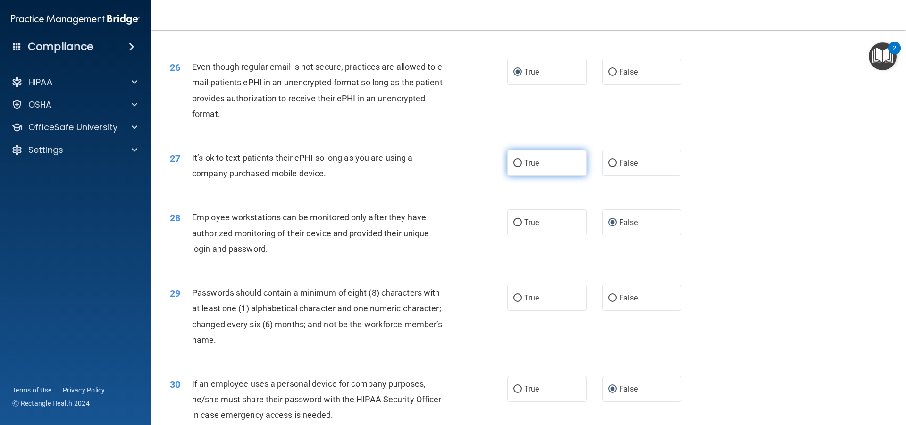
click at [518, 167] on input "True" at bounding box center [518, 163] width 8 height 7
radio input "true"
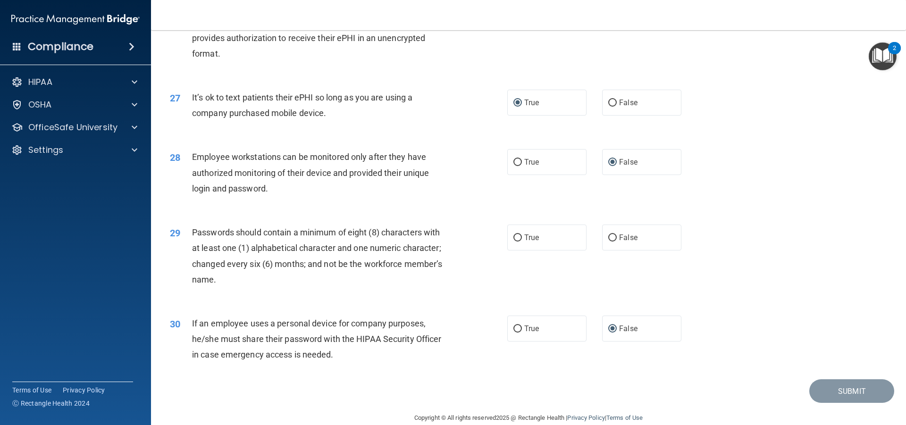
scroll to position [1936, 0]
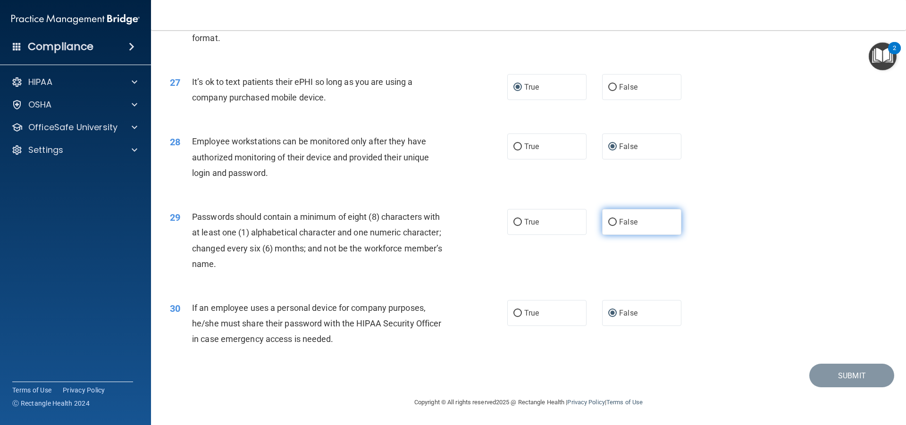
click at [609, 226] on input "False" at bounding box center [613, 222] width 8 height 7
radio input "true"
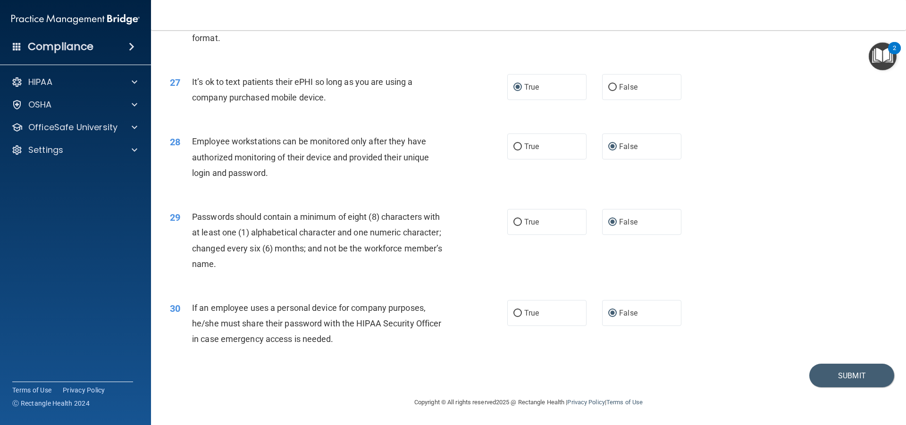
scroll to position [1945, 0]
click at [830, 383] on button "Submit" at bounding box center [852, 376] width 85 height 24
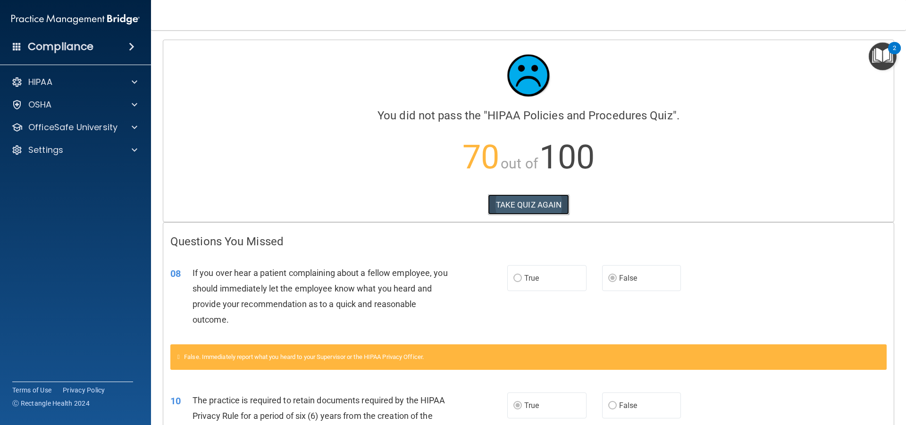
click at [544, 204] on button "TAKE QUIZ AGAIN" at bounding box center [529, 205] width 82 height 21
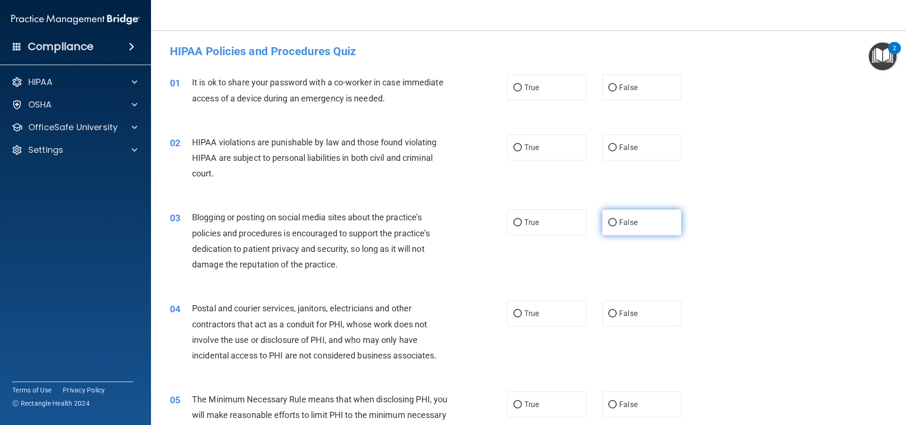
click at [603, 222] on label "False" at bounding box center [641, 223] width 79 height 26
click at [609, 222] on input "False" at bounding box center [613, 223] width 8 height 7
radio input "true"
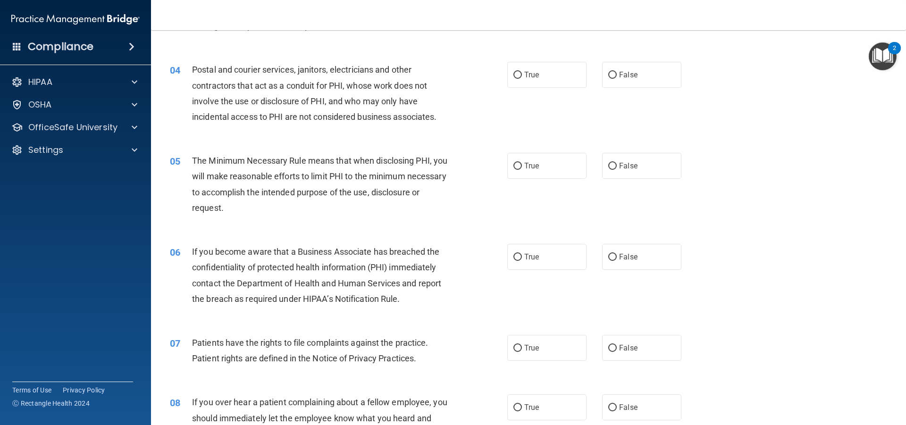
scroll to position [283, 0]
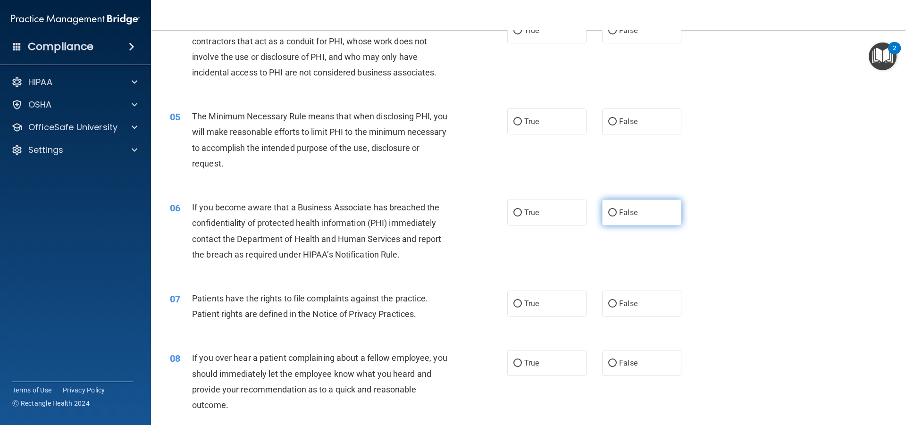
click at [610, 212] on input "False" at bounding box center [613, 213] width 8 height 7
radio input "true"
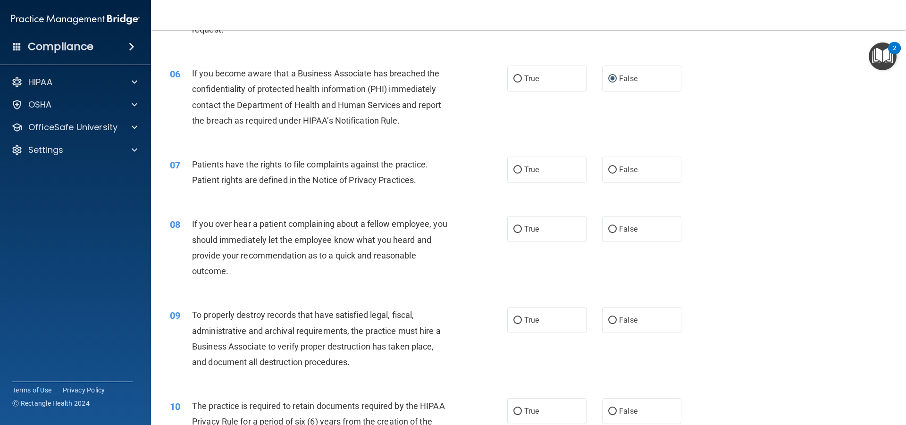
scroll to position [437, 0]
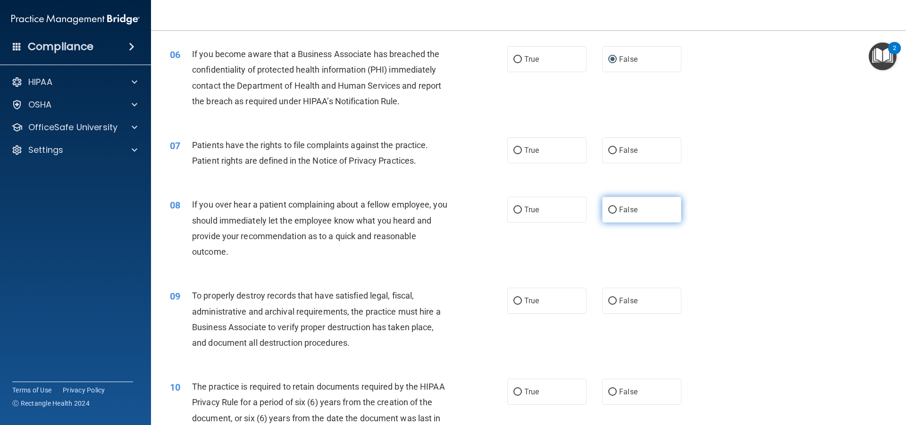
click at [609, 207] on input "False" at bounding box center [613, 210] width 8 height 7
radio input "true"
click at [604, 296] on label "False" at bounding box center [641, 301] width 79 height 26
click at [609, 298] on input "False" at bounding box center [613, 301] width 8 height 7
radio input "true"
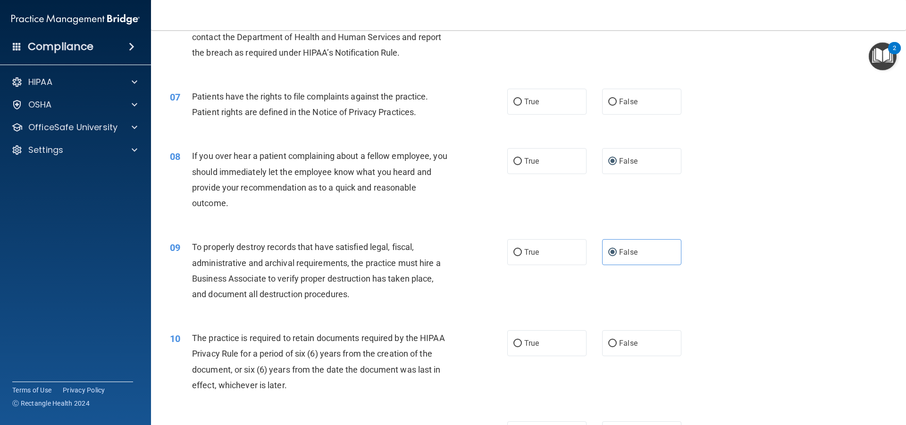
scroll to position [496, 0]
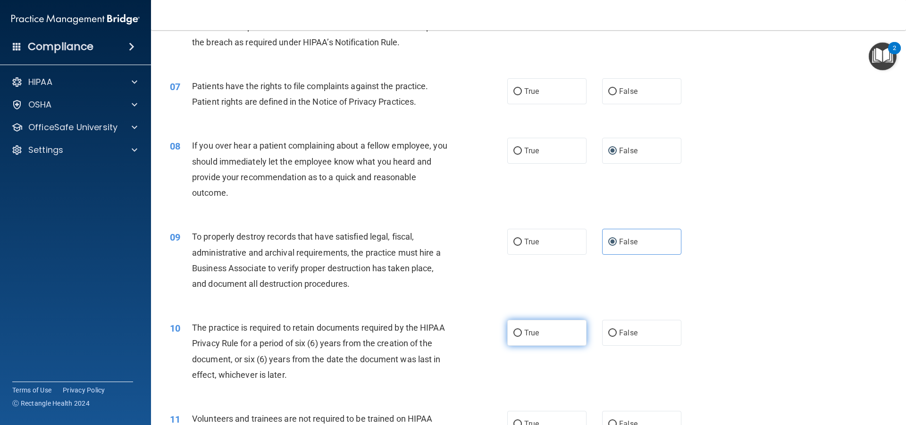
click at [515, 333] on input "True" at bounding box center [518, 333] width 8 height 7
radio input "true"
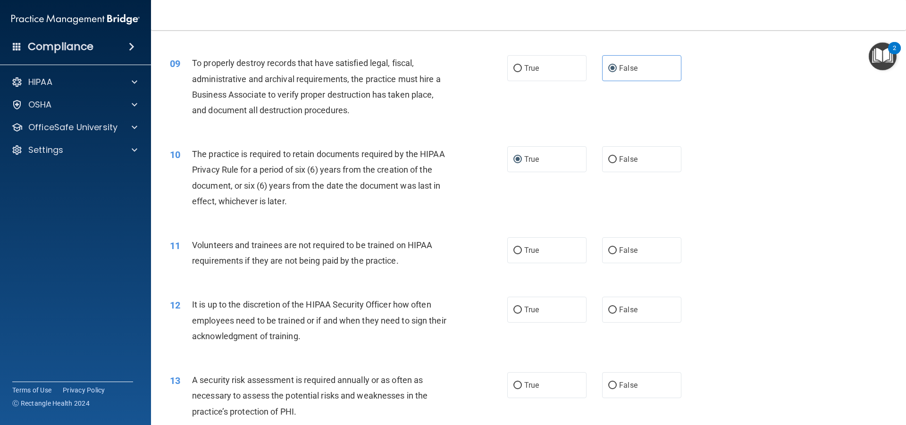
scroll to position [673, 0]
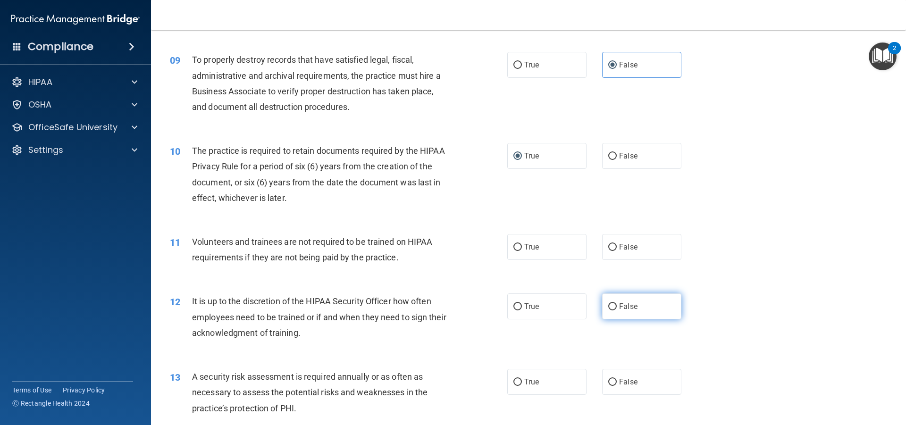
click at [609, 305] on input "False" at bounding box center [613, 307] width 8 height 7
radio input "true"
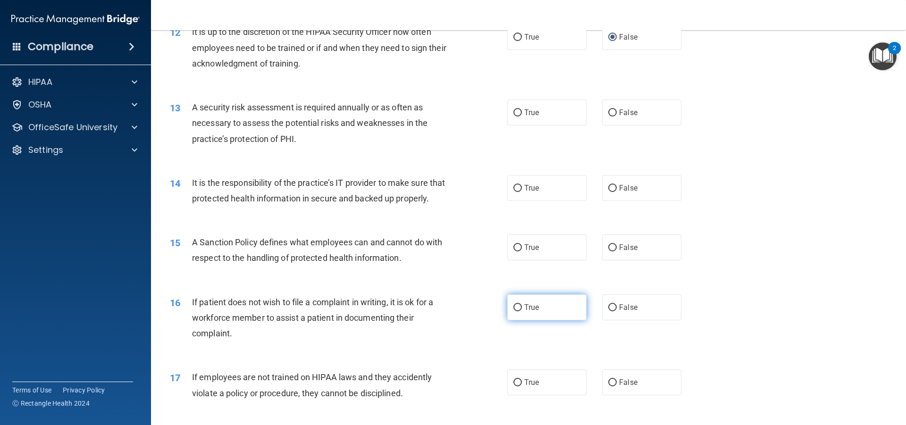
scroll to position [944, 0]
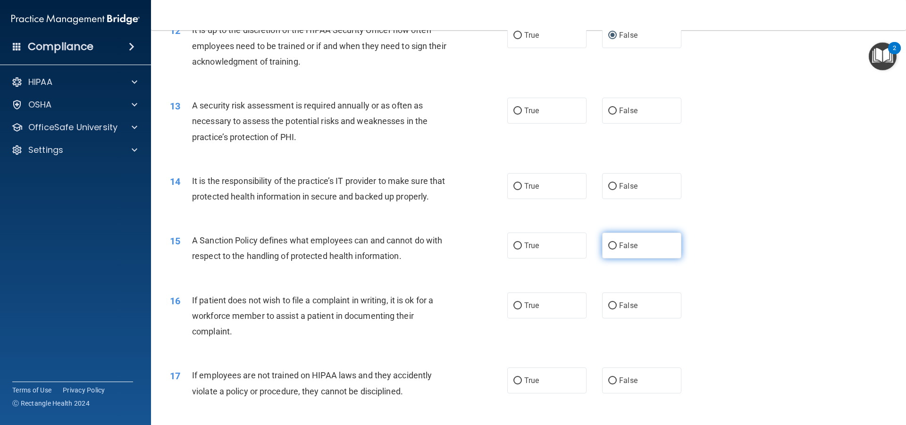
click at [612, 250] on input "False" at bounding box center [613, 246] width 8 height 7
radio input "true"
click at [517, 310] on input "True" at bounding box center [518, 306] width 8 height 7
radio input "true"
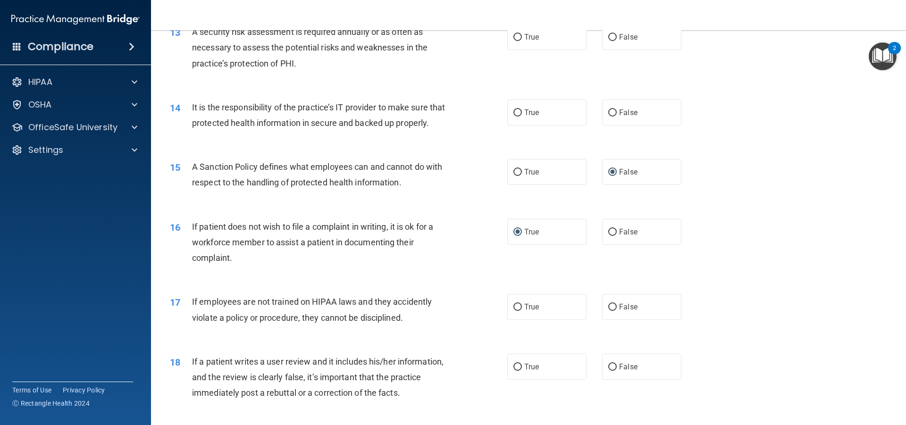
scroll to position [1027, 0]
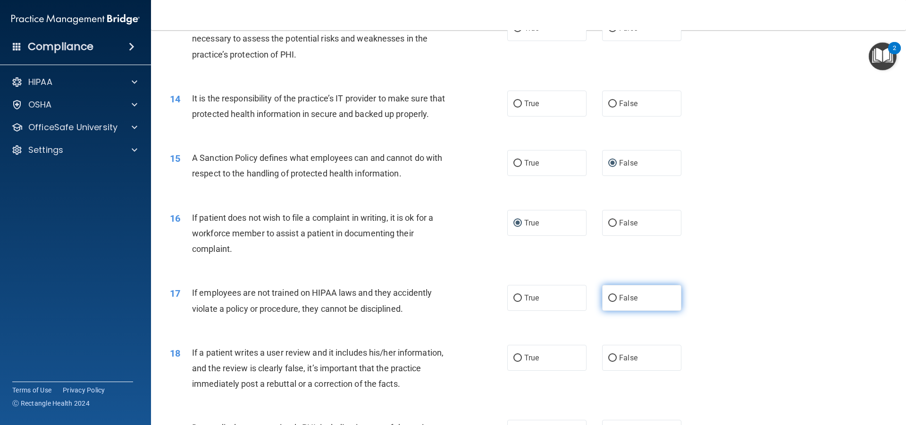
click at [609, 302] on input "False" at bounding box center [613, 298] width 8 height 7
radio input "true"
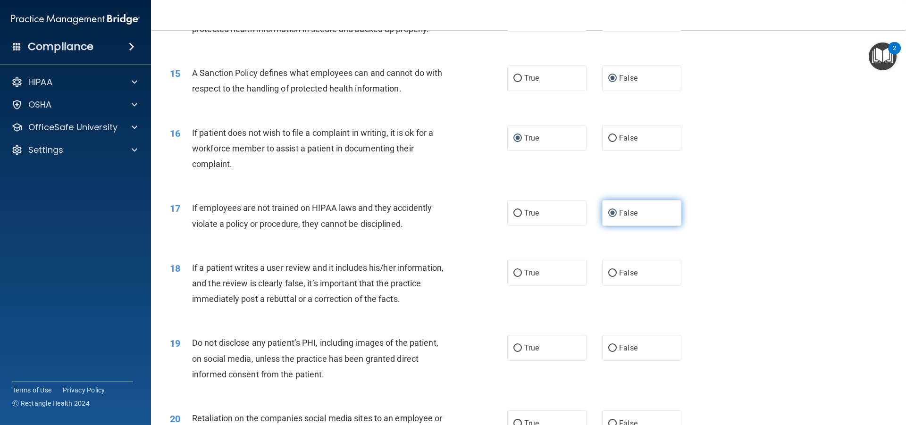
scroll to position [1121, 0]
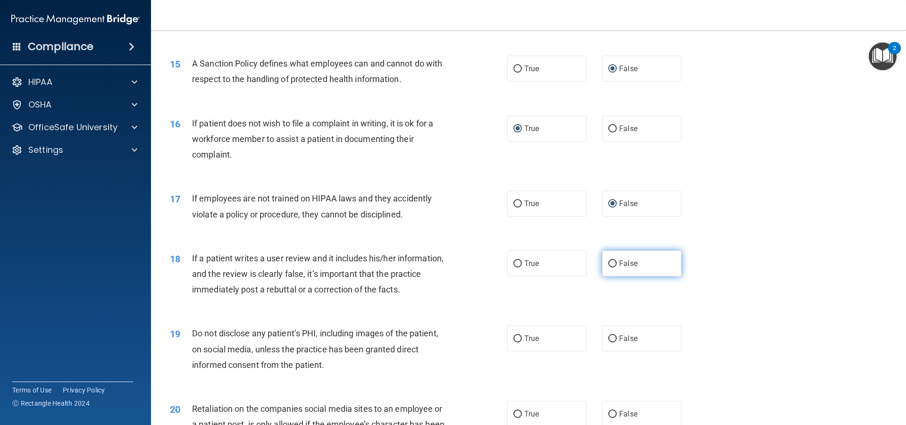
click at [609, 268] on input "False" at bounding box center [613, 264] width 8 height 7
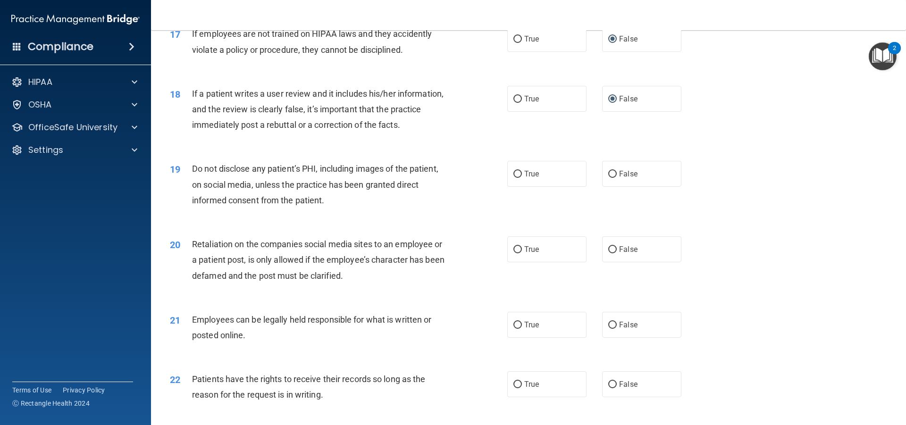
scroll to position [1287, 0]
click at [610, 253] on input "False" at bounding box center [613, 249] width 8 height 7
click at [514, 329] on input "True" at bounding box center [518, 325] width 8 height 7
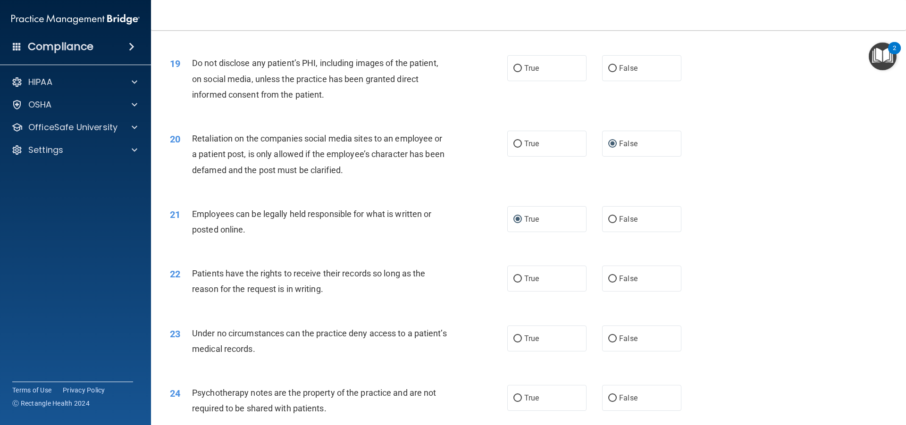
scroll to position [1393, 0]
click at [609, 342] on input "False" at bounding box center [613, 338] width 8 height 7
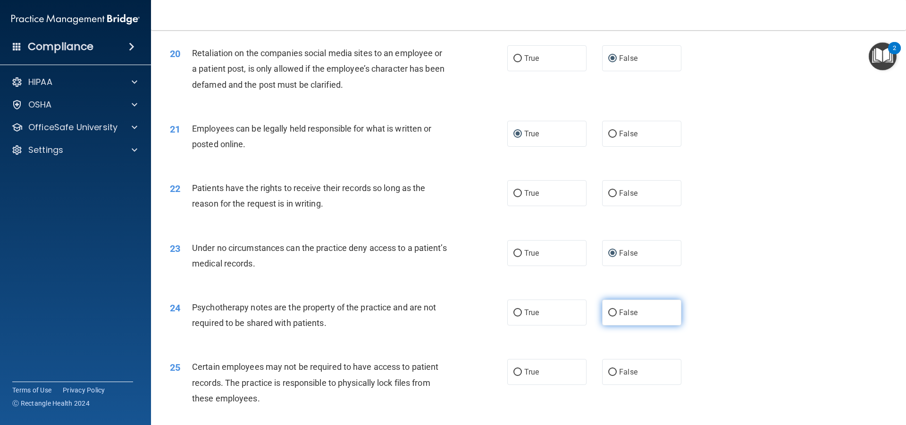
scroll to position [1487, 0]
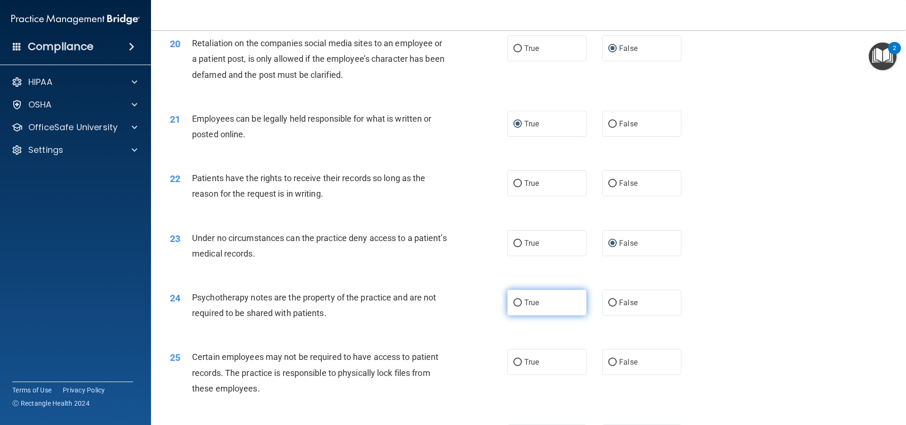
click at [514, 307] on input "True" at bounding box center [518, 303] width 8 height 7
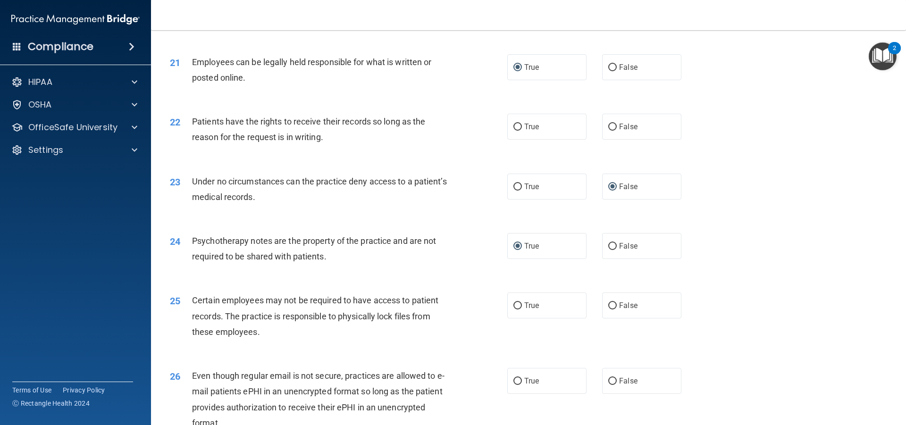
scroll to position [1558, 0]
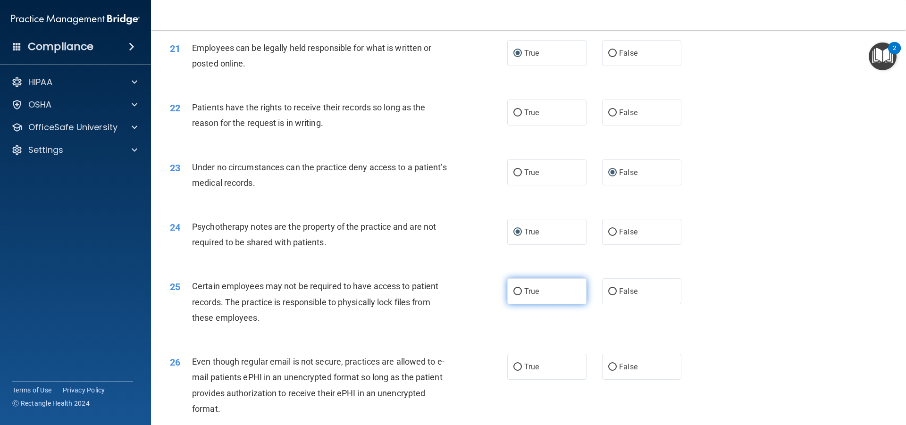
click at [514, 296] on input "True" at bounding box center [518, 291] width 8 height 7
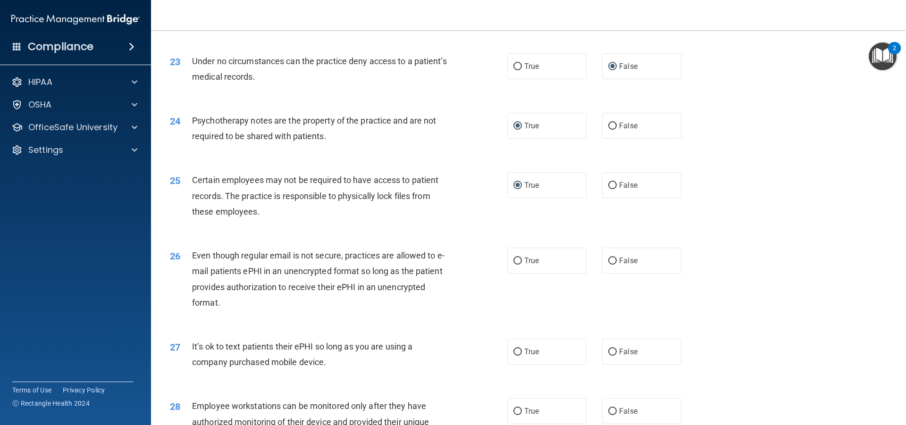
scroll to position [1652, 0]
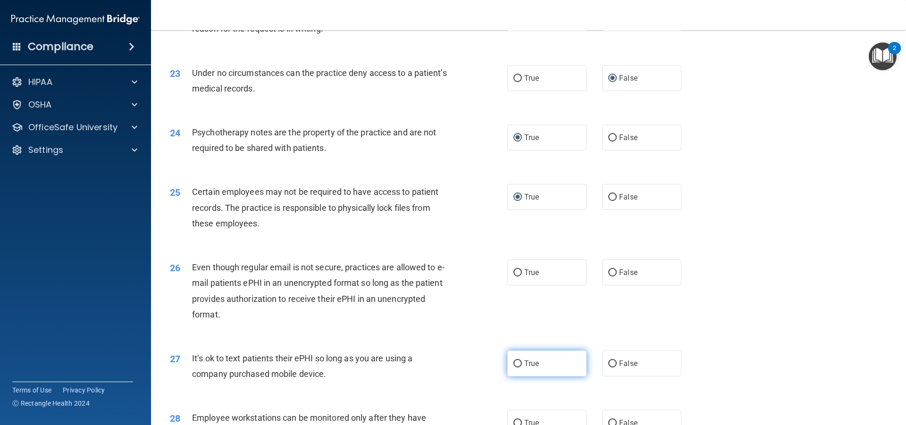
click at [516, 368] on input "True" at bounding box center [518, 364] width 8 height 7
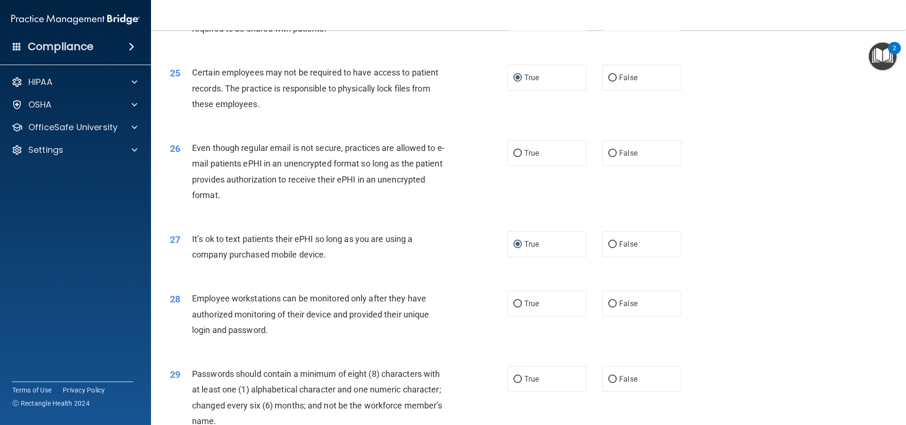
scroll to position [1759, 0]
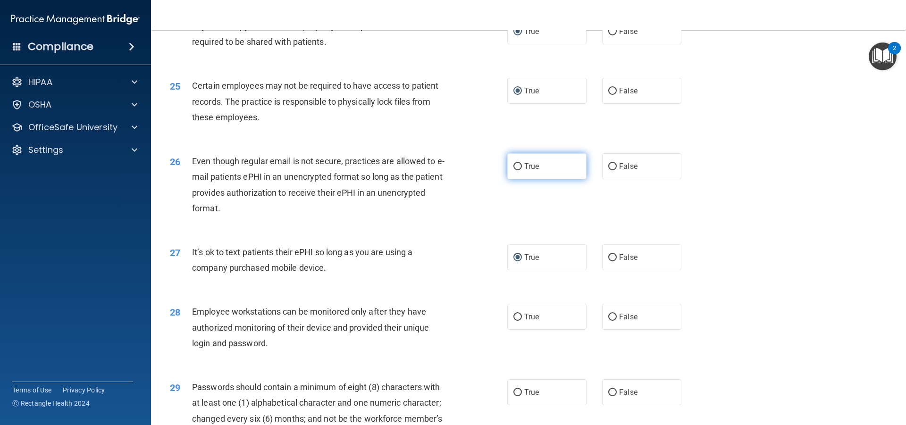
click at [514, 170] on input "True" at bounding box center [518, 166] width 8 height 7
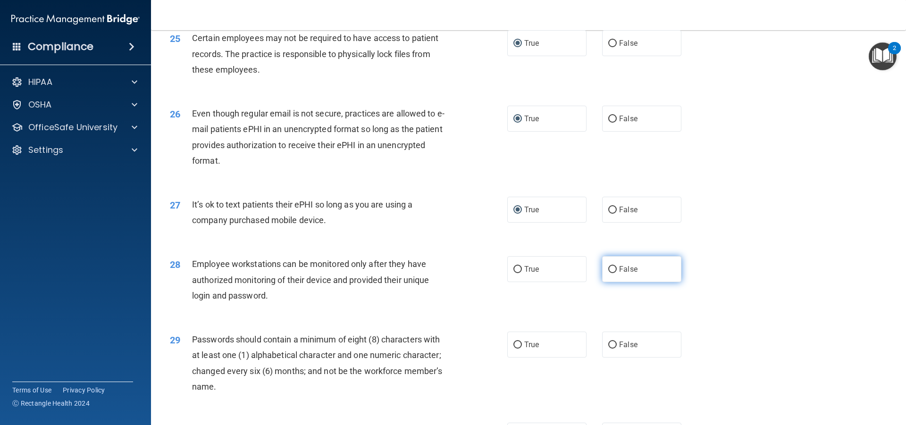
scroll to position [1818, 0]
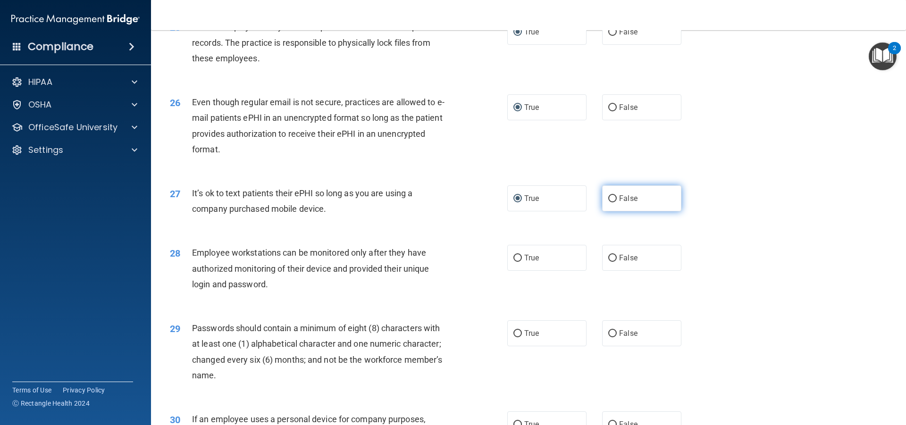
click at [609, 203] on input "False" at bounding box center [613, 198] width 8 height 7
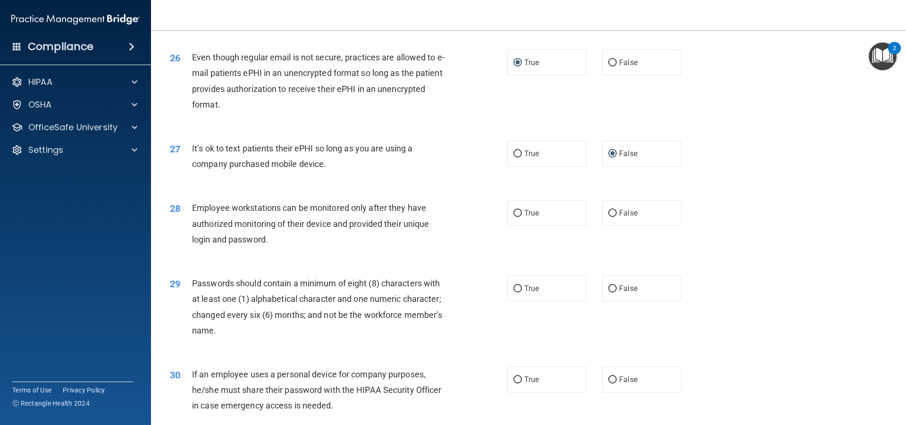
scroll to position [1865, 0]
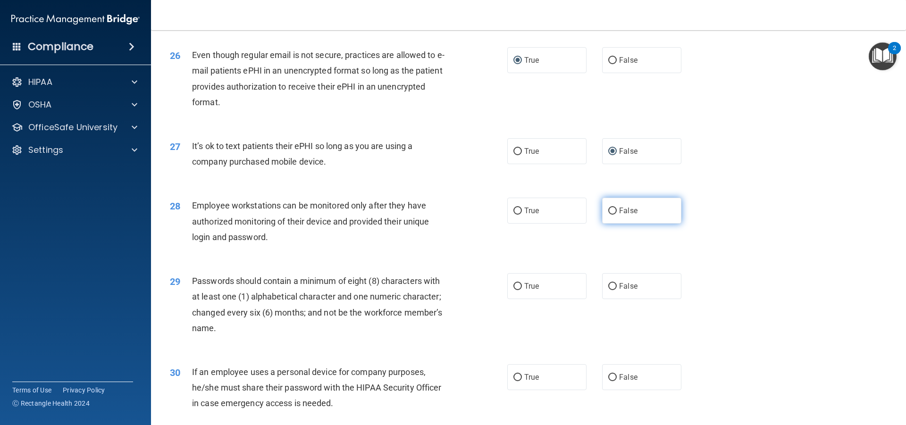
click at [612, 215] on input "False" at bounding box center [613, 211] width 8 height 7
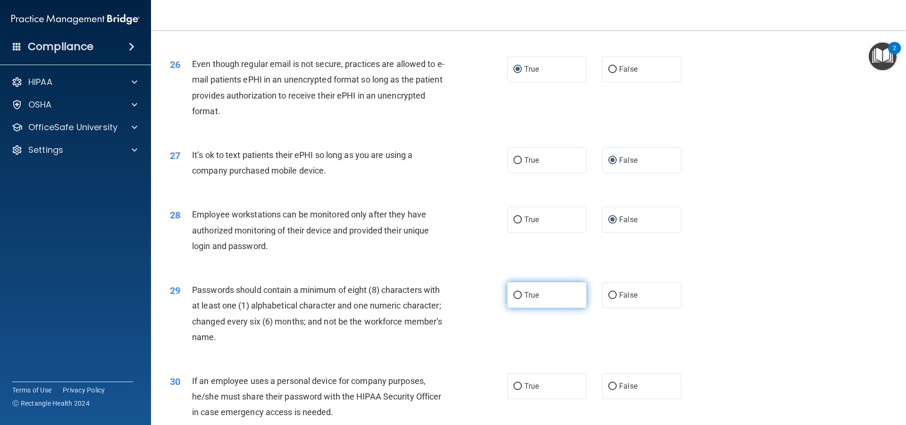
scroll to position [1853, 0]
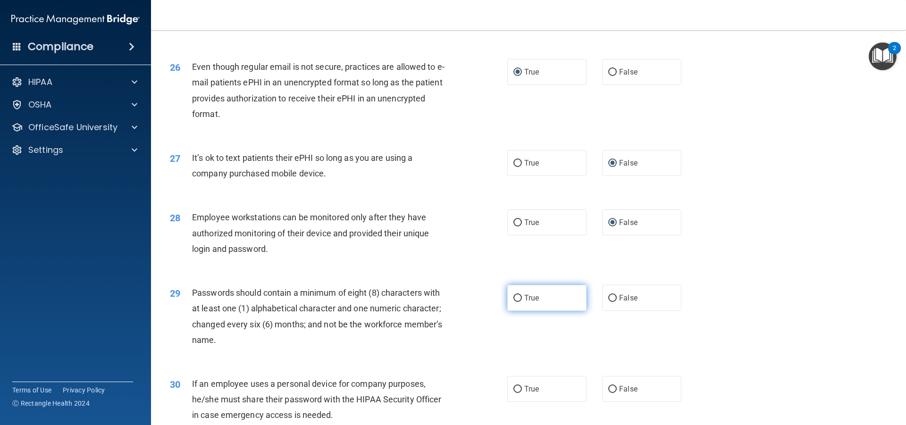
click at [514, 302] on input "True" at bounding box center [518, 298] width 8 height 7
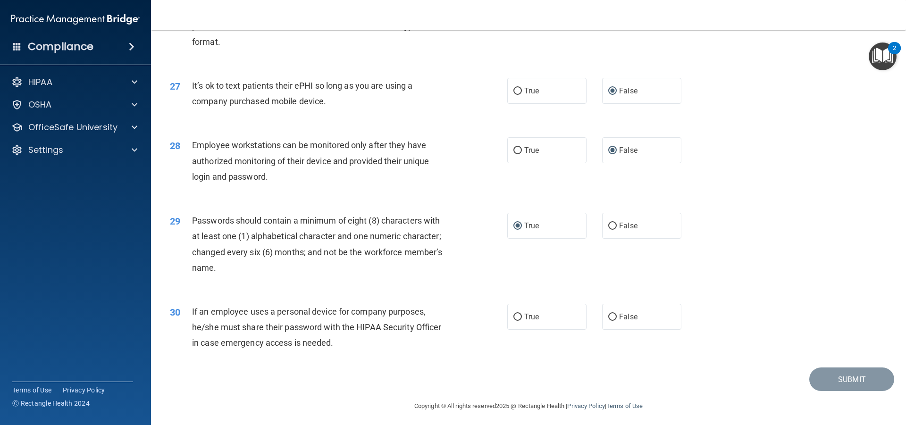
scroll to position [1945, 0]
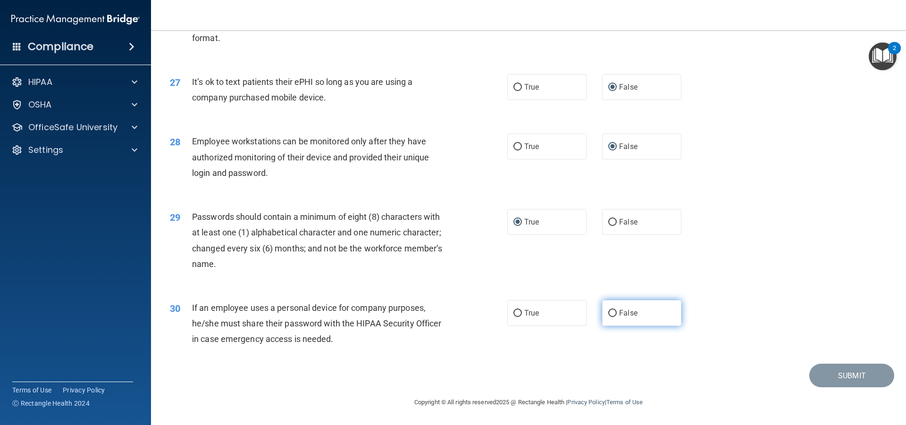
click at [609, 312] on input "False" at bounding box center [613, 313] width 8 height 7
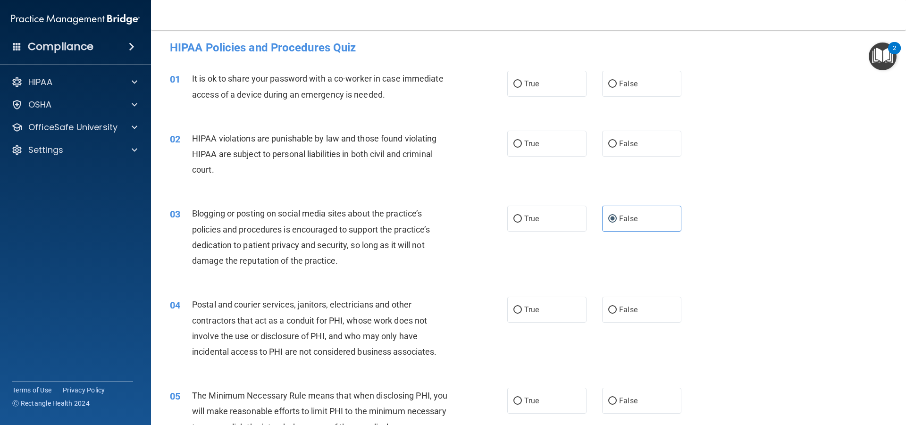
scroll to position [0, 0]
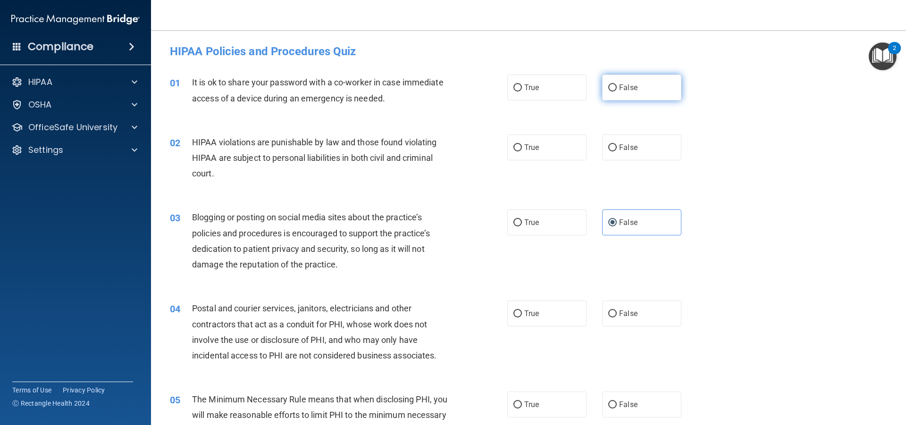
click at [609, 86] on input "False" at bounding box center [613, 88] width 8 height 7
click at [516, 144] on input "True" at bounding box center [518, 147] width 8 height 7
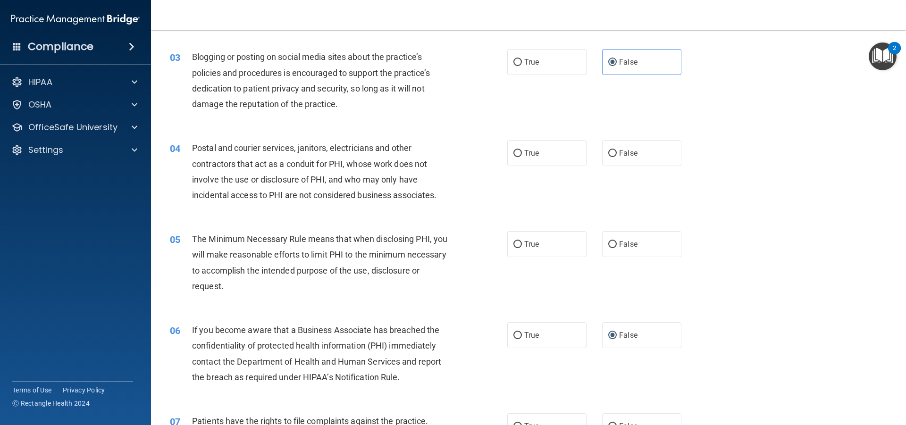
scroll to position [177, 0]
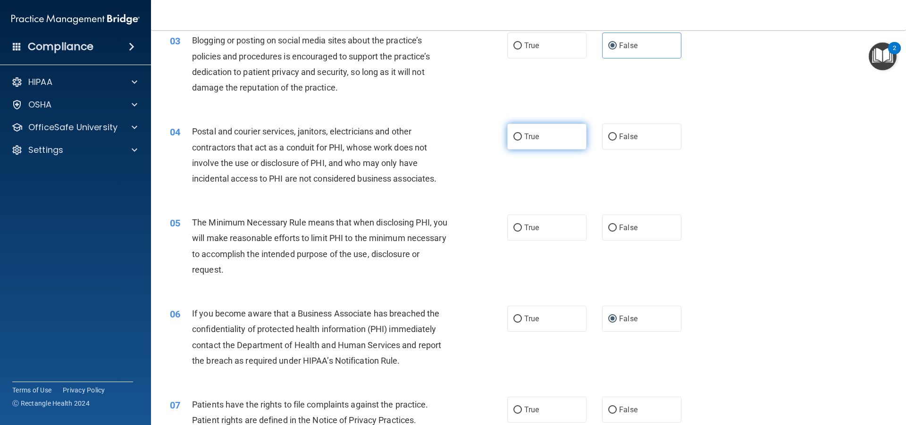
click at [514, 134] on input "True" at bounding box center [518, 137] width 8 height 7
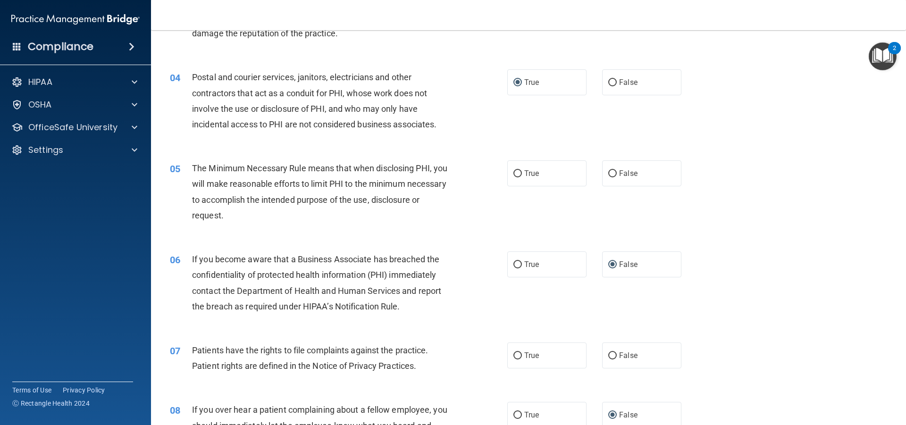
scroll to position [283, 0]
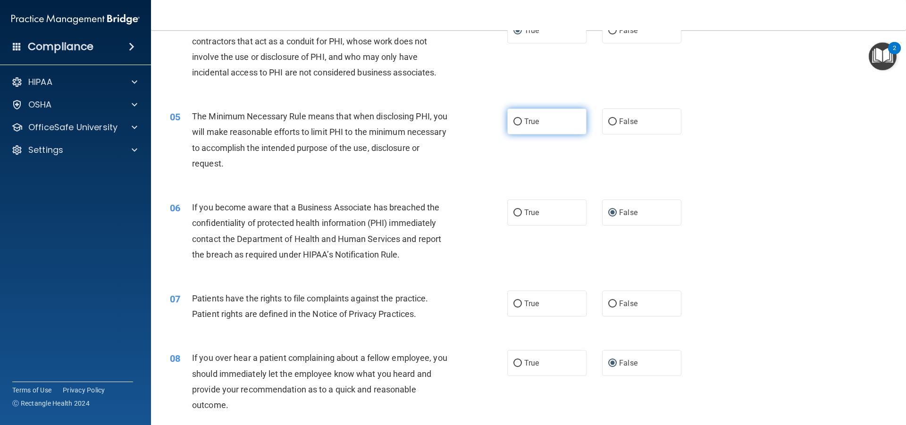
click at [514, 123] on input "True" at bounding box center [518, 122] width 8 height 7
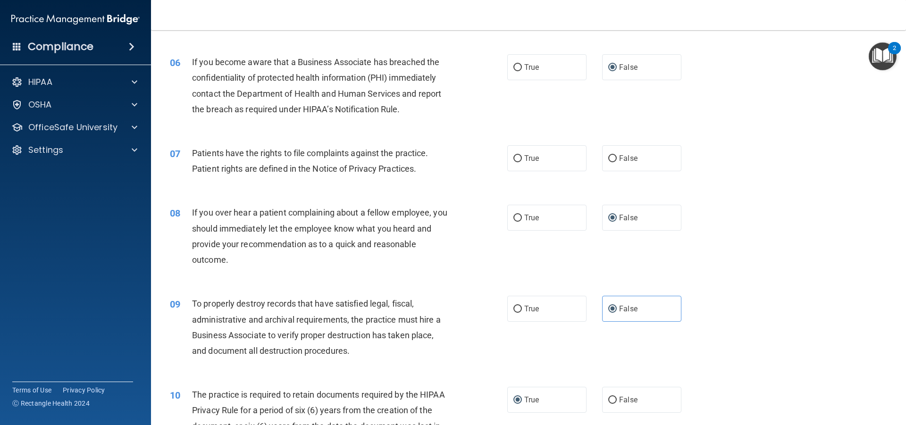
scroll to position [449, 0]
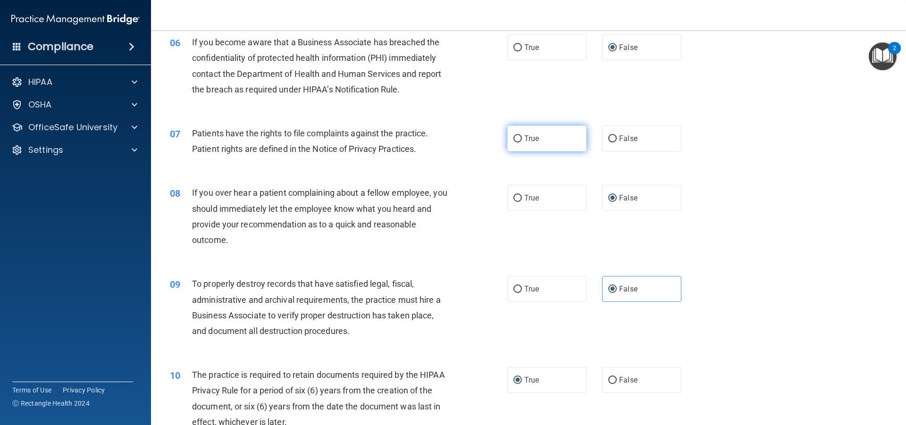
click at [515, 135] on input "True" at bounding box center [518, 138] width 8 height 7
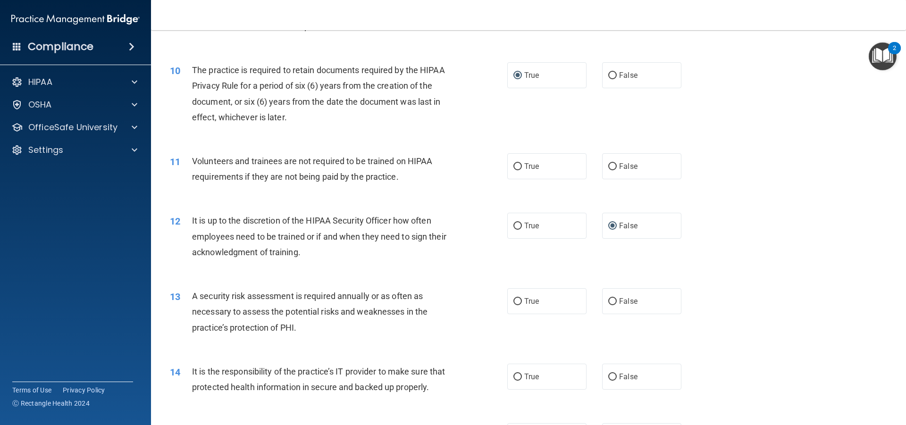
scroll to position [755, 0]
click at [508, 168] on label "True" at bounding box center [547, 165] width 79 height 26
click at [514, 168] on input "True" at bounding box center [518, 164] width 8 height 7
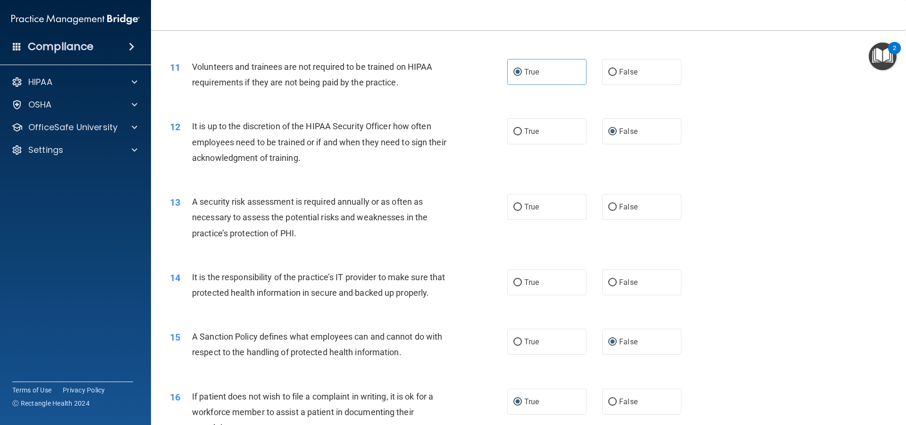
scroll to position [862, 0]
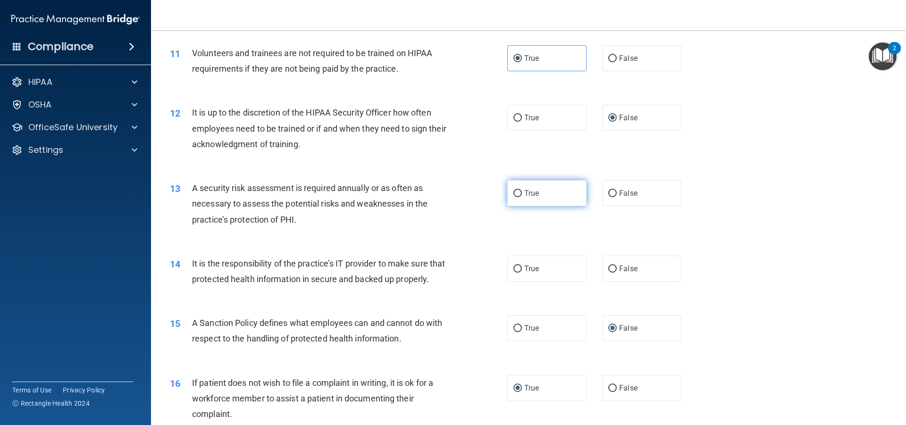
click at [515, 194] on input "True" at bounding box center [518, 193] width 8 height 7
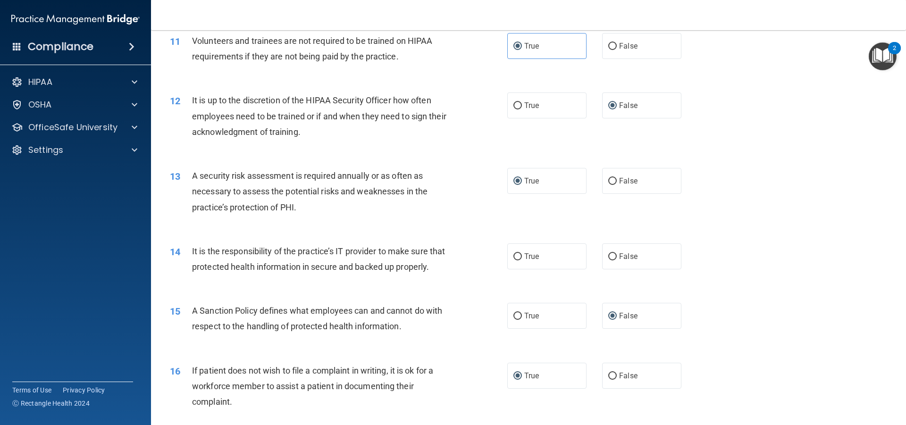
scroll to position [932, 0]
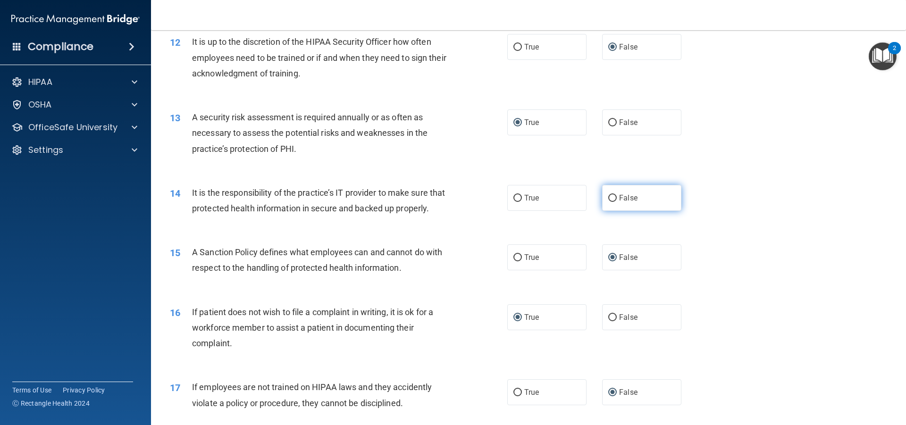
click at [609, 198] on input "False" at bounding box center [613, 198] width 8 height 7
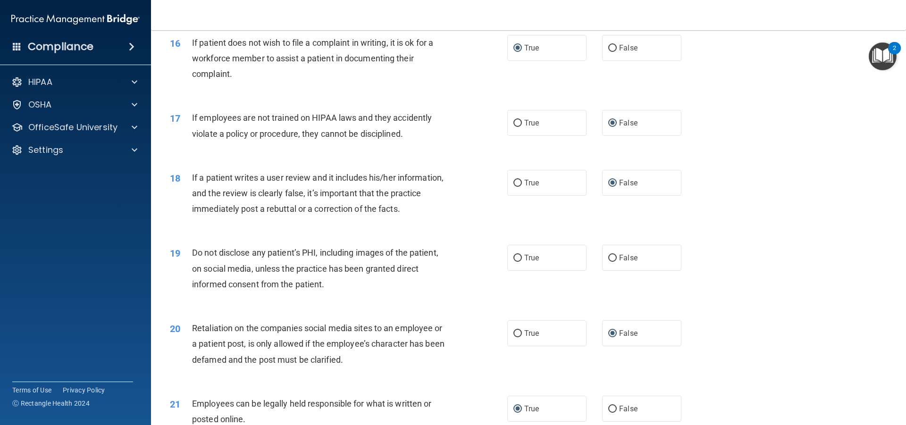
scroll to position [1204, 0]
click at [518, 260] on input "True" at bounding box center [518, 256] width 8 height 7
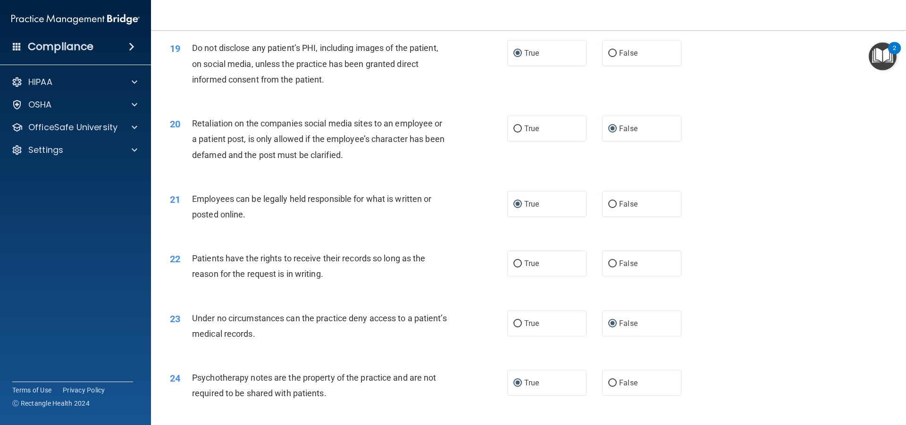
scroll to position [1416, 0]
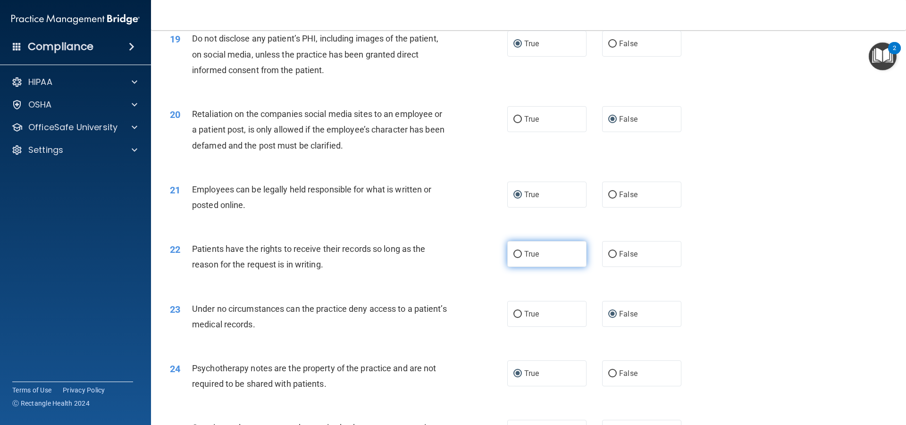
click at [508, 266] on label "True" at bounding box center [547, 254] width 79 height 26
click at [514, 258] on input "True" at bounding box center [518, 254] width 8 height 7
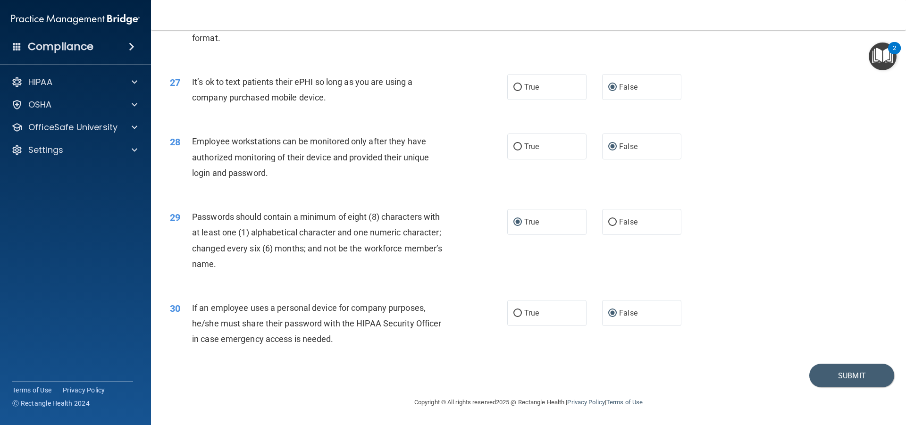
scroll to position [1945, 0]
click at [841, 371] on button "Submit" at bounding box center [852, 376] width 85 height 24
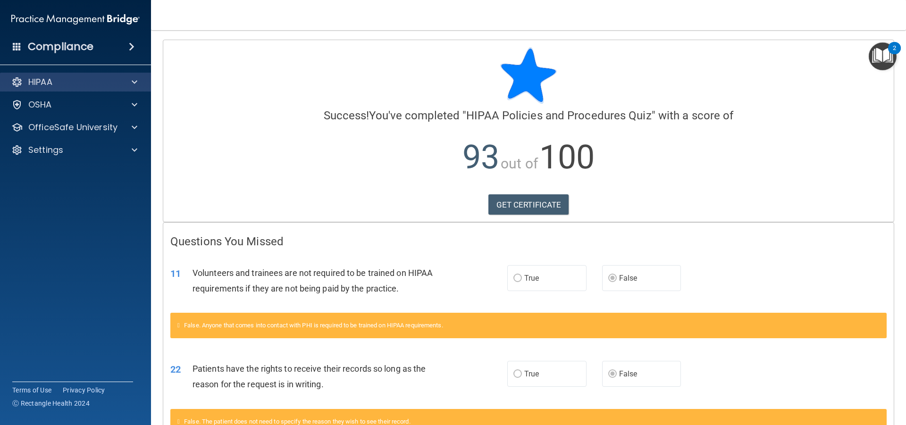
click at [89, 88] on div "HIPAA" at bounding box center [76, 82] width 152 height 19
click at [135, 83] on span at bounding box center [135, 81] width 6 height 11
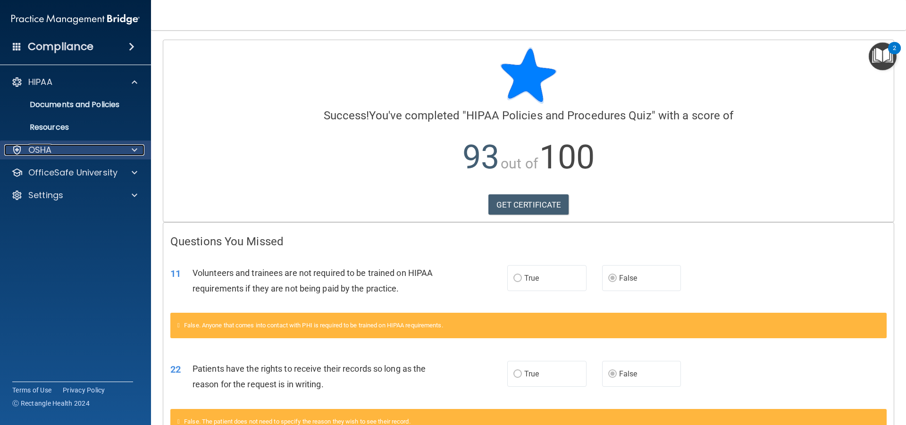
click at [139, 150] on div at bounding box center [133, 149] width 24 height 11
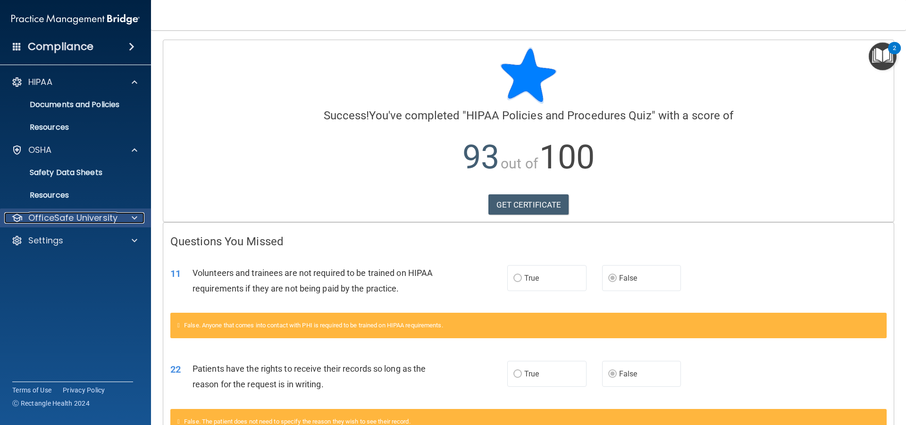
click at [136, 215] on span at bounding box center [135, 217] width 6 height 11
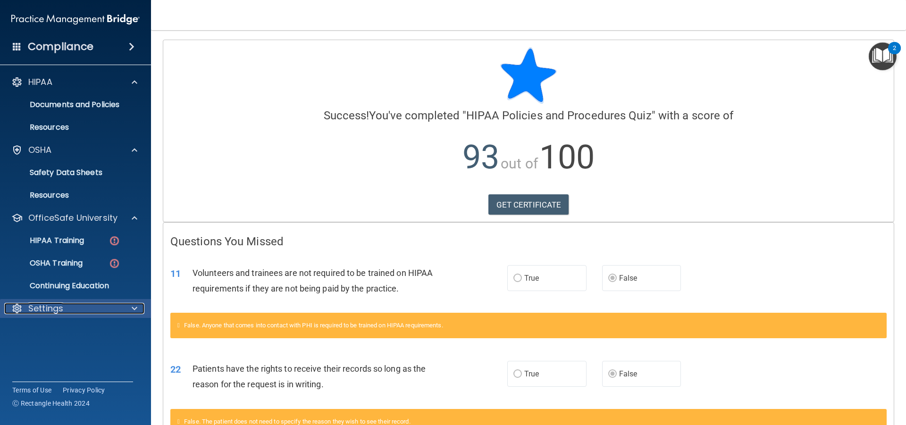
click at [135, 307] on span at bounding box center [135, 308] width 6 height 11
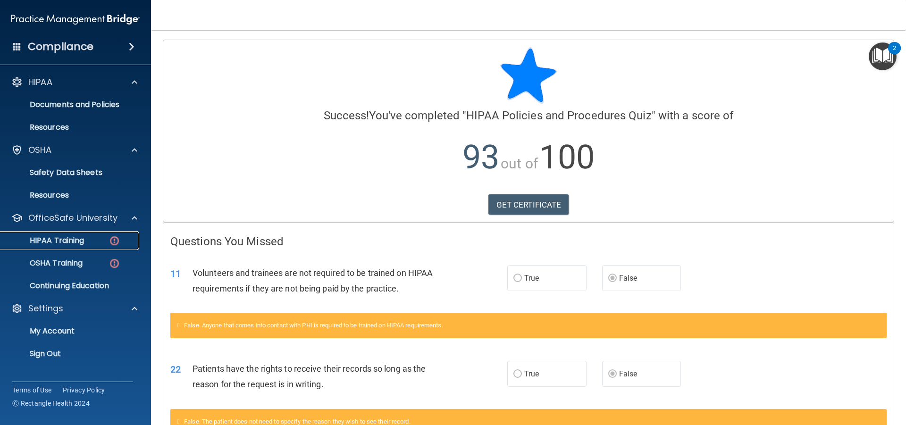
click at [119, 238] on img at bounding box center [115, 241] width 12 height 12
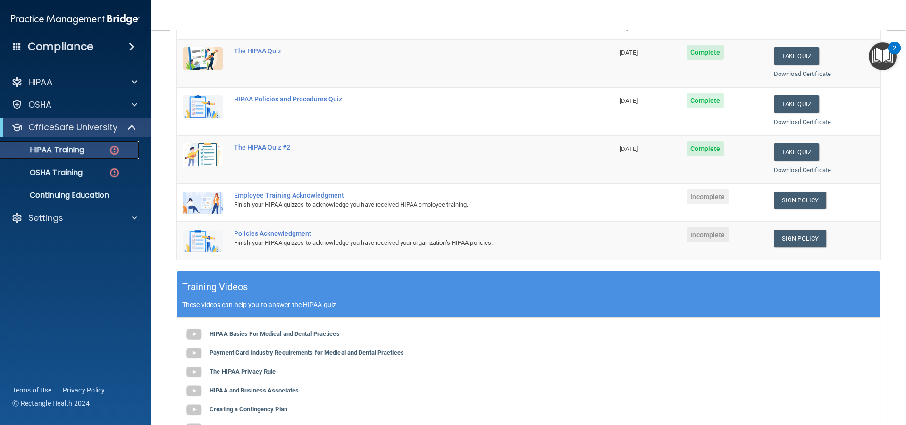
scroll to position [130, 0]
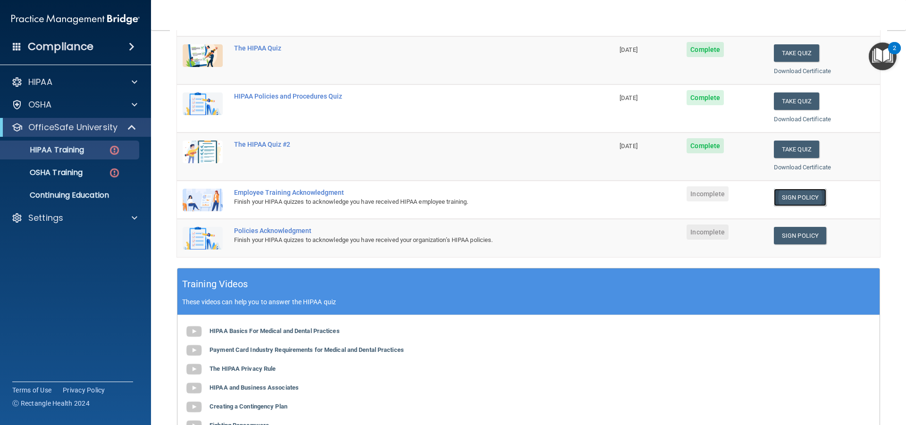
click at [793, 196] on link "Sign Policy" at bounding box center [800, 197] width 52 height 17
click at [797, 236] on link "Sign Policy" at bounding box center [800, 235] width 52 height 17
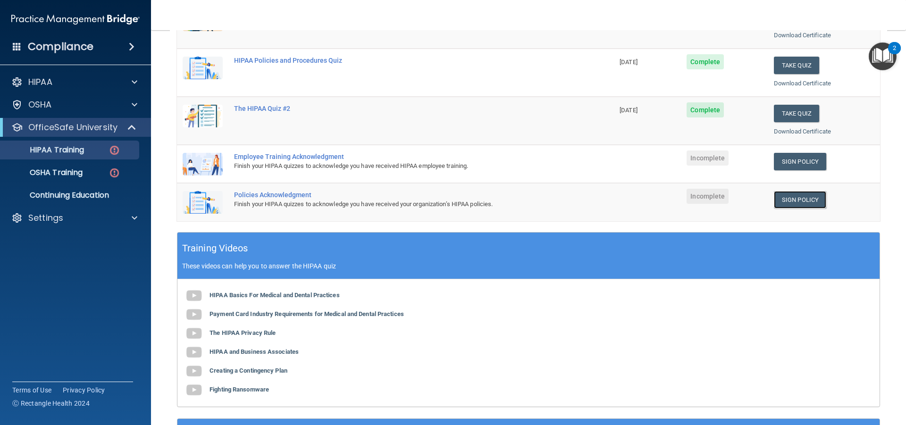
scroll to position [160, 0]
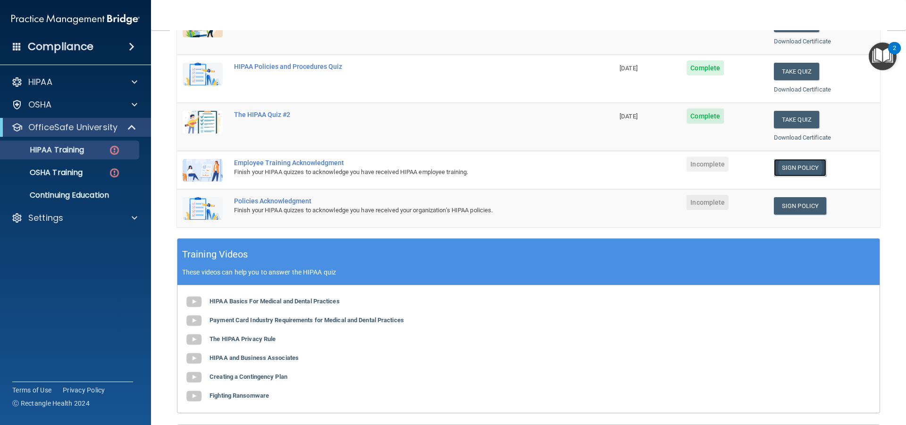
click at [792, 169] on link "Sign Policy" at bounding box center [800, 167] width 52 height 17
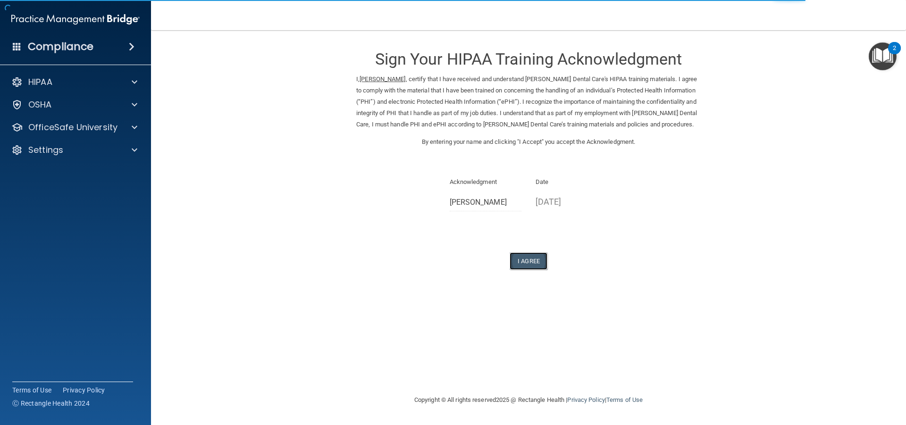
click at [525, 270] on button "I Agree" at bounding box center [529, 261] width 38 height 17
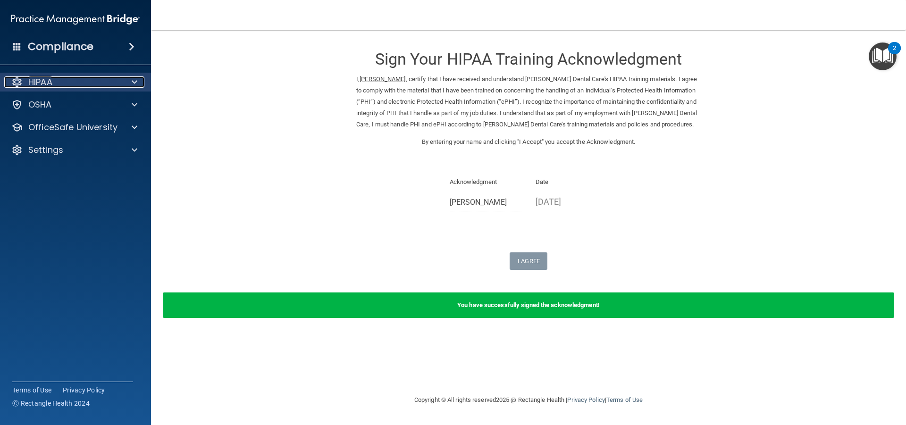
click at [132, 82] on span at bounding box center [135, 81] width 6 height 11
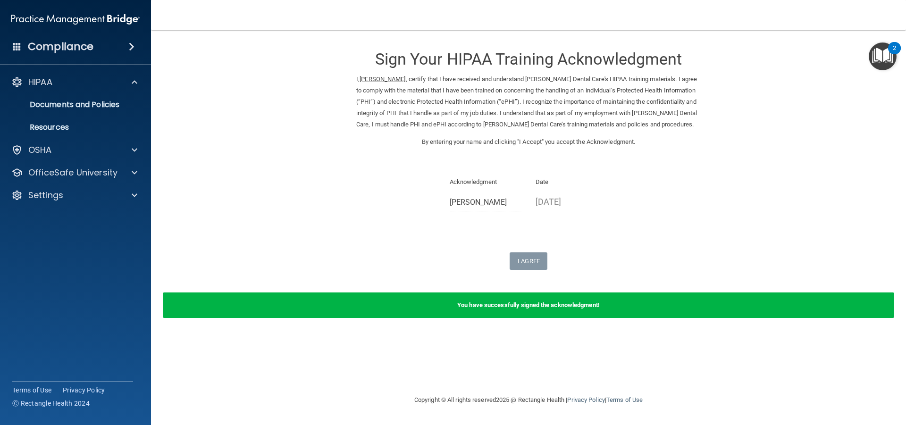
click at [252, 186] on form "Sign Your HIPAA Training Acknowledgment I, Maggie Trimm , certify that I have r…" at bounding box center [529, 185] width 718 height 290
click at [136, 151] on span at bounding box center [135, 149] width 6 height 11
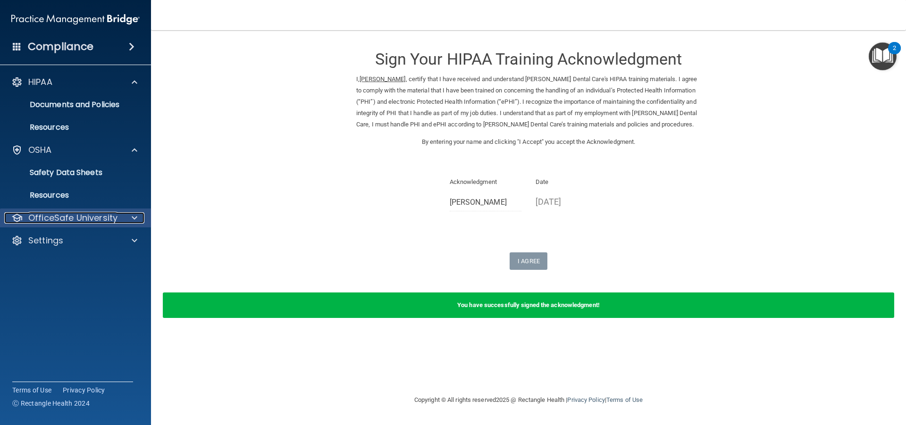
click at [130, 218] on div at bounding box center [133, 217] width 24 height 11
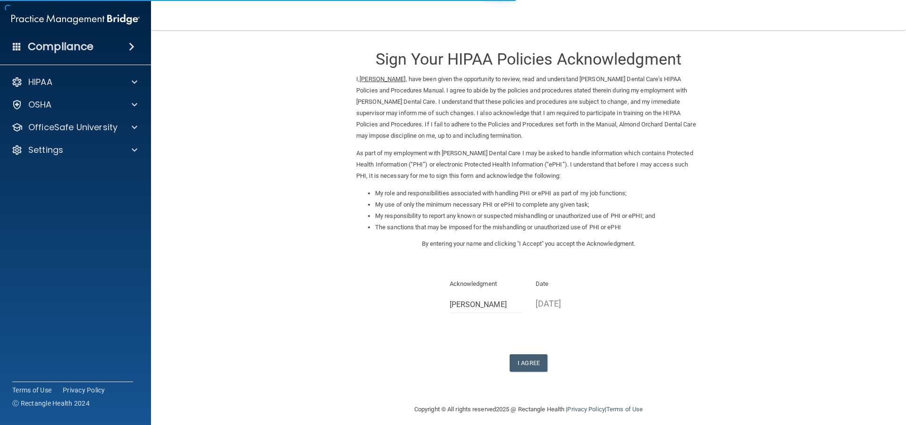
scroll to position [7, 0]
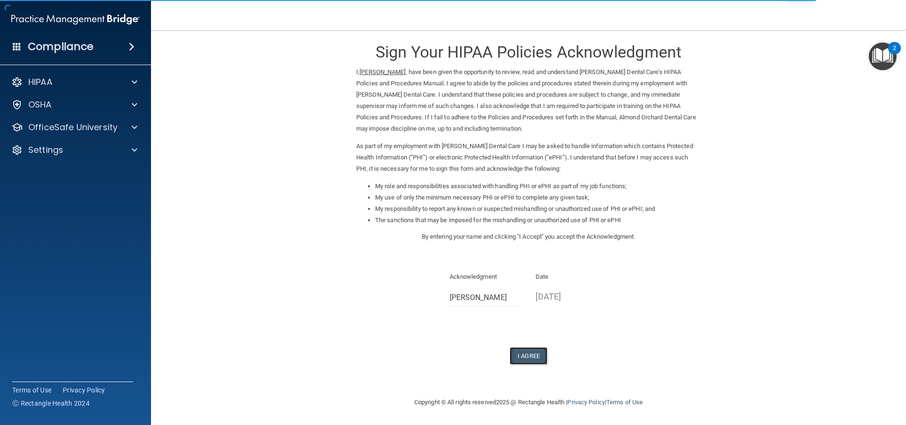
click at [530, 360] on button "I Agree" at bounding box center [529, 355] width 38 height 17
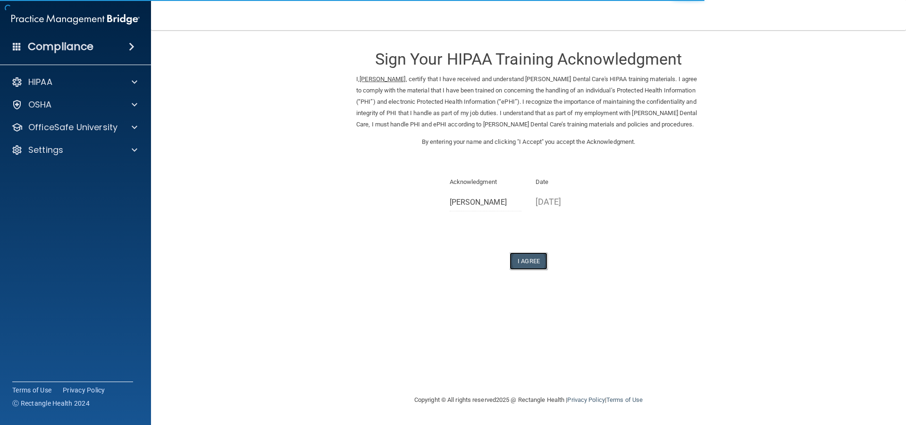
click at [531, 270] on button "I Agree" at bounding box center [529, 261] width 38 height 17
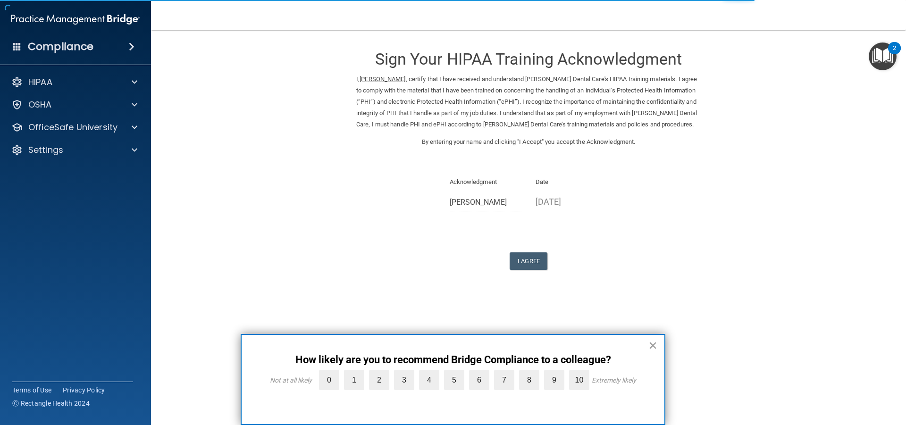
click at [653, 346] on button "×" at bounding box center [653, 345] width 9 height 15
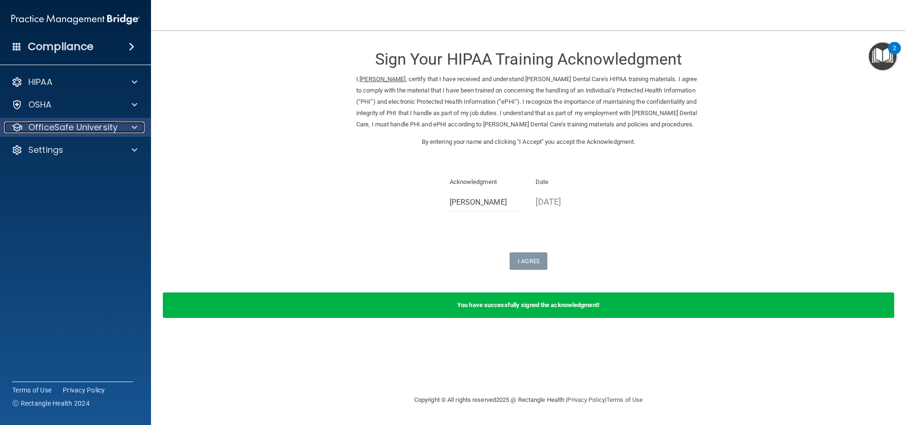
click at [117, 133] on div "OfficeSafe University" at bounding box center [62, 127] width 117 height 11
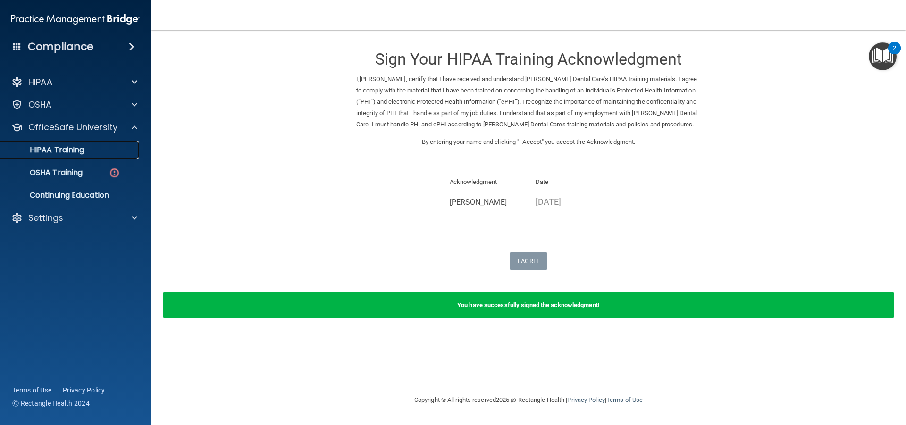
click at [89, 147] on div "HIPAA Training" at bounding box center [70, 149] width 129 height 9
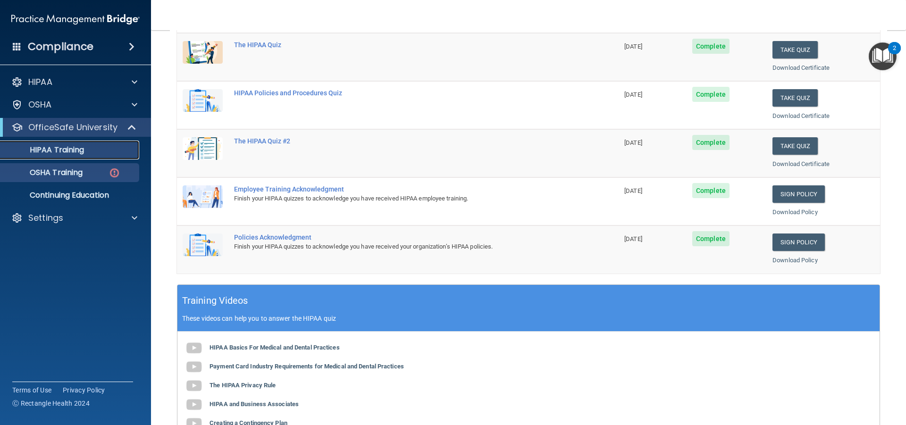
scroll to position [142, 0]
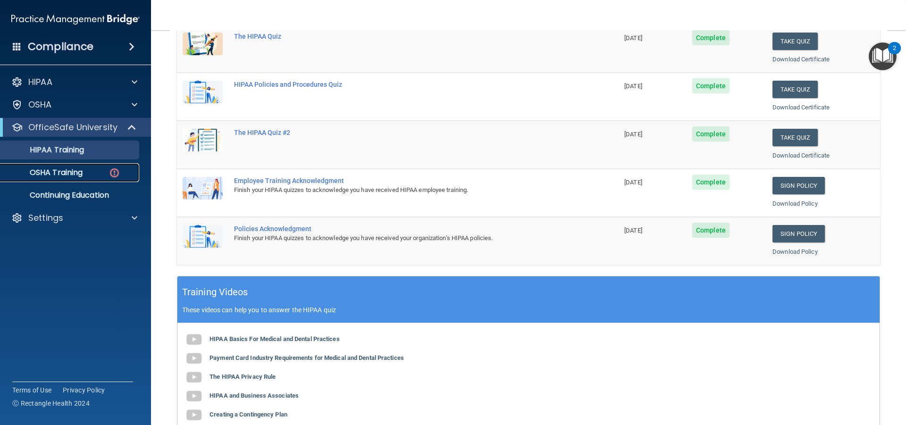
click at [71, 172] on p "OSHA Training" at bounding box center [44, 172] width 76 height 9
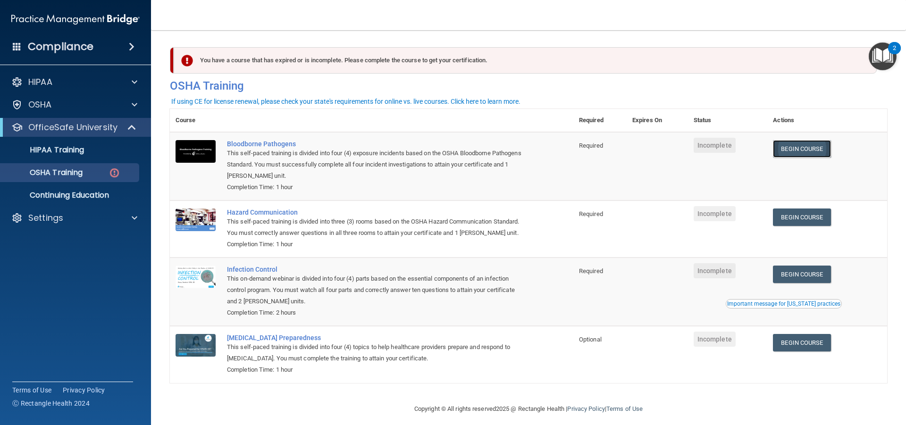
click at [816, 157] on link "Begin Course" at bounding box center [802, 148] width 58 height 17
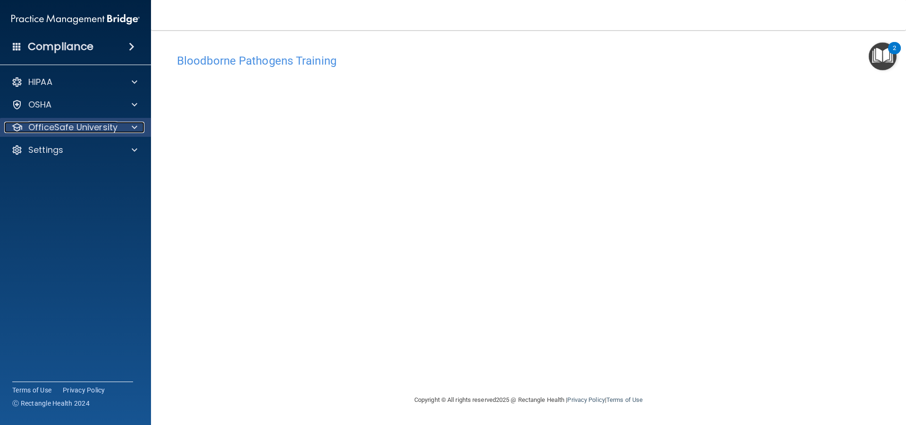
click at [83, 128] on p "OfficeSafe University" at bounding box center [72, 127] width 89 height 11
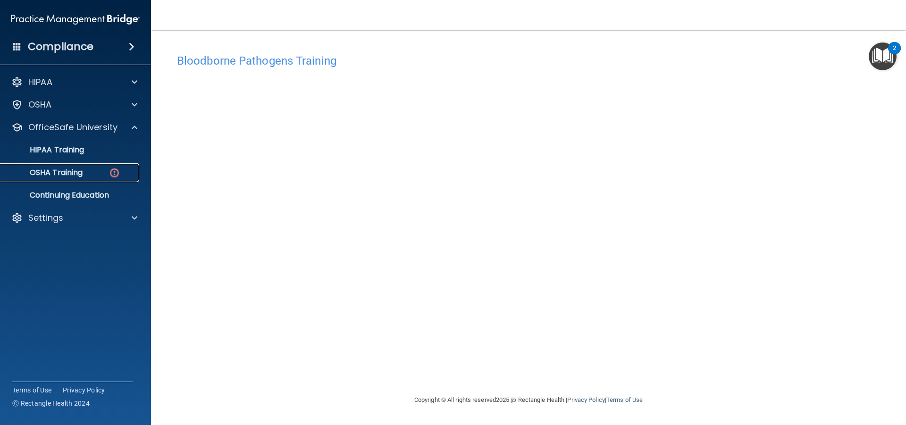
click at [105, 169] on div "OSHA Training" at bounding box center [70, 172] width 129 height 9
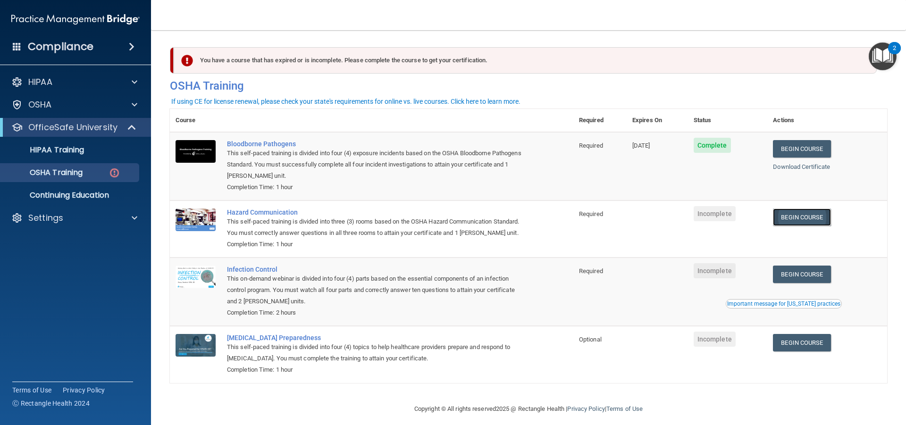
click at [801, 213] on link "Begin Course" at bounding box center [802, 217] width 58 height 17
click at [811, 219] on link "Begin Course" at bounding box center [802, 217] width 58 height 17
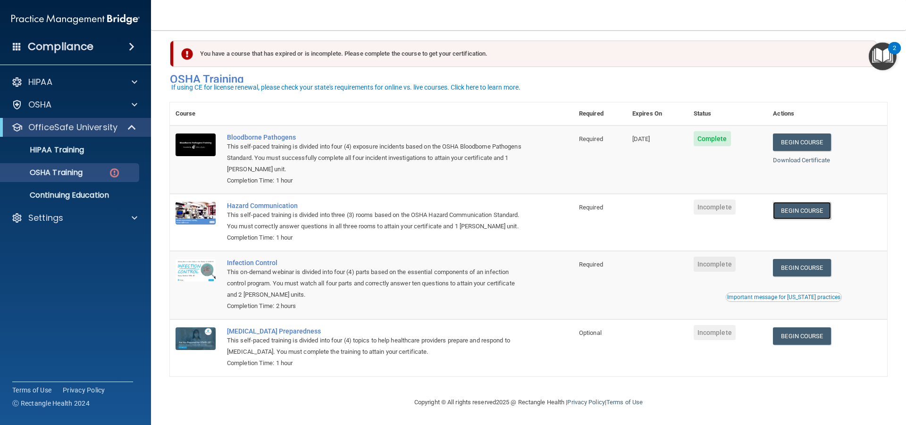
scroll to position [20, 0]
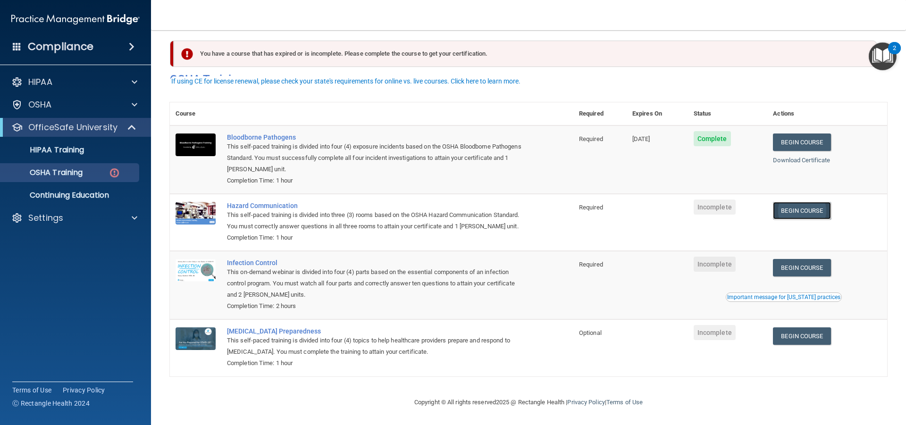
click at [814, 202] on link "Begin Course" at bounding box center [802, 210] width 58 height 17
click at [803, 202] on link "Begin Course" at bounding box center [802, 210] width 58 height 17
click at [810, 202] on link "Begin Course" at bounding box center [802, 210] width 58 height 17
click at [704, 200] on span "Incomplete" at bounding box center [715, 207] width 42 height 15
click at [787, 202] on link "Begin Course" at bounding box center [802, 210] width 58 height 17
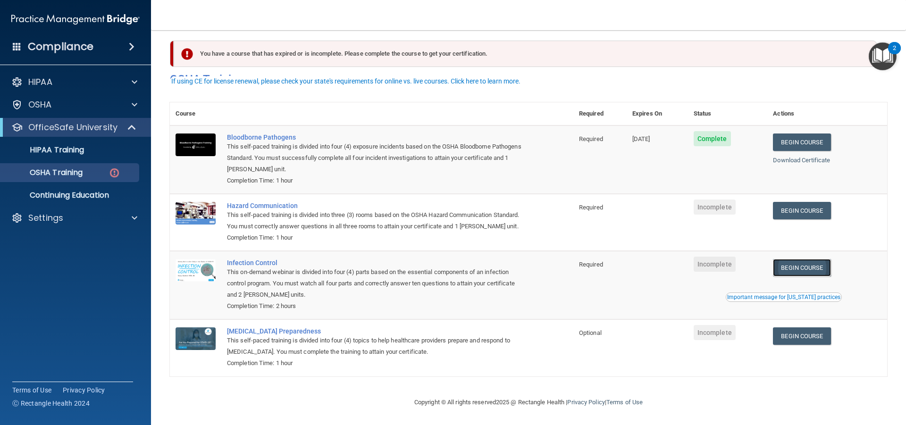
click at [813, 262] on link "Begin Course" at bounding box center [802, 267] width 58 height 17
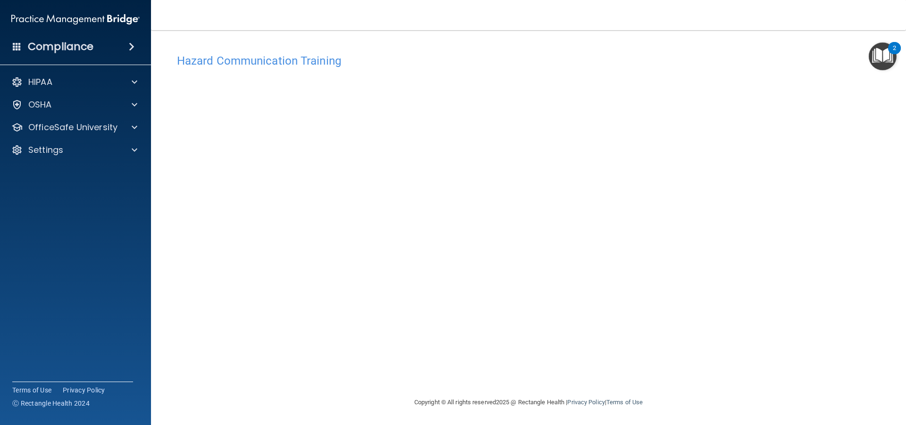
click at [381, 57] on h4 "Hazard Communication Training" at bounding box center [528, 61] width 703 height 12
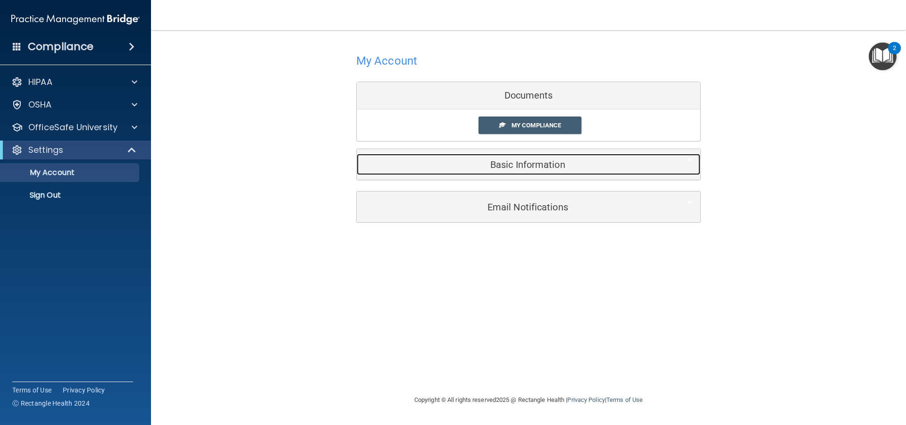
click at [559, 169] on h5 "Basic Information" at bounding box center [514, 165] width 301 height 10
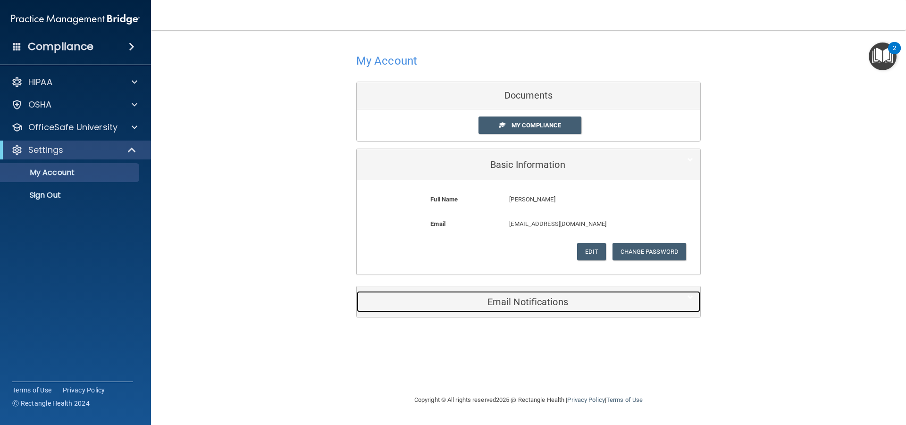
click at [563, 305] on h5 "Email Notifications" at bounding box center [514, 302] width 301 height 10
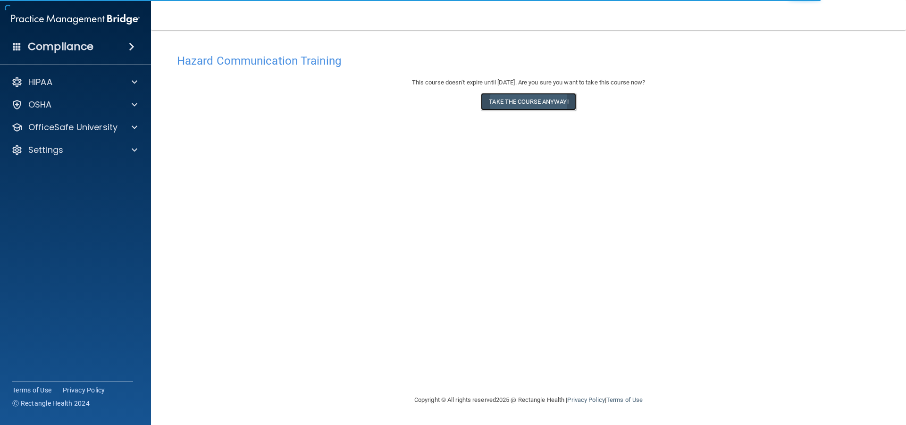
click at [537, 99] on button "Take the course anyway!" at bounding box center [528, 101] width 95 height 17
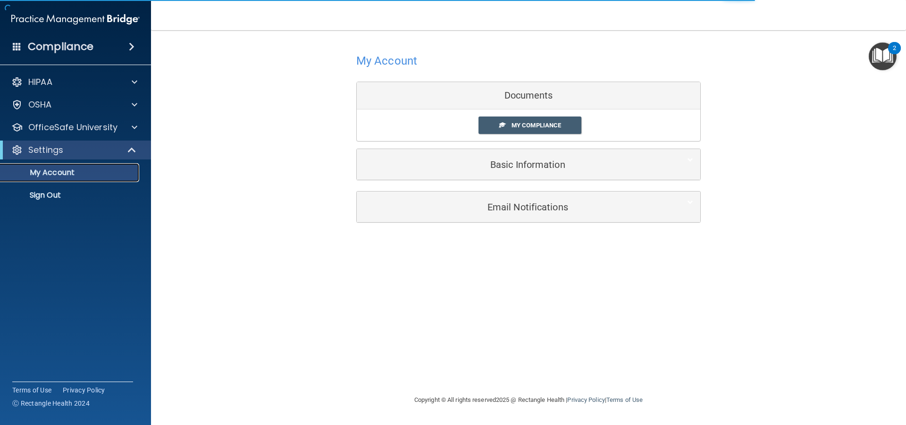
click at [58, 174] on p "My Account" at bounding box center [70, 172] width 129 height 9
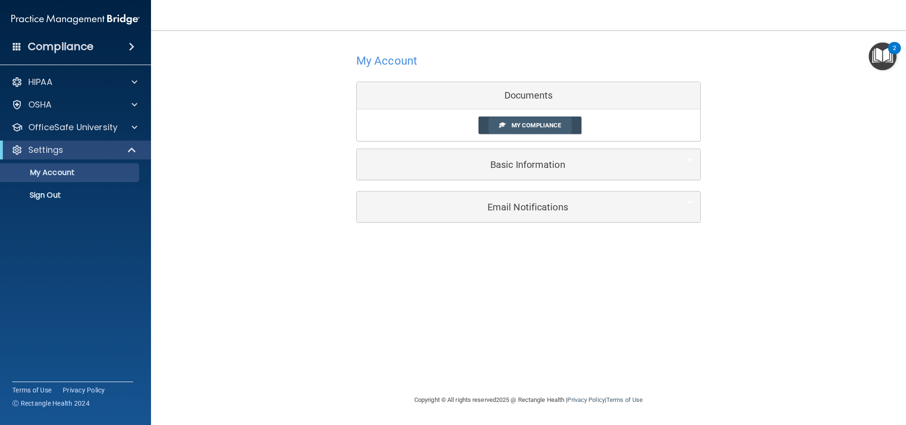
click at [544, 127] on span "My Compliance" at bounding box center [537, 125] width 50 height 7
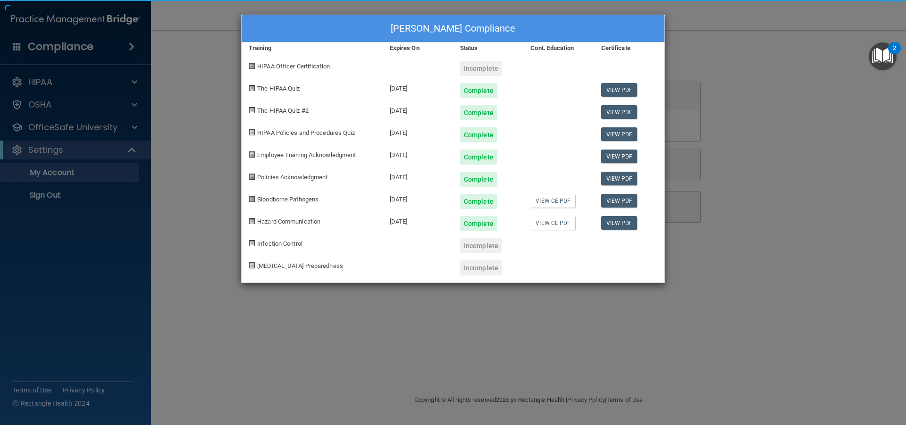
click at [541, 168] on div at bounding box center [559, 176] width 70 height 22
click at [466, 245] on div "Incomplete" at bounding box center [481, 245] width 42 height 15
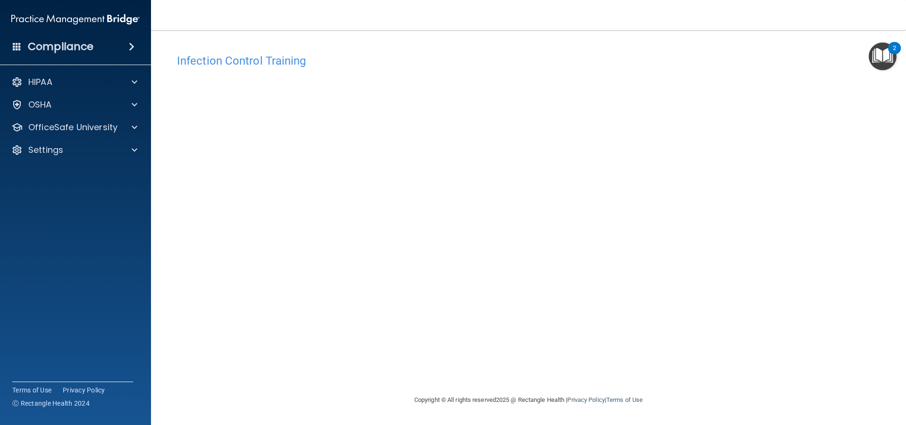
click at [749, 144] on div "Infection Control Training This course doesn’t expire until . Are you sure you …" at bounding box center [529, 222] width 718 height 346
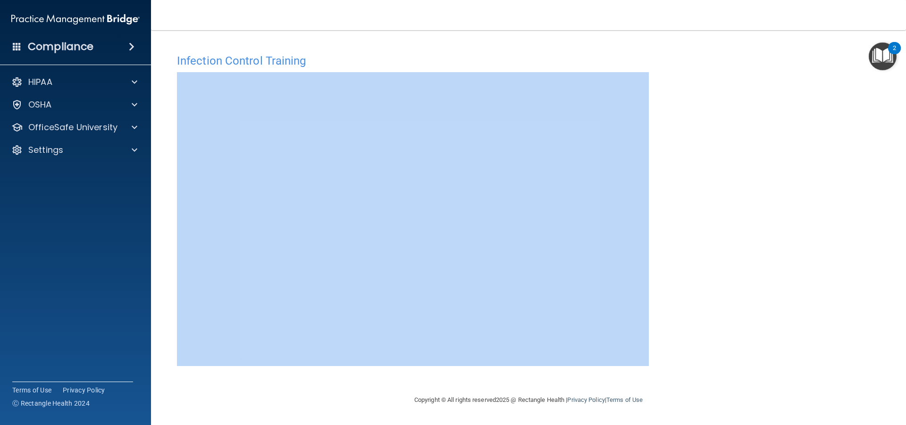
drag, startPoint x: 720, startPoint y: 143, endPoint x: 681, endPoint y: 25, distance: 123.5
click at [682, 27] on div "Toggle navigation [PERSON_NAME] [EMAIL_ADDRESS][DOMAIN_NAME] Manage My Enterpri…" at bounding box center [528, 212] width 755 height 425
click at [709, 129] on div "Infection Control Training This course doesn’t expire until . Are you sure you …" at bounding box center [529, 222] width 718 height 346
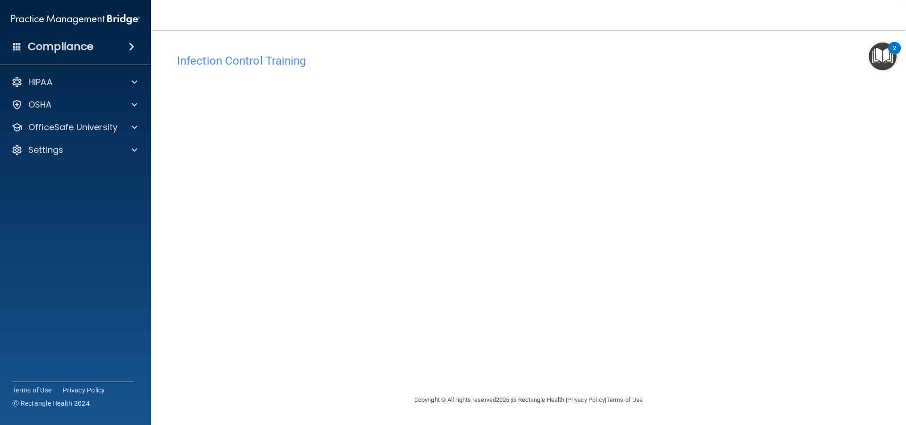
click at [703, 186] on div "Infection Control Training This course doesn’t expire until . Are you sure you …" at bounding box center [529, 222] width 718 height 346
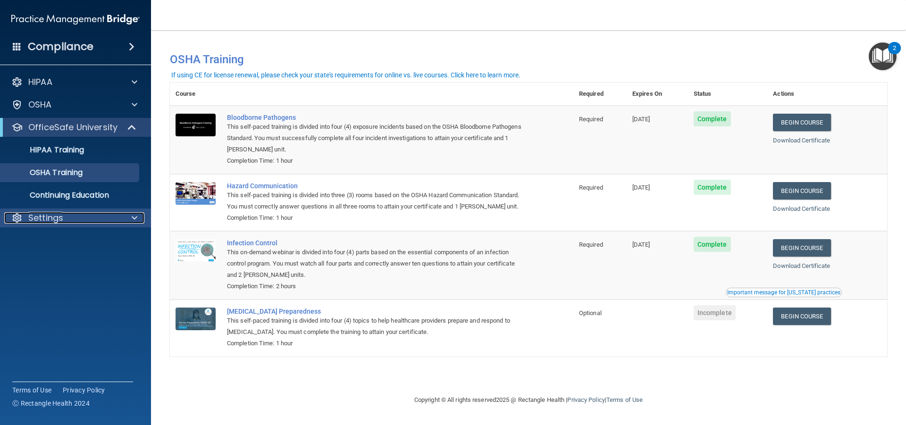
click at [139, 220] on div at bounding box center [133, 217] width 24 height 11
click at [71, 192] on p "Continuing Education" at bounding box center [70, 195] width 129 height 9
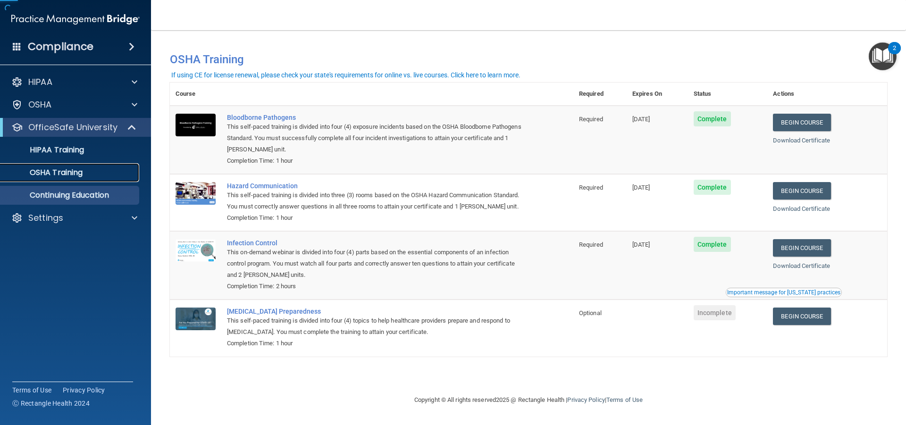
click at [75, 168] on p "OSHA Training" at bounding box center [44, 172] width 76 height 9
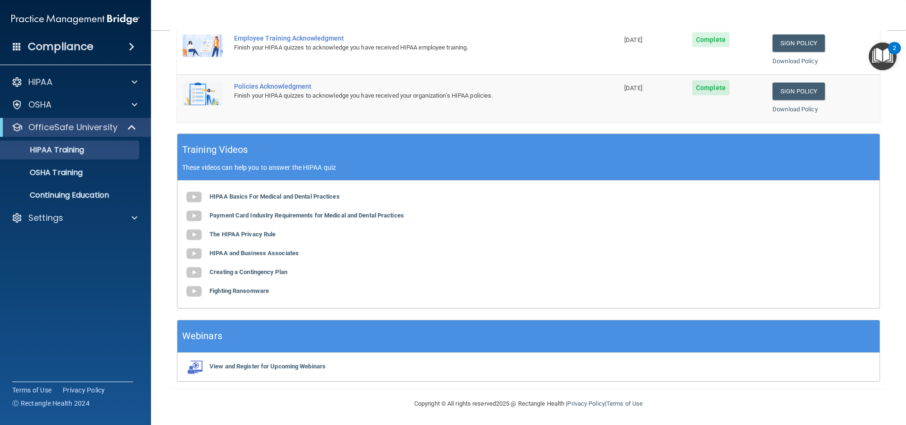
scroll to position [286, 0]
